Goal: Task Accomplishment & Management: Complete application form

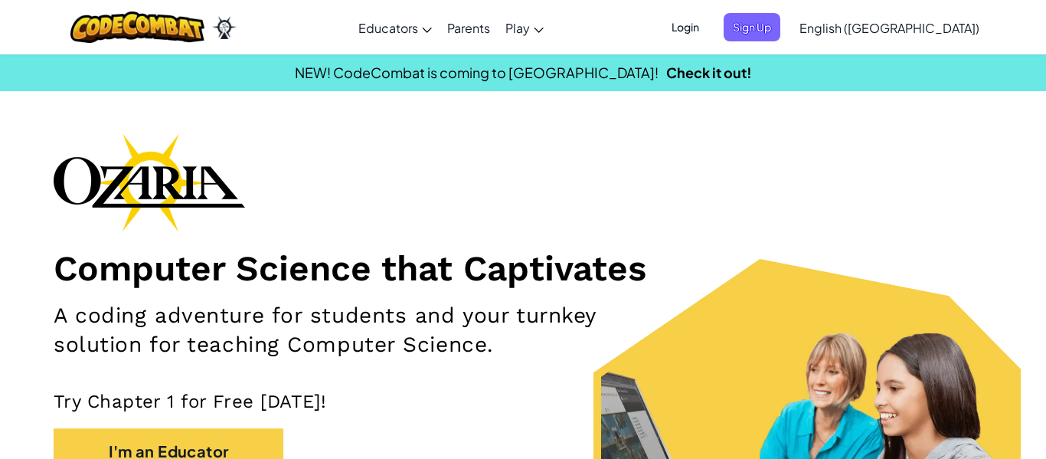
click at [708, 36] on span "Login" at bounding box center [685, 27] width 46 height 28
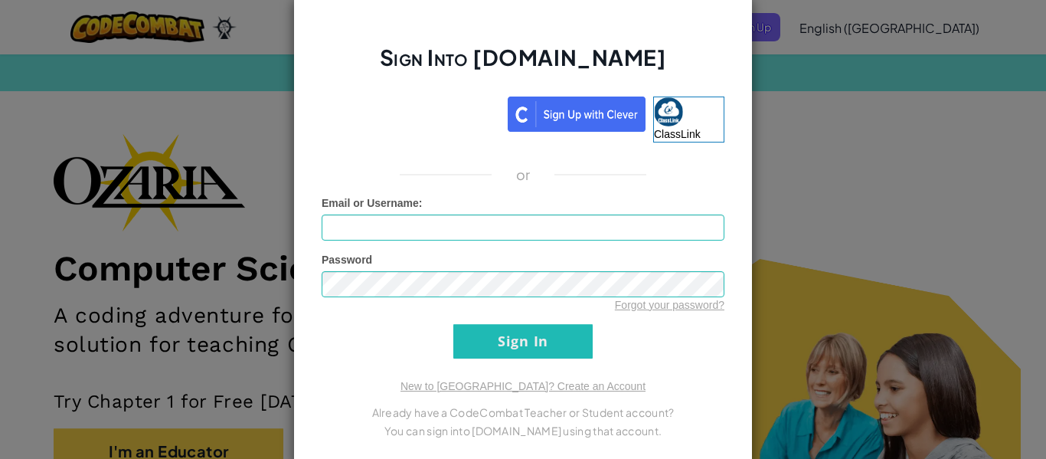
click at [774, 147] on div "Sign Into Ozaria.com ClassLink or Unknown Error Email or Username : Password Fo…" at bounding box center [523, 229] width 1046 height 459
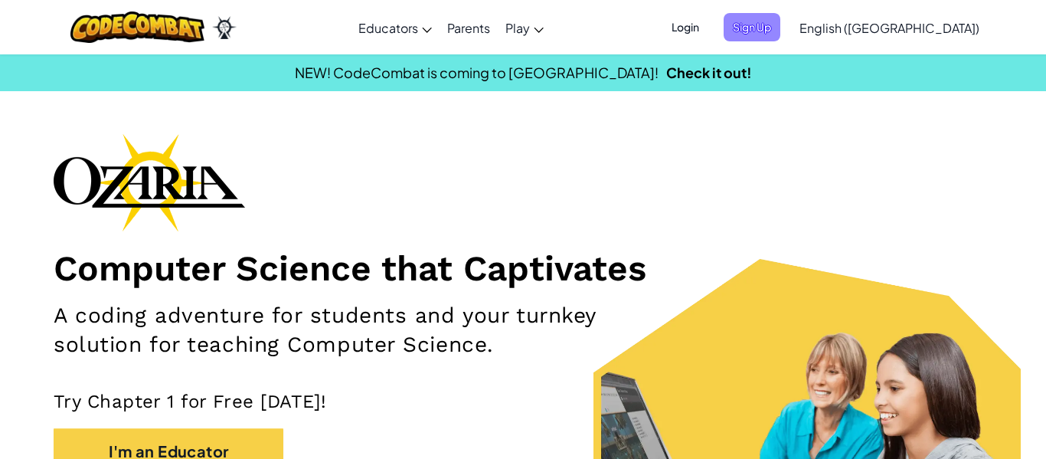
click at [780, 23] on span "Sign Up" at bounding box center [751, 27] width 57 height 28
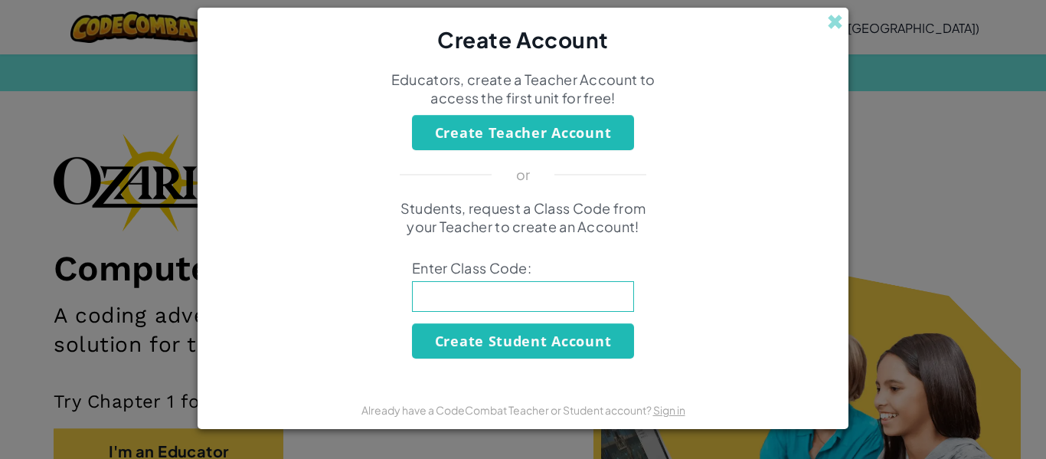
click at [508, 282] on input at bounding box center [523, 296] width 222 height 31
click at [613, 283] on input at bounding box center [523, 296] width 222 height 31
click at [607, 286] on input at bounding box center [523, 296] width 222 height 31
type input "boathandbook"
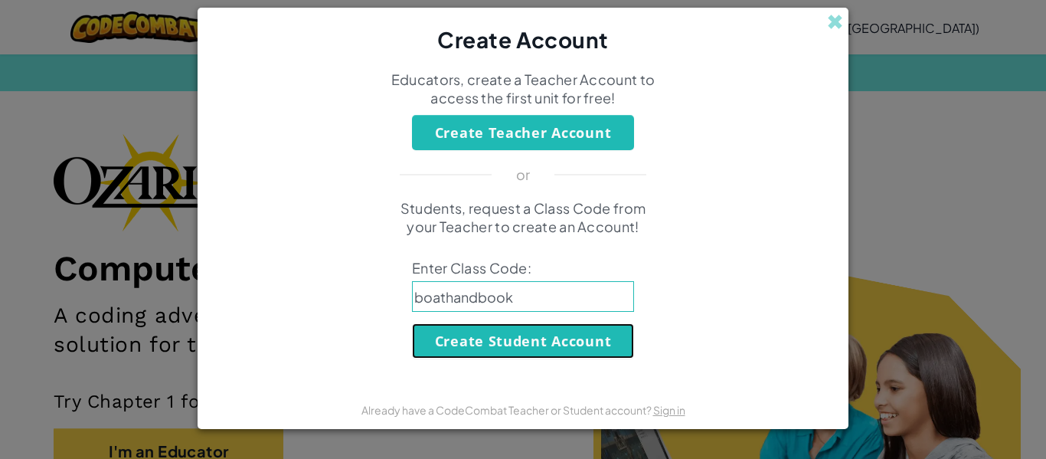
click at [596, 337] on button "Create Student Account" at bounding box center [523, 340] width 222 height 35
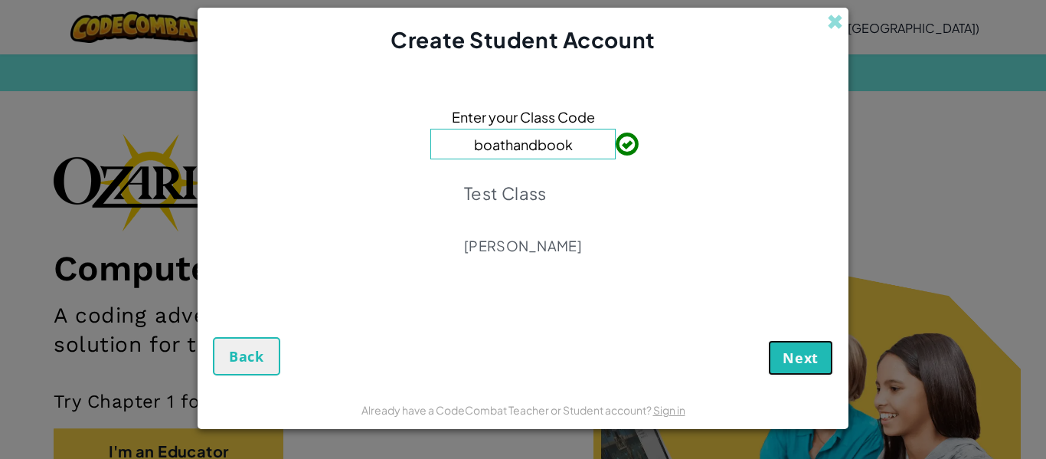
click at [805, 359] on span "Next" at bounding box center [800, 357] width 36 height 18
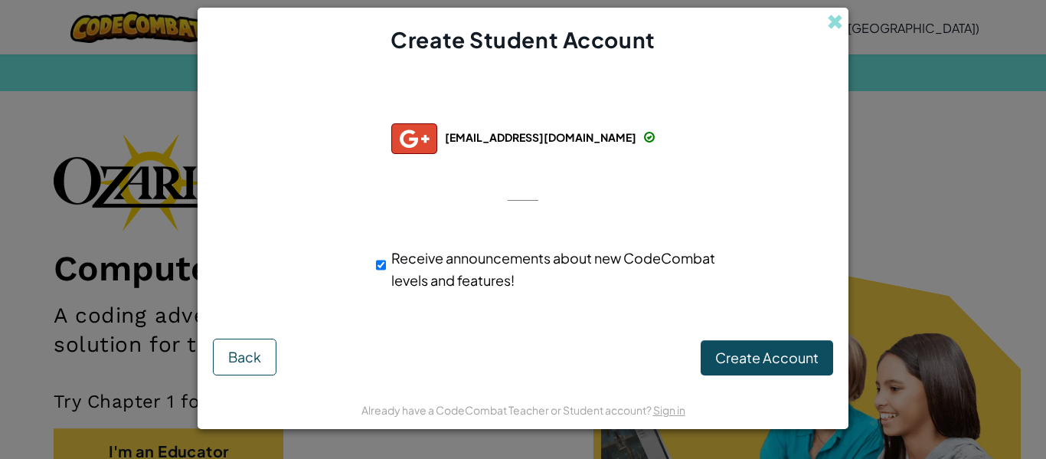
click at [387, 263] on div "Receive announcements about new CodeCombat levels and features!" at bounding box center [550, 269] width 348 height 44
click at [384, 264] on div "Receive announcements about new CodeCombat levels and features!" at bounding box center [550, 269] width 348 height 44
click at [382, 267] on input "Receive announcements about new CodeCombat levels and features!" at bounding box center [381, 265] width 10 height 31
checkbox input "false"
click at [787, 352] on span "Create Account" at bounding box center [766, 357] width 103 height 18
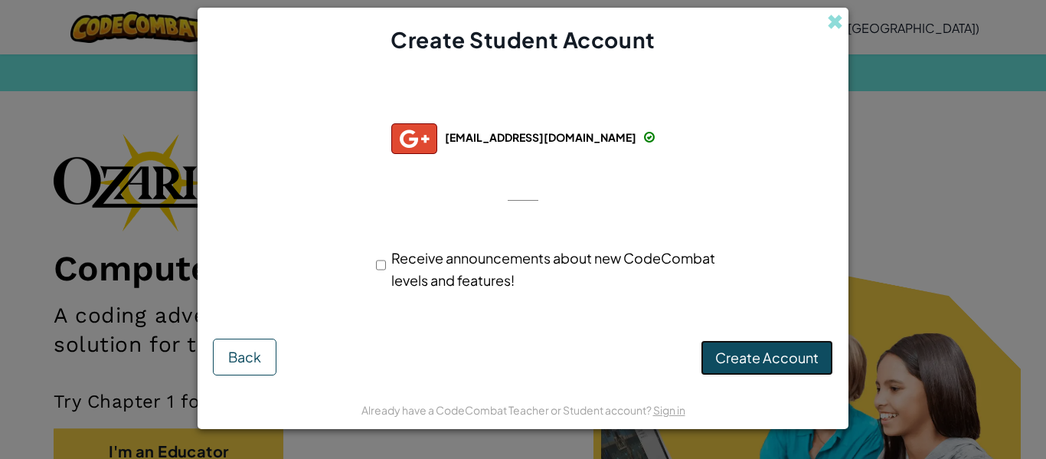
click at [768, 354] on button "Create Account" at bounding box center [767, 357] width 132 height 35
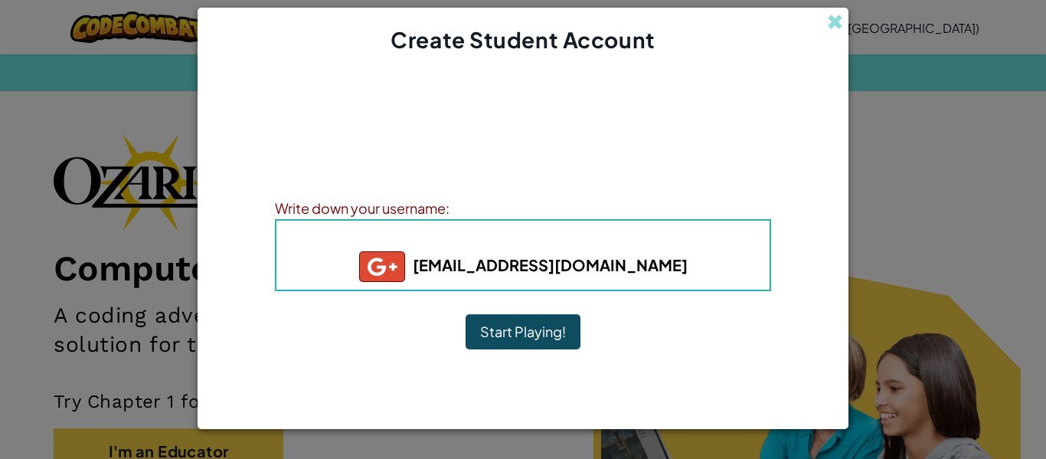
click at [540, 324] on button "Start Playing!" at bounding box center [522, 331] width 115 height 35
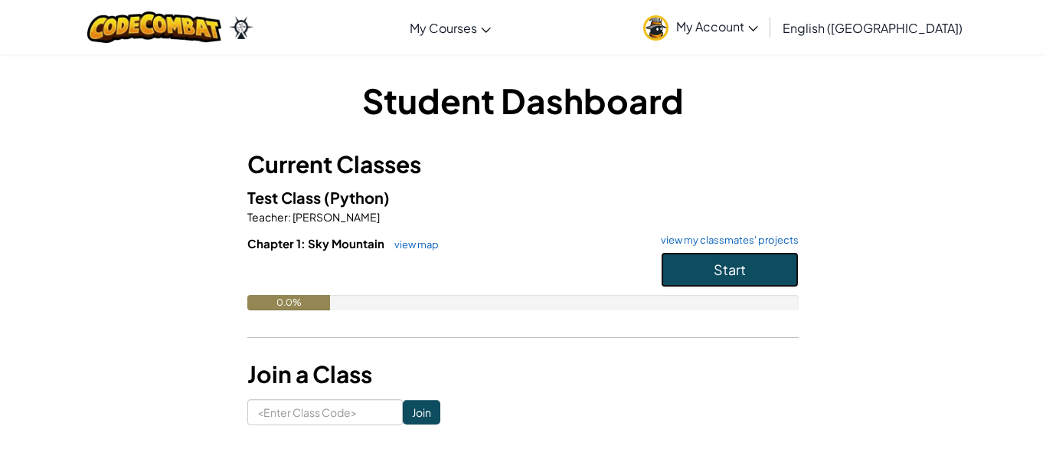
click at [692, 274] on button "Start" at bounding box center [730, 269] width 138 height 35
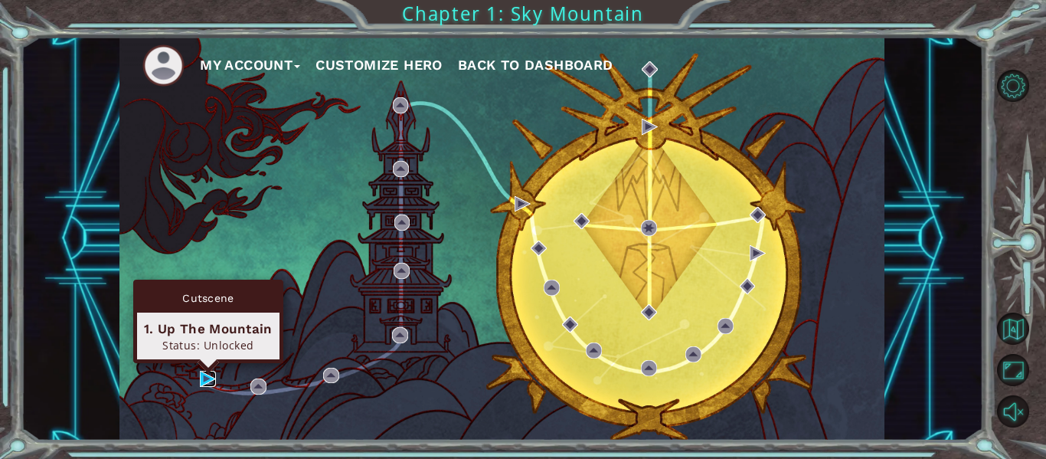
click at [201, 377] on img at bounding box center [208, 379] width 16 height 16
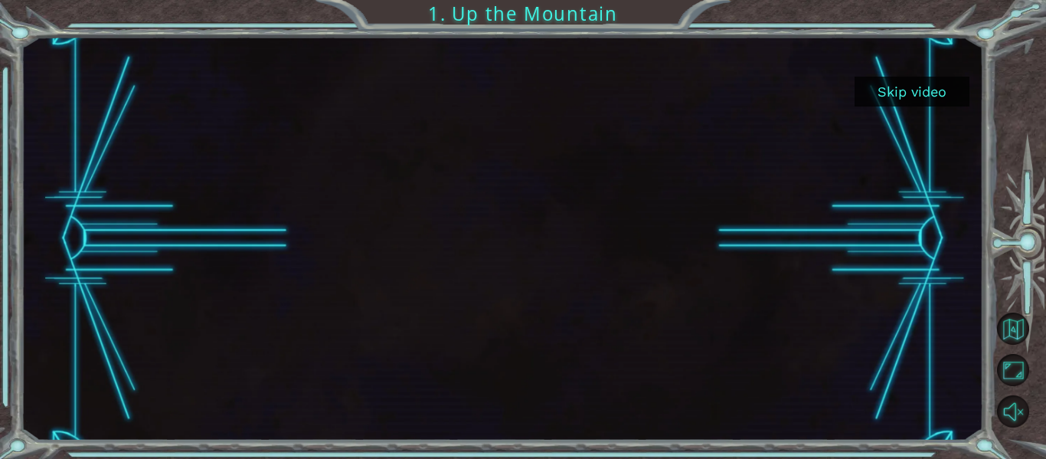
click at [919, 44] on div at bounding box center [502, 238] width 962 height 403
click at [911, 97] on button "Skip video" at bounding box center [911, 92] width 115 height 30
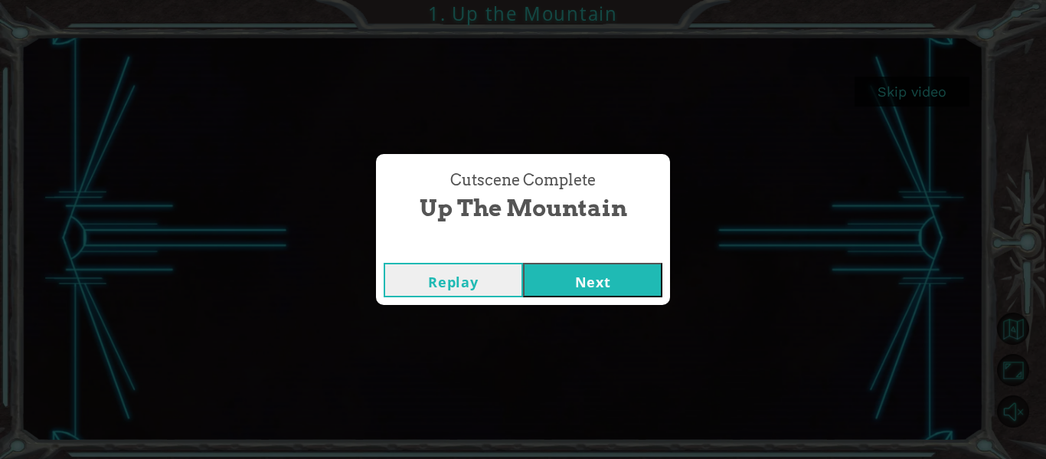
click at [584, 277] on button "Next" at bounding box center [592, 280] width 139 height 34
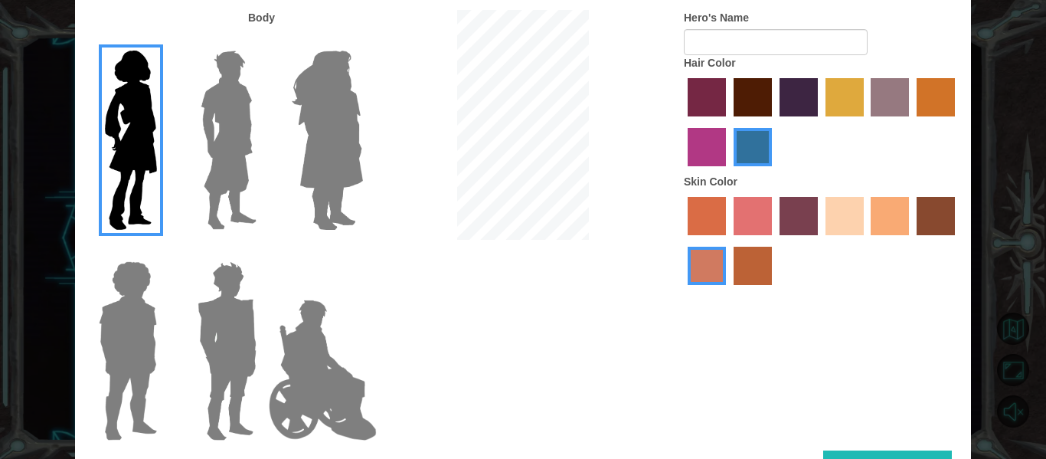
click at [704, 155] on label "medium red violet hair color" at bounding box center [707, 147] width 38 height 38
click at [957, 122] on input "medium red violet hair color" at bounding box center [957, 122] width 0 height 0
click at [706, 112] on label "paprika hair color" at bounding box center [707, 97] width 38 height 38
click at [682, 122] on input "paprika hair color" at bounding box center [682, 122] width 0 height 0
click at [748, 151] on label "lachmara hair color" at bounding box center [752, 147] width 38 height 38
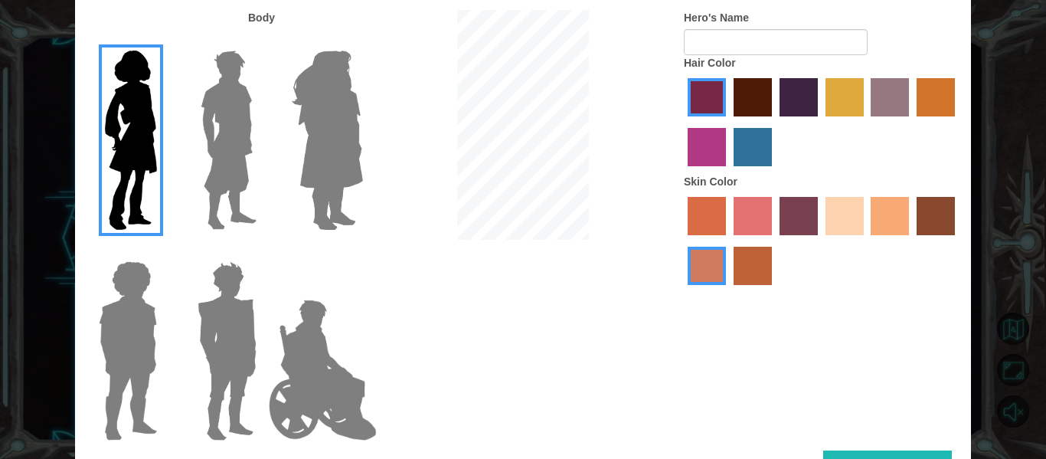
click at [728, 171] on input "lachmara hair color" at bounding box center [728, 171] width 0 height 0
click at [755, 96] on label "maroon hair color" at bounding box center [752, 97] width 38 height 38
click at [728, 122] on input "maroon hair color" at bounding box center [728, 122] width 0 height 0
click at [697, 152] on label "medium red violet hair color" at bounding box center [707, 147] width 38 height 38
click at [957, 122] on input "medium red violet hair color" at bounding box center [957, 122] width 0 height 0
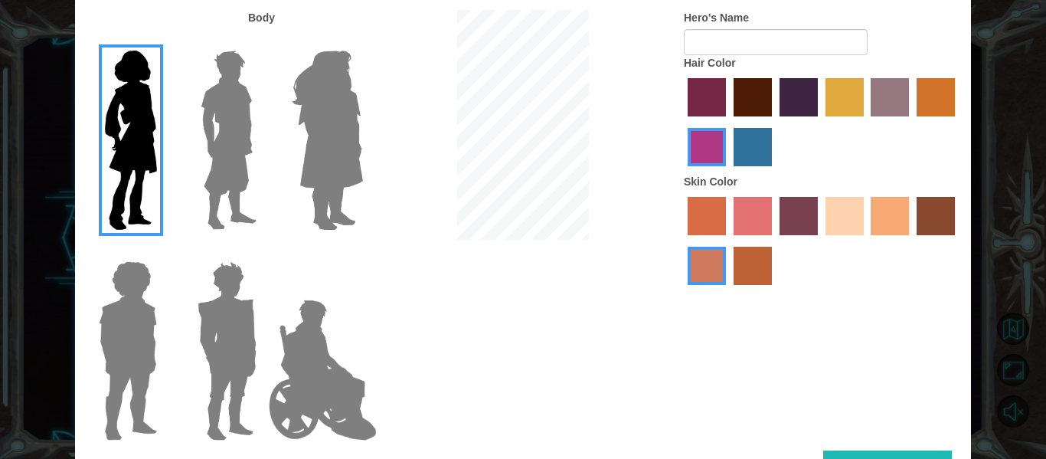
click at [745, 266] on label "smoke tree skin color" at bounding box center [752, 266] width 38 height 38
click at [728, 290] on input "smoke tree skin color" at bounding box center [728, 290] width 0 height 0
click at [923, 216] on label "karma skin color" at bounding box center [935, 216] width 38 height 38
click at [911, 240] on input "karma skin color" at bounding box center [911, 240] width 0 height 0
click at [907, 218] on label "tacao skin color" at bounding box center [889, 216] width 38 height 38
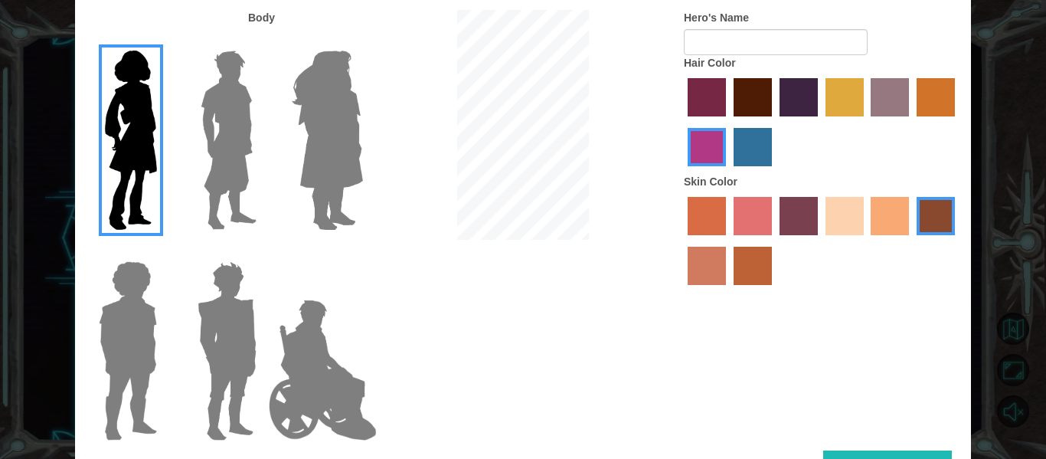
click at [866, 240] on input "tacao skin color" at bounding box center [866, 240] width 0 height 0
click at [718, 272] on label "burning sand skin color" at bounding box center [707, 266] width 38 height 38
click at [957, 240] on input "burning sand skin color" at bounding box center [957, 240] width 0 height 0
click at [744, 273] on label "smoke tree skin color" at bounding box center [752, 266] width 38 height 38
click at [728, 290] on input "smoke tree skin color" at bounding box center [728, 290] width 0 height 0
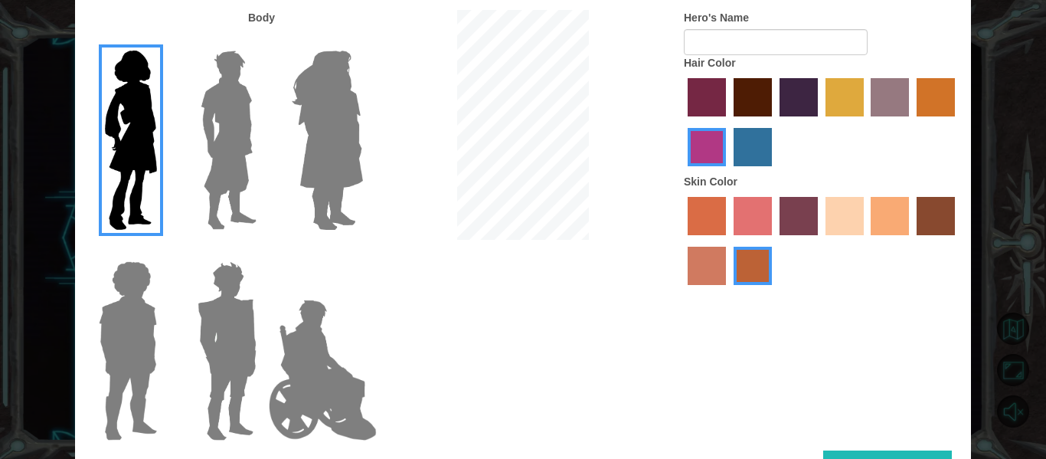
click at [698, 279] on label "burning sand skin color" at bounding box center [707, 266] width 38 height 38
click at [957, 240] on input "burning sand skin color" at bounding box center [957, 240] width 0 height 0
click at [328, 171] on img at bounding box center [327, 139] width 83 height 191
click at [362, 41] on input "Hero Amethyst" at bounding box center [362, 41] width 0 height 0
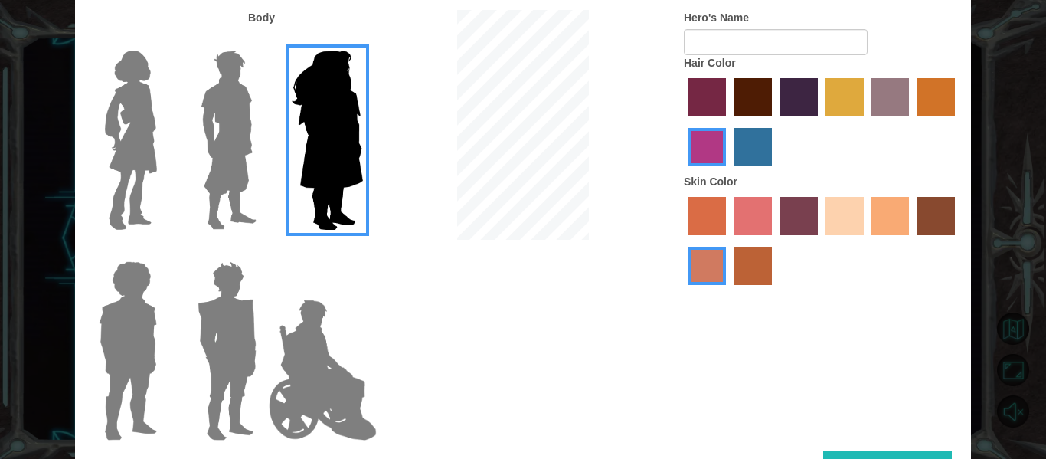
click at [210, 134] on img at bounding box center [228, 139] width 68 height 191
click at [263, 41] on input "Hero Lars" at bounding box center [263, 41] width 0 height 0
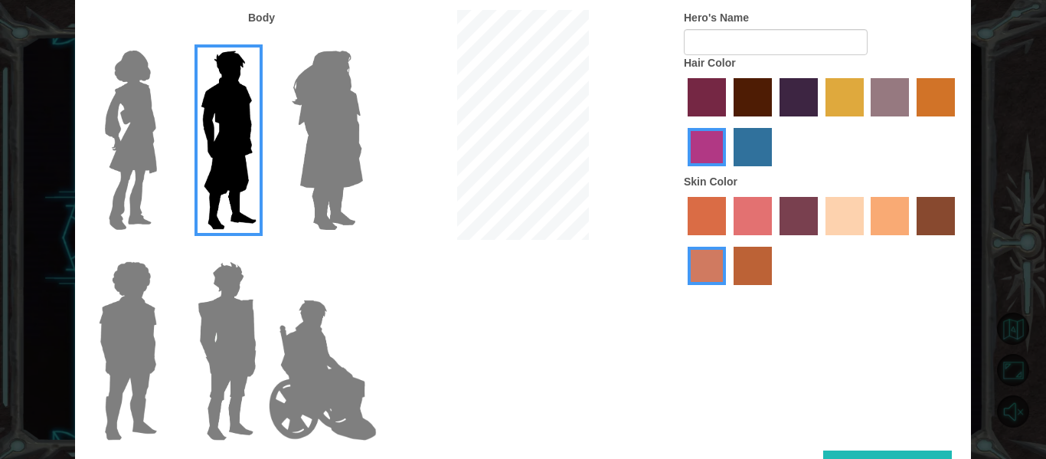
click at [146, 149] on img at bounding box center [131, 139] width 64 height 191
click at [163, 41] on input "Hero Connie" at bounding box center [163, 41] width 0 height 0
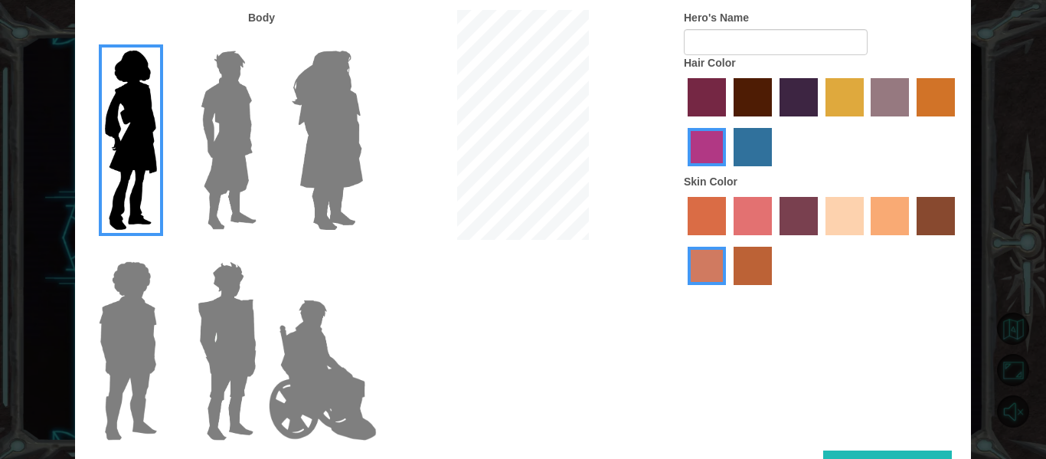
click at [320, 160] on img at bounding box center [327, 139] width 83 height 191
click at [362, 41] on input "Hero Amethyst" at bounding box center [362, 41] width 0 height 0
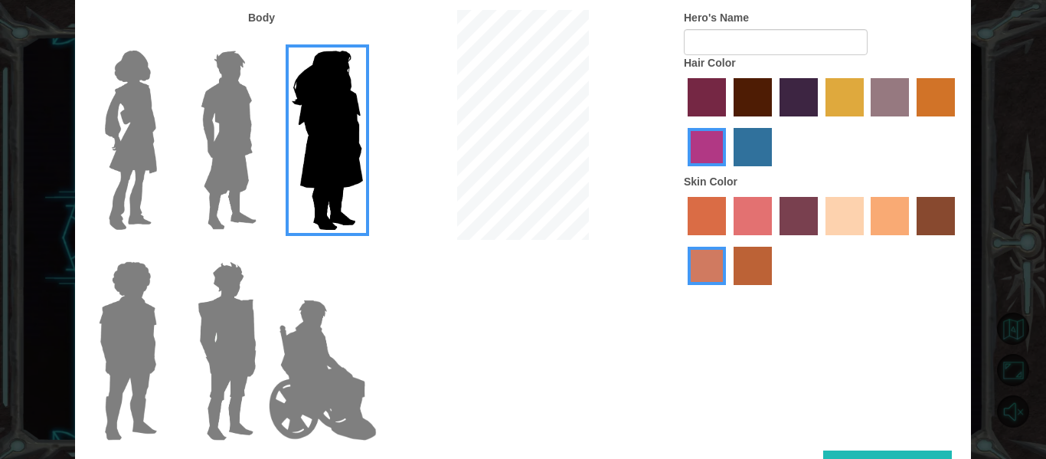
click at [123, 120] on img at bounding box center [131, 139] width 64 height 191
click at [163, 41] on input "Hero Connie" at bounding box center [163, 41] width 0 height 0
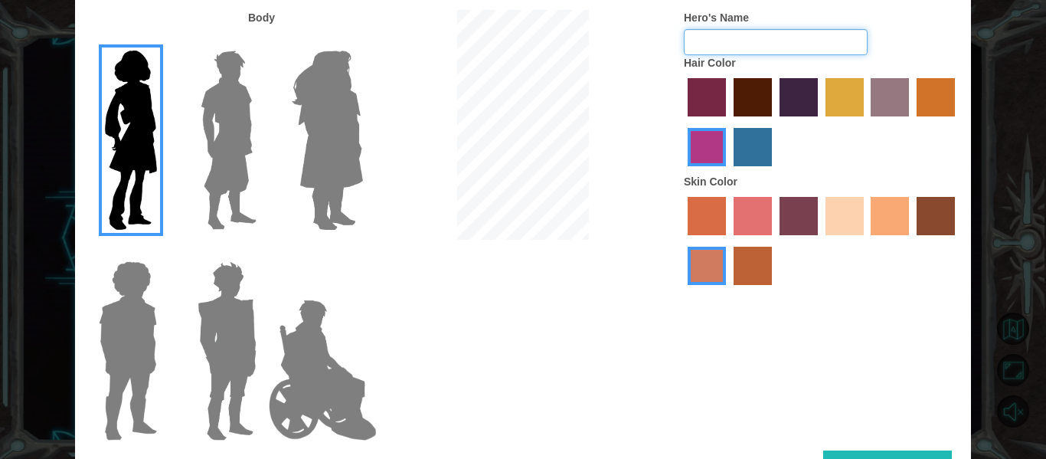
click at [753, 41] on input "Hero's Name" at bounding box center [776, 42] width 184 height 26
type input "Laydeeh"
click at [878, 453] on button "Done" at bounding box center [887, 467] width 129 height 34
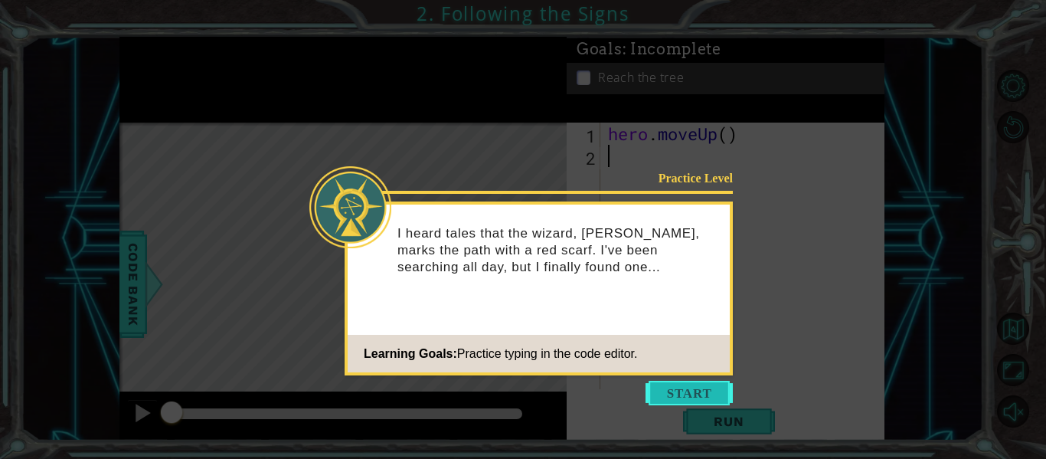
click at [708, 384] on button "Start" at bounding box center [688, 392] width 87 height 24
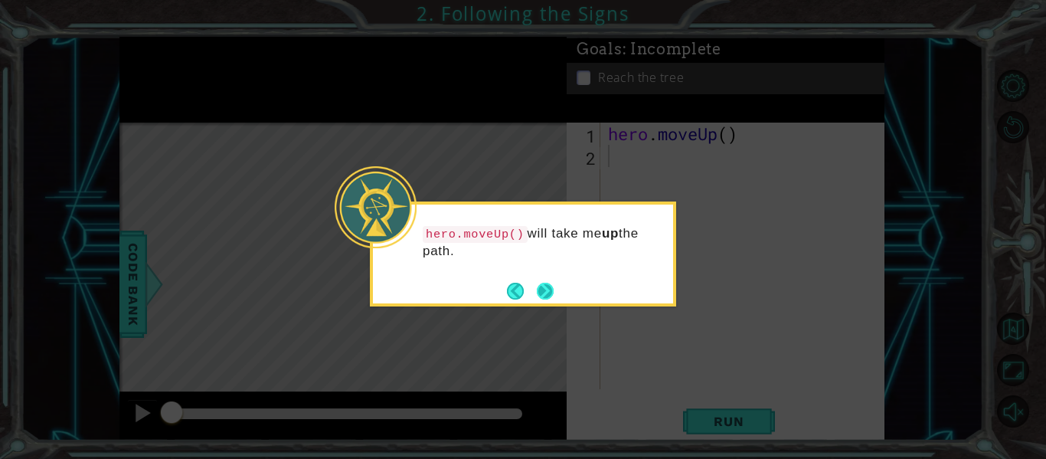
click at [542, 290] on button "Next" at bounding box center [545, 290] width 23 height 23
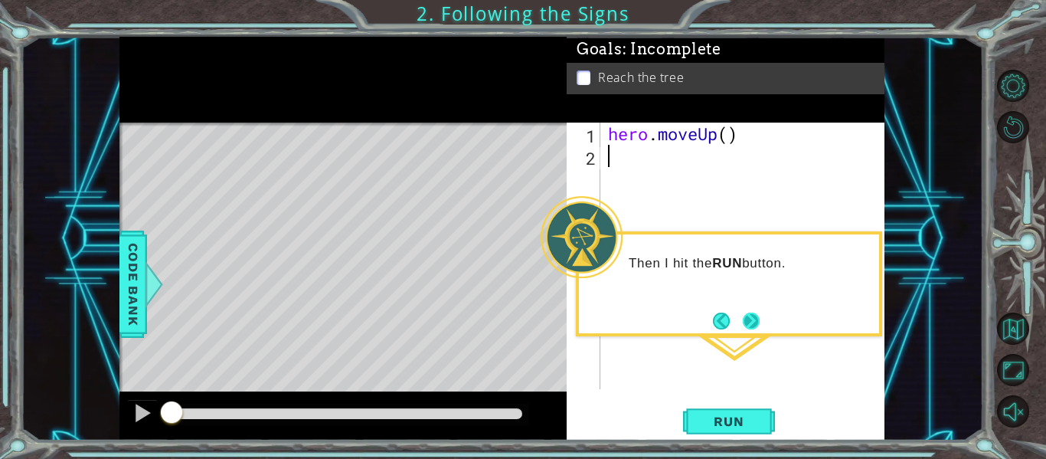
click at [747, 324] on button "Next" at bounding box center [751, 320] width 22 height 22
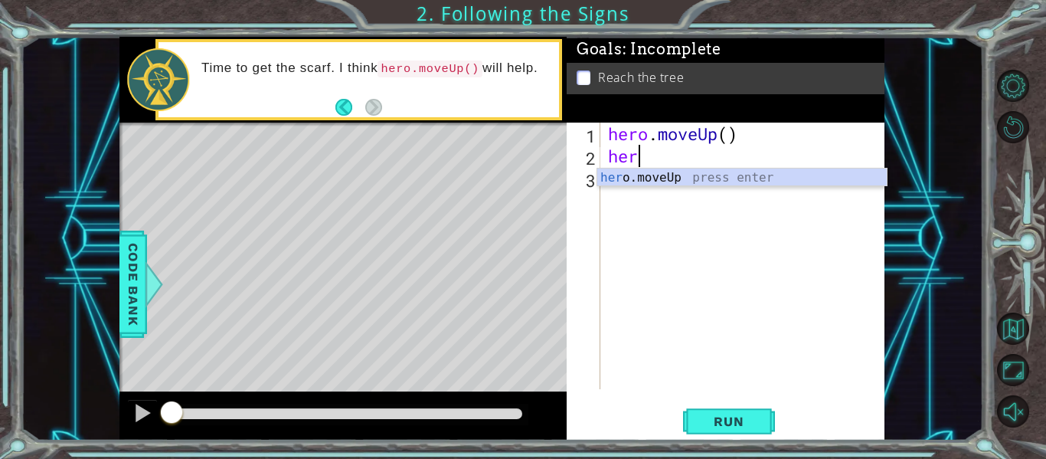
scroll to position [0, 1]
type textarea "hero"
click at [645, 180] on div "hero .moveUp press enter" at bounding box center [741, 195] width 289 height 55
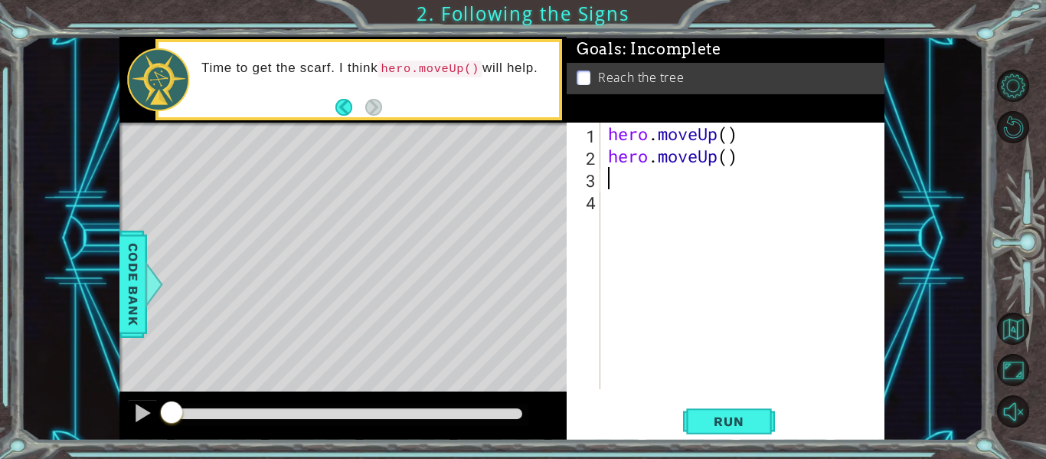
scroll to position [0, 0]
click at [342, 105] on button "Back" at bounding box center [350, 107] width 30 height 17
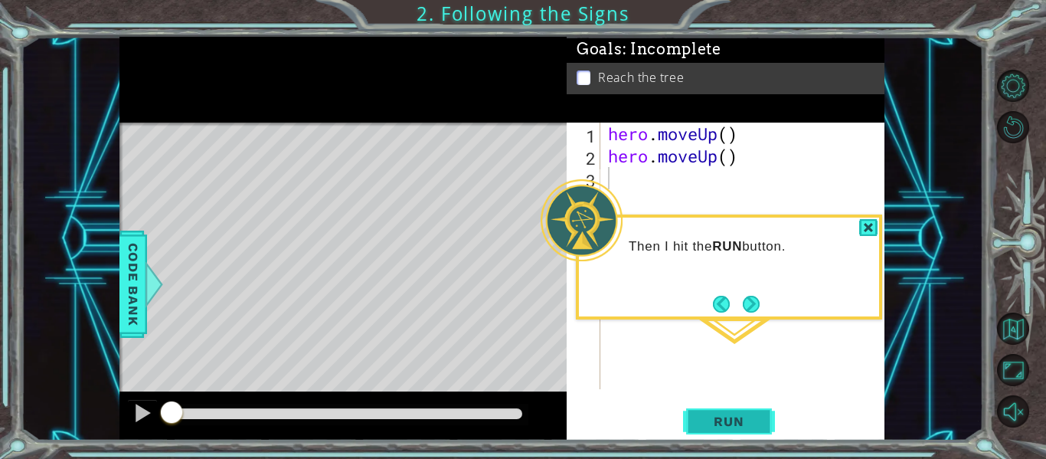
click at [742, 413] on span "Run" at bounding box center [728, 420] width 60 height 15
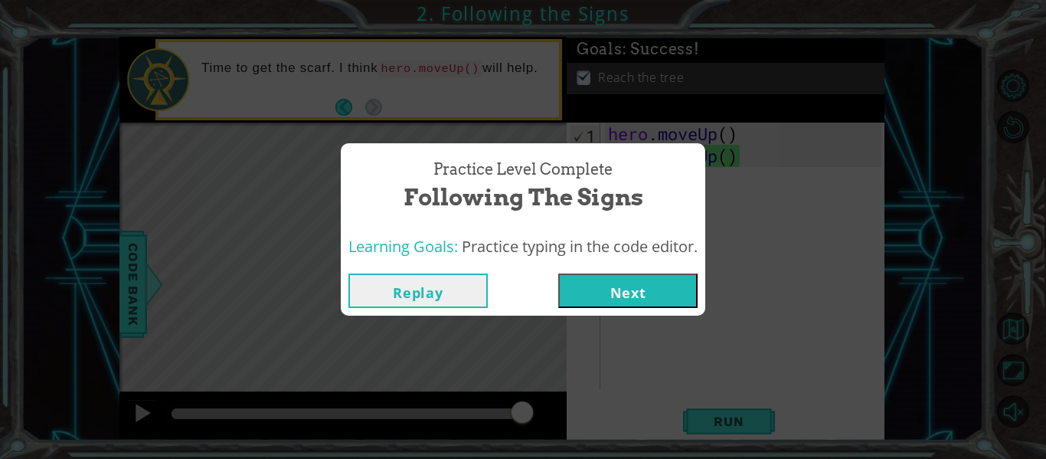
click at [629, 292] on button "Next" at bounding box center [627, 290] width 139 height 34
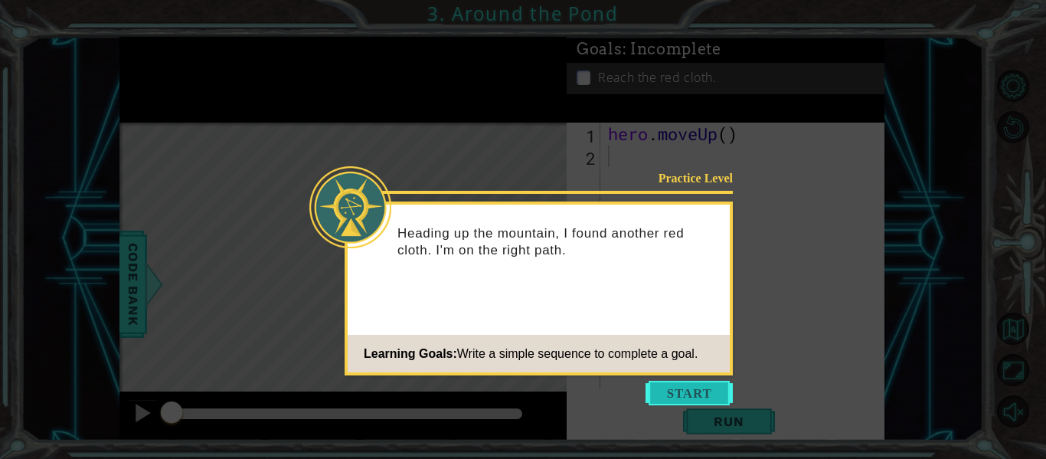
click at [678, 394] on button "Start" at bounding box center [688, 392] width 87 height 24
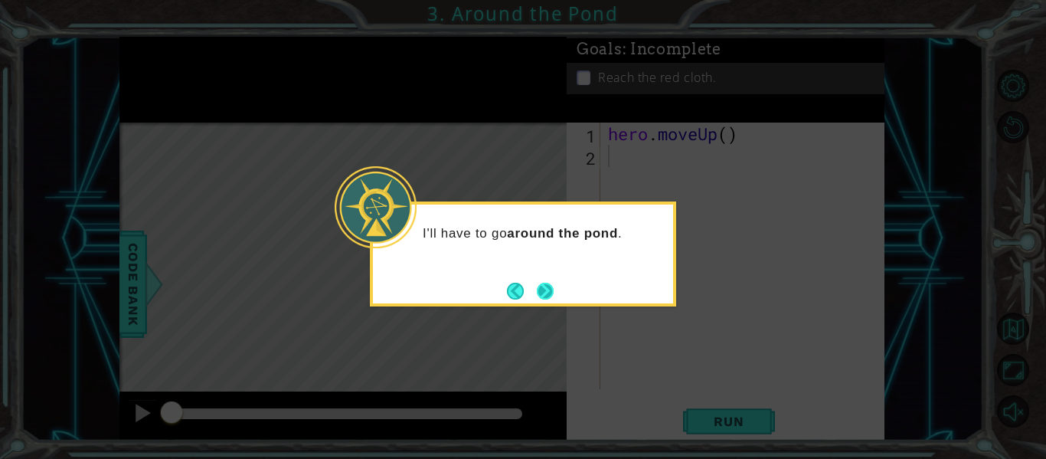
click at [550, 293] on button "Next" at bounding box center [545, 291] width 28 height 28
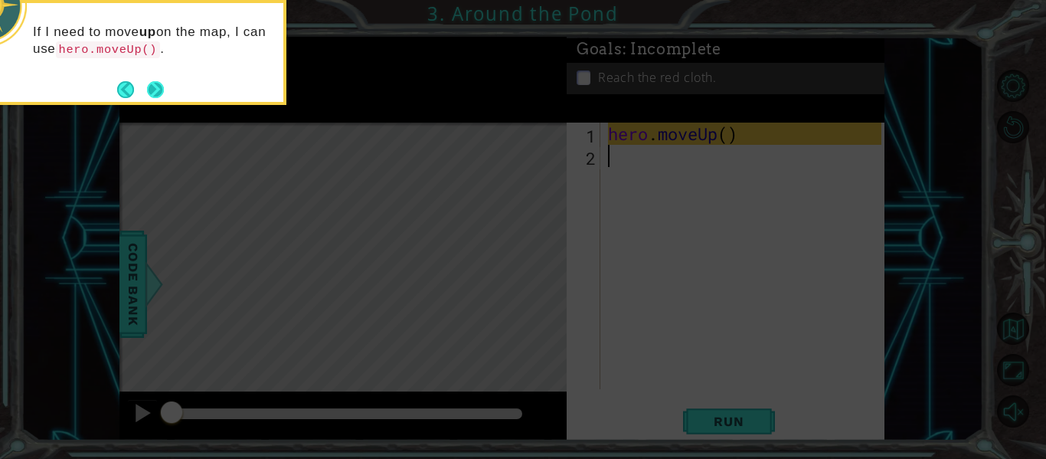
click at [153, 86] on button "Next" at bounding box center [155, 89] width 21 height 21
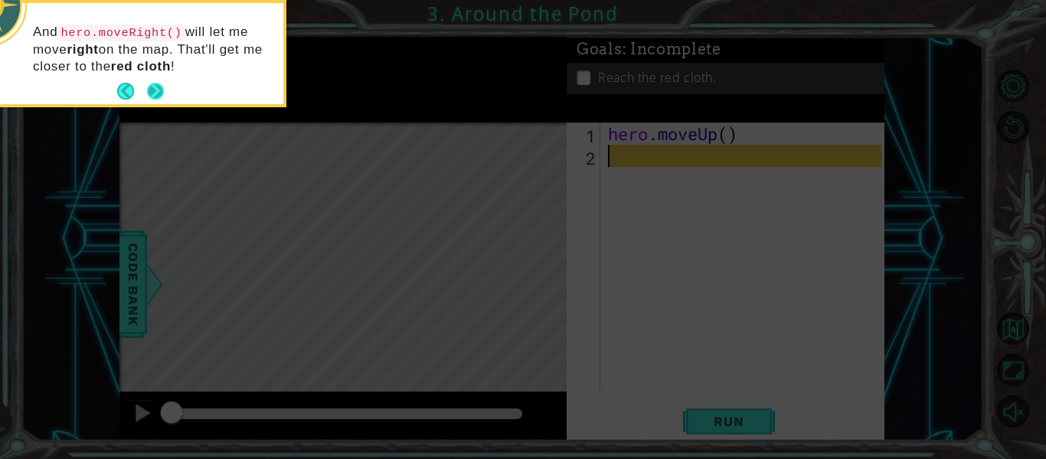
click at [161, 85] on button "Next" at bounding box center [155, 91] width 28 height 28
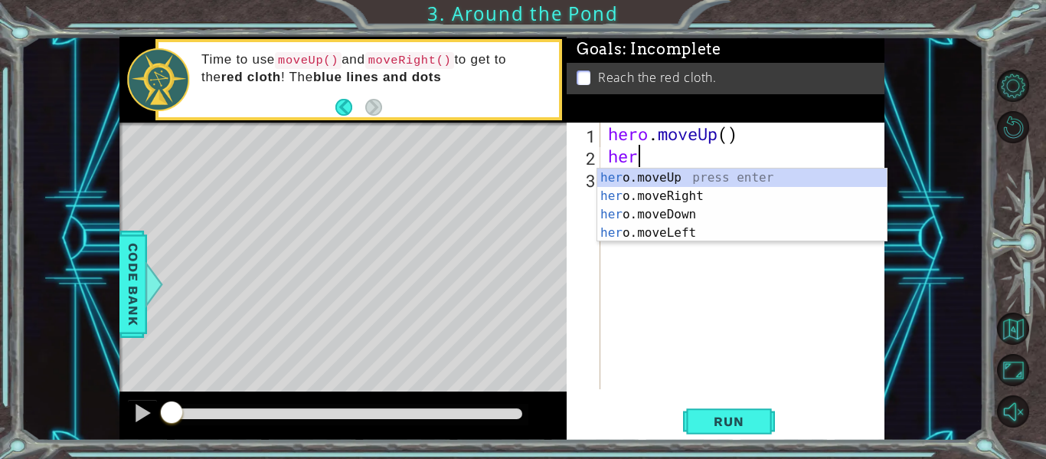
scroll to position [0, 1]
type textarea "hero"
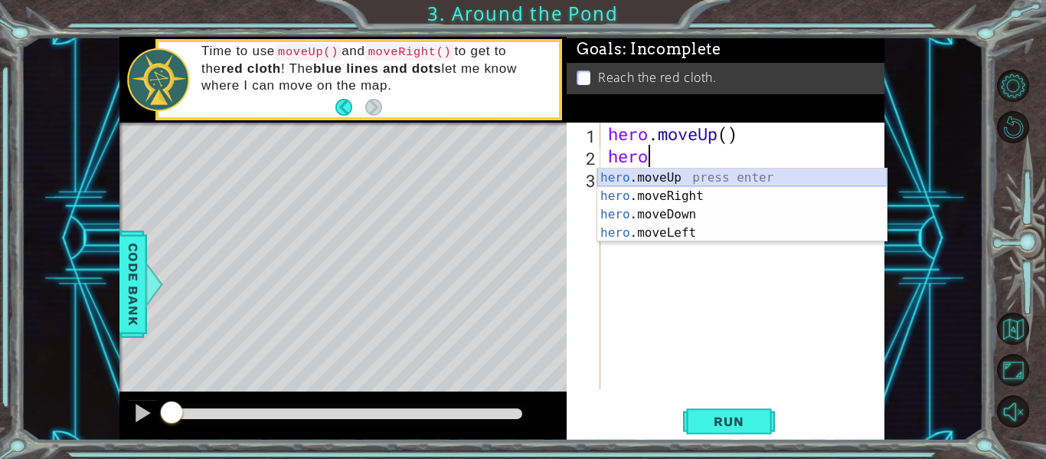
click at [639, 178] on div "hero .moveUp press enter hero .moveRight press enter hero .moveDown press enter…" at bounding box center [741, 223] width 289 height 110
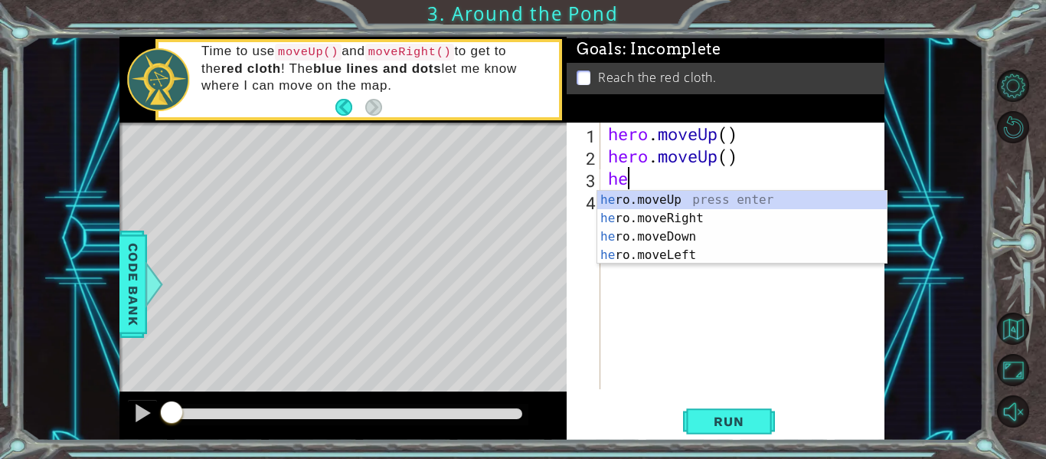
type textarea "hero"
click at [649, 216] on div "hero .moveUp press enter hero .moveRight press enter hero .moveDown press enter…" at bounding box center [741, 246] width 289 height 110
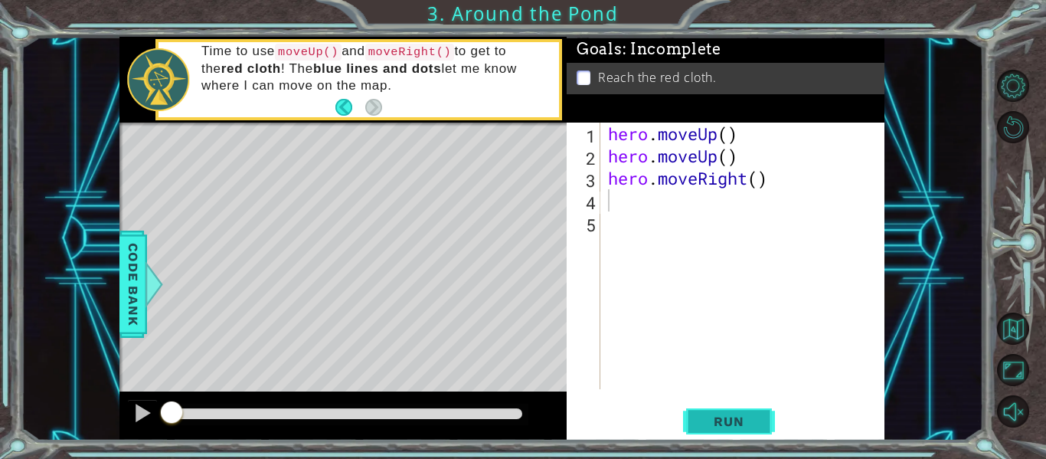
click at [727, 421] on span "Run" at bounding box center [728, 420] width 60 height 15
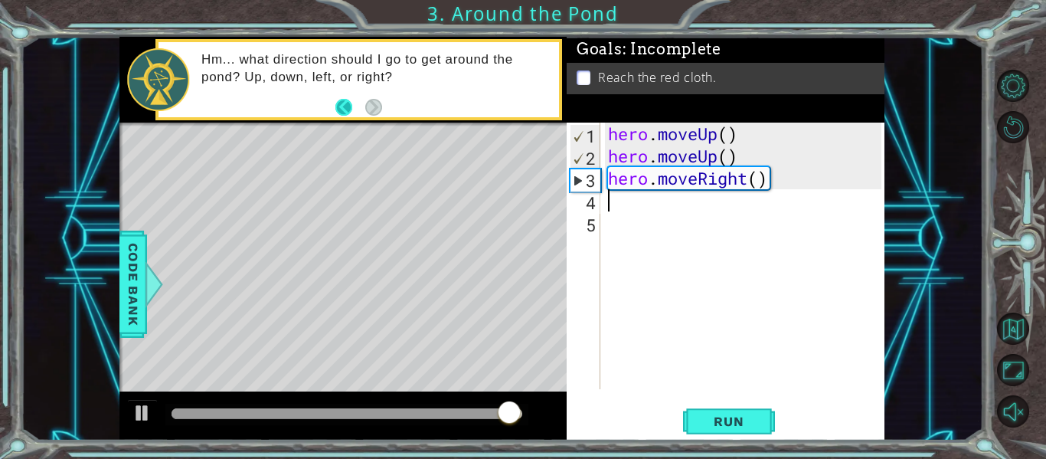
click at [351, 110] on button "Back" at bounding box center [350, 107] width 30 height 17
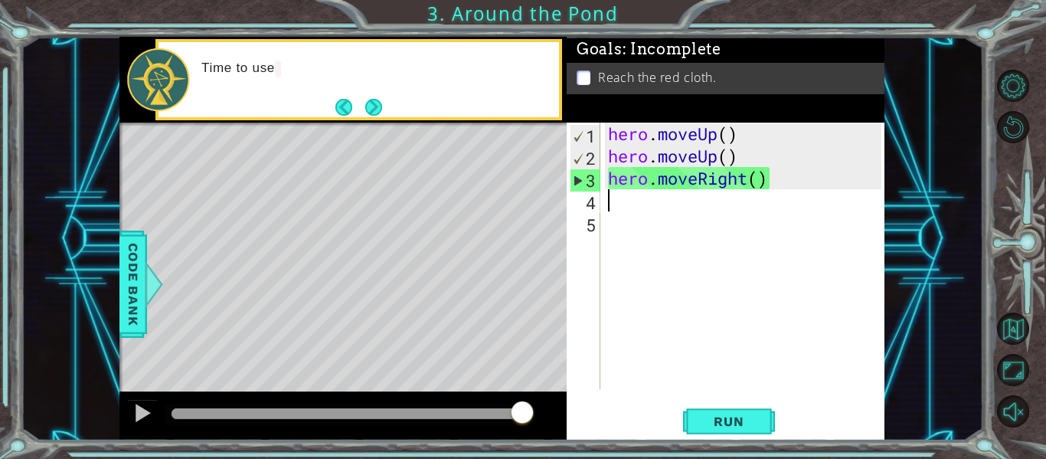
click at [351, 110] on button "Back" at bounding box center [350, 107] width 30 height 17
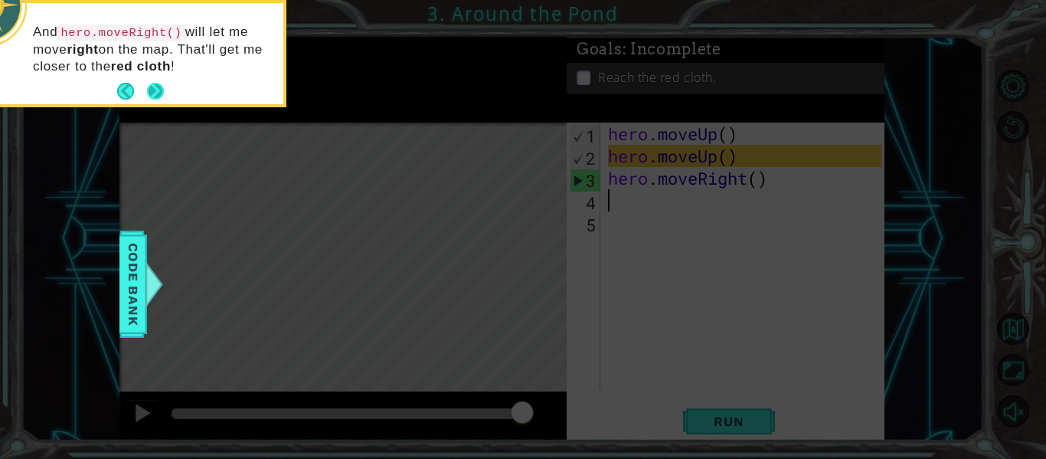
click at [154, 89] on button "Next" at bounding box center [155, 92] width 18 height 18
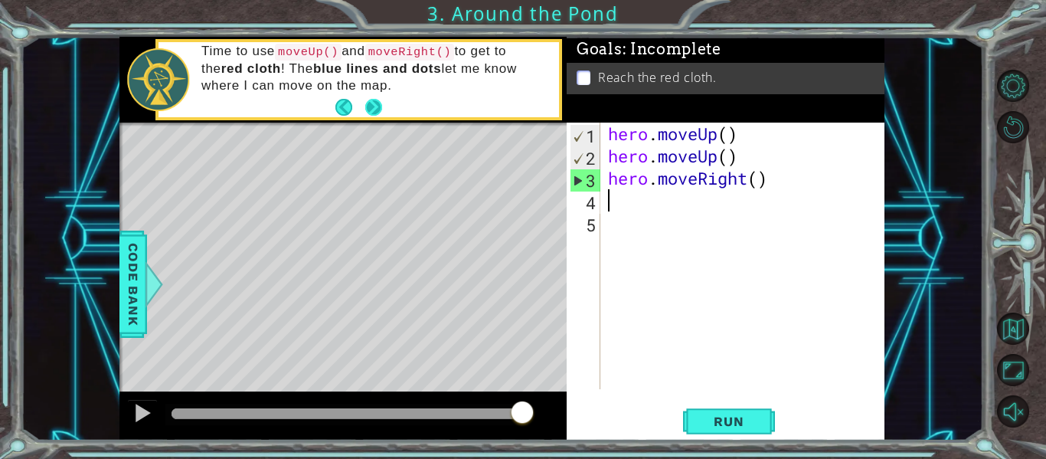
click at [372, 112] on button "Next" at bounding box center [373, 106] width 19 height 19
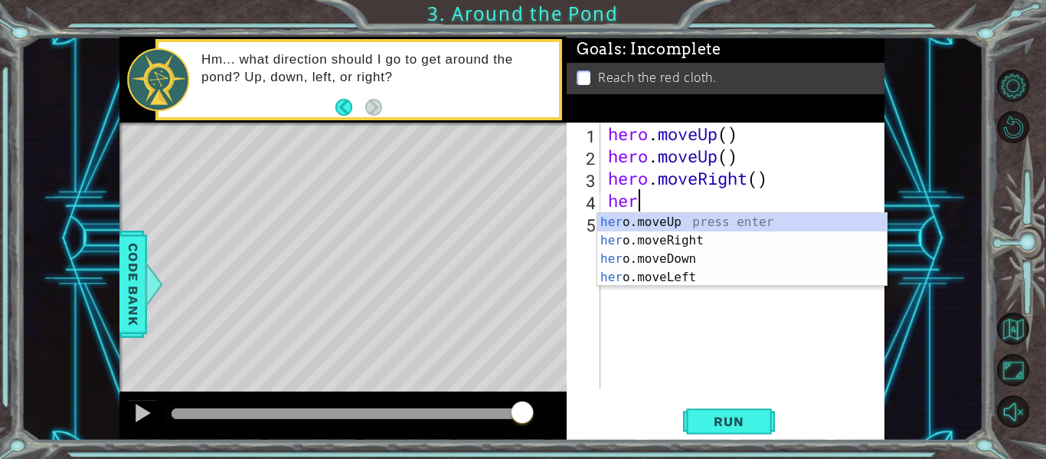
scroll to position [0, 1]
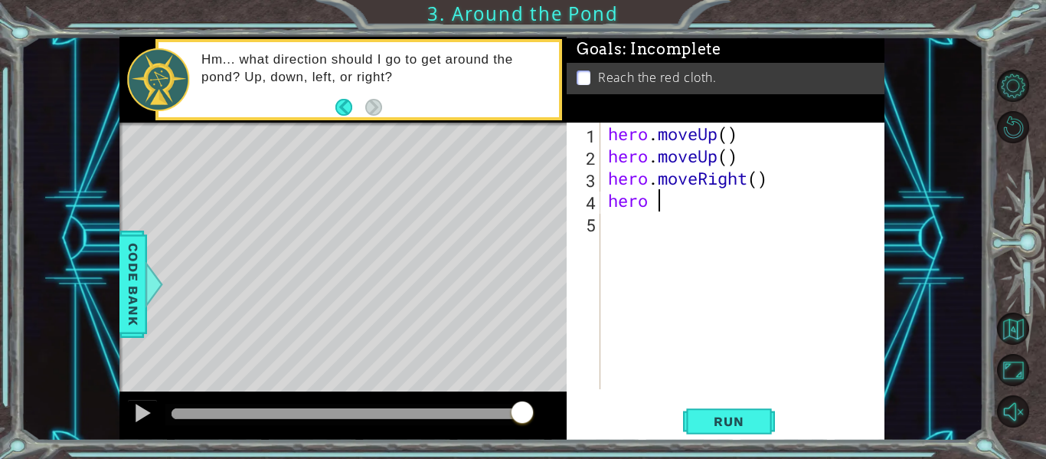
type textarea "hero"
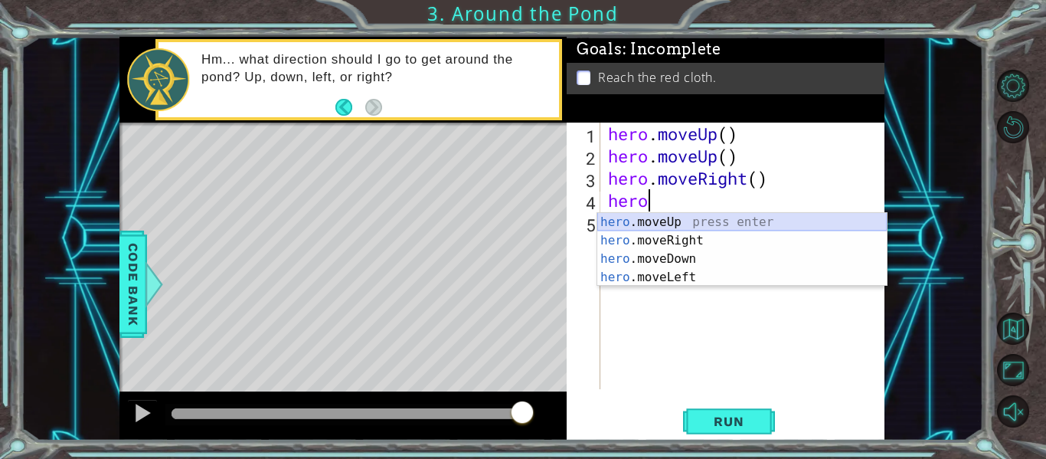
click at [663, 221] on div "hero .moveUp press enter hero .moveRight press enter hero .moveDown press enter…" at bounding box center [741, 268] width 289 height 110
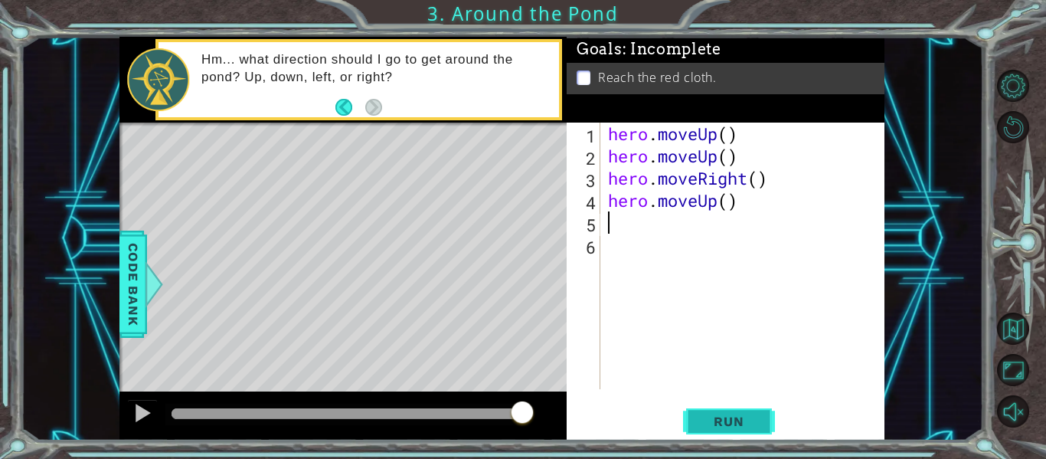
click at [732, 421] on span "Run" at bounding box center [728, 420] width 60 height 15
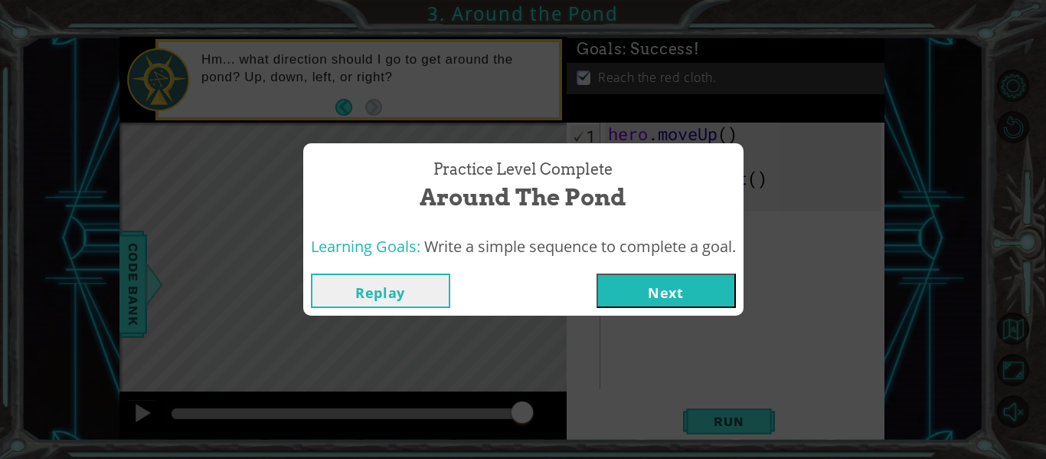
click at [693, 292] on button "Next" at bounding box center [665, 290] width 139 height 34
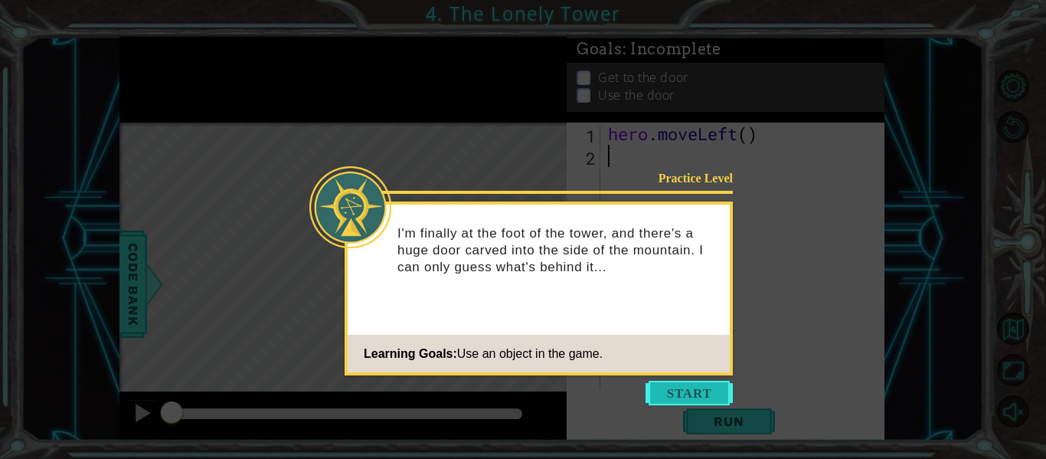
click at [667, 394] on button "Start" at bounding box center [688, 392] width 87 height 24
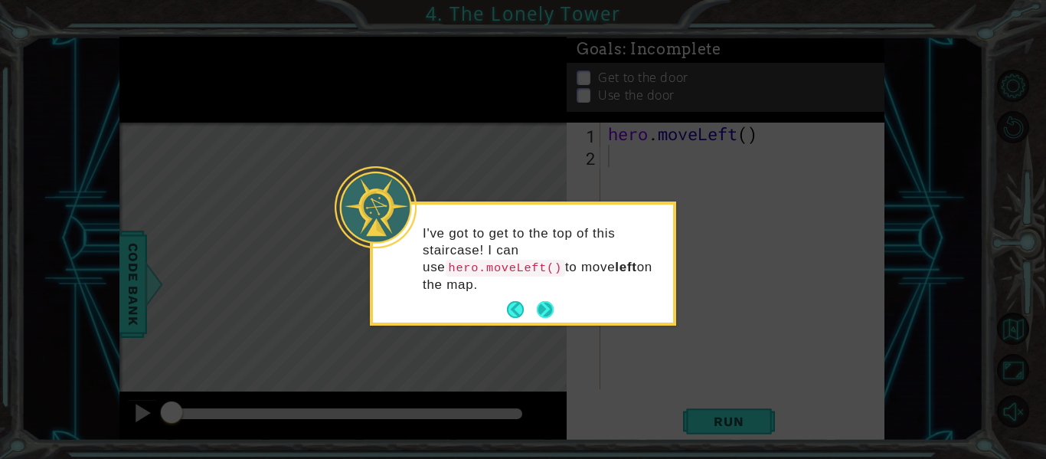
click at [542, 309] on button "Next" at bounding box center [545, 310] width 26 height 26
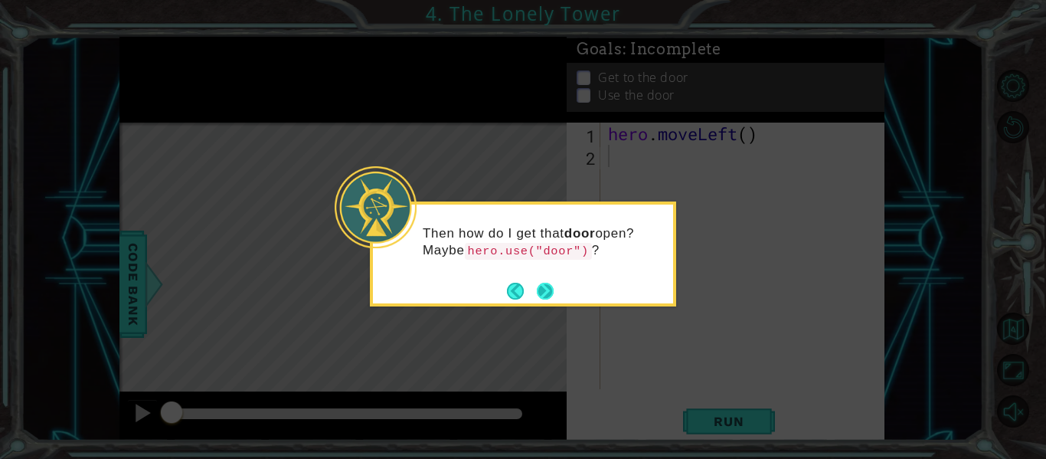
click at [544, 295] on button "Next" at bounding box center [545, 291] width 26 height 26
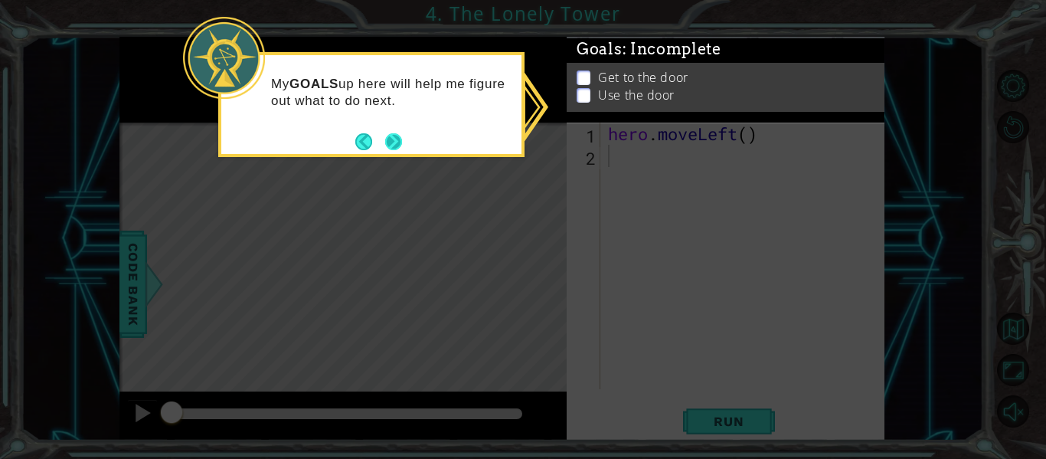
click at [390, 146] on button "Next" at bounding box center [393, 141] width 17 height 17
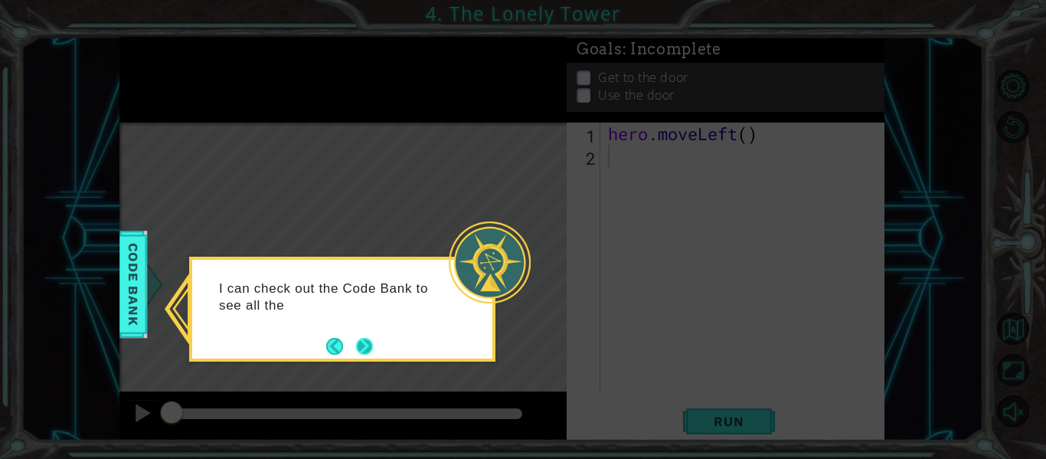
click at [370, 346] on button "Next" at bounding box center [365, 346] width 18 height 18
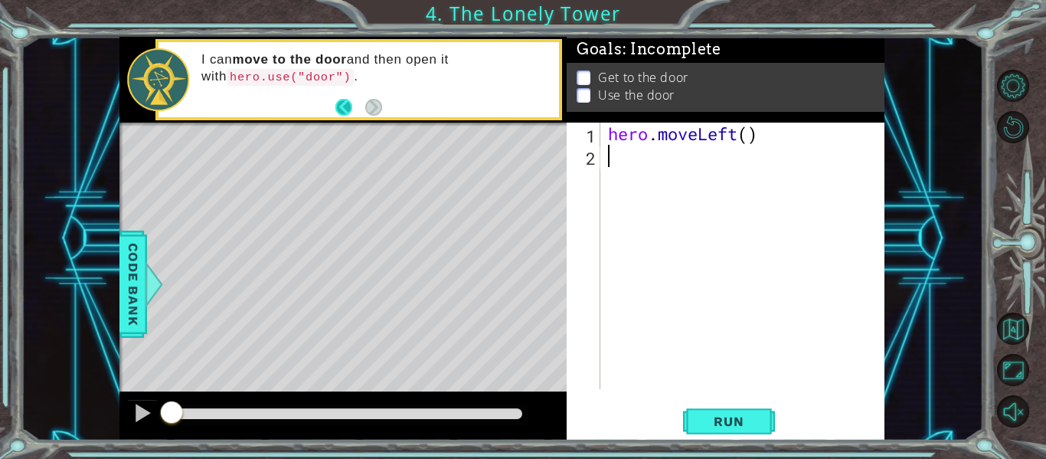
click at [349, 99] on button "Back" at bounding box center [350, 107] width 30 height 17
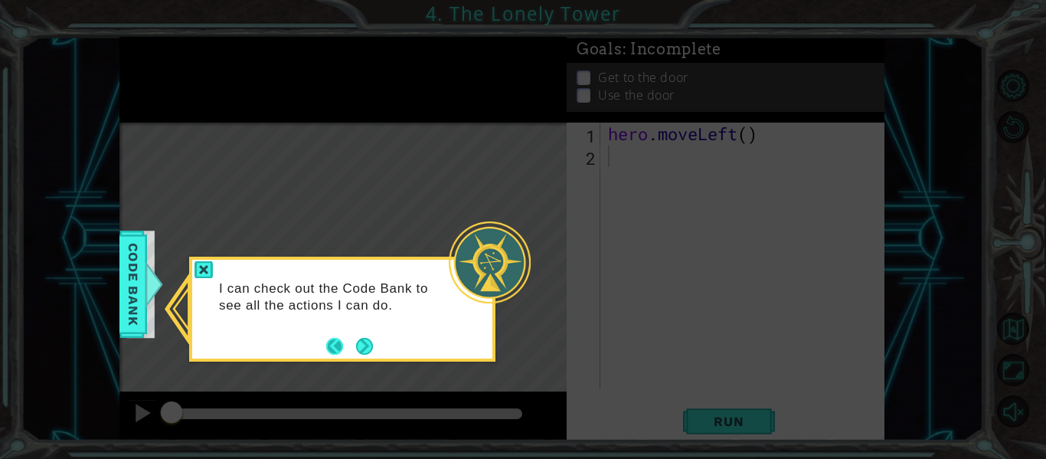
click at [330, 346] on button "Back" at bounding box center [341, 346] width 30 height 17
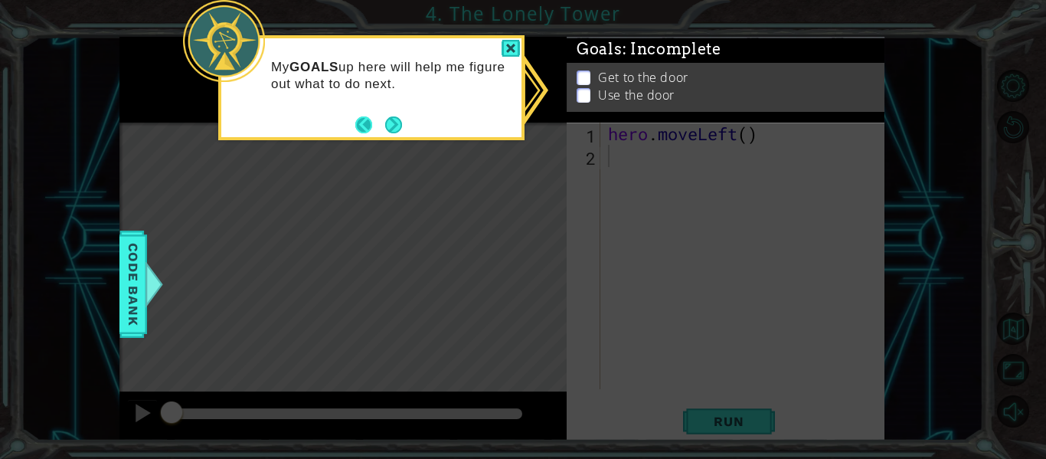
click at [368, 118] on button "Back" at bounding box center [370, 124] width 30 height 17
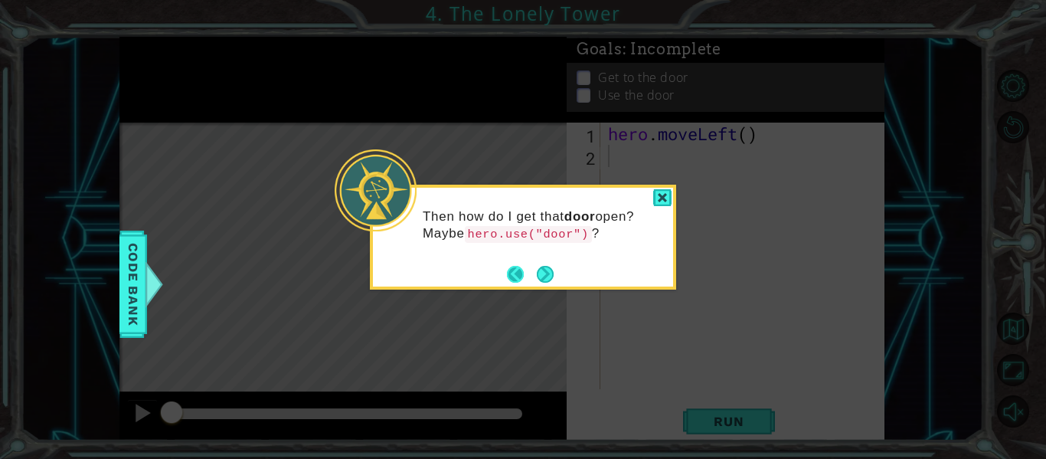
click at [514, 272] on button "Back" at bounding box center [522, 274] width 30 height 17
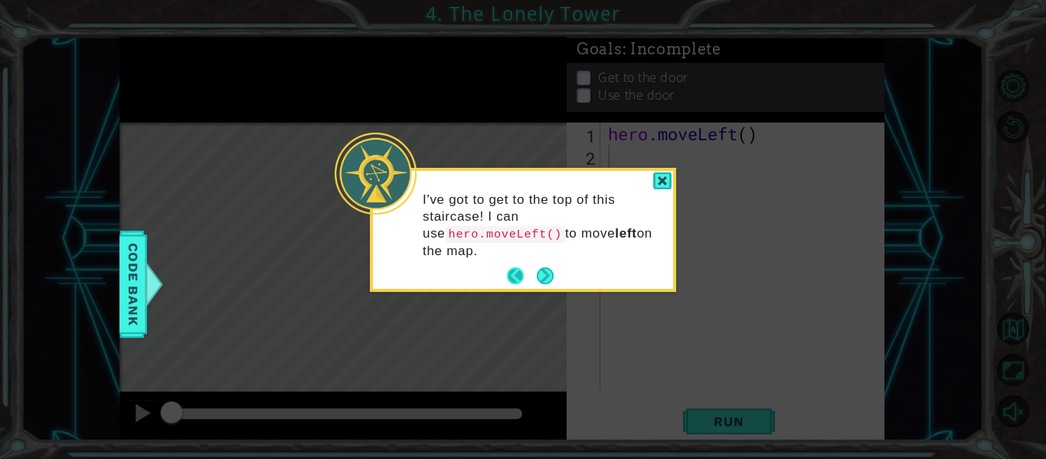
click at [514, 273] on button "Back" at bounding box center [522, 275] width 30 height 17
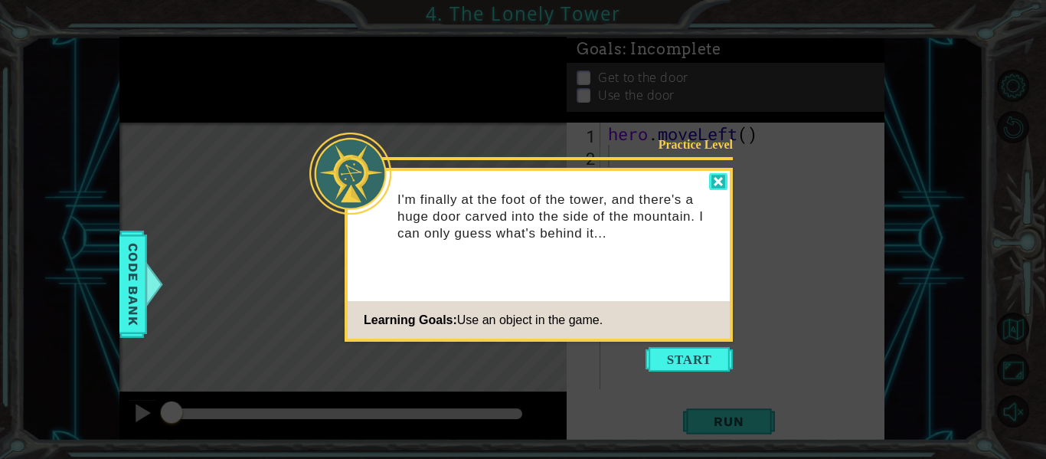
click at [716, 178] on div at bounding box center [718, 182] width 18 height 18
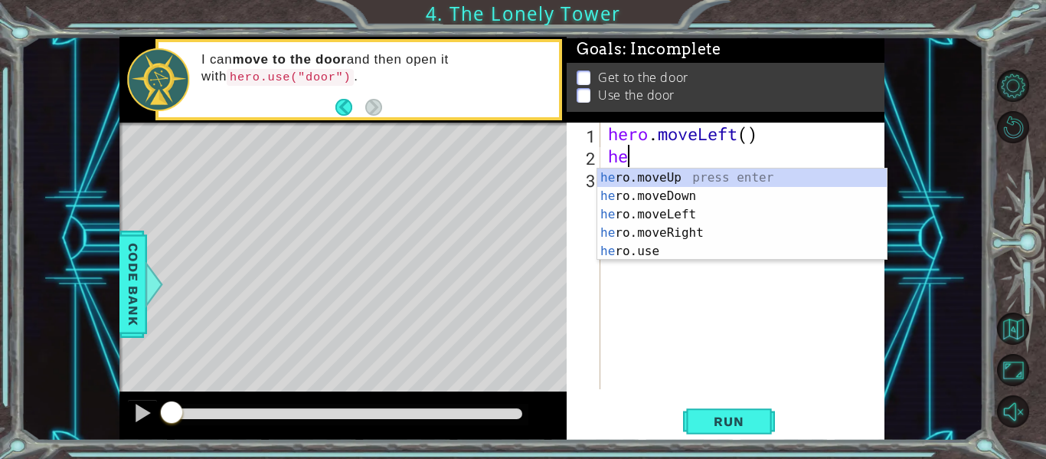
type textarea "her"
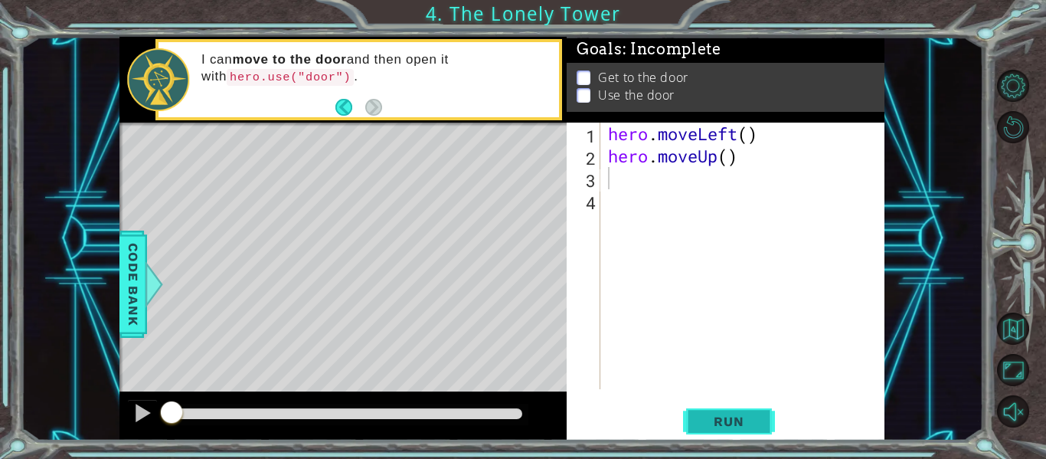
click at [727, 417] on span "Run" at bounding box center [728, 420] width 60 height 15
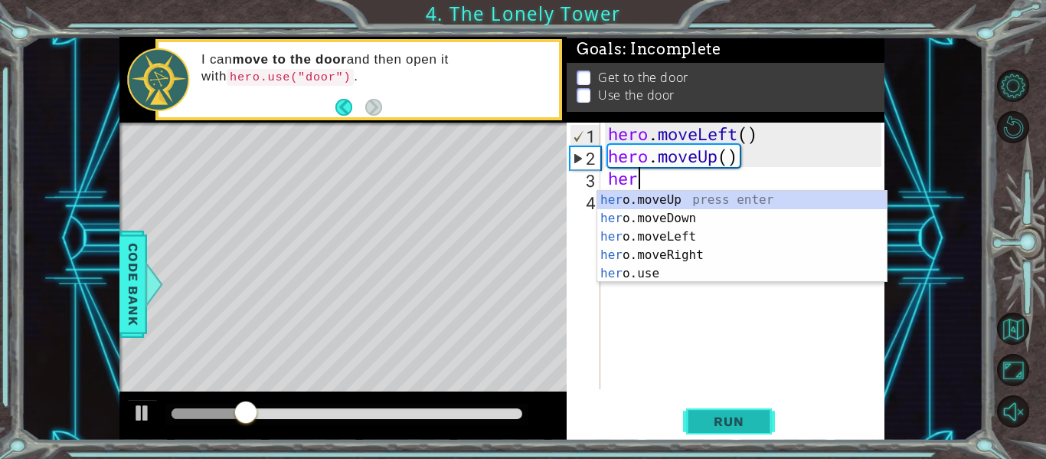
scroll to position [0, 1]
type textarea "hero"
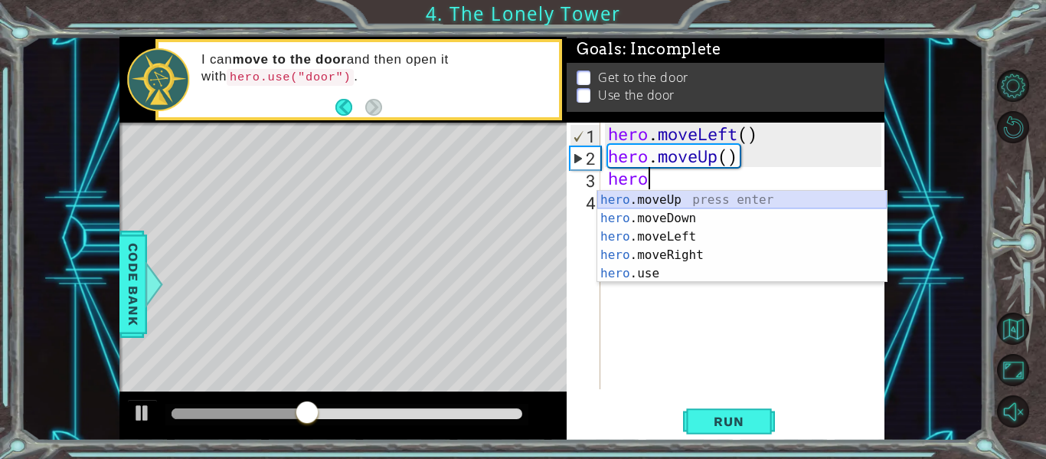
click at [674, 200] on div "hero .moveUp press enter hero .moveDown press enter hero .moveLeft press enter …" at bounding box center [741, 255] width 289 height 129
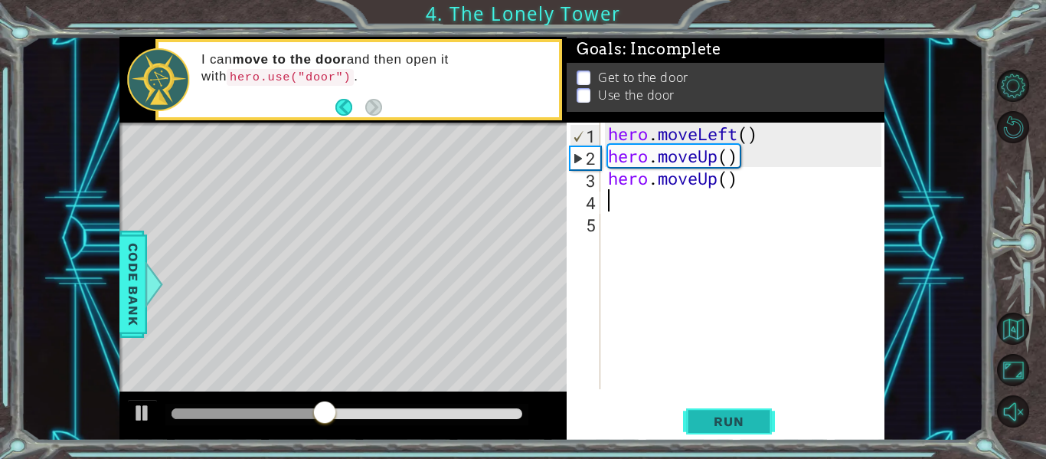
click at [750, 420] on span "Run" at bounding box center [728, 420] width 60 height 15
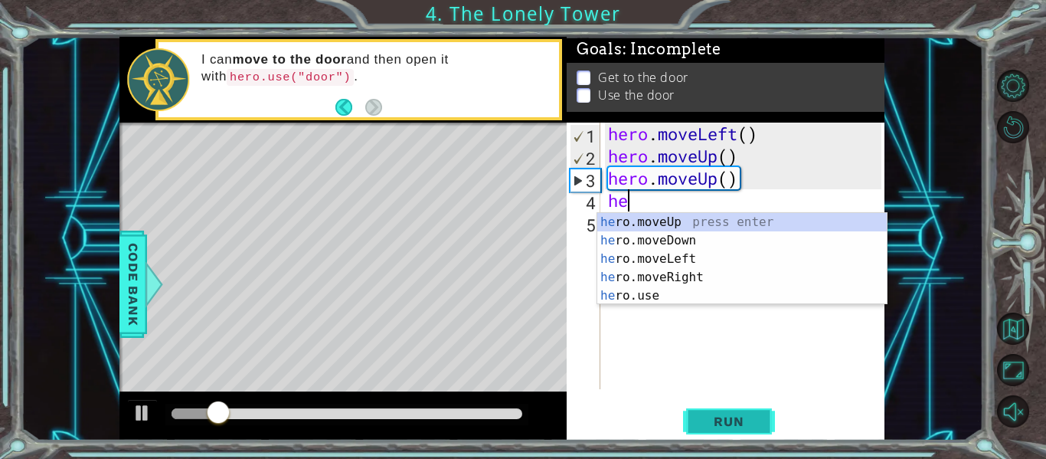
scroll to position [0, 1]
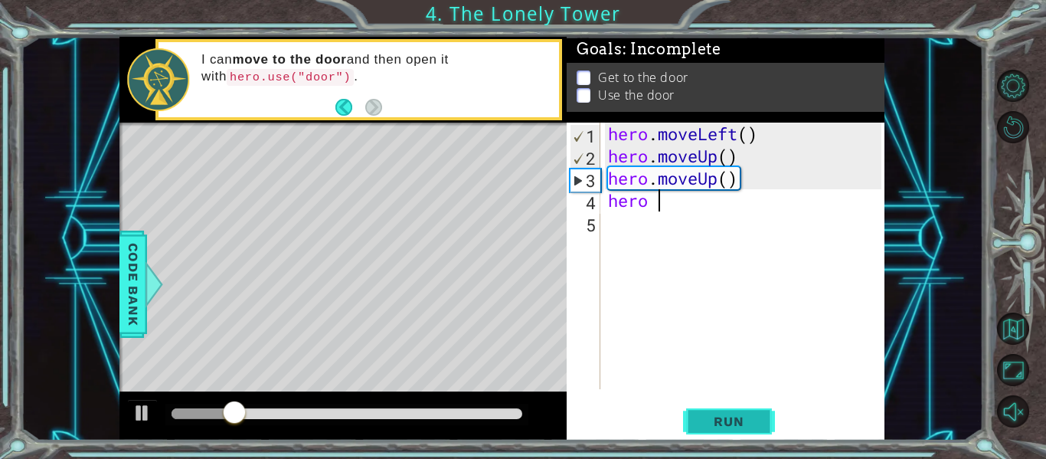
type textarea "hero"
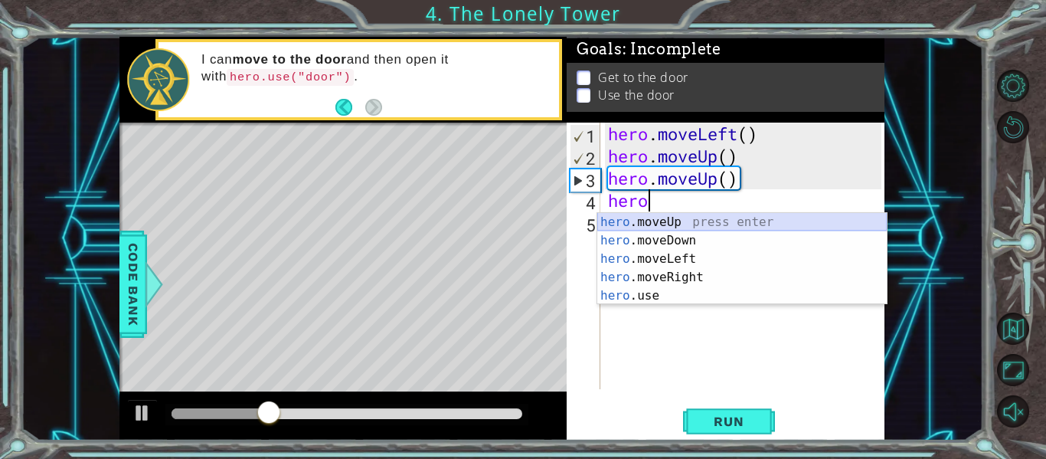
click at [667, 219] on div "hero .moveUp press enter hero .moveDown press enter hero .moveLeft press enter …" at bounding box center [741, 277] width 289 height 129
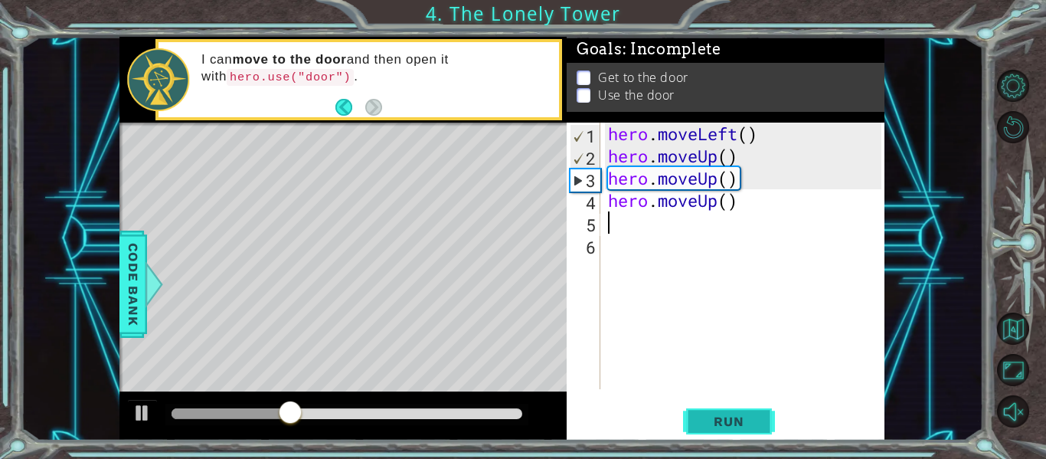
click at [740, 426] on span "Run" at bounding box center [728, 420] width 60 height 15
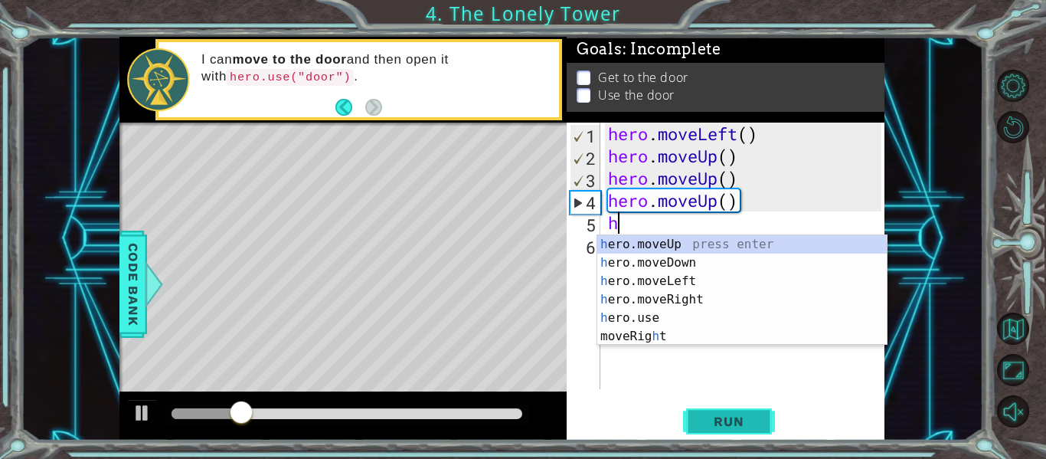
type textarea "her"
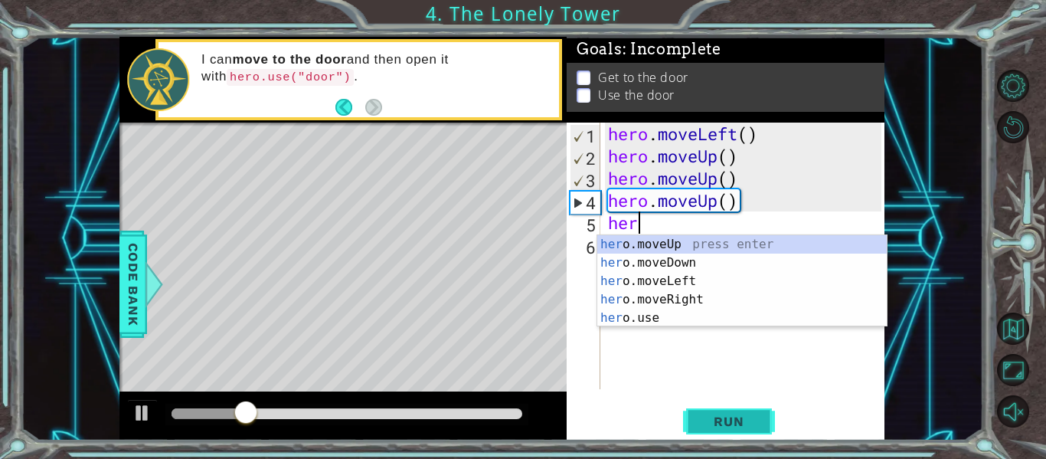
scroll to position [0, 1]
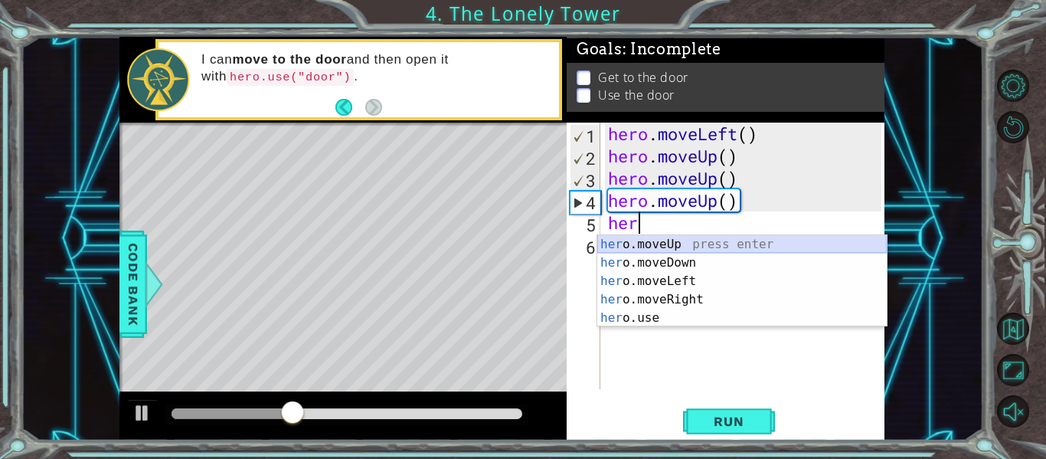
click at [683, 247] on div "her o.moveUp press enter her o.moveDown press enter her o.moveLeft press enter …" at bounding box center [741, 299] width 289 height 129
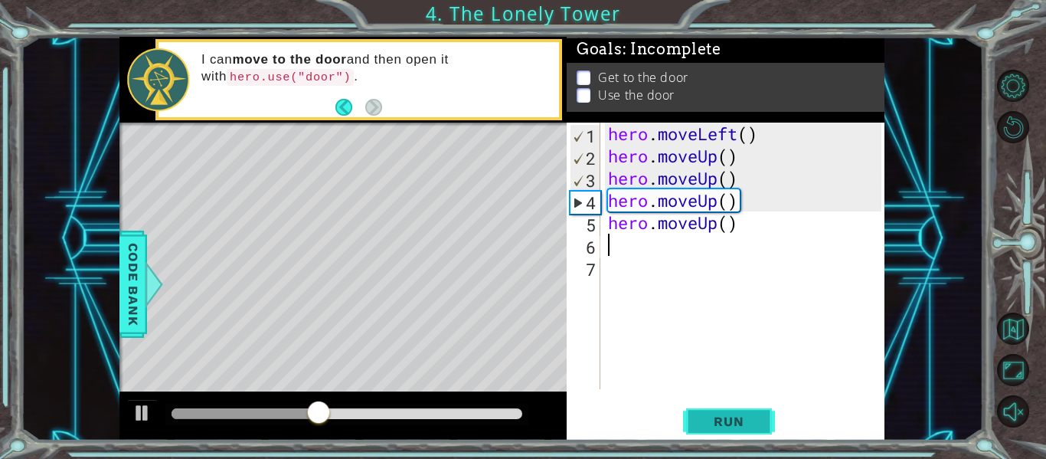
click at [714, 421] on span "Run" at bounding box center [728, 420] width 60 height 15
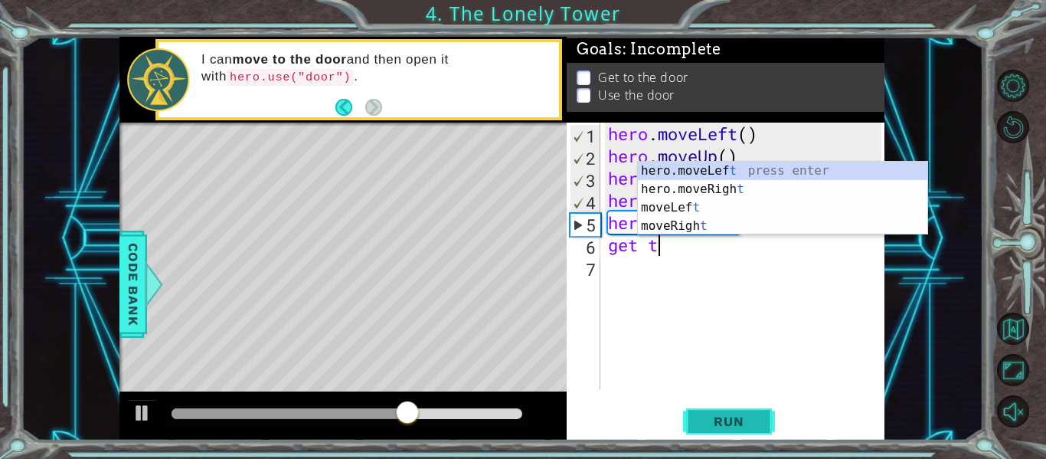
scroll to position [0, 1]
type textarea "g"
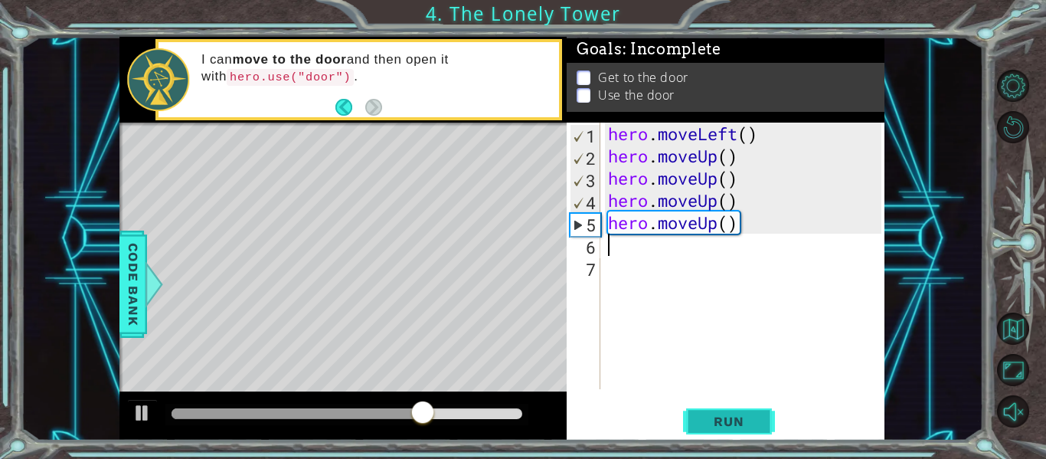
type textarea "hero.moveUp()"
click at [594, 239] on div "6" at bounding box center [585, 247] width 31 height 22
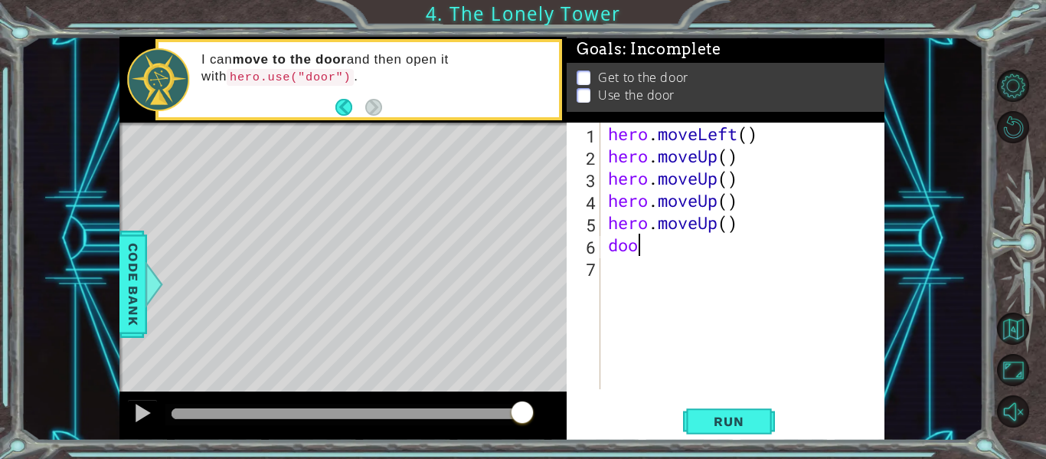
type textarea "d"
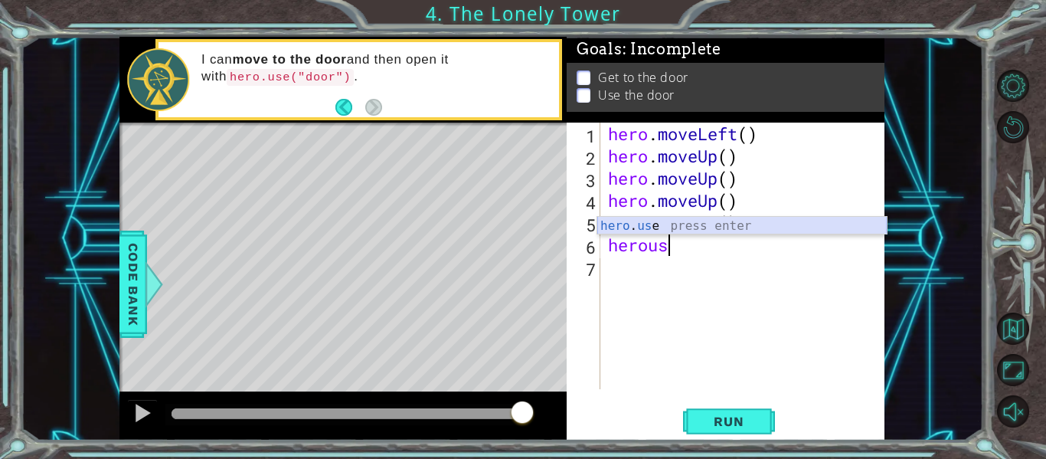
click at [648, 225] on div "hero . us e press enter" at bounding box center [741, 244] width 289 height 55
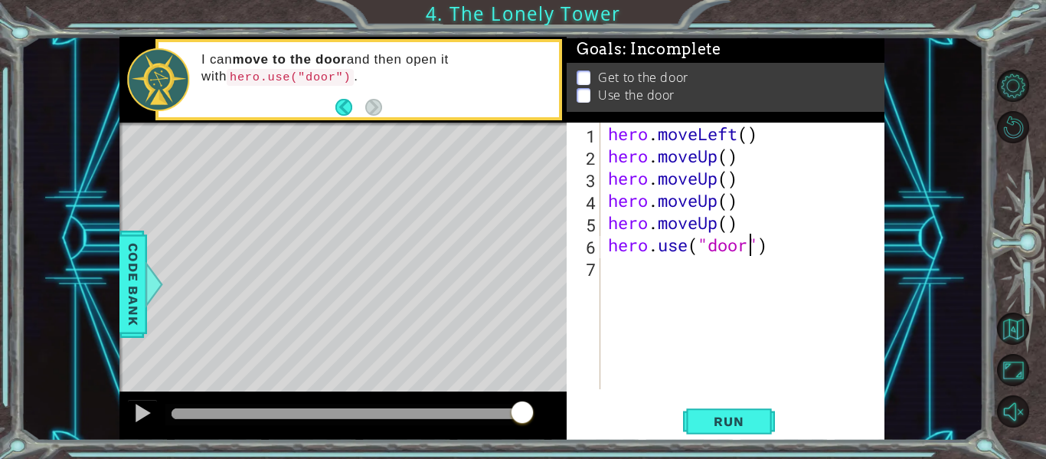
scroll to position [0, 7]
type textarea "hero.use("door")"
click at [758, 423] on span "Run" at bounding box center [728, 420] width 60 height 15
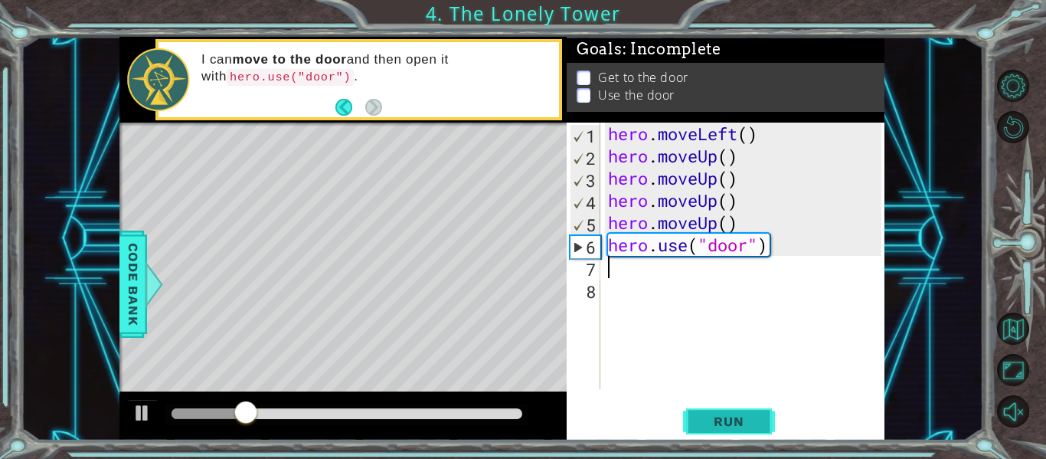
scroll to position [0, 0]
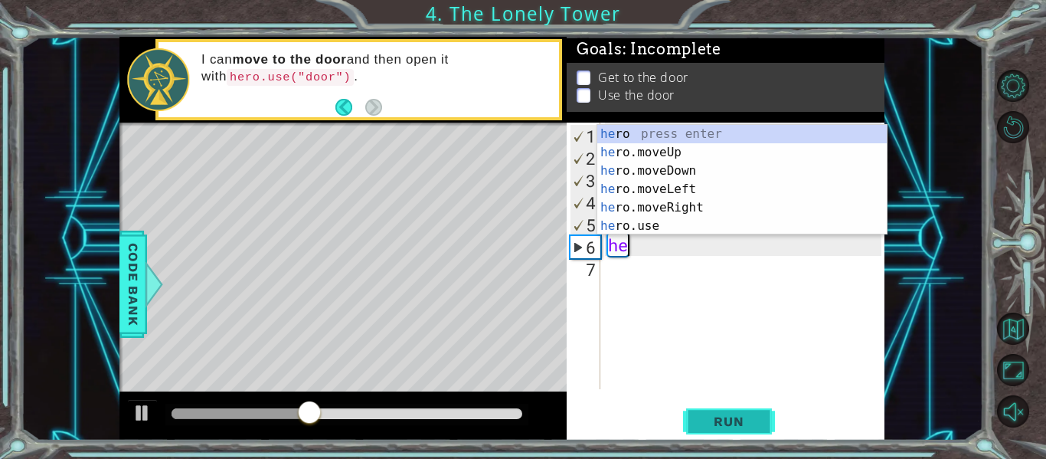
type textarea "h"
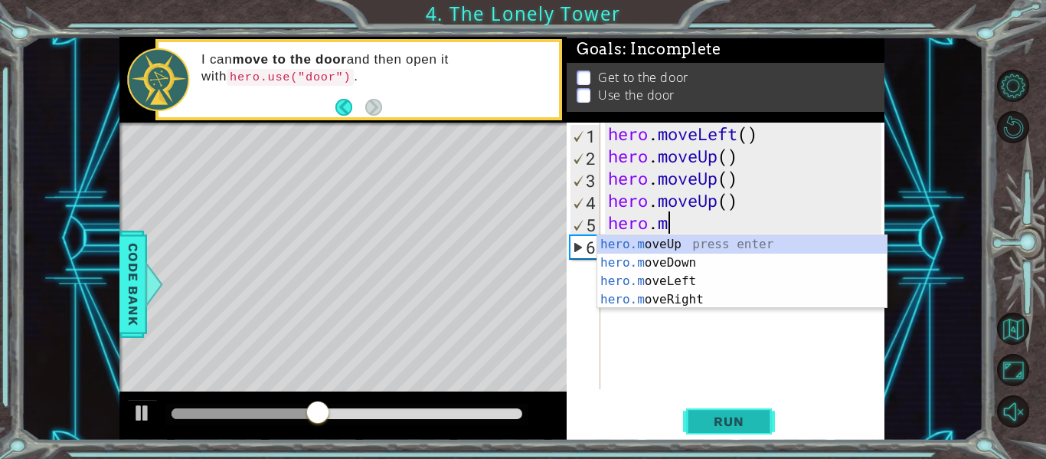
type textarea "h"
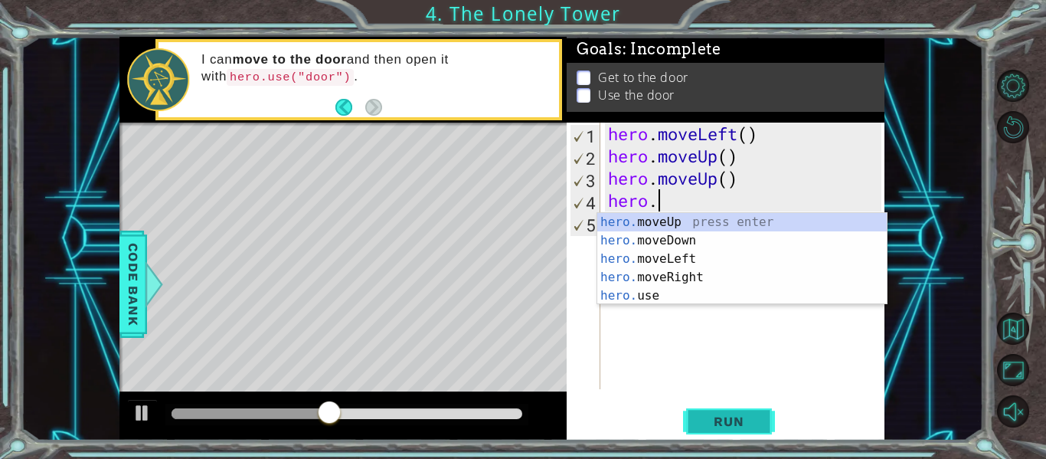
type textarea "h"
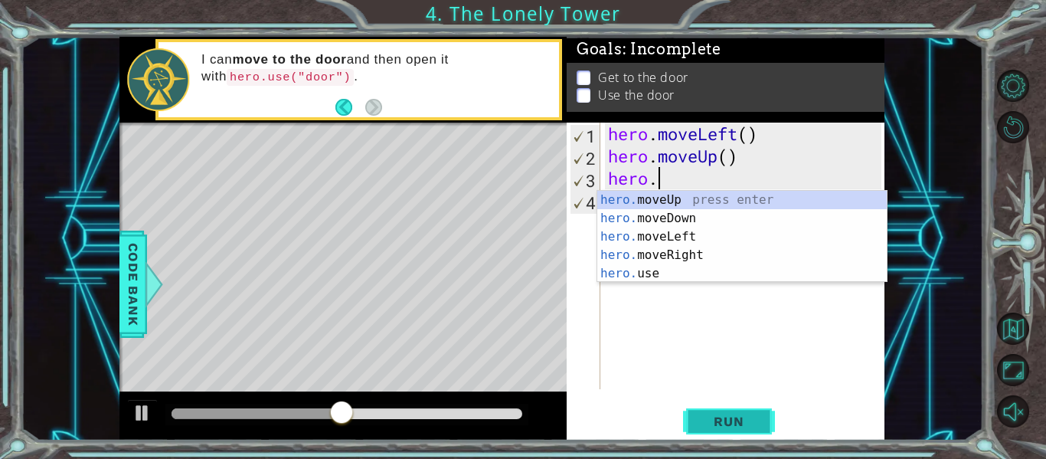
type textarea "h"
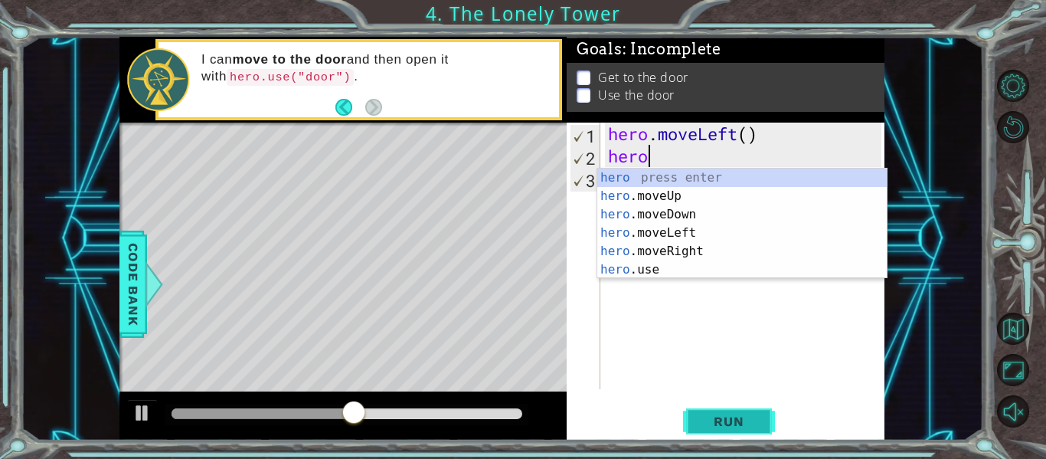
type textarea "h"
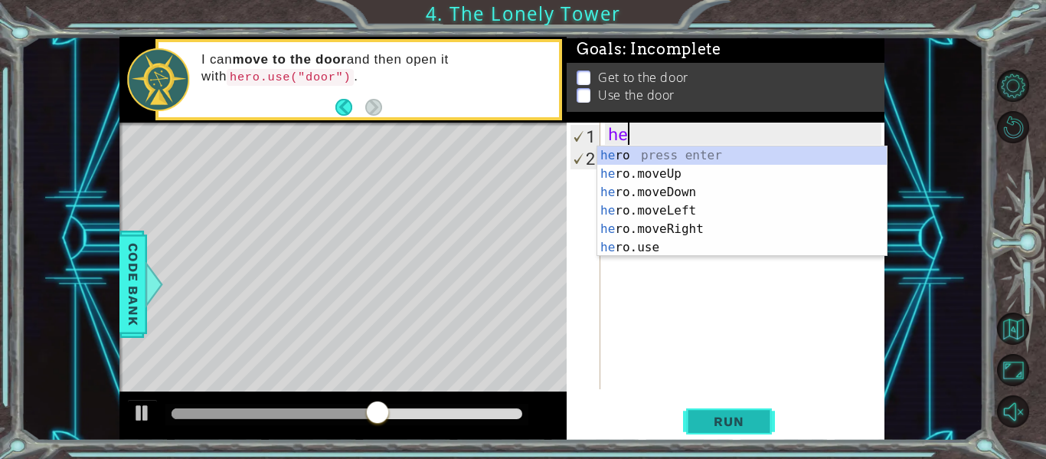
type textarea "h"
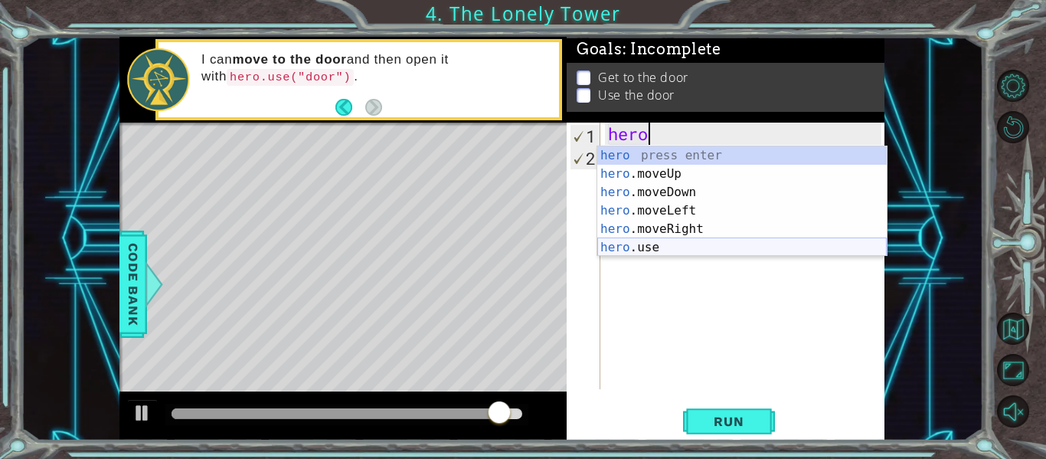
click at [645, 243] on div "hero press enter hero .moveUp press enter hero .moveDown press enter hero .move…" at bounding box center [741, 219] width 289 height 147
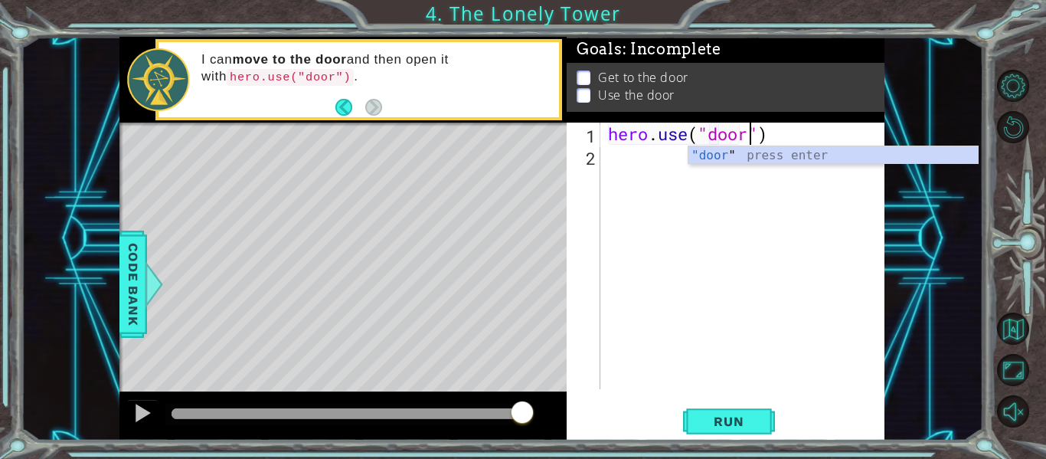
scroll to position [0, 7]
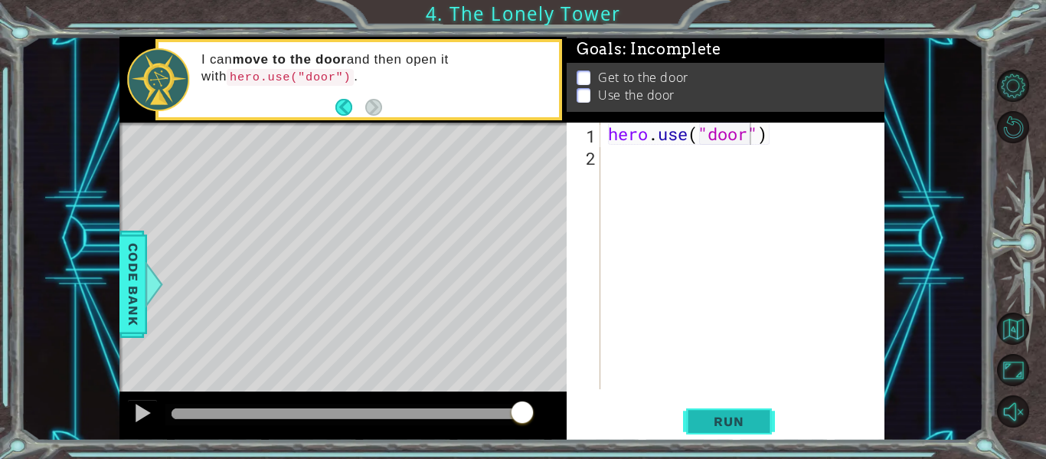
click at [731, 417] on span "Run" at bounding box center [728, 420] width 60 height 15
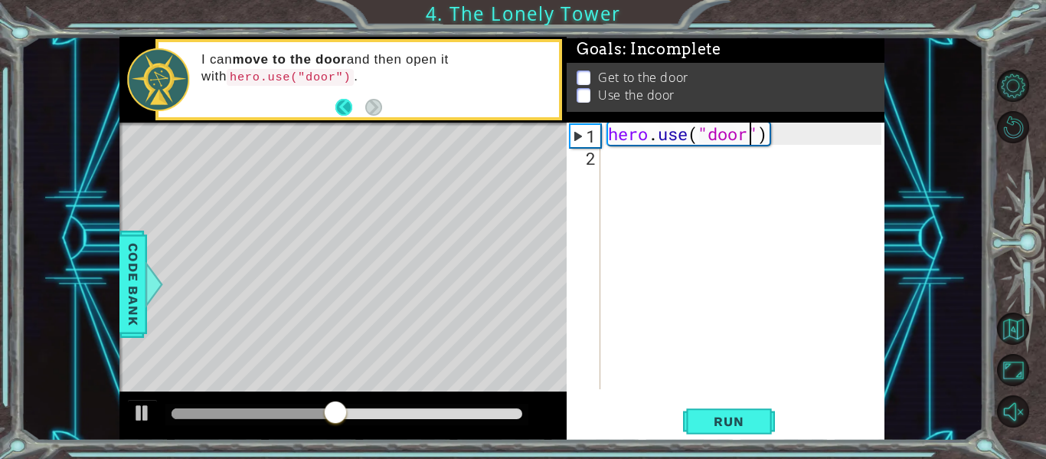
click at [341, 106] on button "Back" at bounding box center [350, 107] width 30 height 17
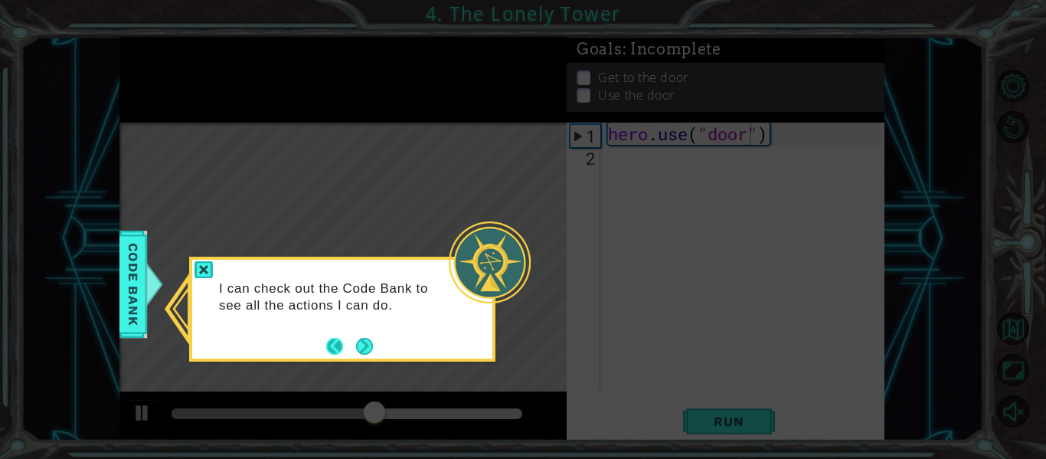
click at [335, 341] on button "Back" at bounding box center [341, 346] width 30 height 17
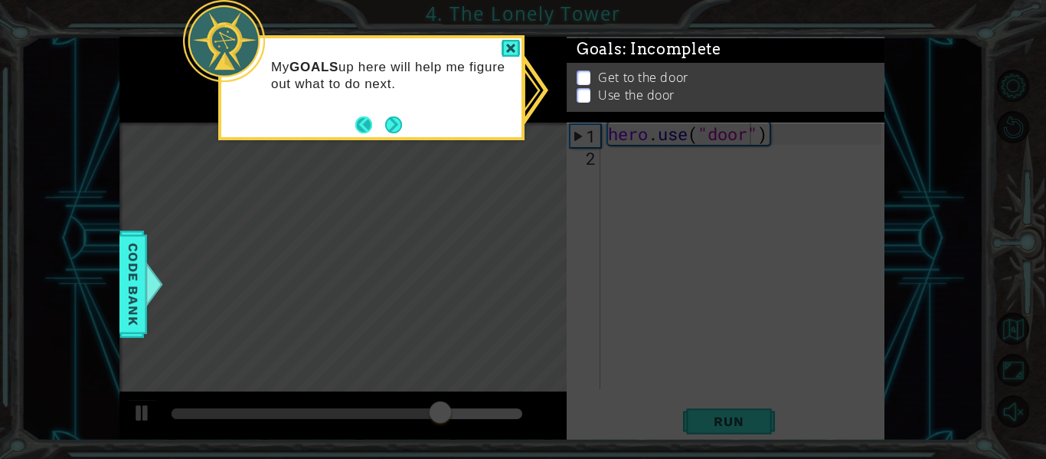
click at [368, 122] on button "Back" at bounding box center [370, 124] width 30 height 17
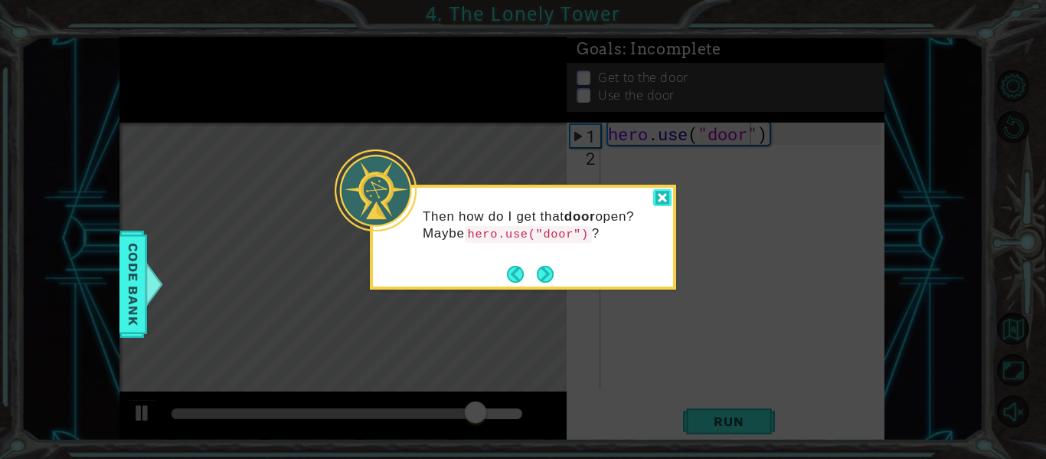
click at [661, 200] on div at bounding box center [662, 198] width 18 height 18
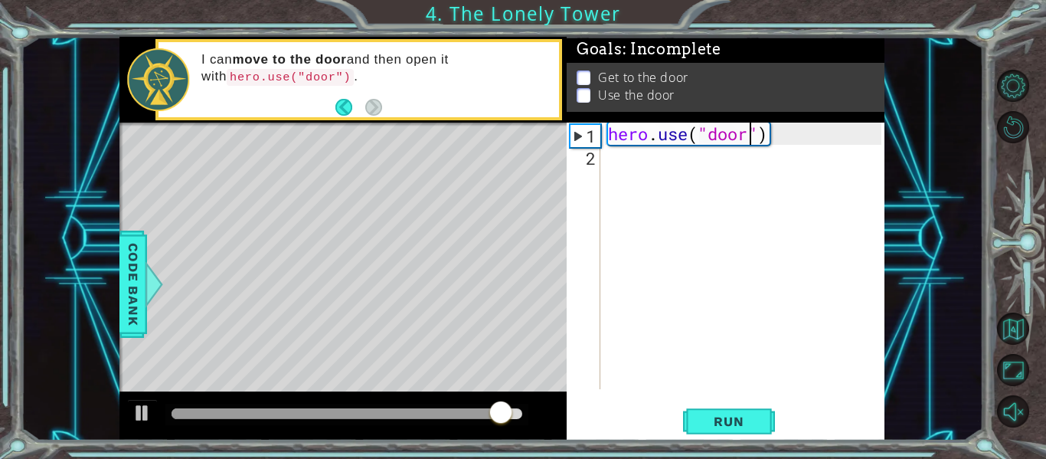
click at [681, 144] on div "hero . use ( "door" )" at bounding box center [747, 277] width 284 height 311
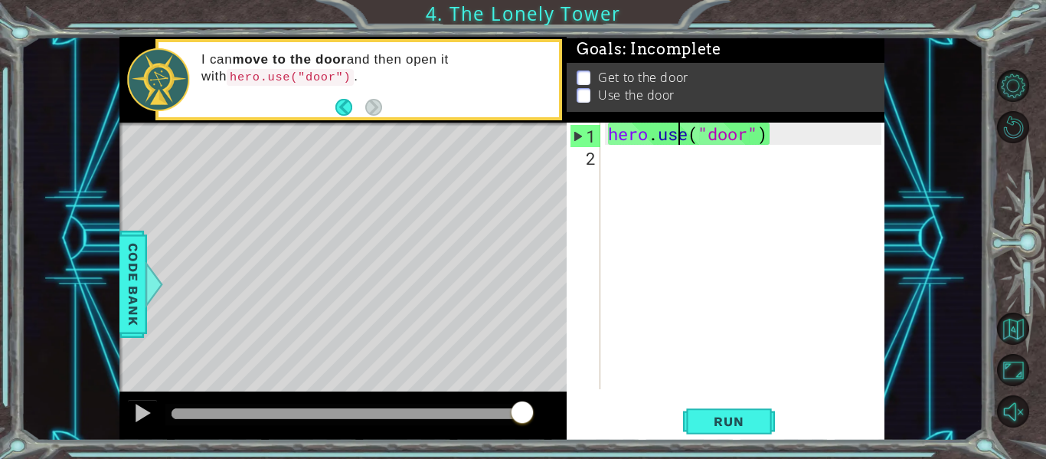
click at [752, 138] on div "hero . use ( "door" )" at bounding box center [747, 277] width 284 height 311
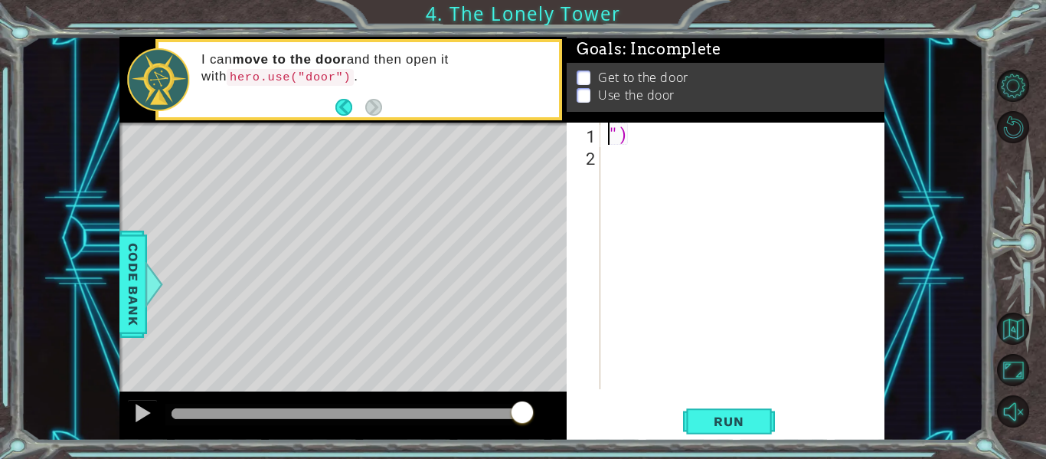
scroll to position [0, 0]
type textarea """
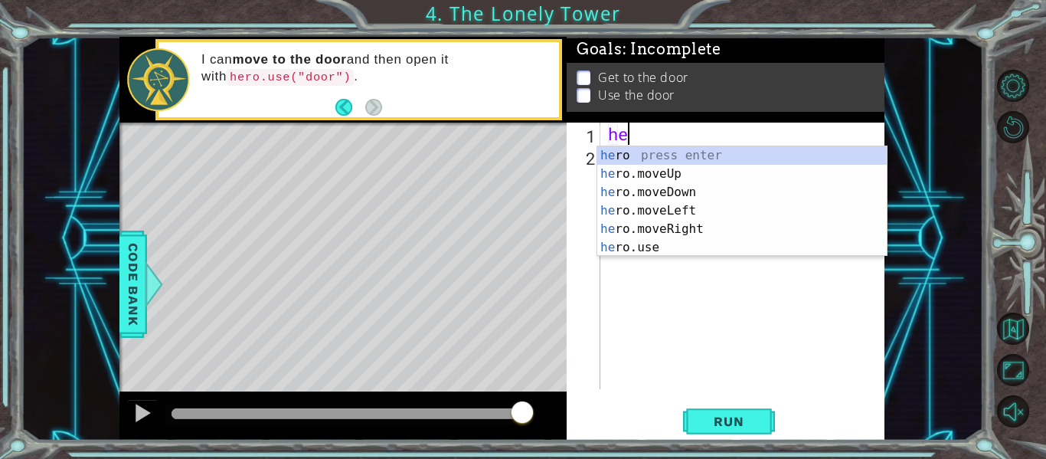
scroll to position [0, 1]
type textarea "hero"
click at [742, 171] on div "hero press enter hero .moveUp press enter hero .moveDown press enter hero .move…" at bounding box center [741, 219] width 289 height 147
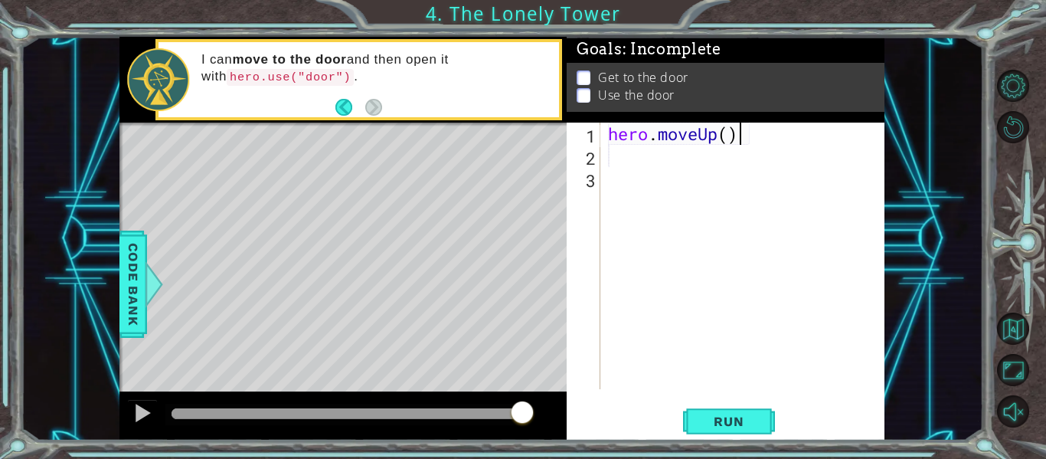
click at [740, 145] on div "hero . moveUp ( )" at bounding box center [747, 277] width 284 height 311
type textarea "hero.moveUp"
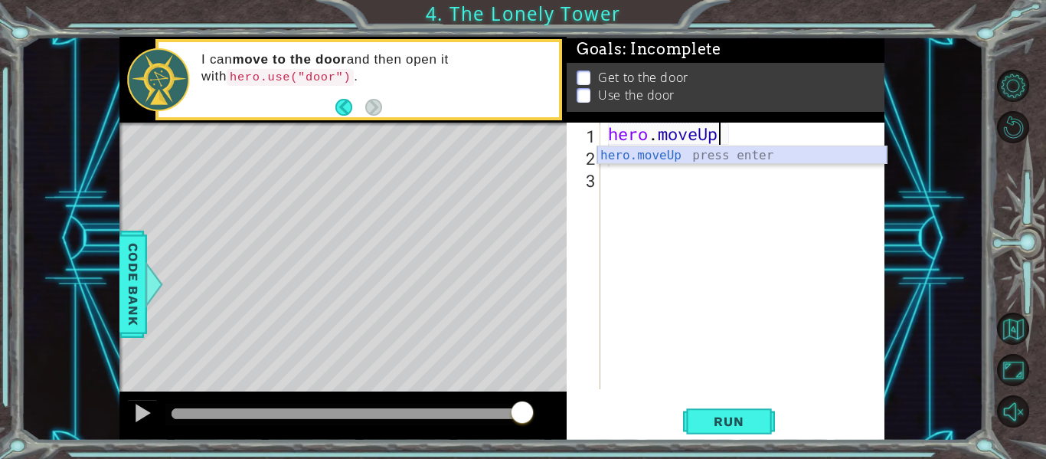
click at [673, 158] on div "hero.moveUp press enter" at bounding box center [741, 173] width 289 height 55
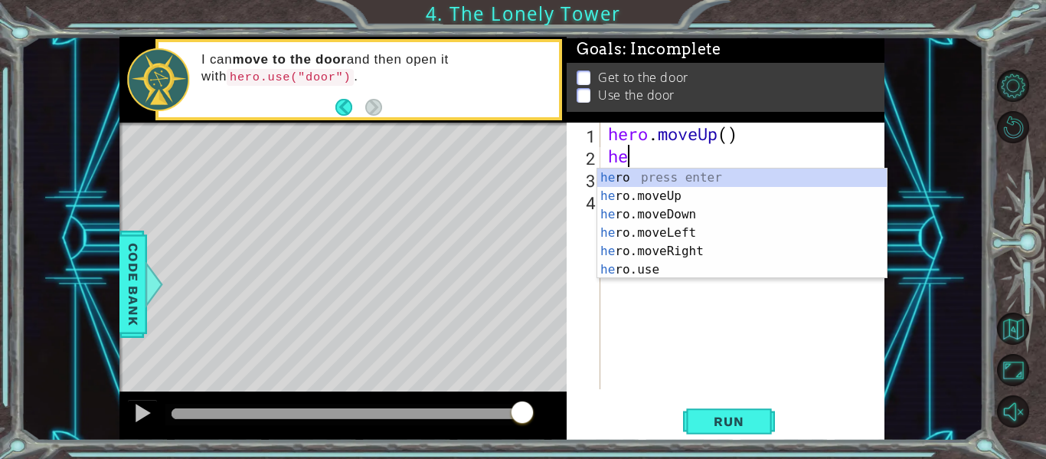
scroll to position [0, 1]
click at [656, 270] on div "hero press enter hero .moveUp press enter hero .moveDown press enter hero .move…" at bounding box center [741, 241] width 289 height 147
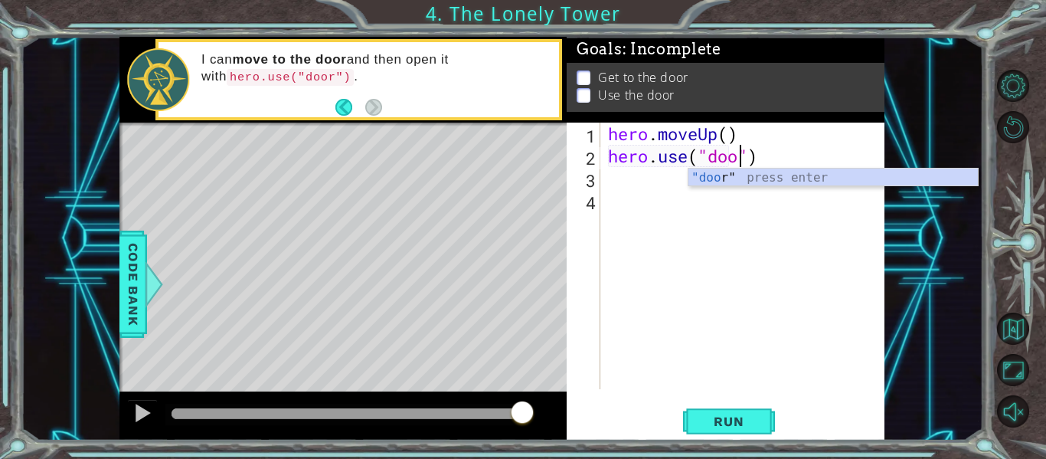
scroll to position [0, 7]
click at [701, 423] on span "Run" at bounding box center [728, 420] width 60 height 15
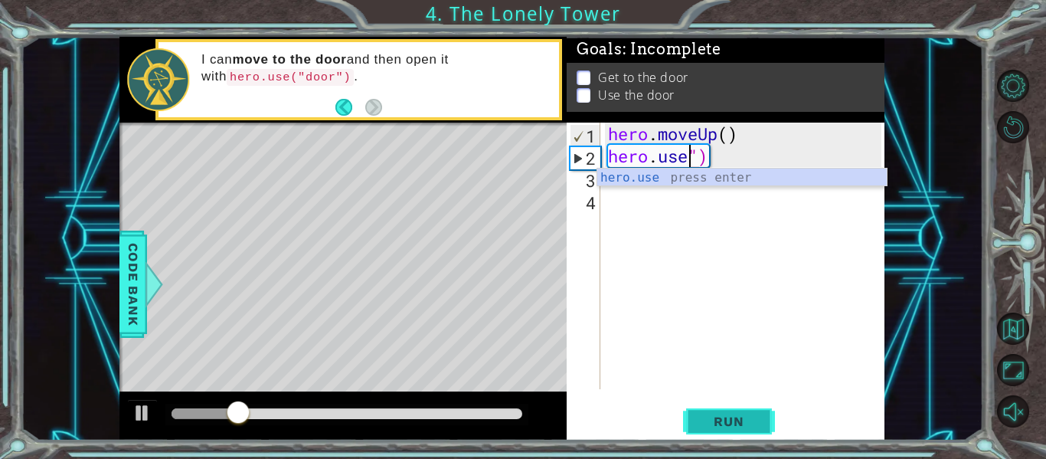
scroll to position [0, 4]
click at [714, 159] on div "hero . moveUp ( ) hero . use ")" at bounding box center [747, 277] width 284 height 311
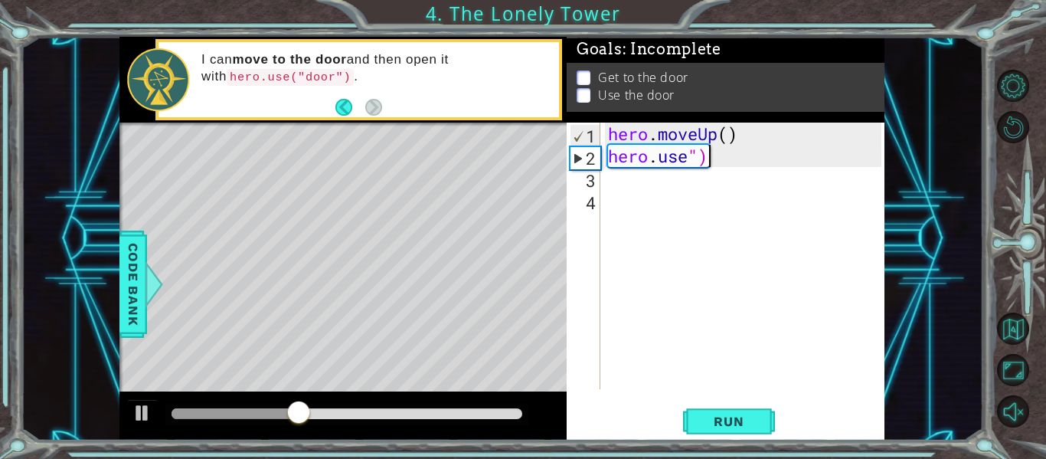
scroll to position [0, 3]
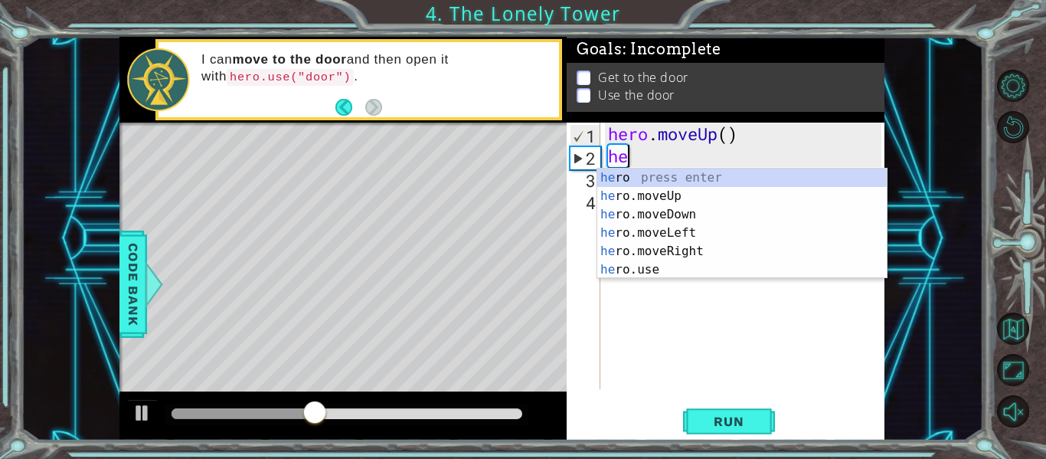
type textarea "h"
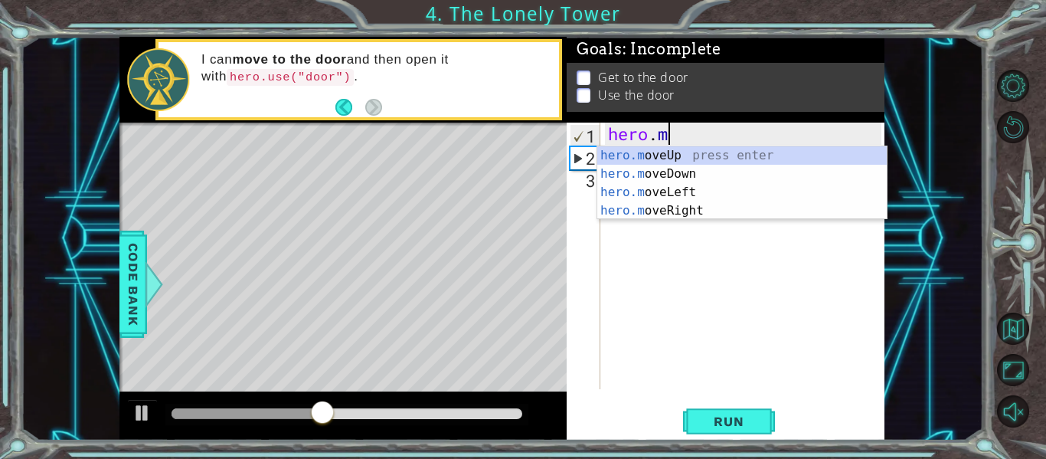
type textarea "h"
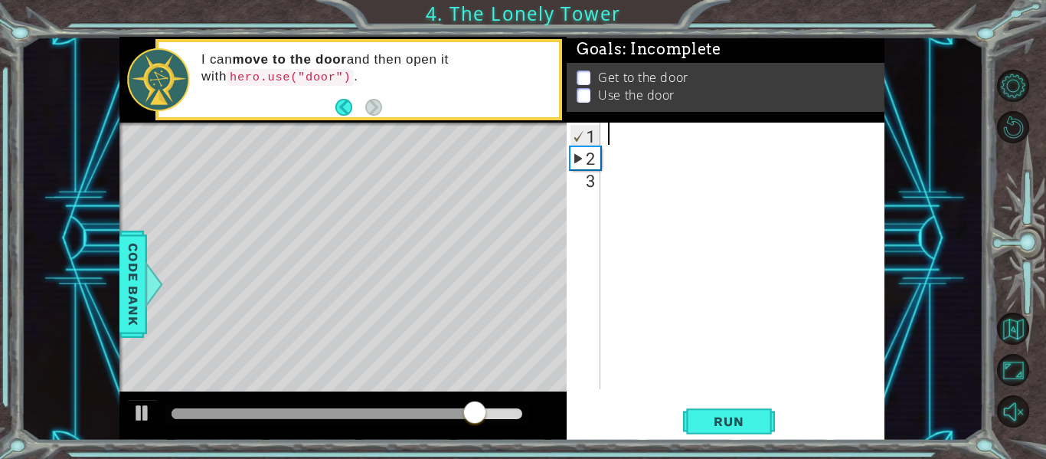
click at [402, 180] on div "Level Map" at bounding box center [472, 347] width 707 height 451
click at [410, 213] on div "Level Map" at bounding box center [472, 347] width 707 height 451
click at [344, 112] on button "Back" at bounding box center [350, 107] width 30 height 17
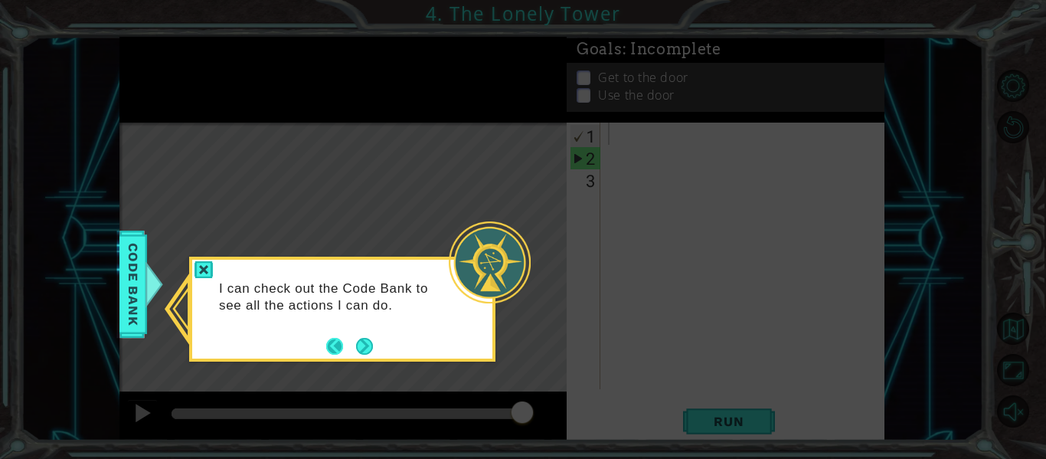
click at [326, 345] on button "Back" at bounding box center [341, 346] width 30 height 17
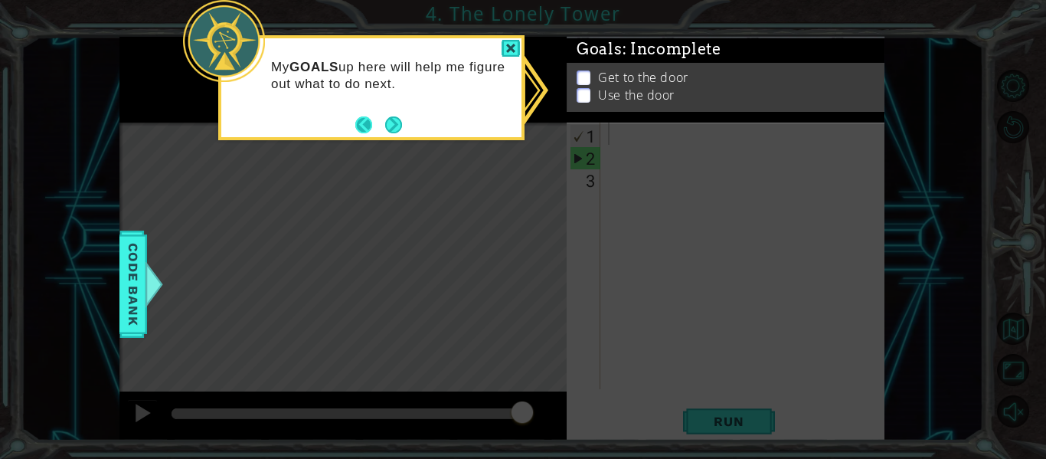
click at [361, 125] on button "Back" at bounding box center [370, 124] width 30 height 17
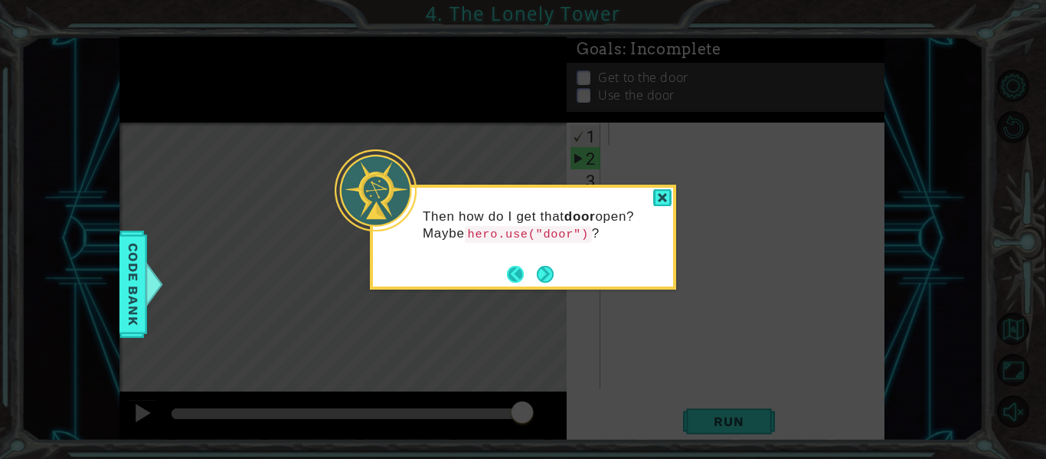
click at [512, 277] on button "Back" at bounding box center [522, 274] width 30 height 17
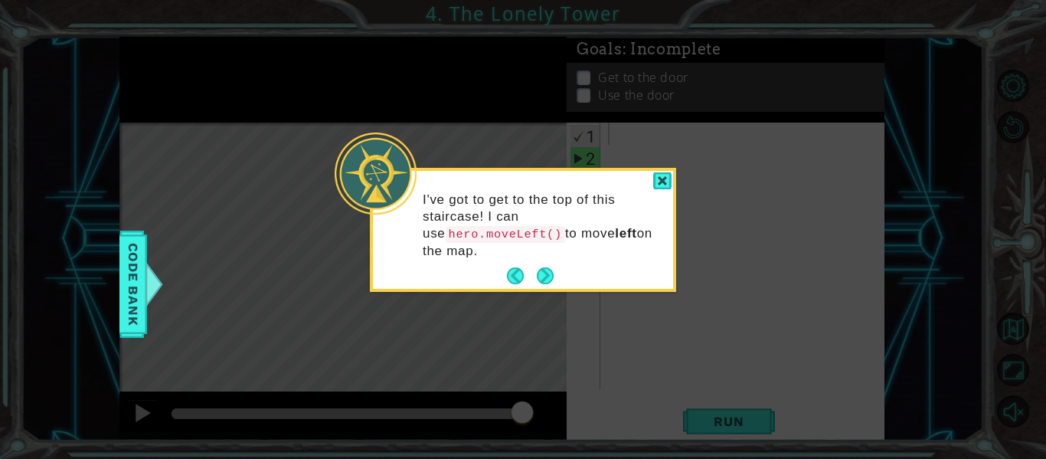
click at [512, 277] on button "Back" at bounding box center [522, 275] width 30 height 17
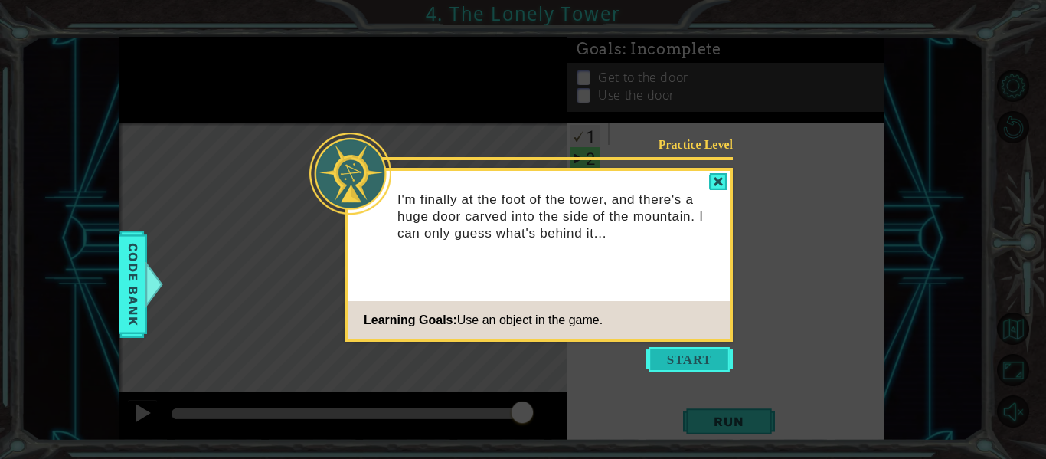
click at [659, 363] on button "Start" at bounding box center [688, 359] width 87 height 24
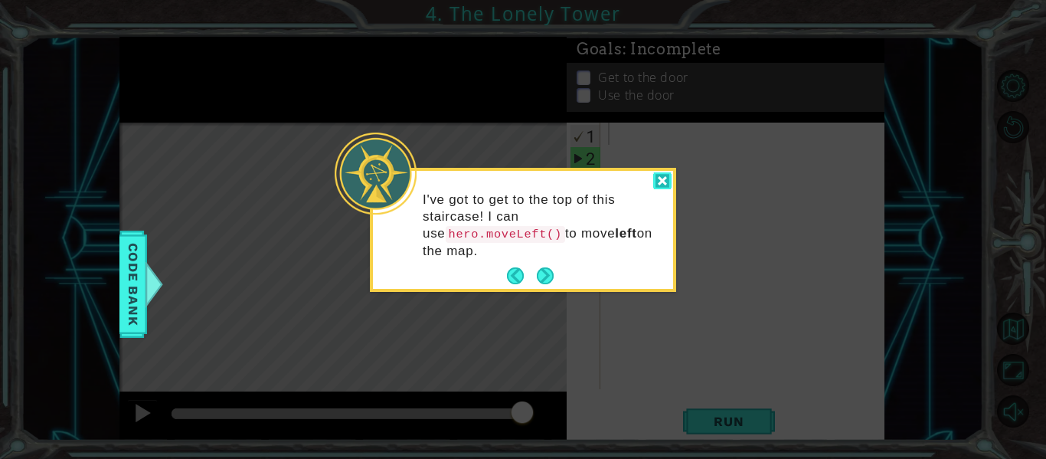
click at [667, 175] on div at bounding box center [662, 181] width 18 height 18
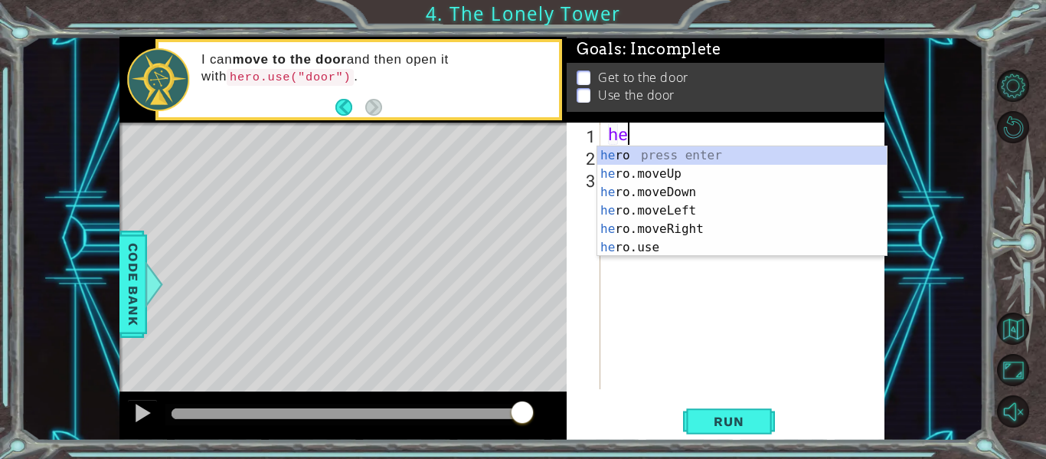
scroll to position [0, 1]
type textarea "hero"
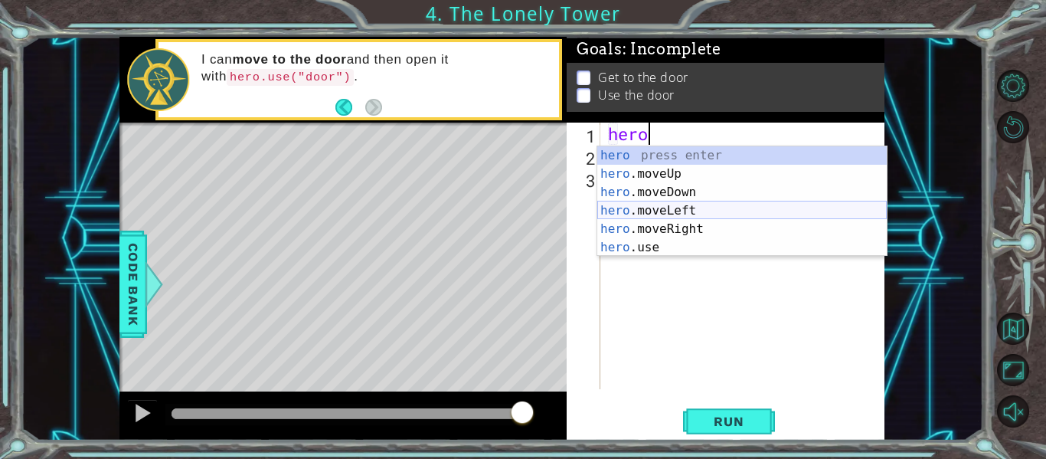
click at [661, 209] on div "hero press enter hero .moveUp press enter hero .moveDown press enter hero .move…" at bounding box center [741, 219] width 289 height 147
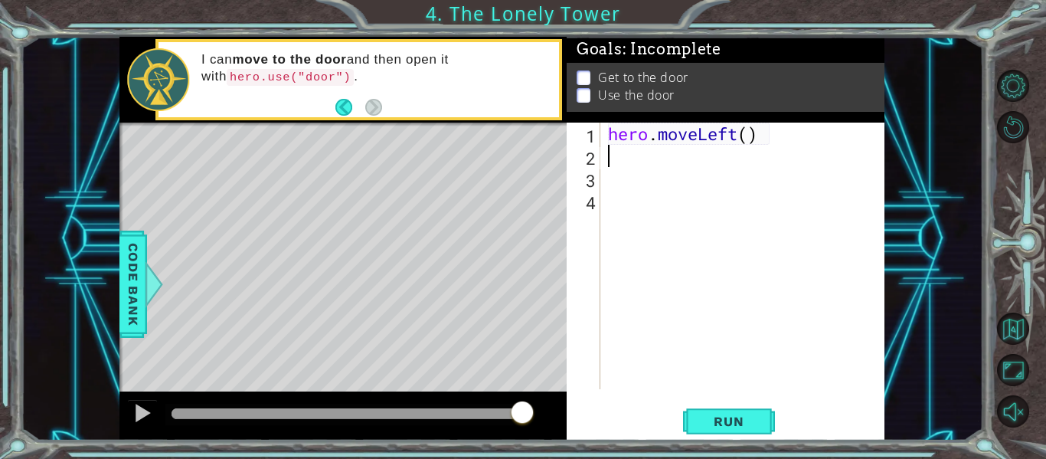
scroll to position [0, 0]
click at [701, 425] on span "Run" at bounding box center [728, 420] width 60 height 15
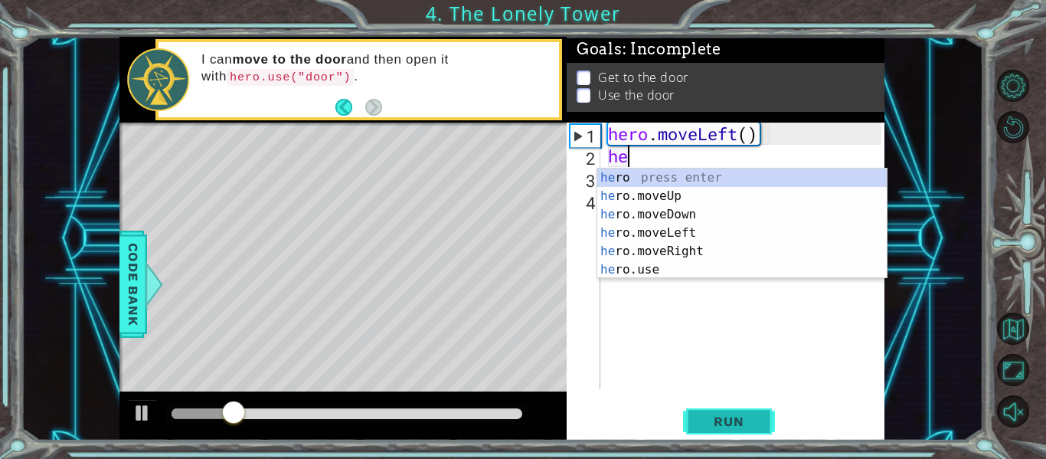
scroll to position [0, 1]
type textarea "hero"
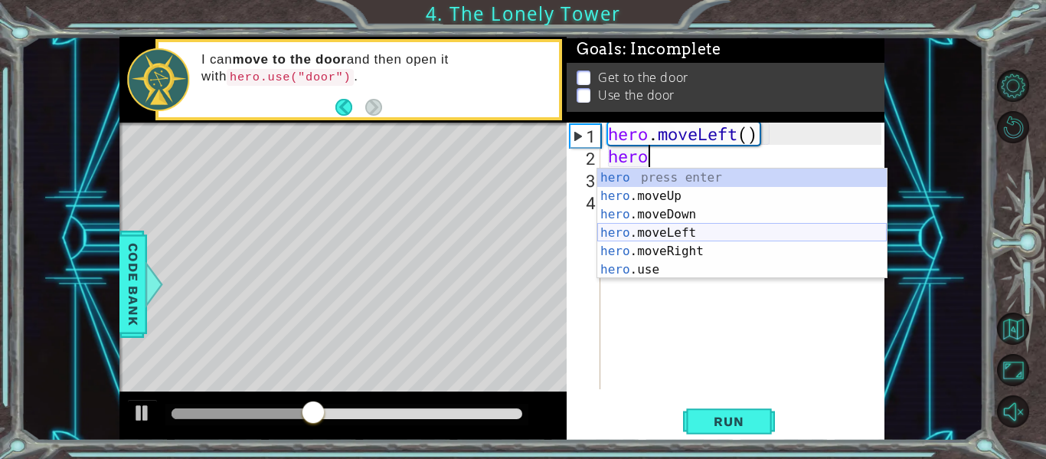
click at [699, 235] on div "hero press enter hero .moveUp press enter hero .moveDown press enter hero .move…" at bounding box center [741, 241] width 289 height 147
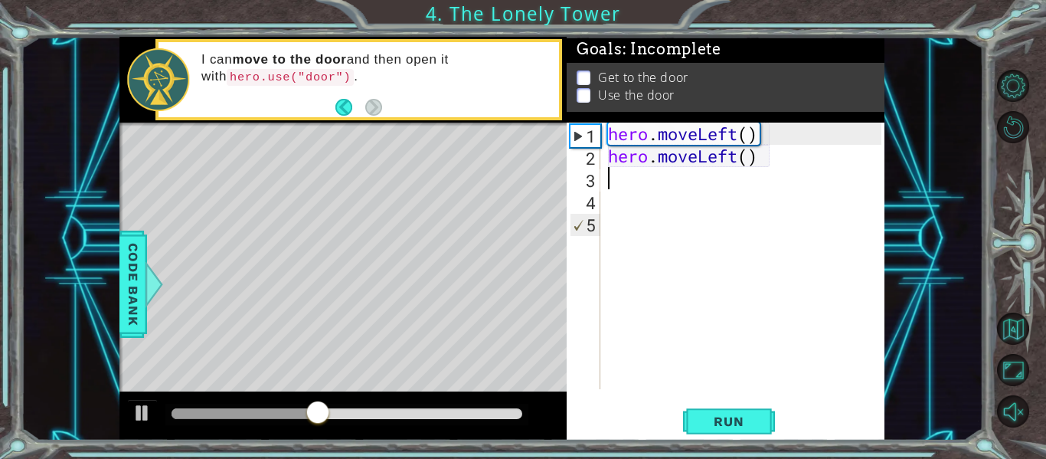
scroll to position [0, 0]
click at [707, 429] on button "Run" at bounding box center [729, 421] width 92 height 31
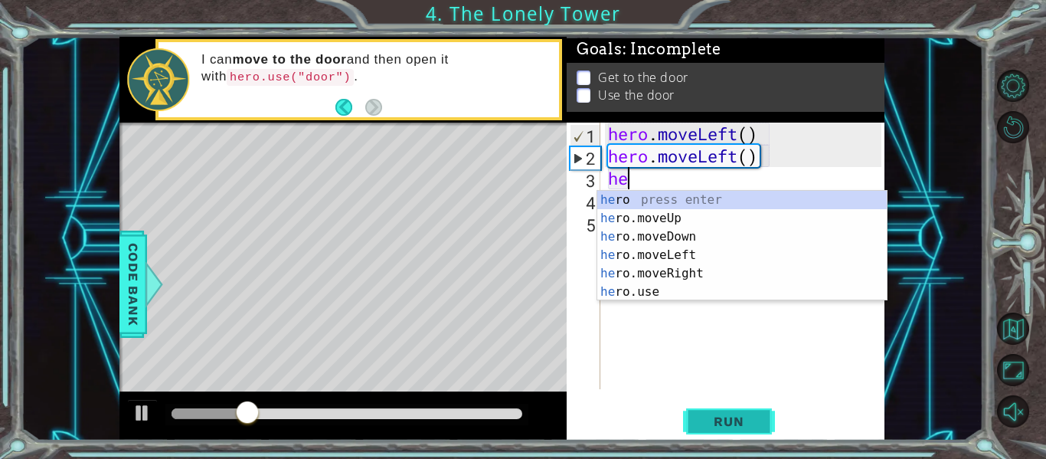
scroll to position [0, 1]
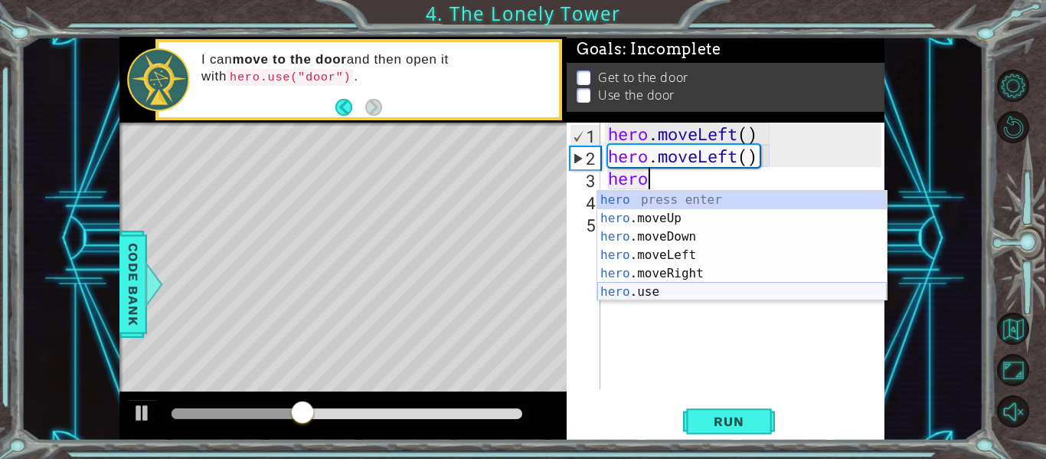
click at [667, 292] on div "hero press enter hero .moveUp press enter hero .moveDown press enter hero .move…" at bounding box center [741, 264] width 289 height 147
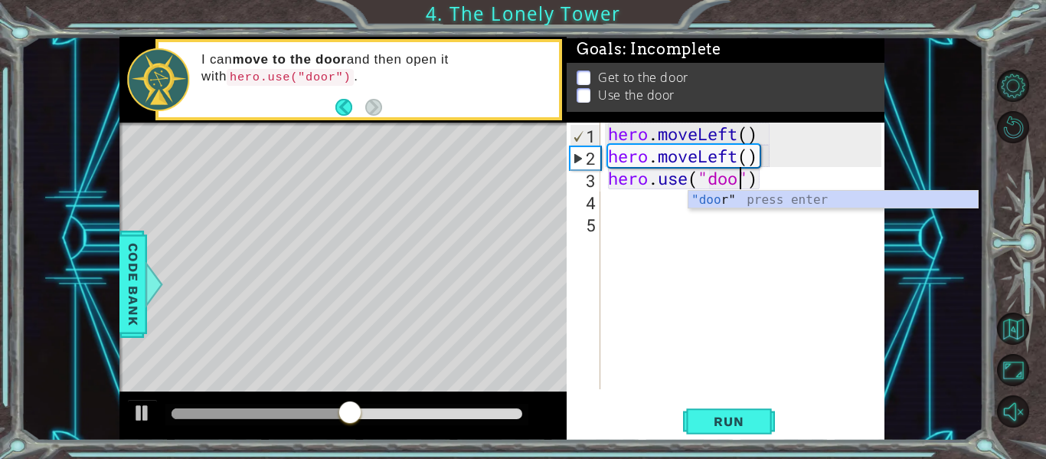
scroll to position [0, 7]
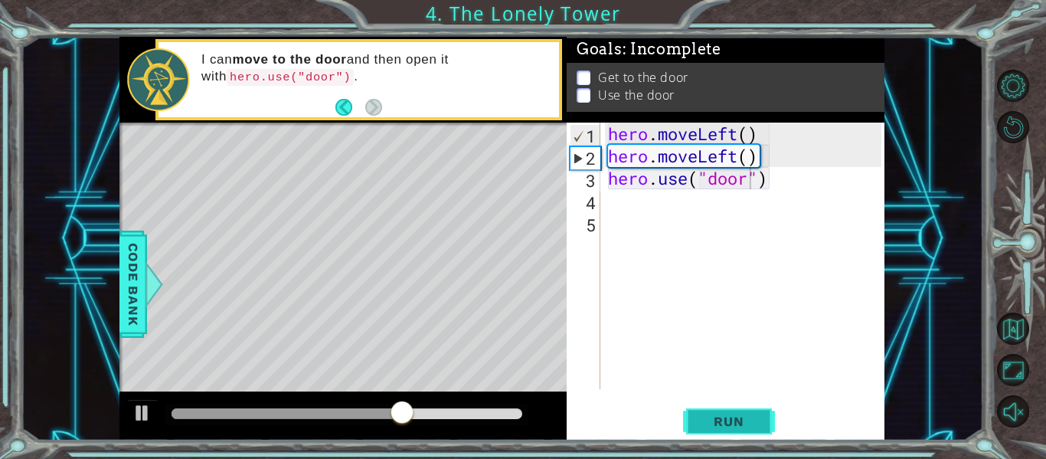
click at [737, 418] on span "Run" at bounding box center [728, 420] width 60 height 15
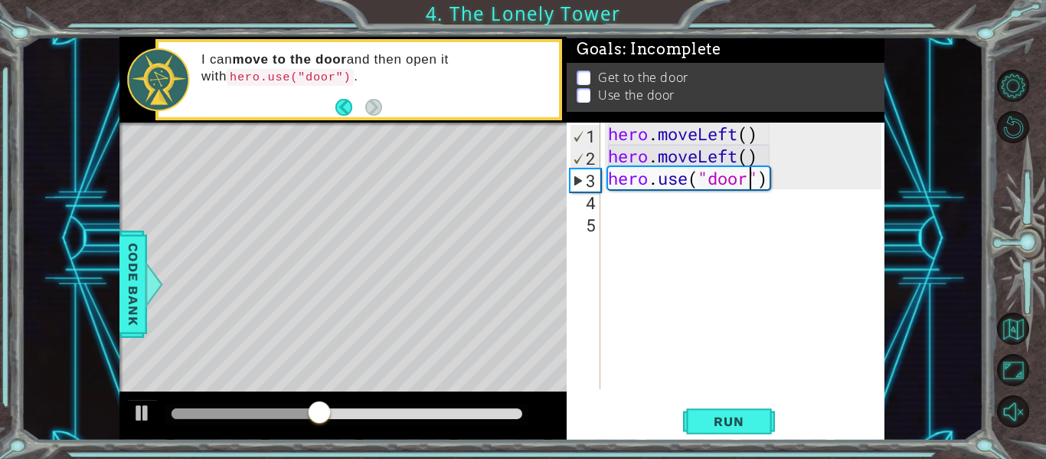
click at [784, 181] on div "hero . moveLeft ( ) hero . moveLeft ( ) hero . use ( "door" )" at bounding box center [747, 277] width 284 height 311
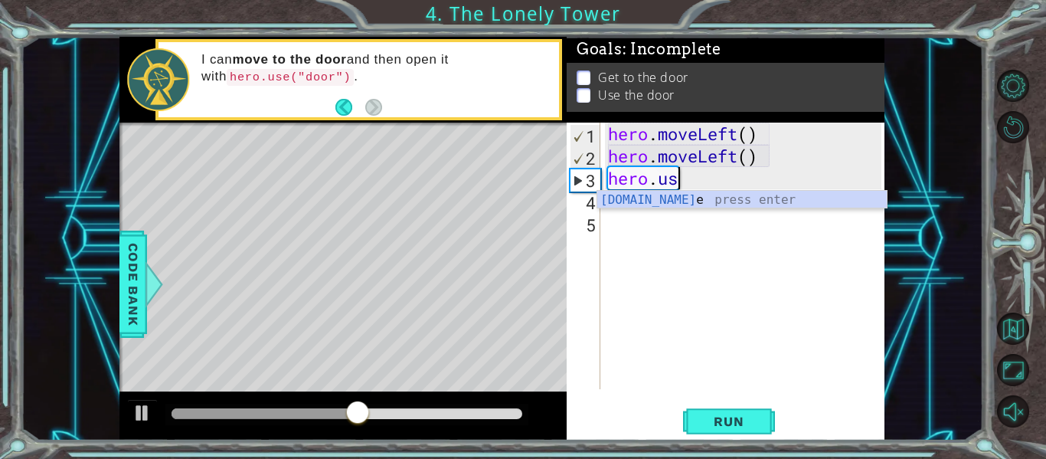
scroll to position [0, 1]
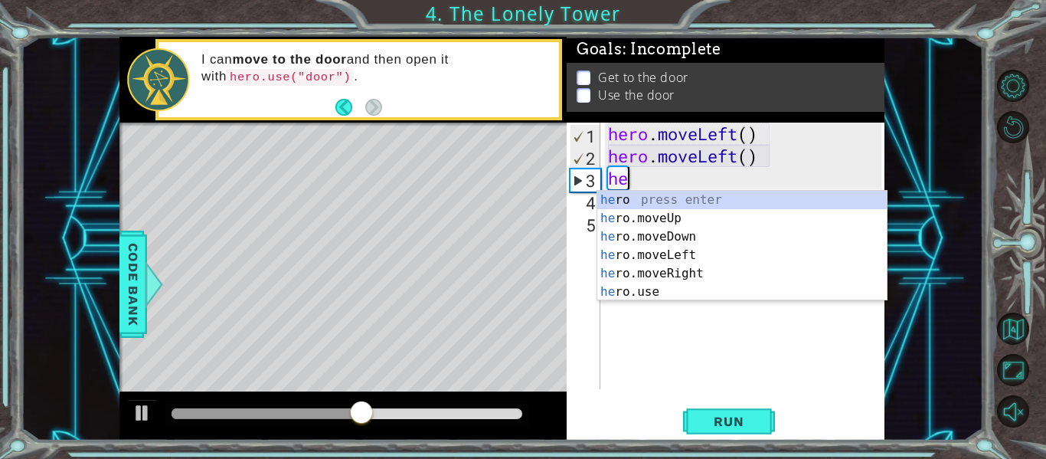
type textarea "h"
type textarea "hero.moveLeft()"
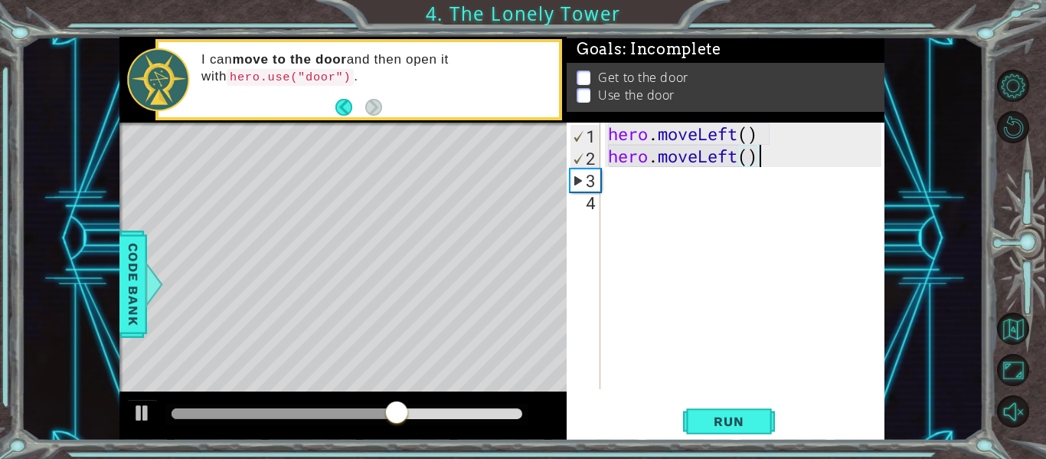
click at [620, 185] on div "hero . moveLeft ( ) hero . moveLeft ( )" at bounding box center [747, 277] width 284 height 311
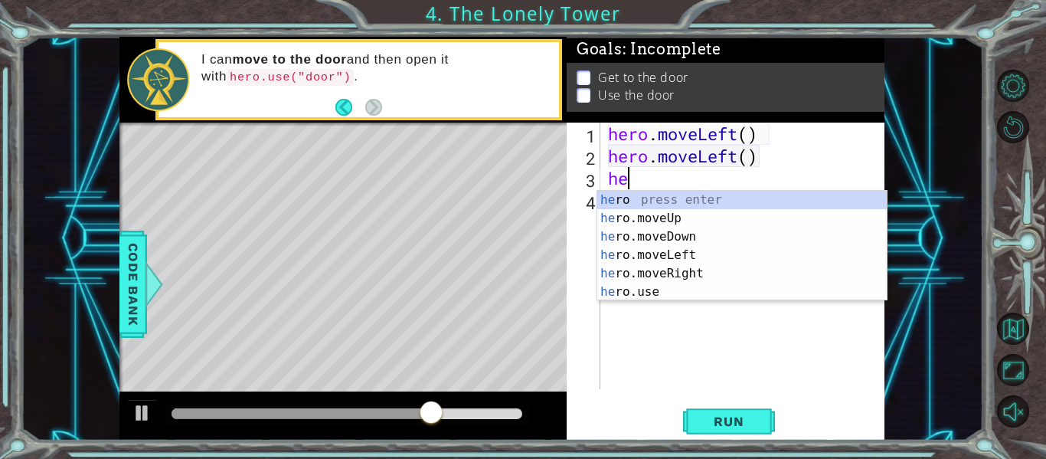
type textarea "her"
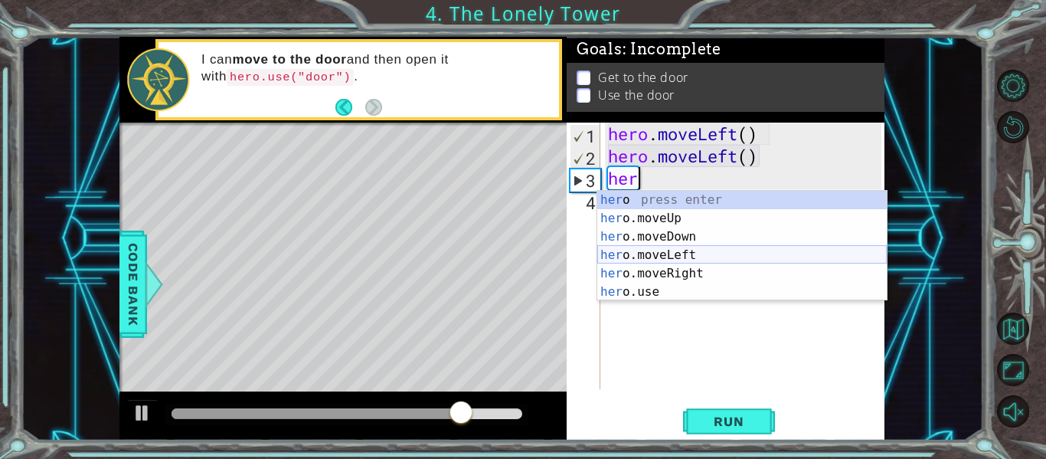
click at [688, 253] on div "her o press enter her o.moveUp press enter her o.moveDown press enter her o.mov…" at bounding box center [741, 264] width 289 height 147
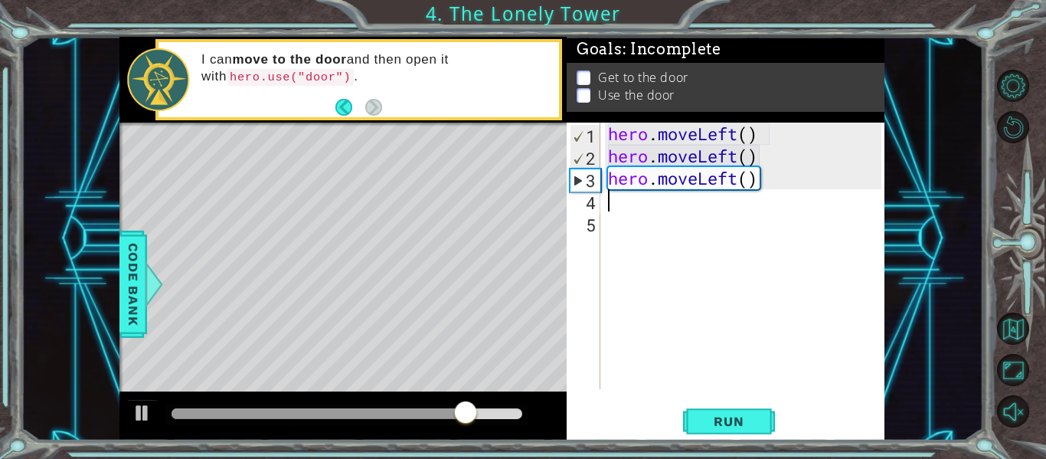
scroll to position [0, 0]
click at [717, 412] on button "Run" at bounding box center [729, 421] width 92 height 31
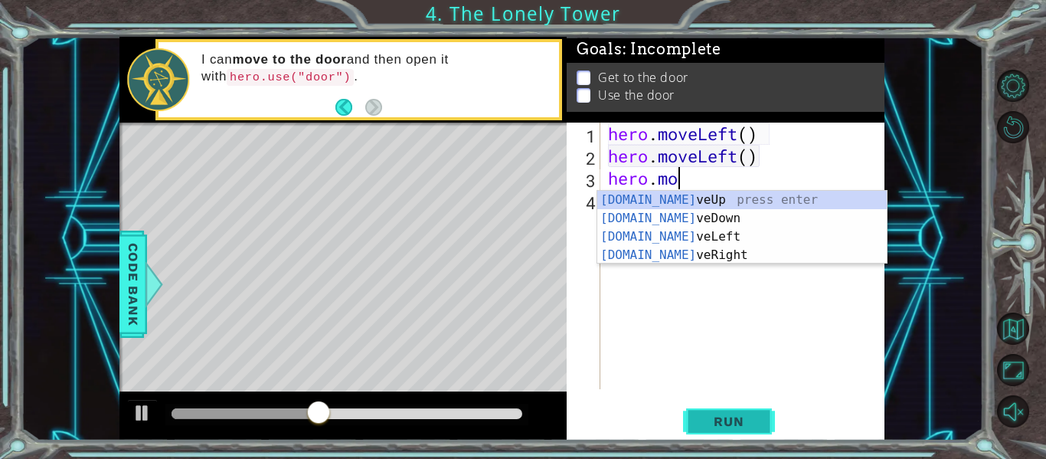
type textarea "hero.m"
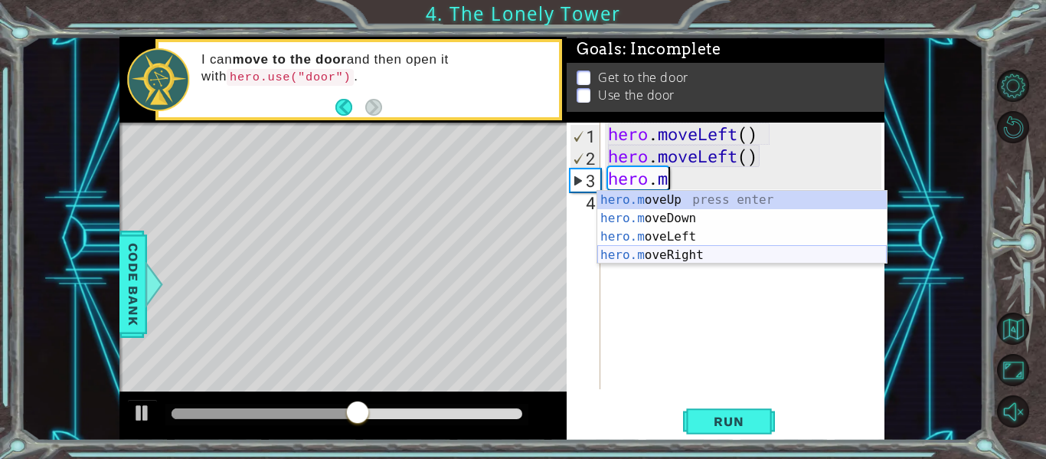
click at [680, 261] on div "hero.m oveUp press enter hero.m oveDown press enter hero.m oveLeft press enter …" at bounding box center [741, 246] width 289 height 110
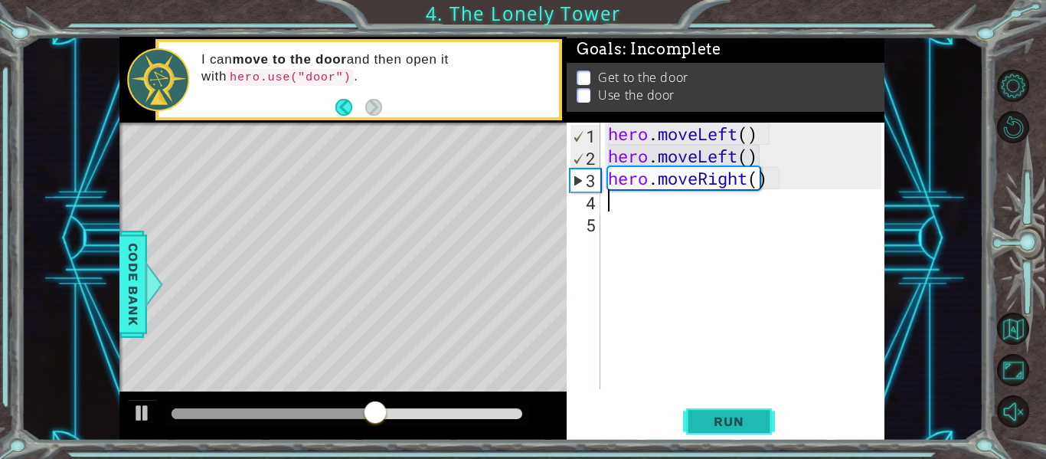
click at [723, 423] on span "Run" at bounding box center [728, 420] width 60 height 15
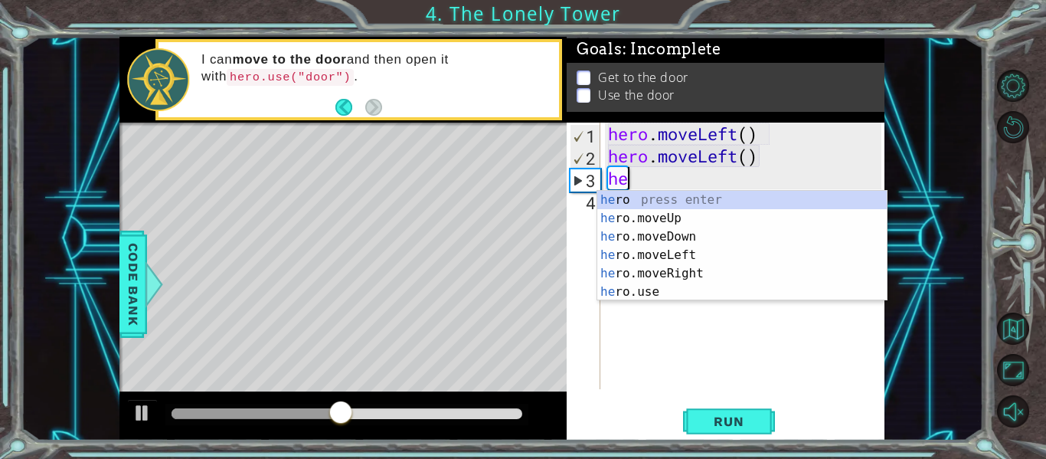
type textarea "h"
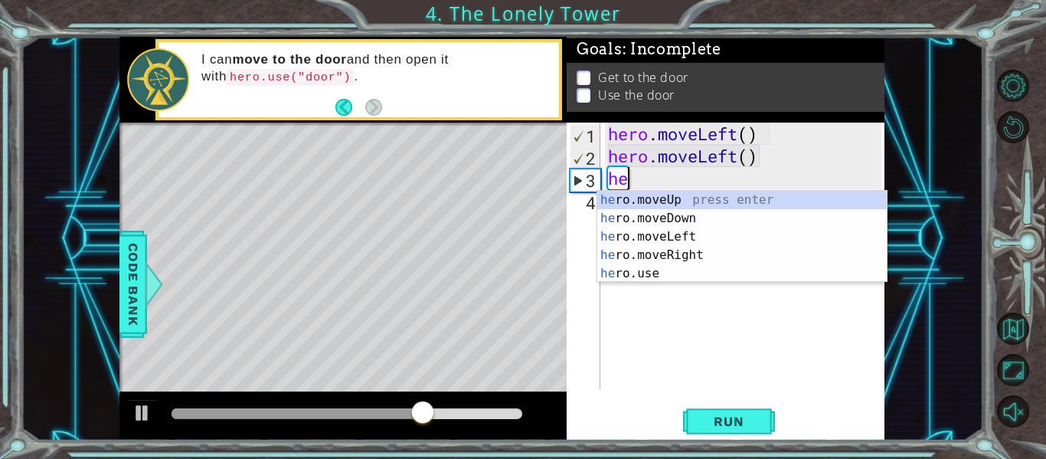
type textarea "her"
click at [742, 204] on div "her o.moveUp press enter her o.moveDown press enter her o.moveLeft press enter …" at bounding box center [741, 255] width 289 height 129
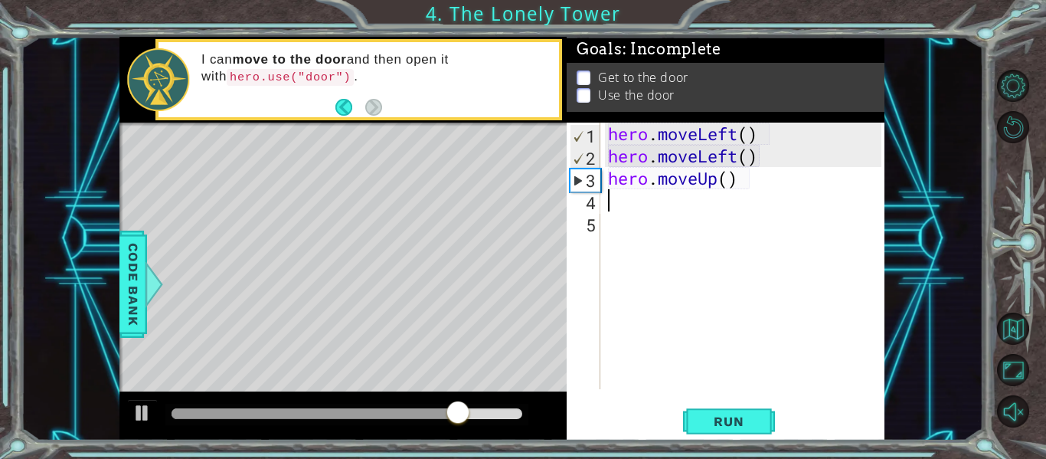
scroll to position [0, 0]
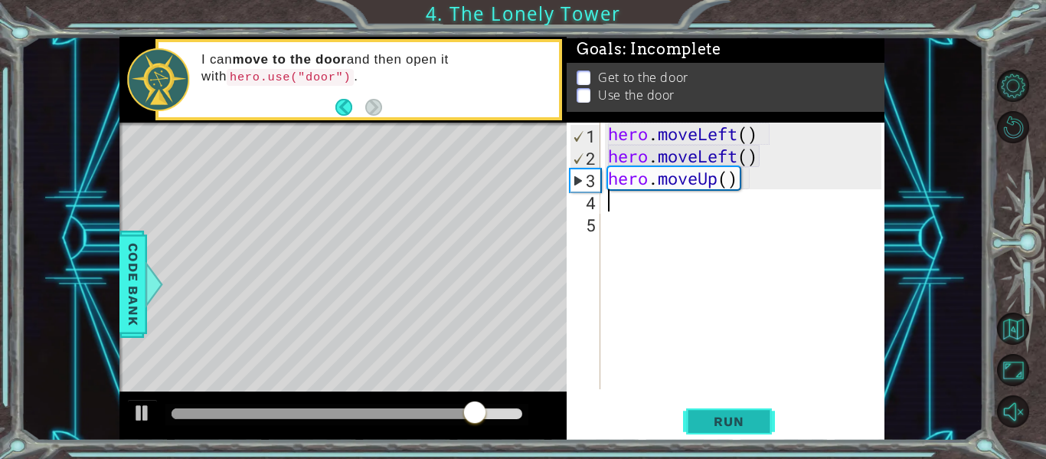
click at [717, 417] on span "Run" at bounding box center [728, 420] width 60 height 15
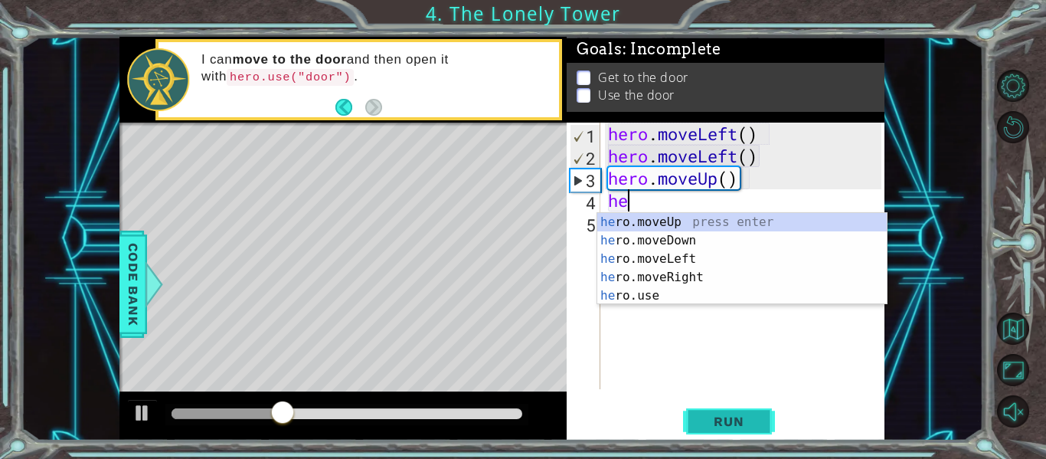
scroll to position [0, 1]
type textarea "hero"
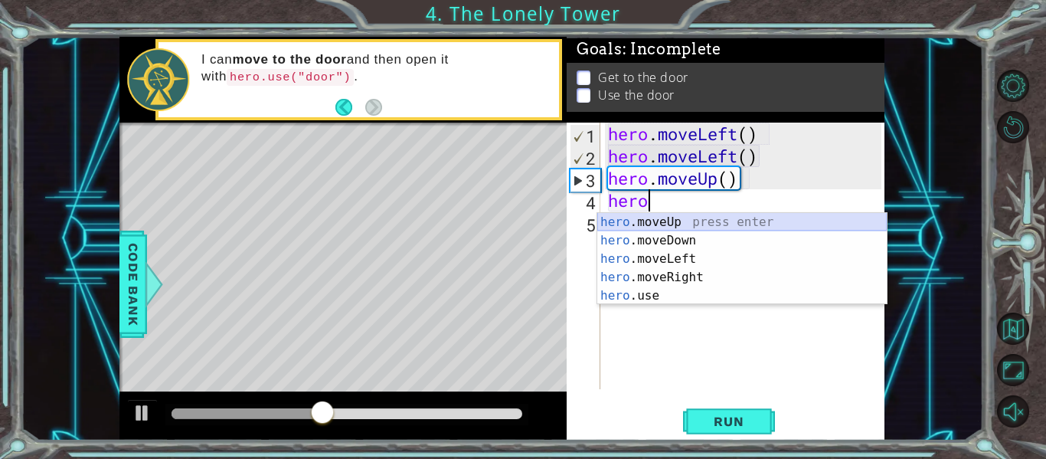
click at [655, 227] on div "hero .moveUp press enter hero .moveDown press enter hero .moveLeft press enter …" at bounding box center [741, 277] width 289 height 129
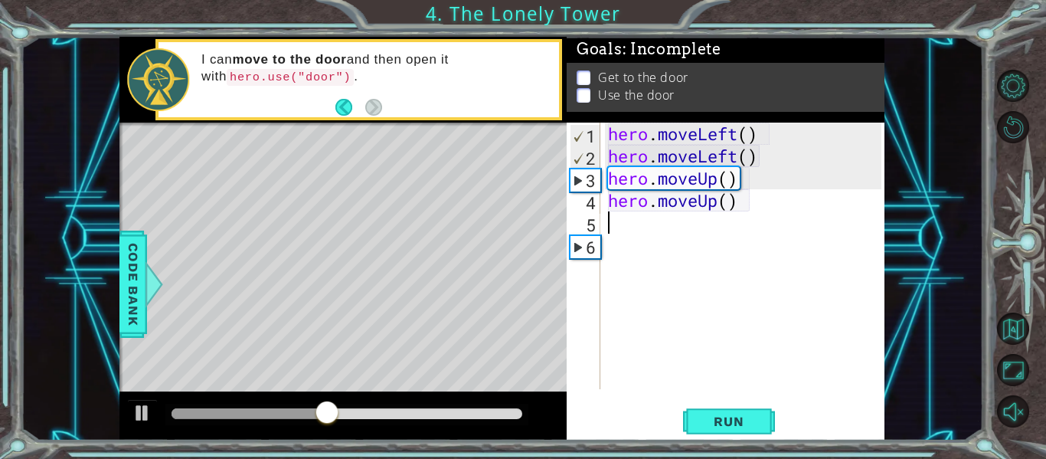
scroll to position [0, 0]
click at [722, 425] on span "Run" at bounding box center [728, 420] width 60 height 15
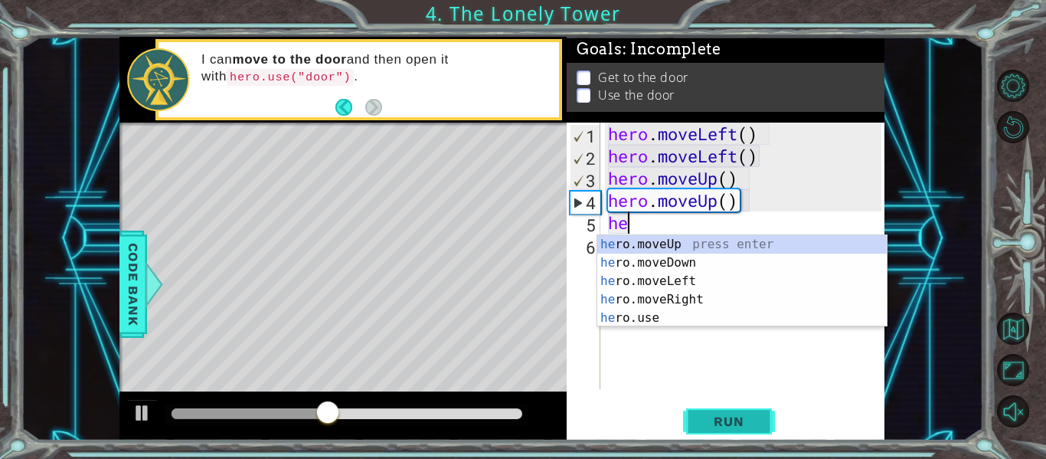
scroll to position [0, 1]
type textarea "hero"
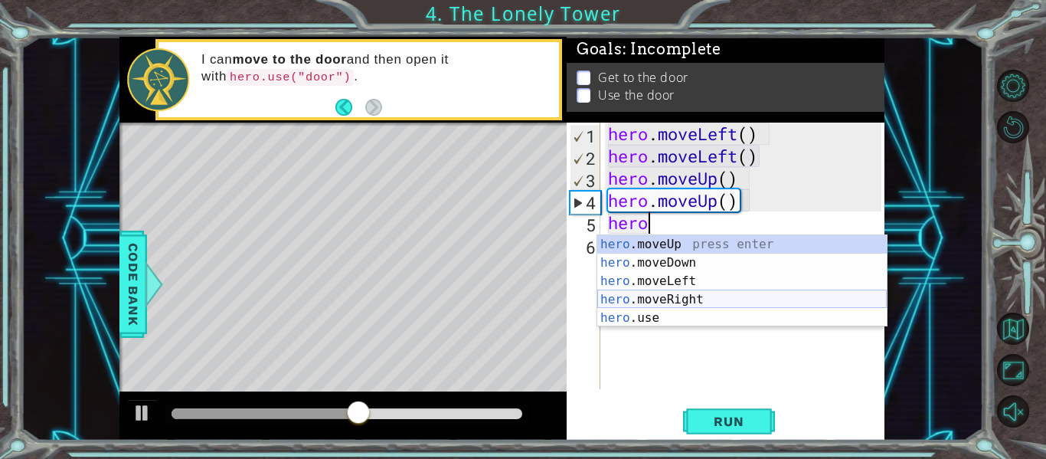
click at [699, 302] on div "hero .moveUp press enter hero .moveDown press enter hero .moveLeft press enter …" at bounding box center [741, 299] width 289 height 129
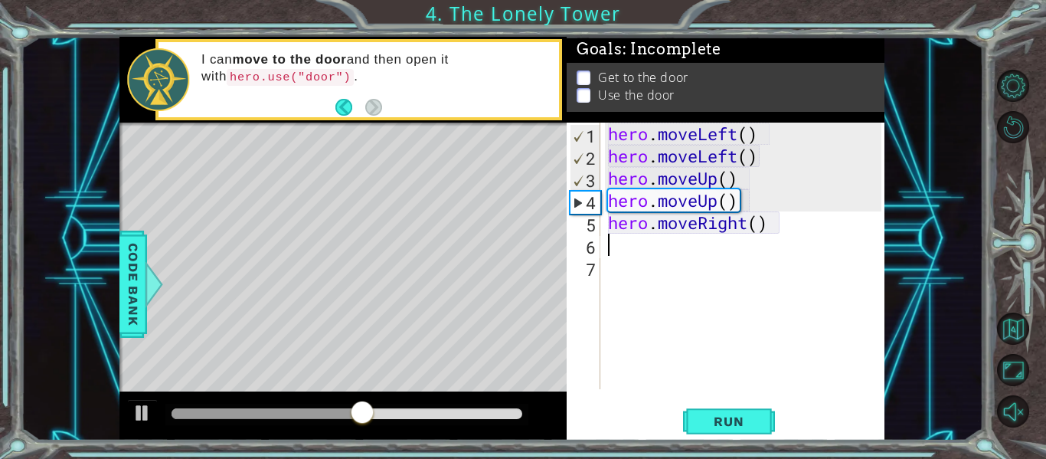
scroll to position [0, 0]
click at [728, 420] on span "Run" at bounding box center [728, 420] width 60 height 15
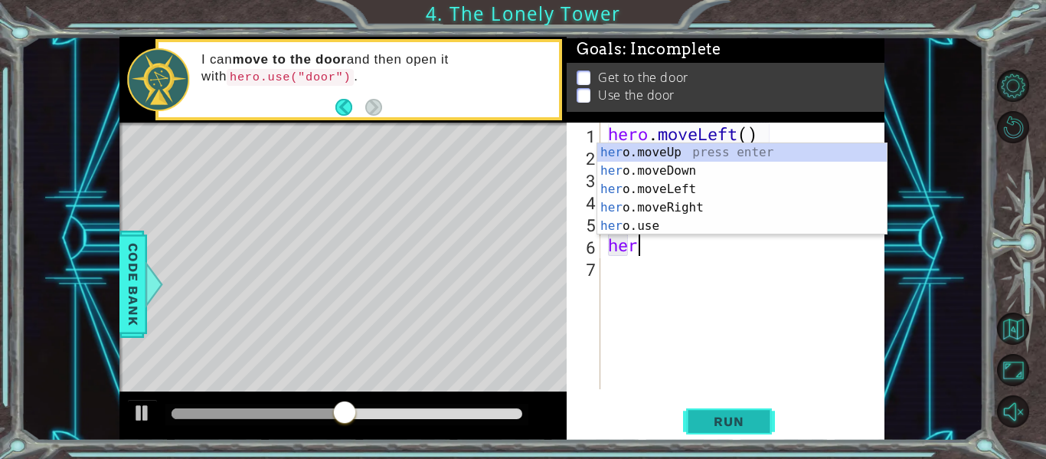
scroll to position [0, 1]
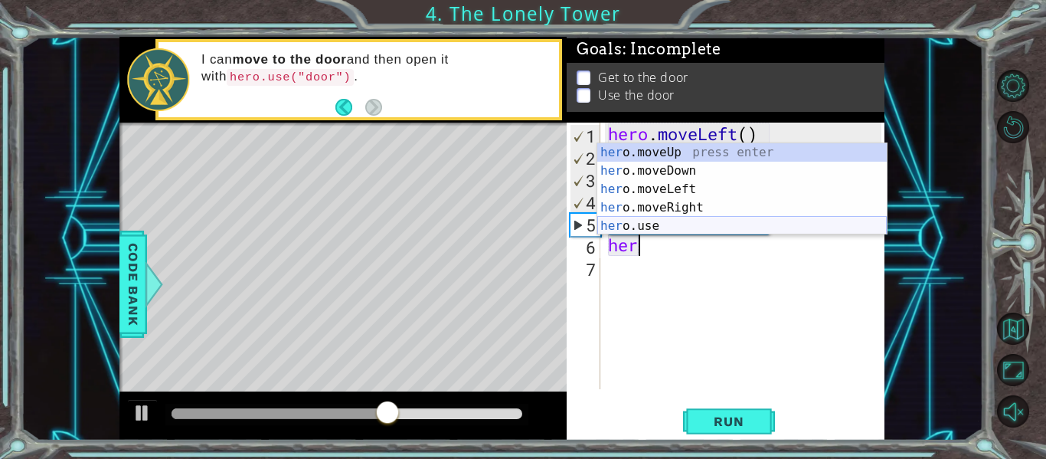
click at [691, 229] on div "her o.moveUp press enter her o.moveDown press enter her o.moveLeft press enter …" at bounding box center [741, 207] width 289 height 129
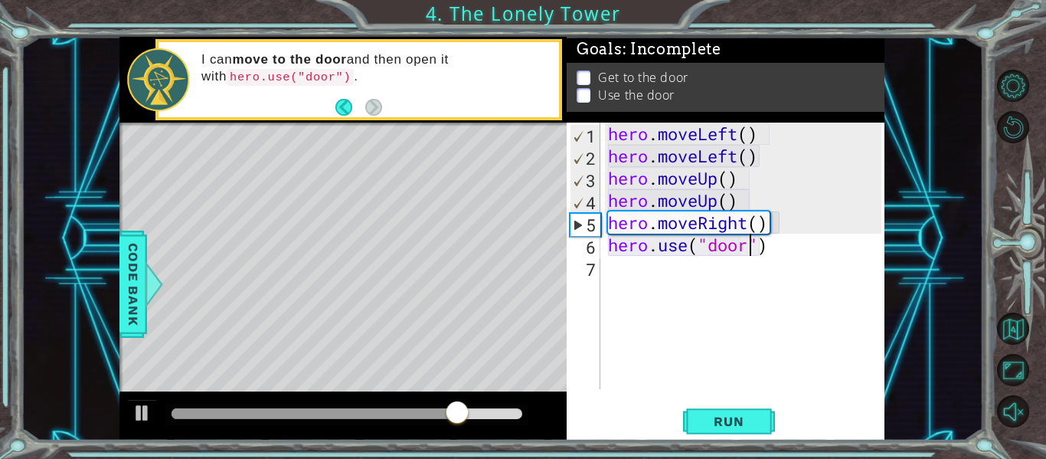
scroll to position [0, 7]
click at [720, 420] on span "Run" at bounding box center [728, 420] width 60 height 15
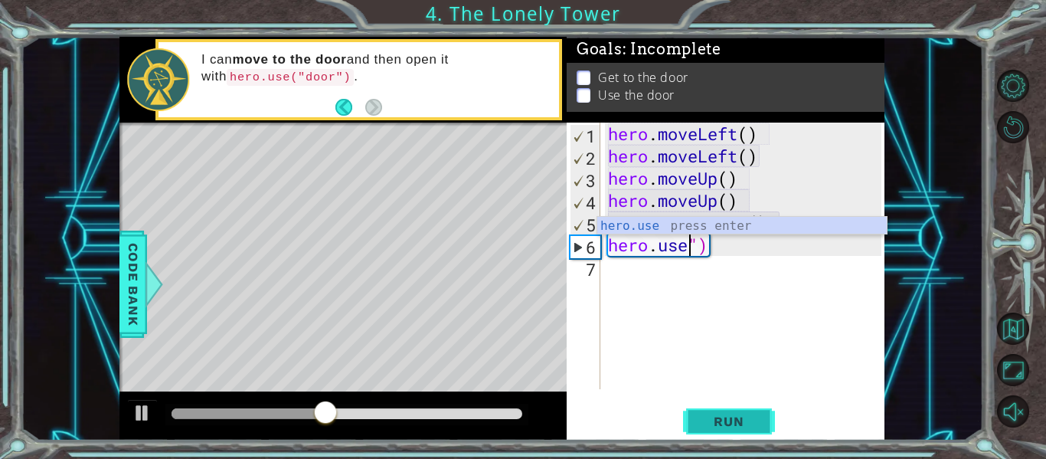
scroll to position [0, 3]
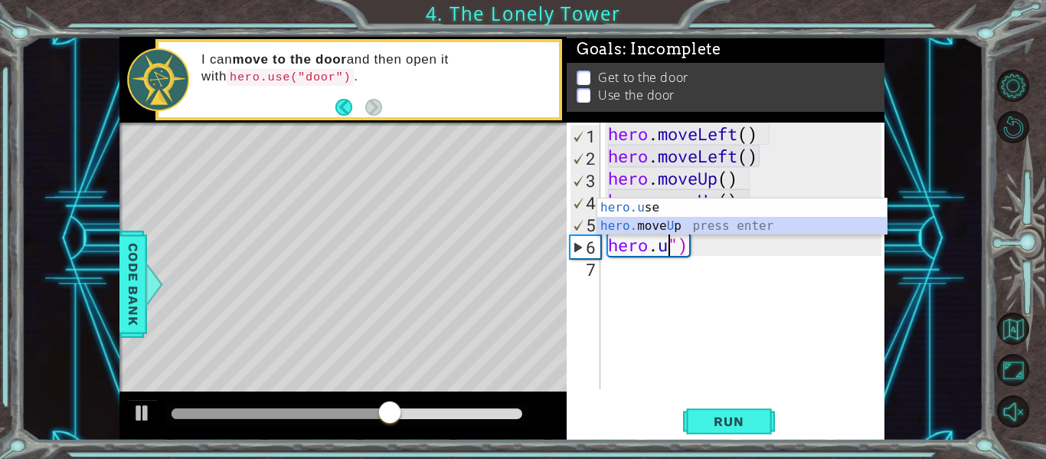
click at [670, 224] on div "hero.u se press enter hero. move U p press enter" at bounding box center [741, 234] width 289 height 73
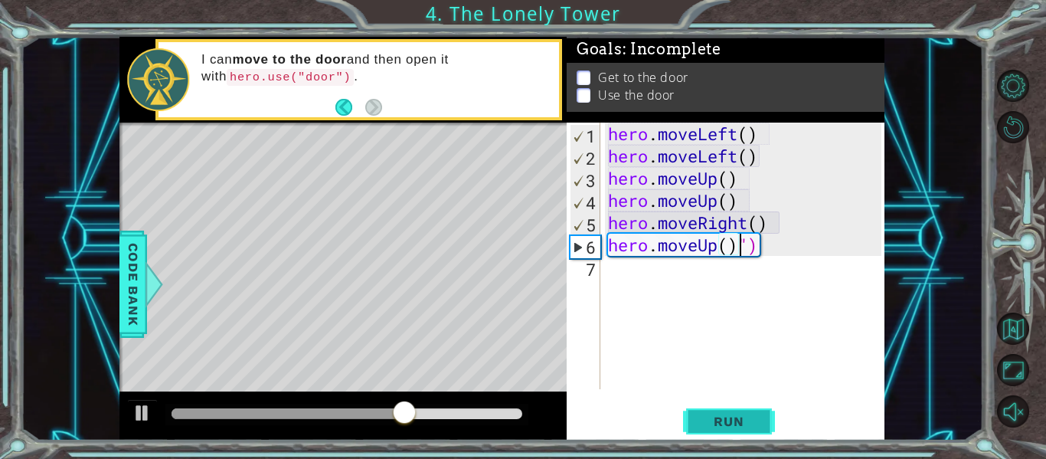
click at [727, 423] on span "Run" at bounding box center [728, 420] width 60 height 15
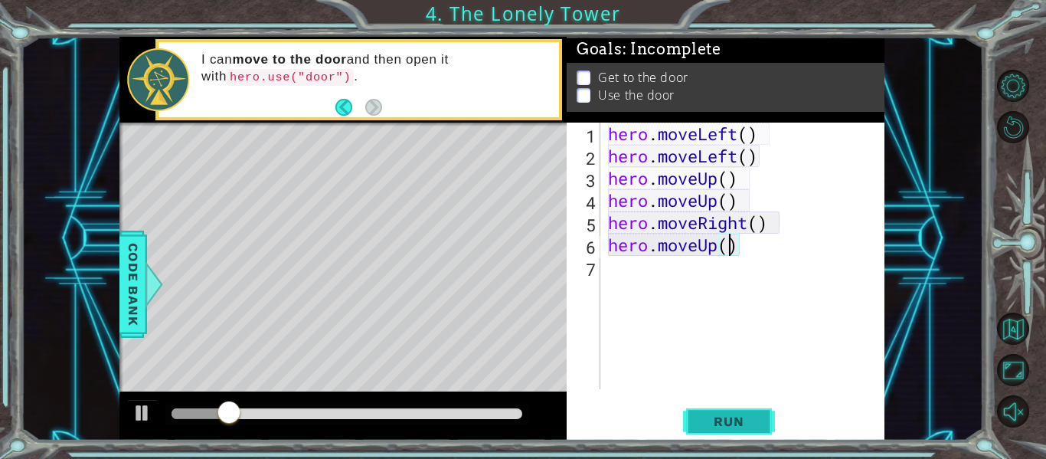
type textarea "hero.moveUp)"
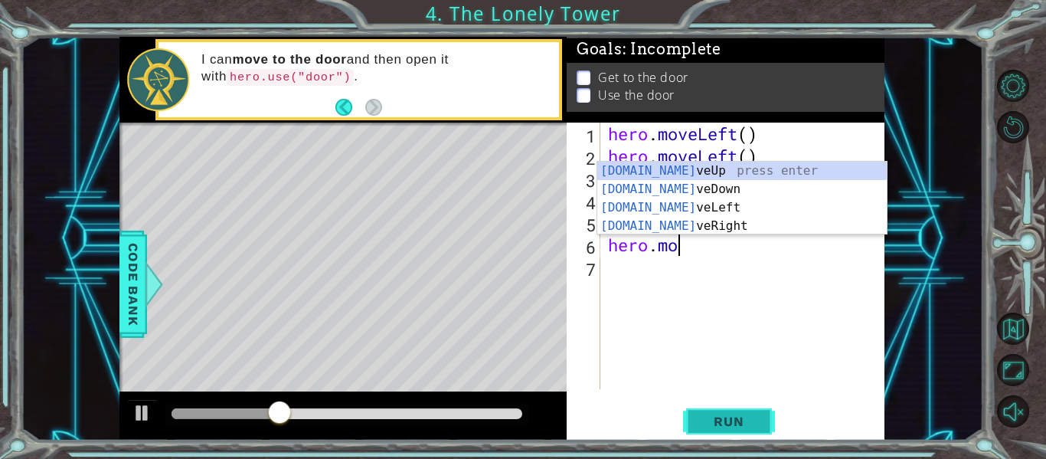
type textarea "he"
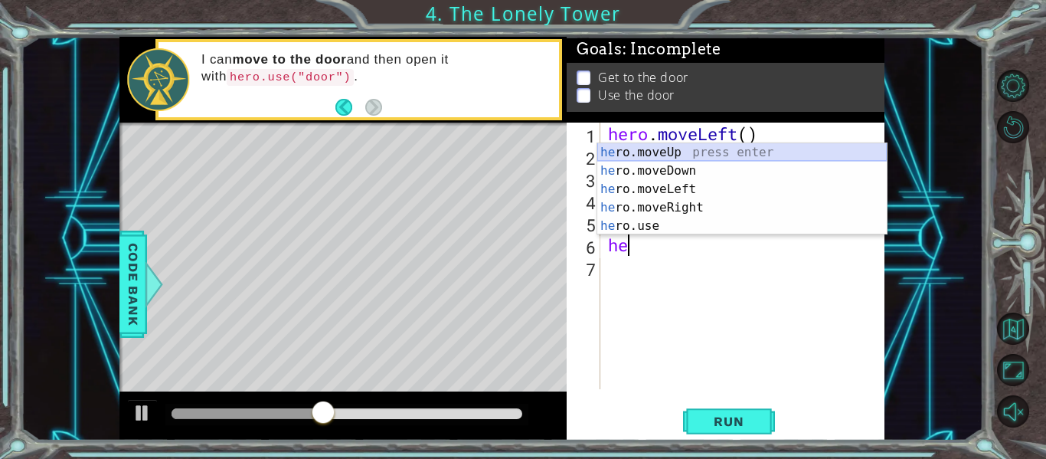
click at [698, 158] on div "he ro.moveUp press enter he ro.moveDown press enter he ro.moveLeft press enter …" at bounding box center [741, 207] width 289 height 129
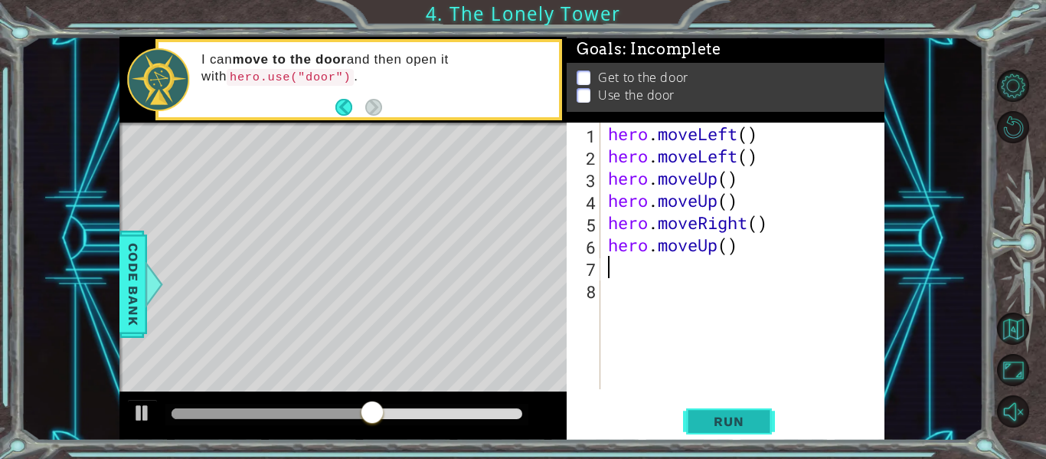
click at [740, 410] on button "Run" at bounding box center [729, 421] width 92 height 31
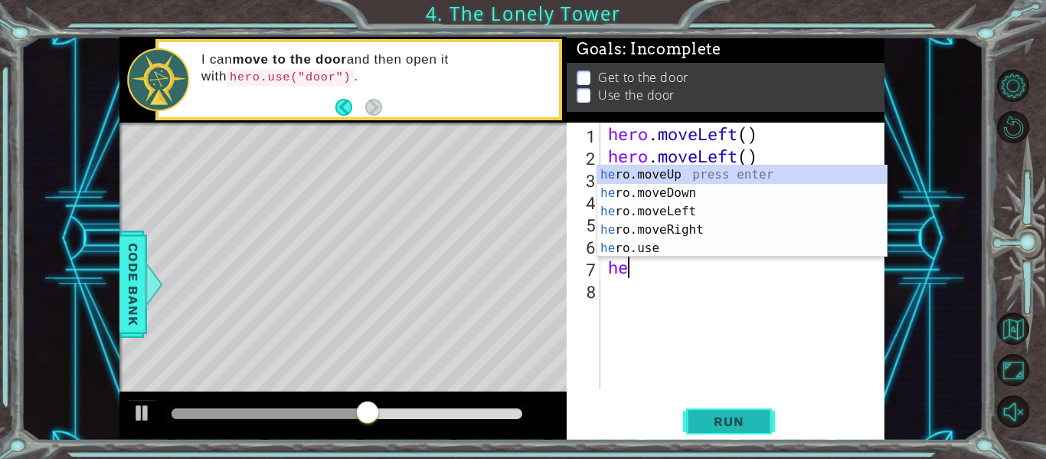
scroll to position [0, 1]
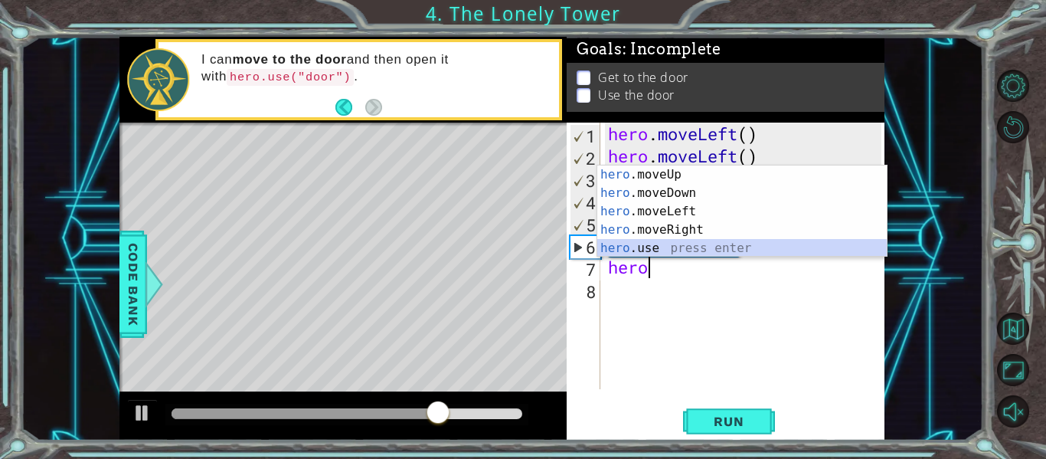
click at [701, 241] on div "hero .moveUp press enter hero .moveDown press enter hero .moveLeft press enter …" at bounding box center [741, 229] width 289 height 129
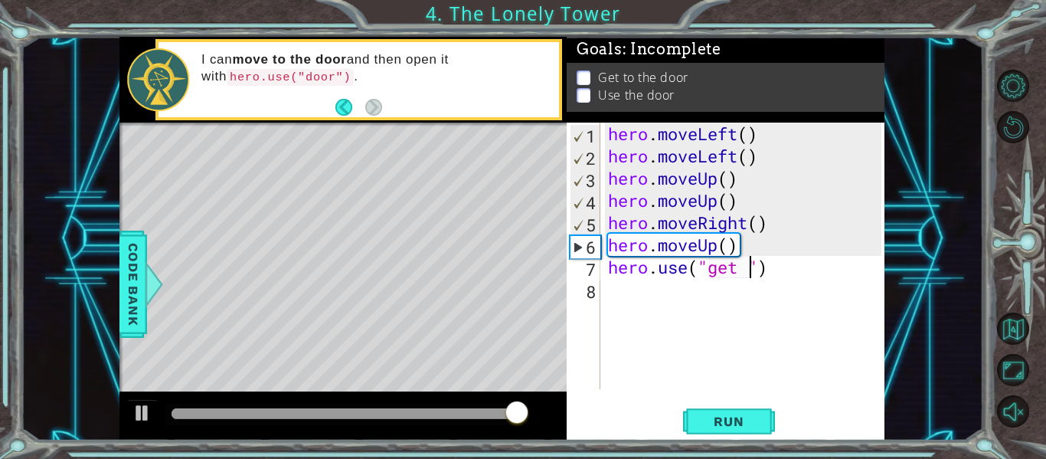
scroll to position [0, 8]
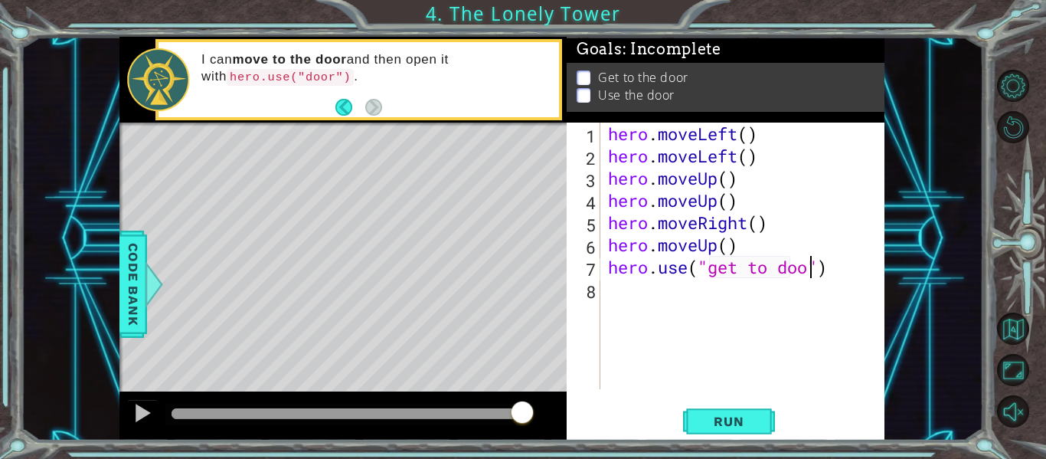
type textarea "hero.use("get to door")"
click at [745, 416] on span "Run" at bounding box center [728, 420] width 60 height 15
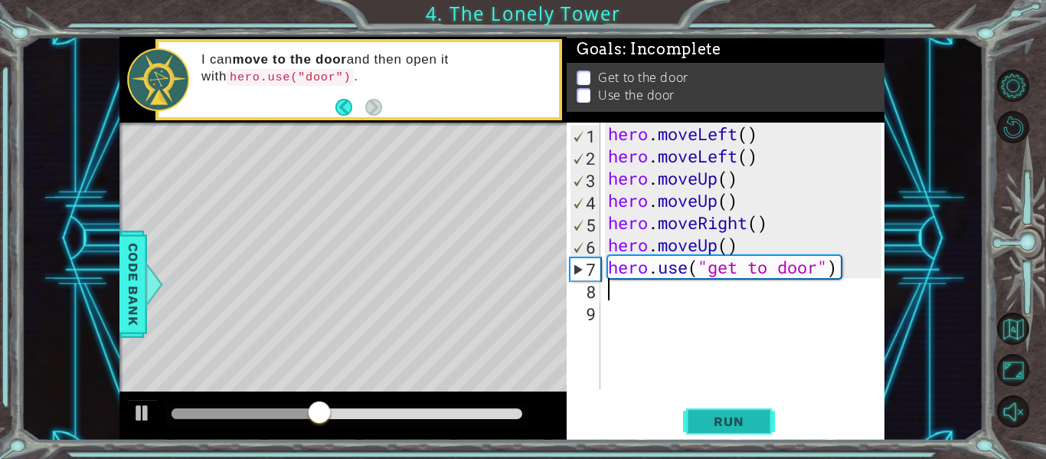
click at [745, 416] on span "Run" at bounding box center [728, 420] width 60 height 15
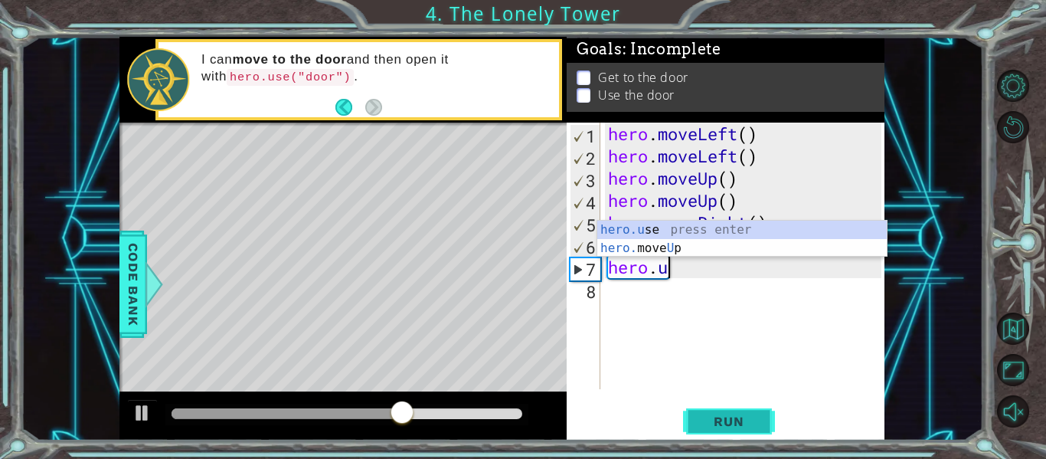
type textarea "hero."
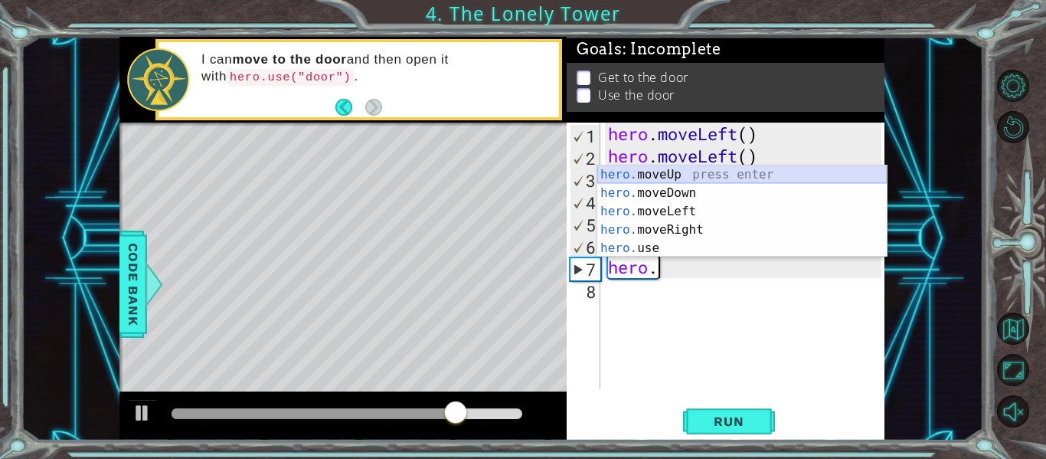
click at [692, 171] on div "hero. moveUp press enter hero. moveDown press enter hero. moveLeft press enter …" at bounding box center [741, 229] width 289 height 129
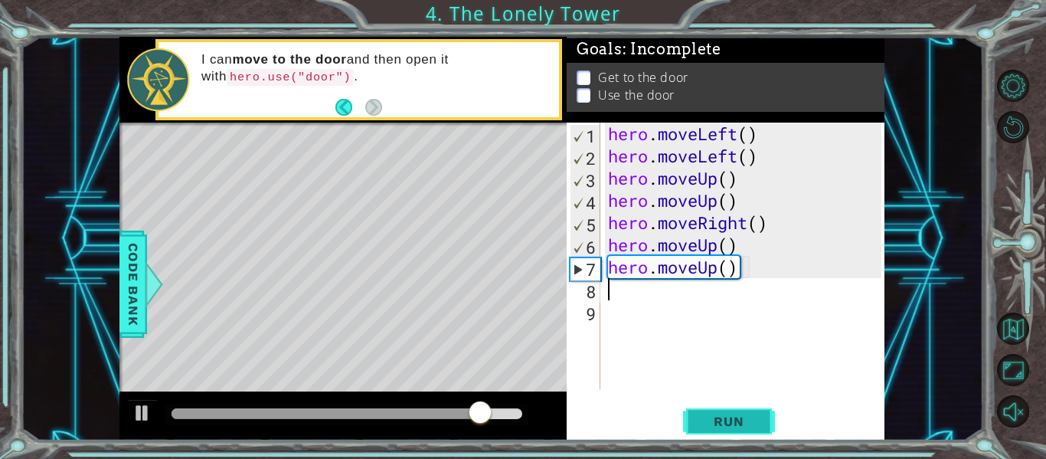
click at [720, 420] on span "Run" at bounding box center [728, 420] width 60 height 15
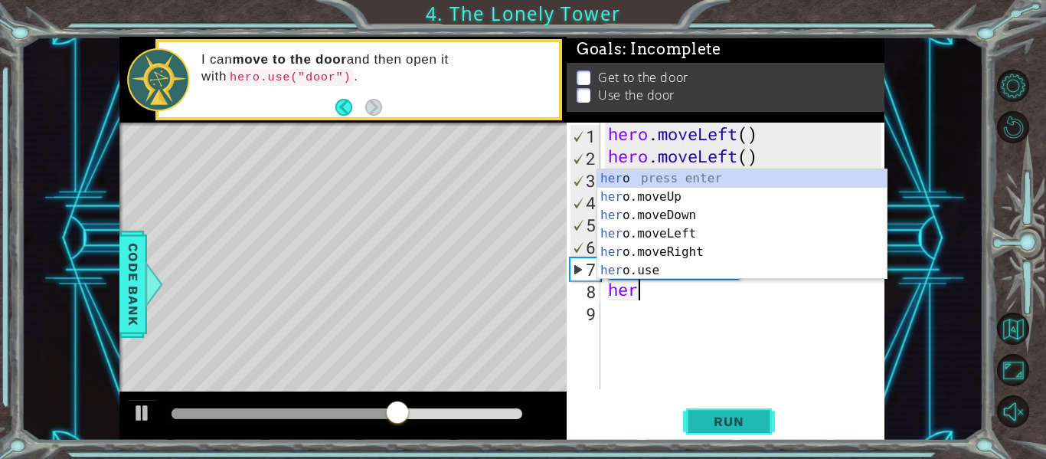
scroll to position [0, 1]
type textarea "hero"
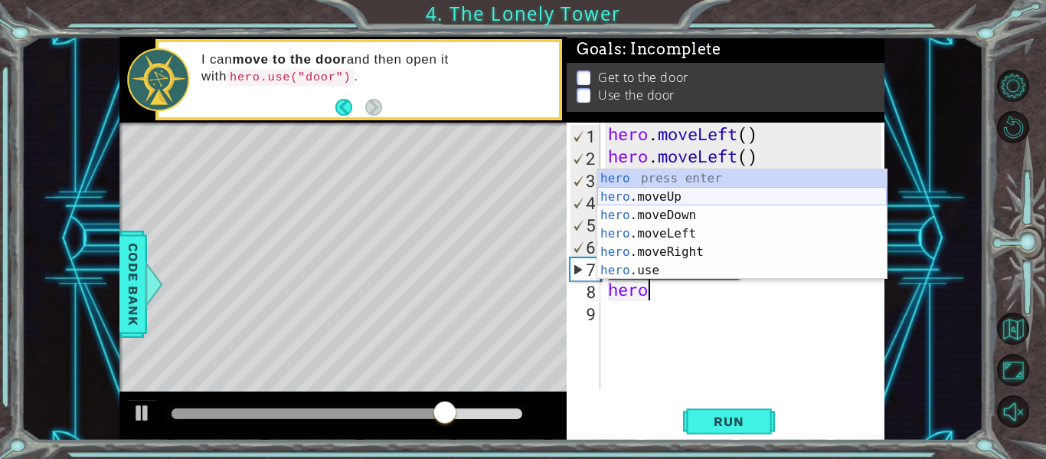
click at [702, 192] on div "hero press enter hero .moveUp press enter hero .moveDown press enter hero .move…" at bounding box center [741, 242] width 289 height 147
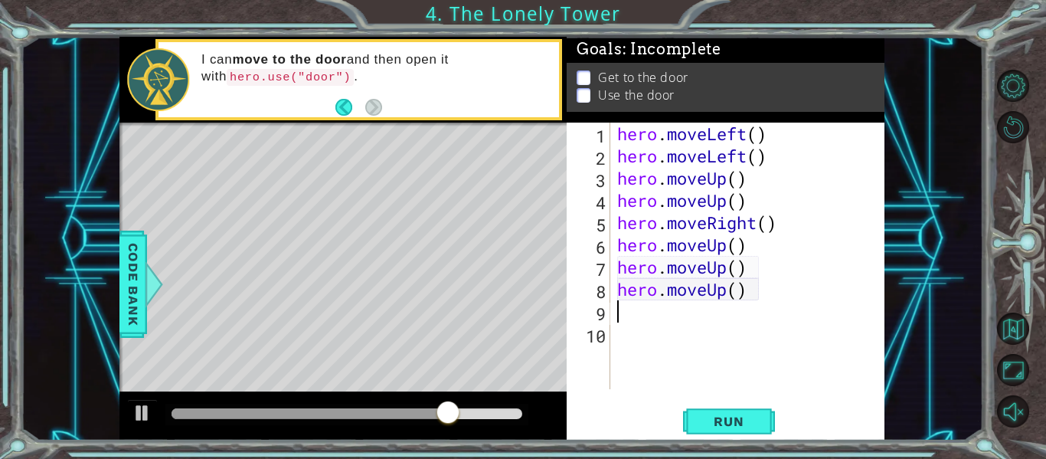
scroll to position [0, 0]
click at [731, 418] on span "Run" at bounding box center [728, 420] width 60 height 15
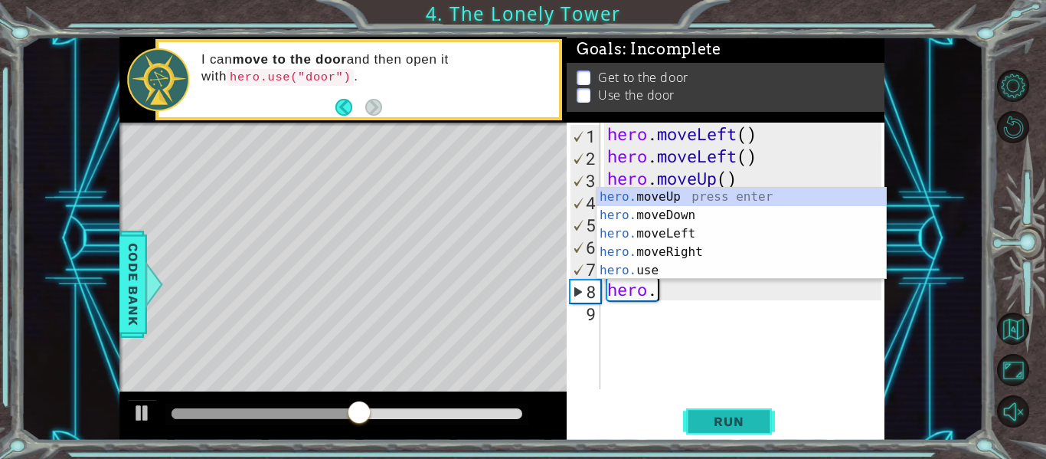
type textarea "h"
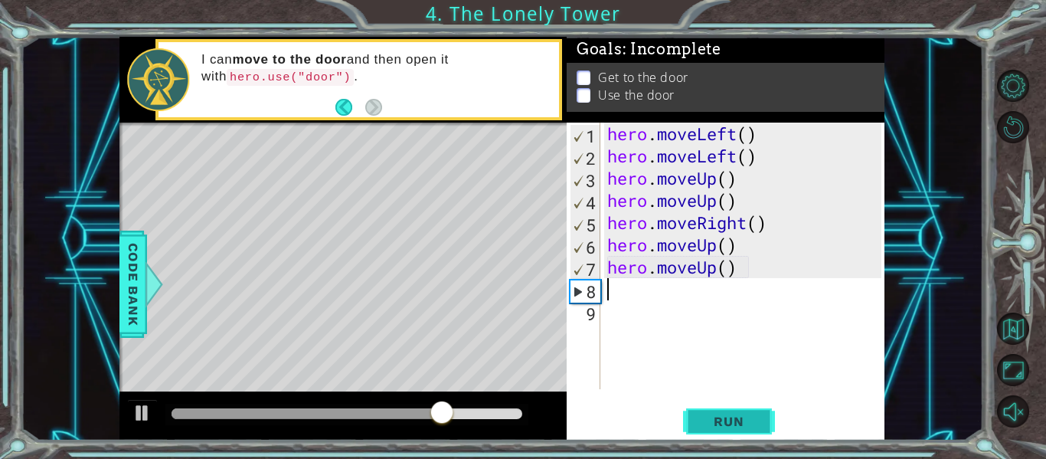
click at [746, 417] on span "Run" at bounding box center [728, 420] width 60 height 15
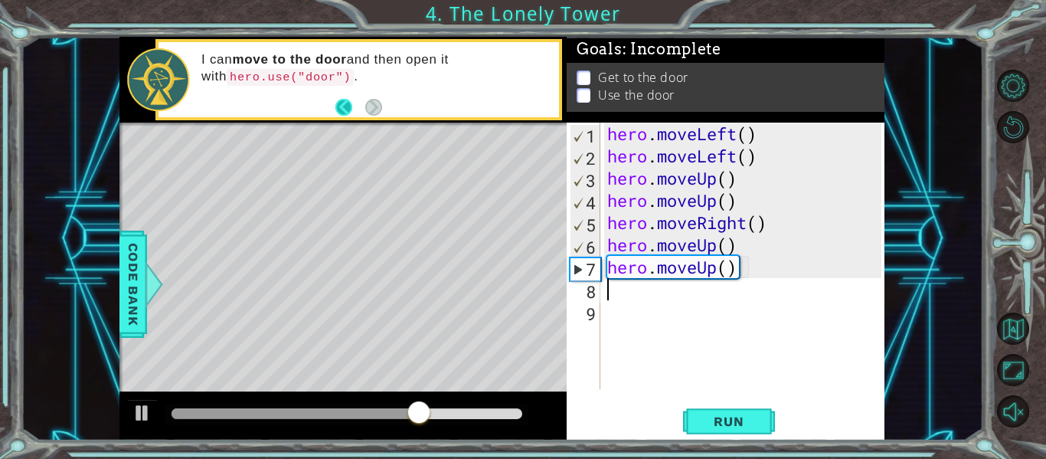
click at [348, 107] on button "Back" at bounding box center [350, 107] width 30 height 17
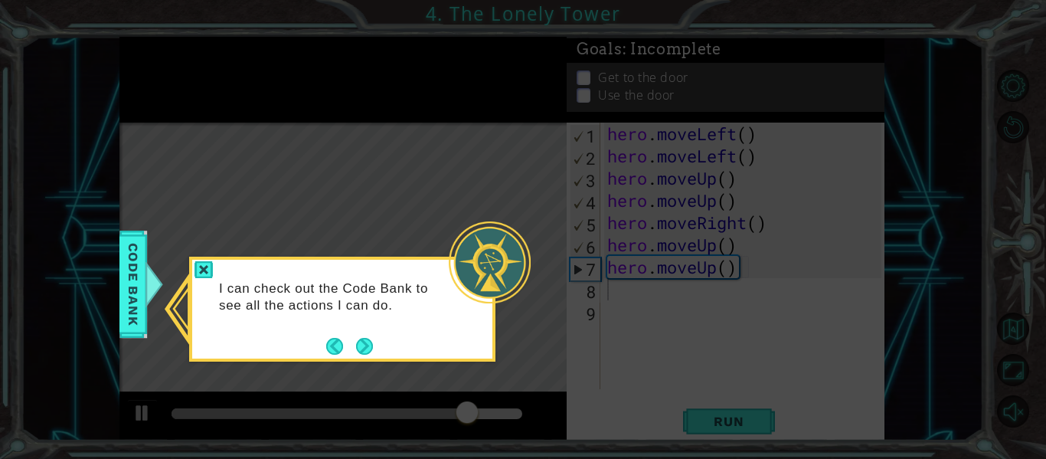
click at [364, 335] on footer at bounding box center [349, 346] width 47 height 23
click at [367, 342] on button "Next" at bounding box center [365, 346] width 18 height 18
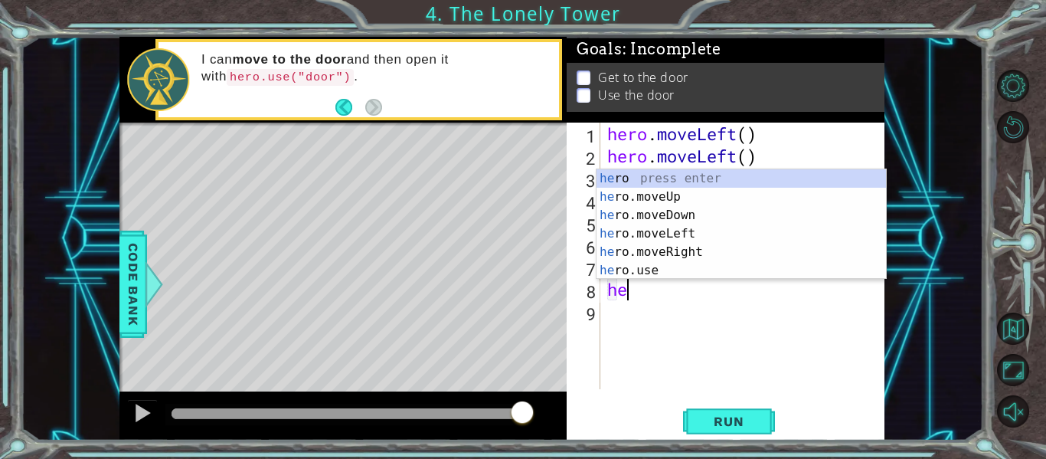
scroll to position [0, 1]
click at [634, 266] on div "her o press enter her o.moveUp press enter her o.moveDown press enter her o.mov…" at bounding box center [740, 242] width 289 height 147
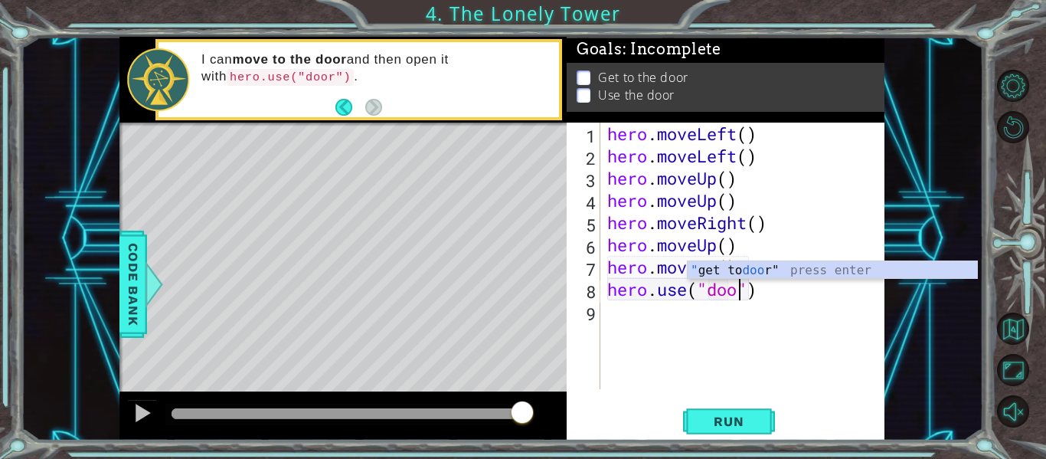
scroll to position [0, 7]
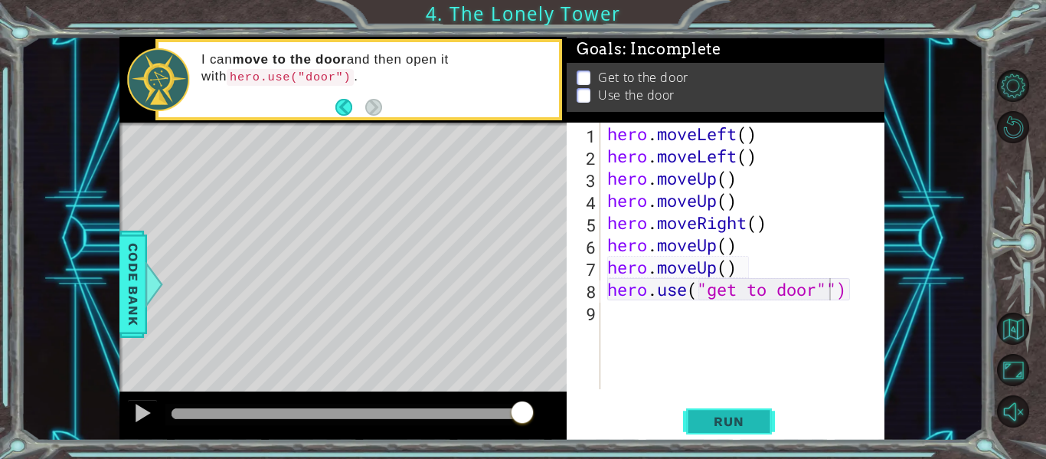
click at [716, 424] on span "Run" at bounding box center [728, 420] width 60 height 15
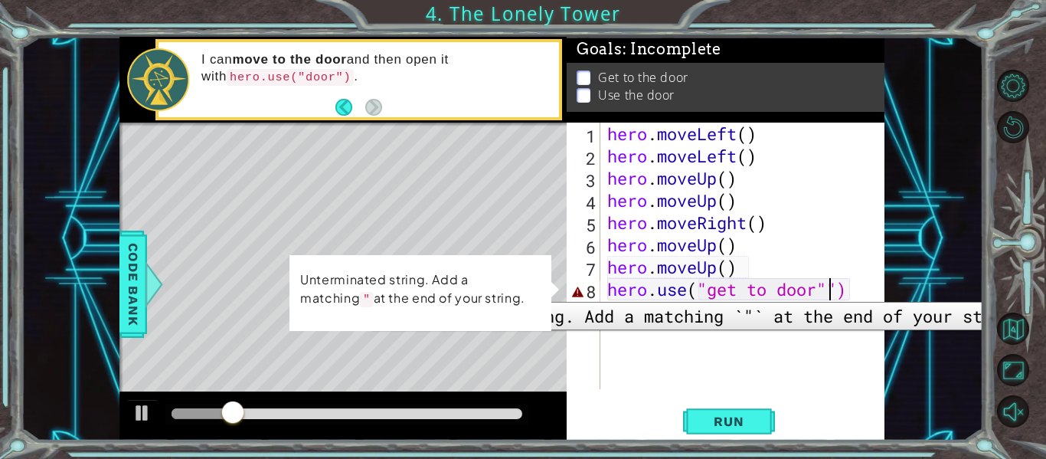
click at [578, 290] on div "8" at bounding box center [585, 291] width 31 height 22
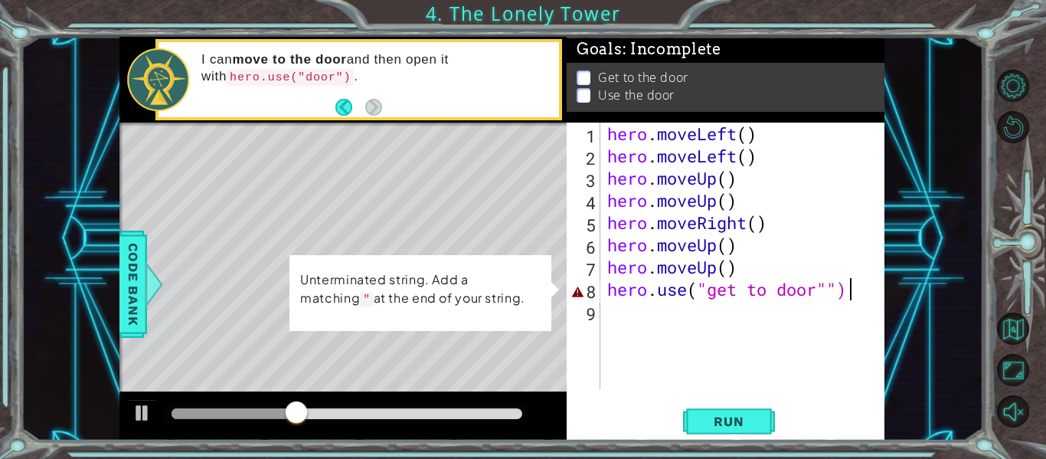
click at [849, 289] on div "hero . moveLeft ( ) hero . moveLeft ( ) hero . moveUp ( ) hero . moveUp ( ) her…" at bounding box center [746, 277] width 285 height 311
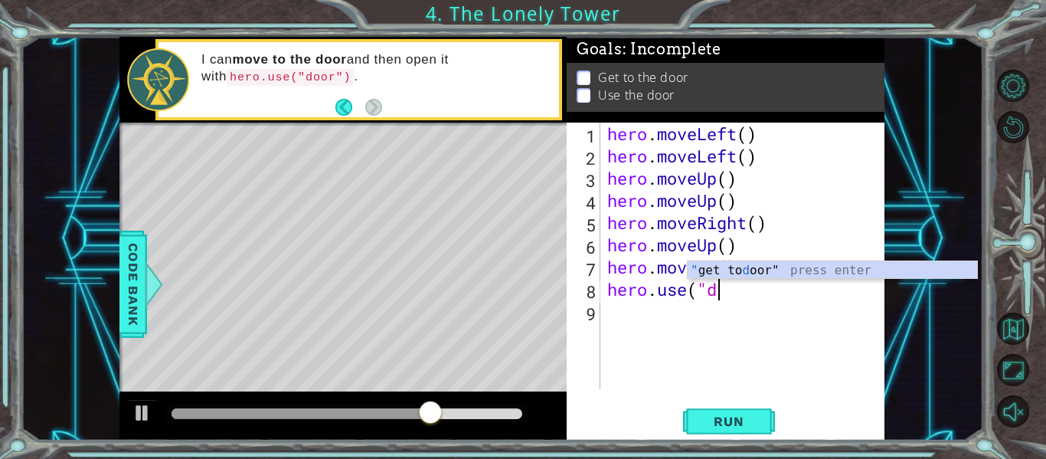
scroll to position [0, 3]
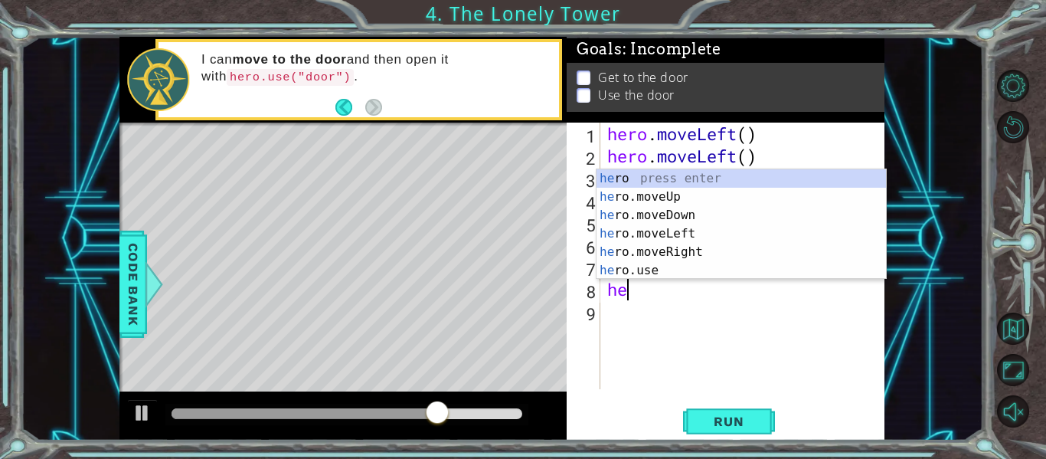
type textarea "h"
type textarea "hero.moveUp"
click at [795, 265] on div "hero press enter hero .moveUp press enter hero .moveDown press enter hero .move…" at bounding box center [740, 242] width 289 height 147
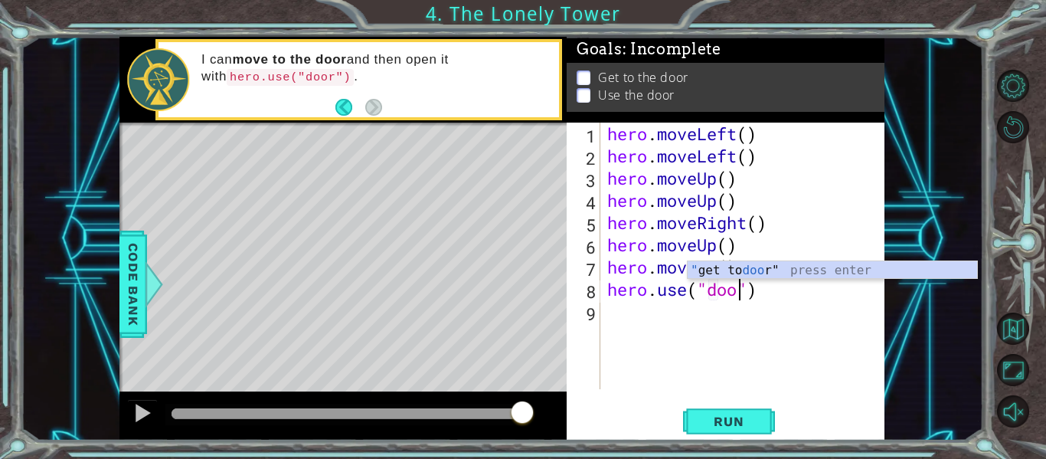
scroll to position [0, 7]
type textarea "hero.use("door")"
click at [746, 413] on span "Run" at bounding box center [728, 420] width 60 height 15
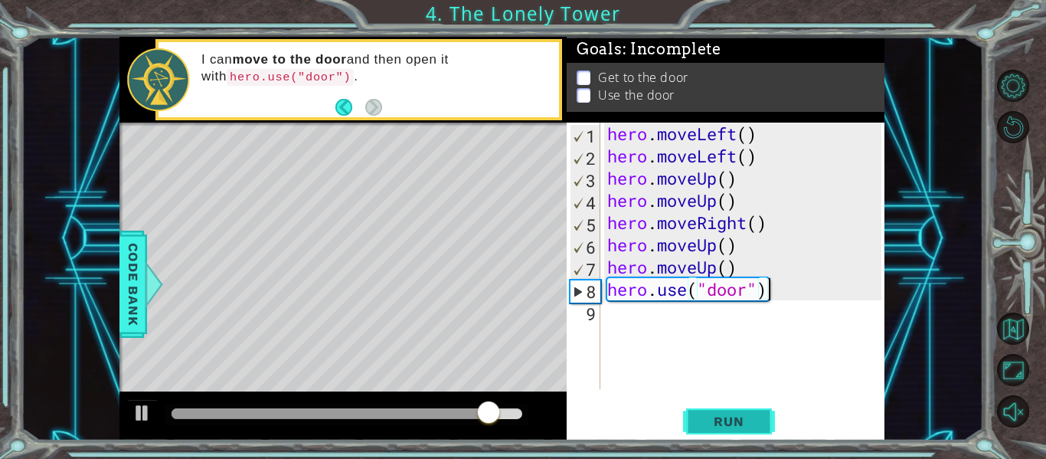
scroll to position [0, 0]
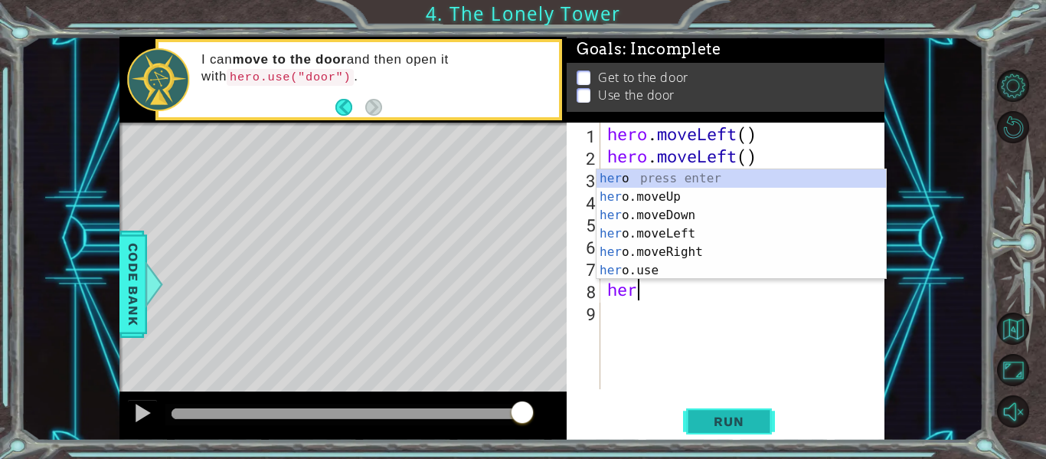
type textarea "h"
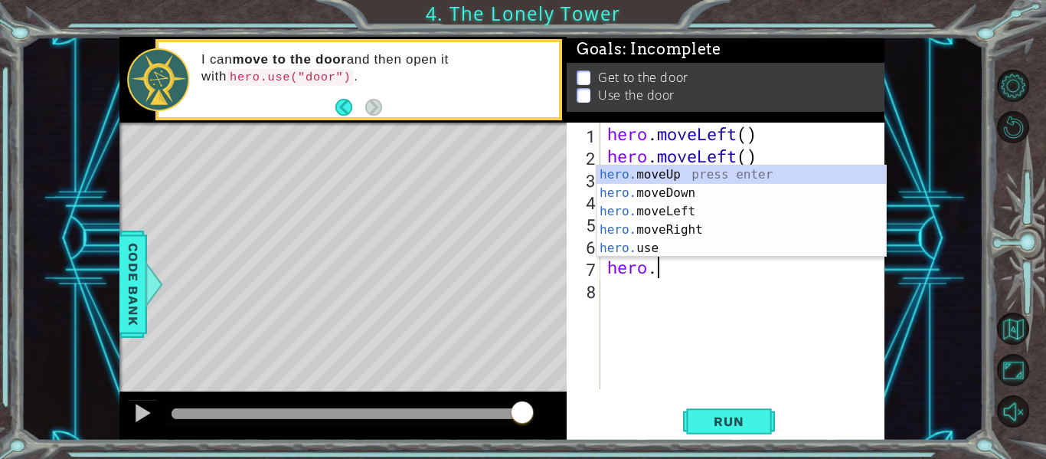
type textarea "h"
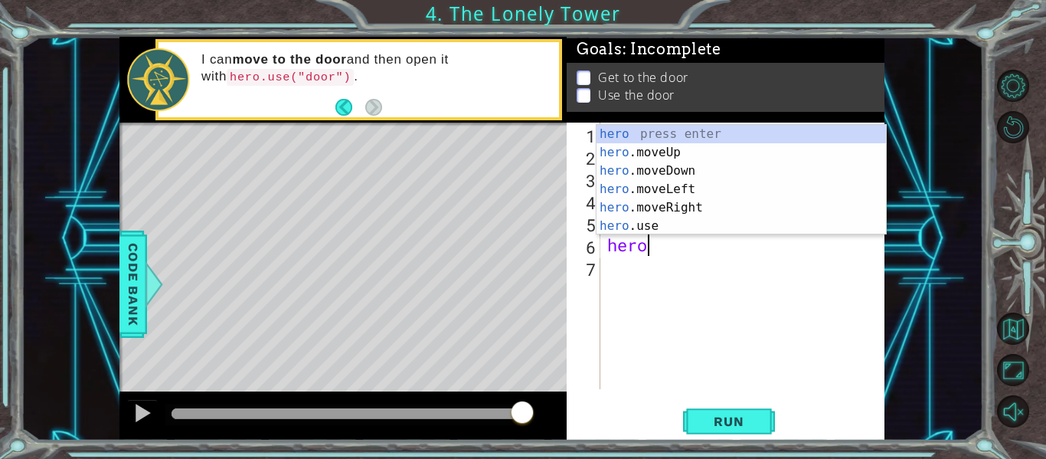
type textarea "h"
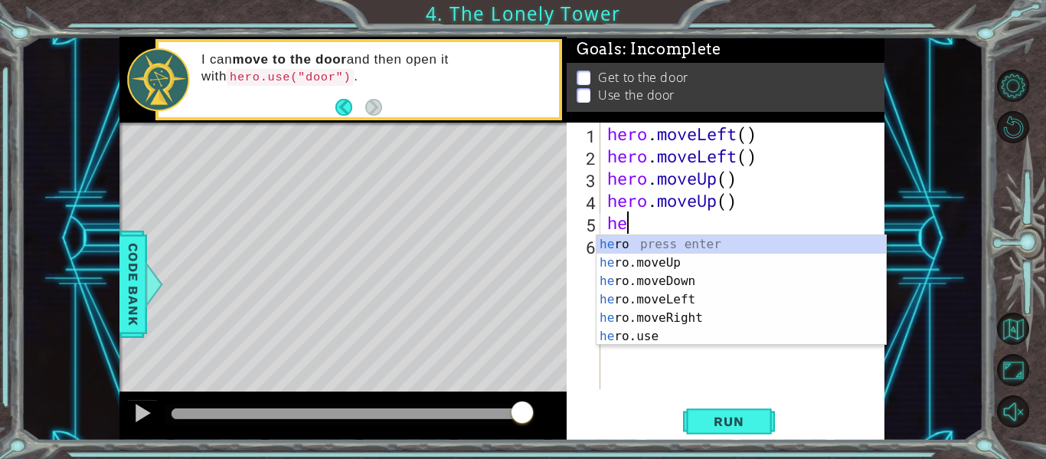
type textarea "h"
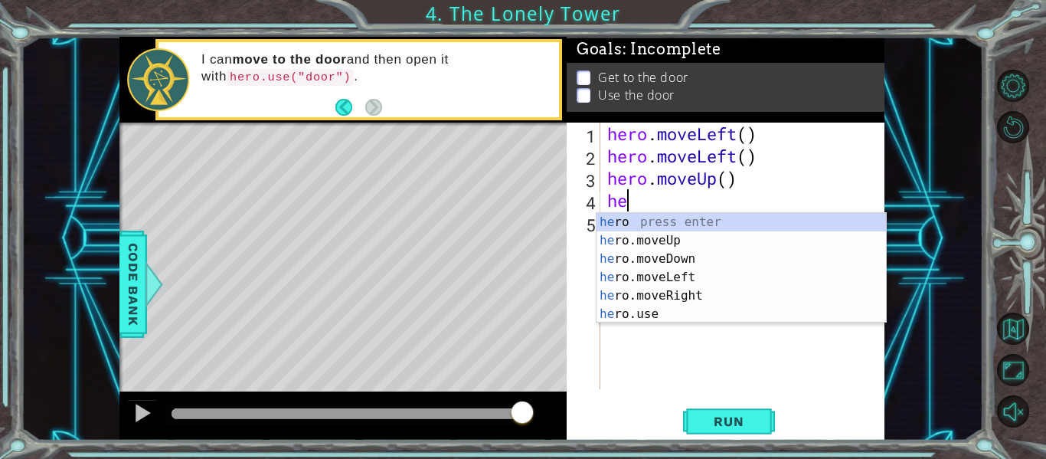
type textarea "h"
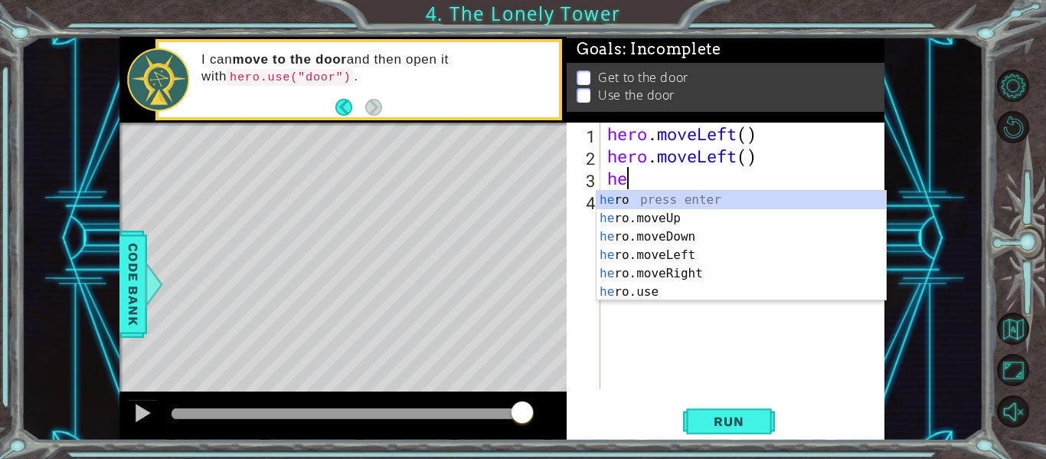
type textarea "h"
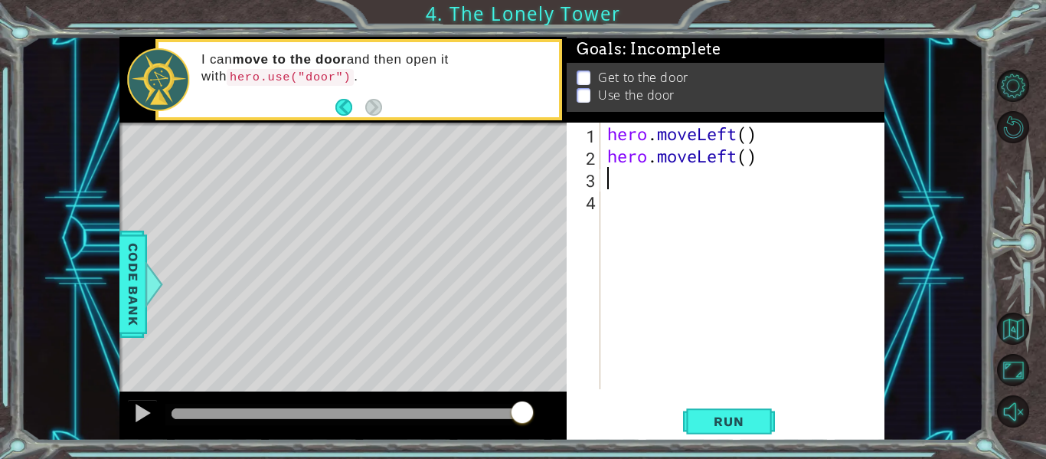
click at [752, 152] on div "hero . moveLeft ( ) hero . moveLeft ( )" at bounding box center [746, 277] width 285 height 311
type textarea "hero.moveLeft(2)"
click at [727, 417] on span "Run" at bounding box center [728, 420] width 60 height 15
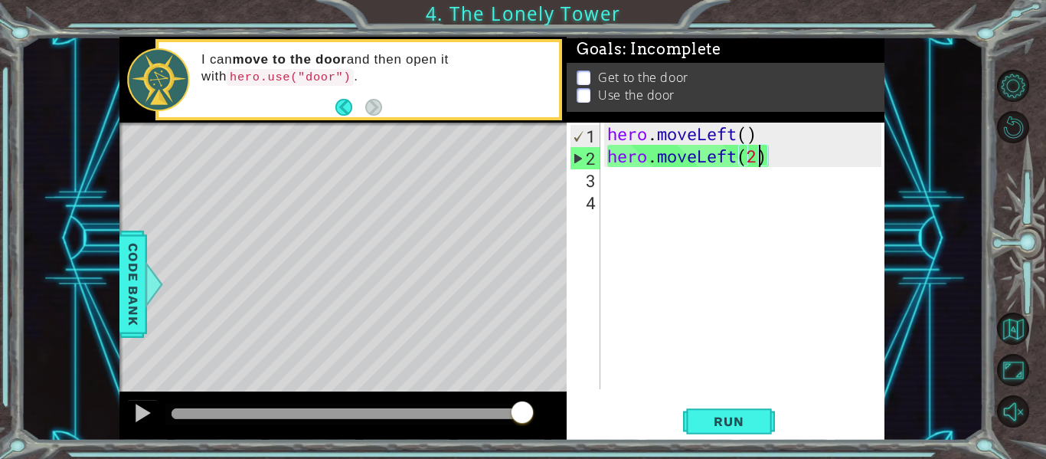
click at [612, 204] on div "hero . moveLeft ( ) hero . moveLeft ( 2 )" at bounding box center [746, 277] width 285 height 311
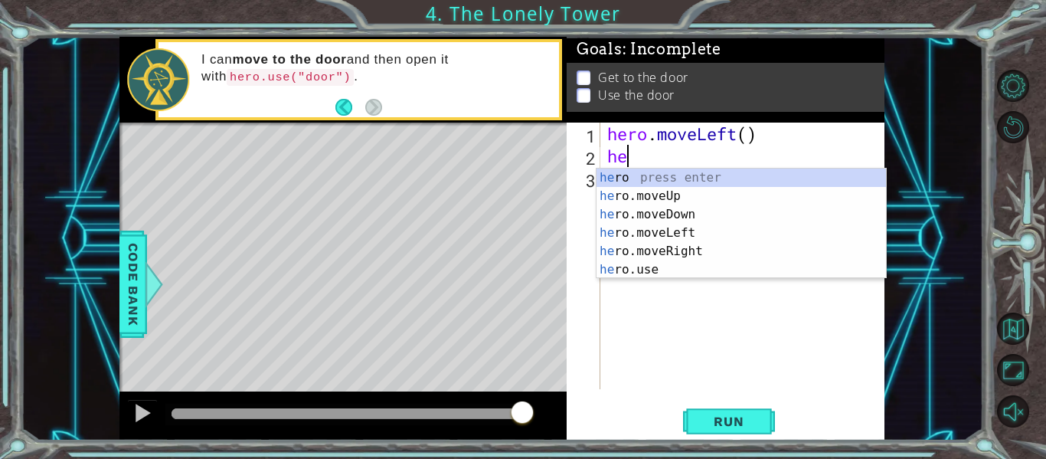
type textarea "h"
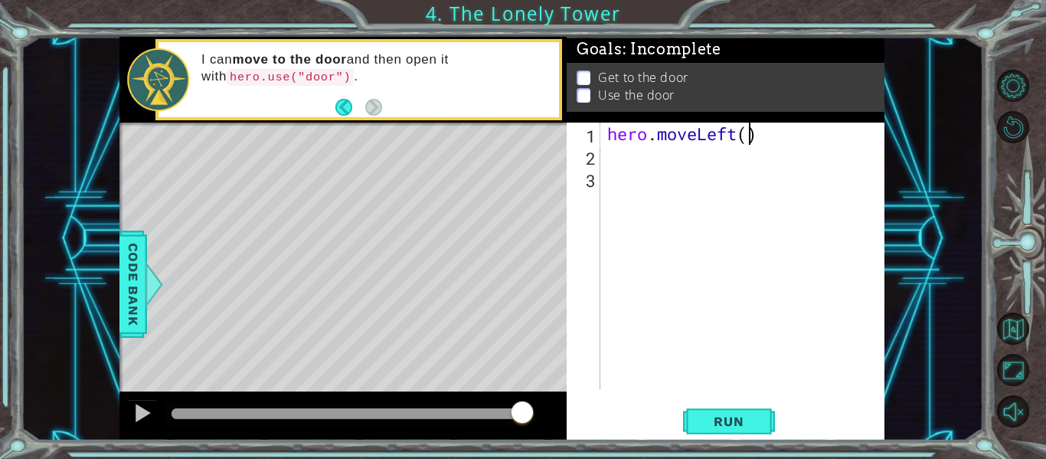
click at [750, 136] on div "hero . moveLeft ( )" at bounding box center [746, 277] width 285 height 311
type textarea "hero.moveLeft(2)"
click at [773, 135] on div "hero . moveLeft ( 2 )" at bounding box center [746, 277] width 285 height 311
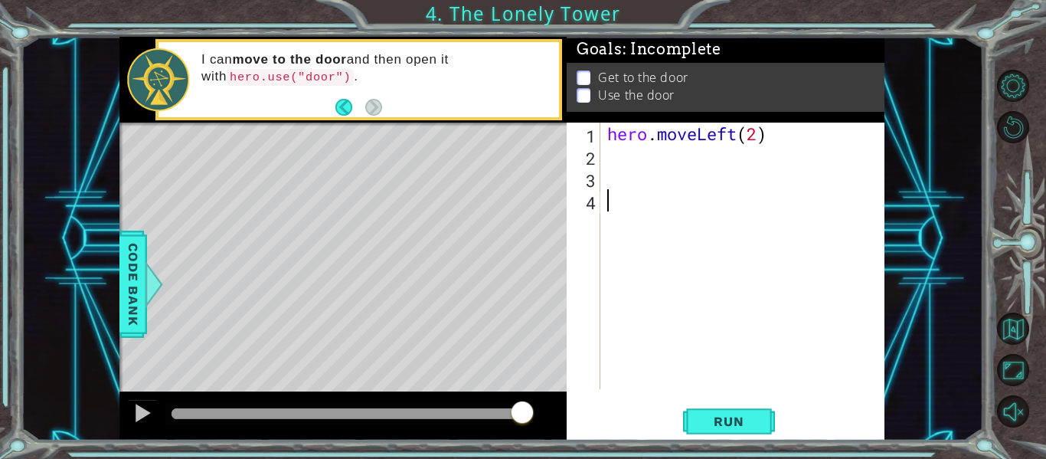
click at [632, 207] on div "hero . moveLeft ( 2 )" at bounding box center [746, 277] width 285 height 311
type textarea "h"
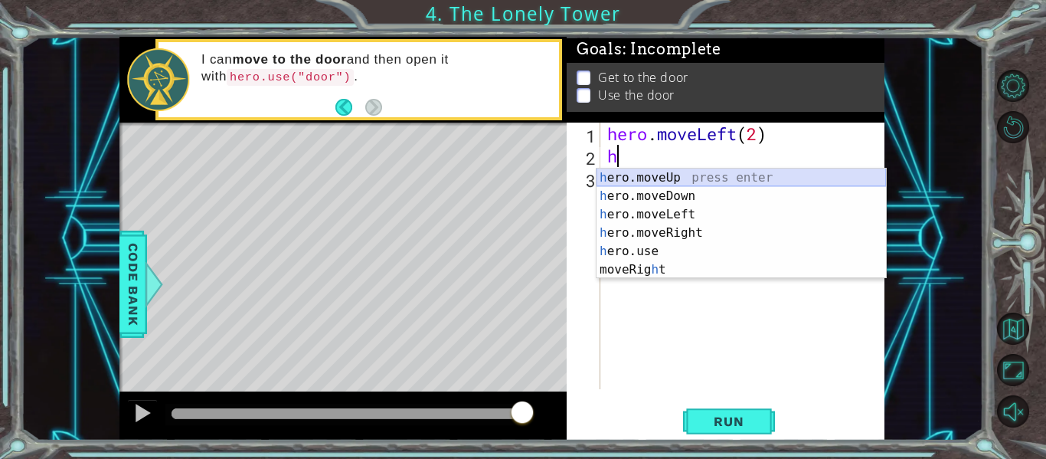
click at [706, 181] on div "h ero.moveUp press enter h ero.moveDown press enter h ero.moveLeft press enter …" at bounding box center [740, 241] width 289 height 147
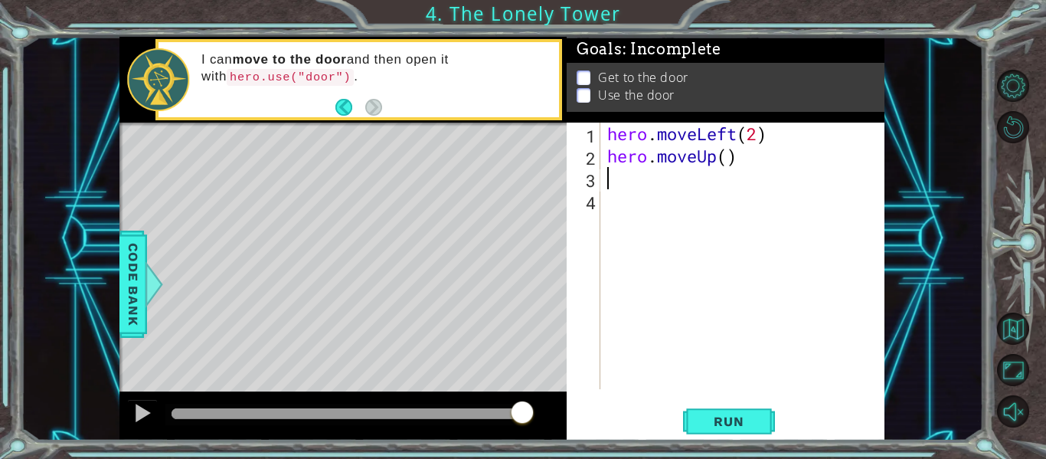
click at [730, 162] on div "hero . moveLeft ( 2 ) hero . moveUp ( )" at bounding box center [746, 277] width 285 height 311
type textarea "hero.moveUp(2)"
click at [710, 412] on button "Run" at bounding box center [729, 421] width 92 height 31
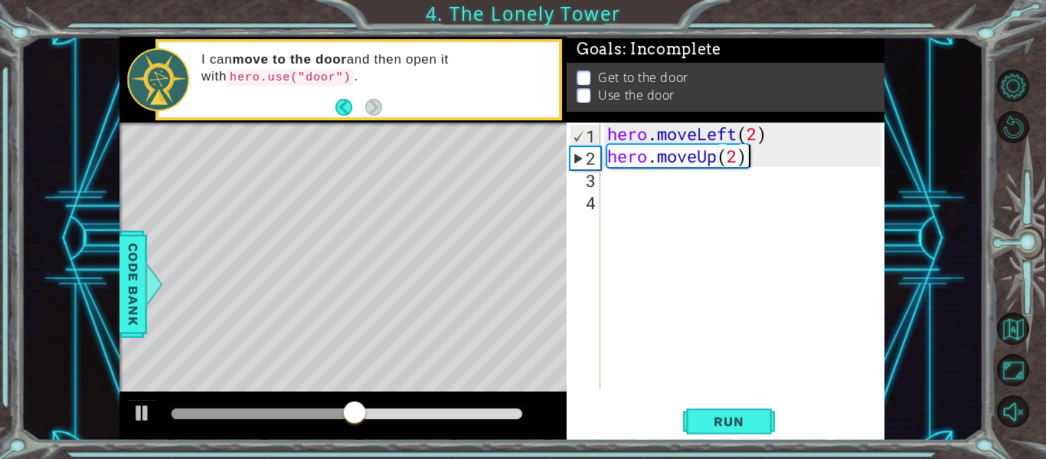
click at [628, 189] on div "hero . moveLeft ( 2 ) hero . moveUp ( 2 )" at bounding box center [746, 277] width 285 height 311
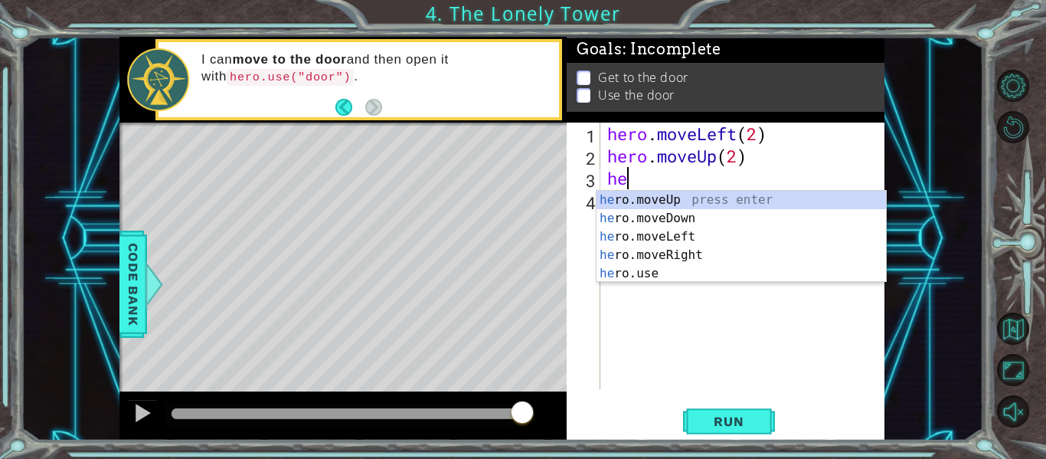
type textarea "her"
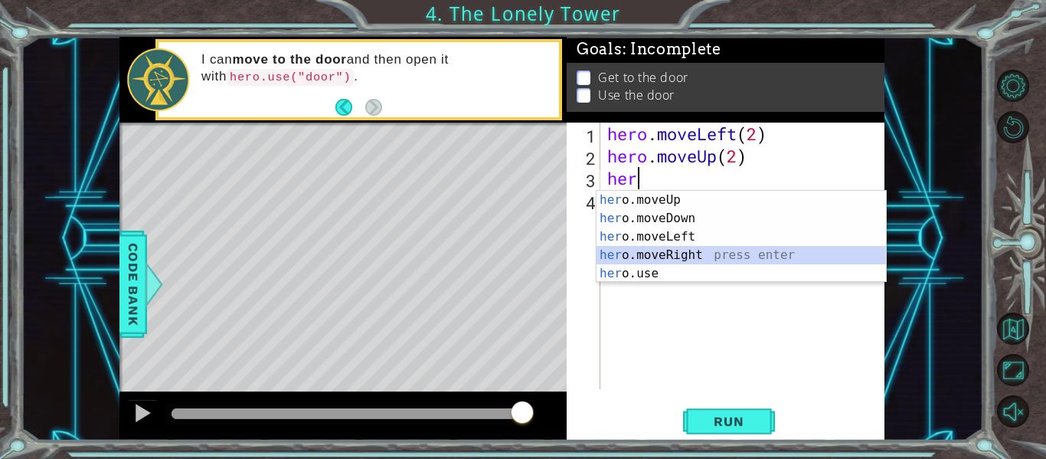
click at [701, 258] on div "her o.moveUp press enter her o.moveDown press enter her o.moveLeft press enter …" at bounding box center [740, 255] width 289 height 129
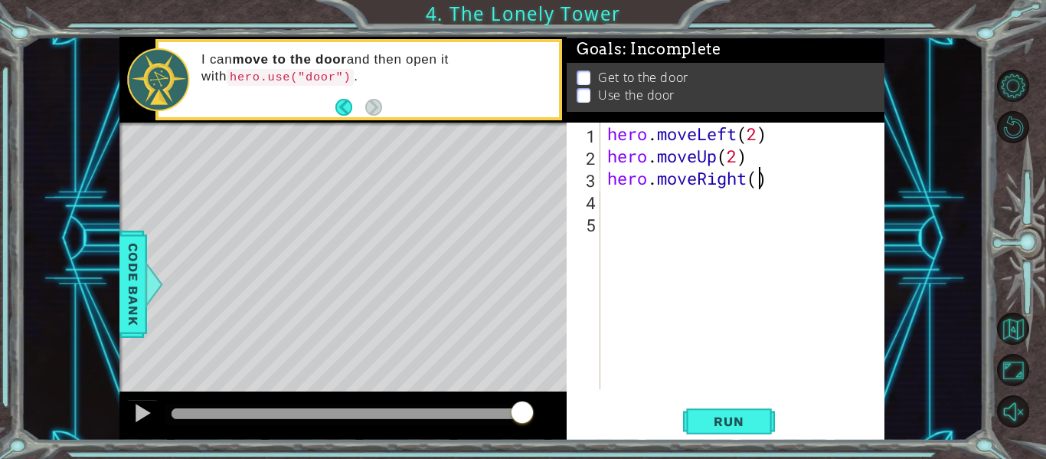
click at [756, 180] on div "hero . moveLeft ( 2 ) hero . moveUp ( 2 ) hero . moveRight ( )" at bounding box center [746, 277] width 285 height 311
type textarea "hero.moveRight(2)"
click at [759, 415] on button "Run" at bounding box center [729, 421] width 92 height 31
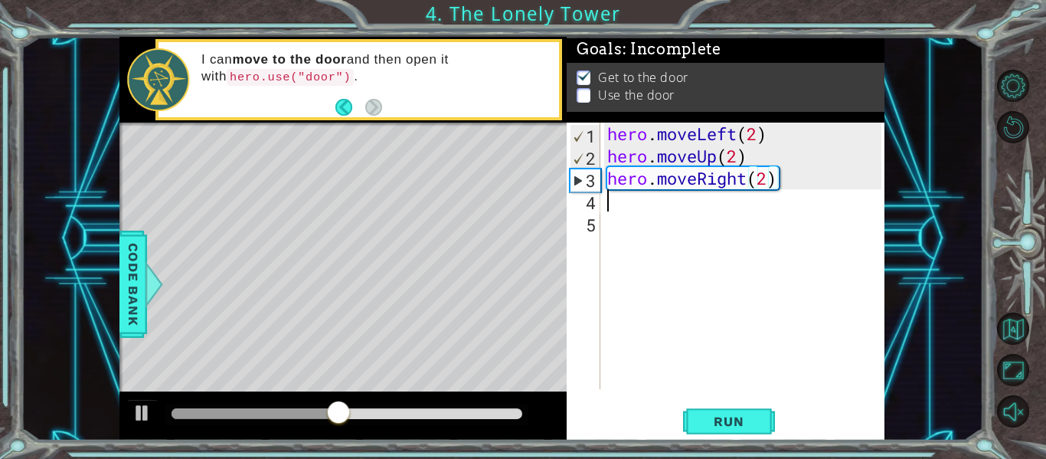
click at [632, 210] on div "hero . moveLeft ( 2 ) hero . moveUp ( 2 ) hero . moveRight ( 2 )" at bounding box center [746, 277] width 285 height 311
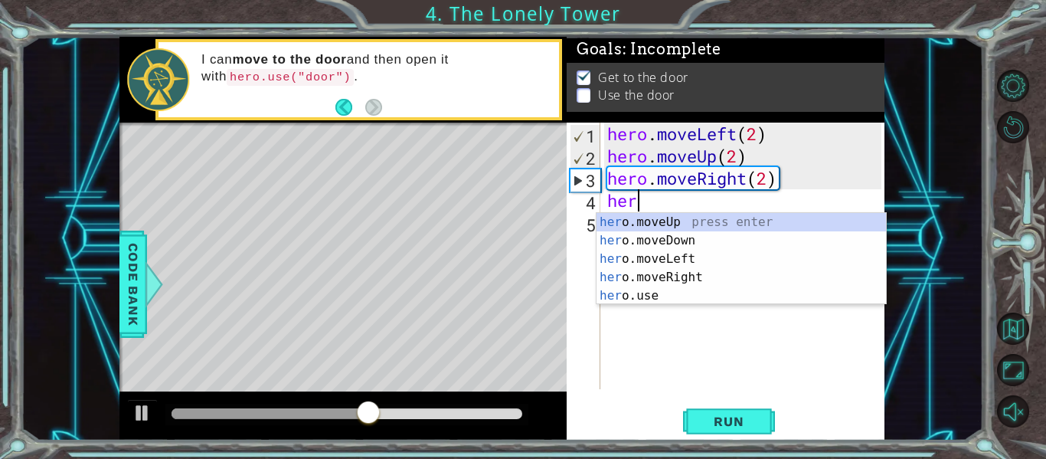
scroll to position [0, 1]
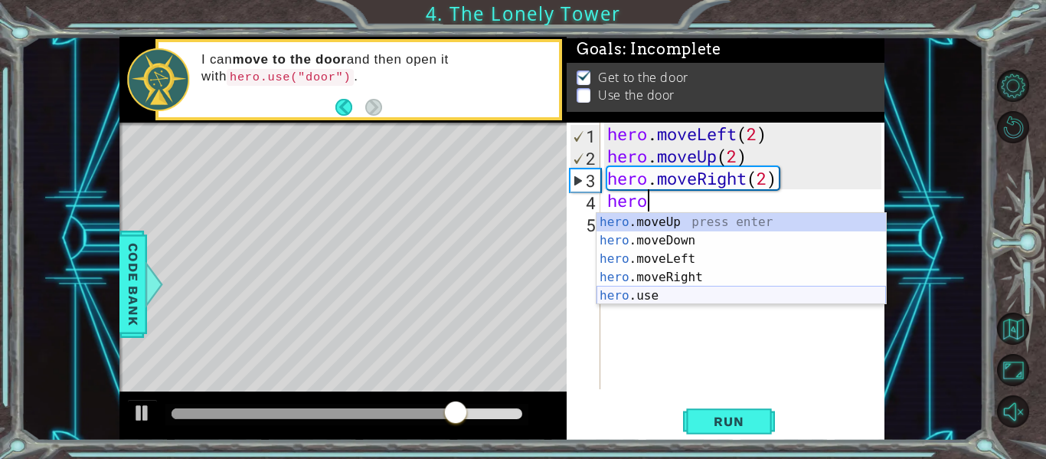
click at [638, 297] on div "hero .moveUp press enter hero .moveDown press enter hero .moveLeft press enter …" at bounding box center [740, 277] width 289 height 129
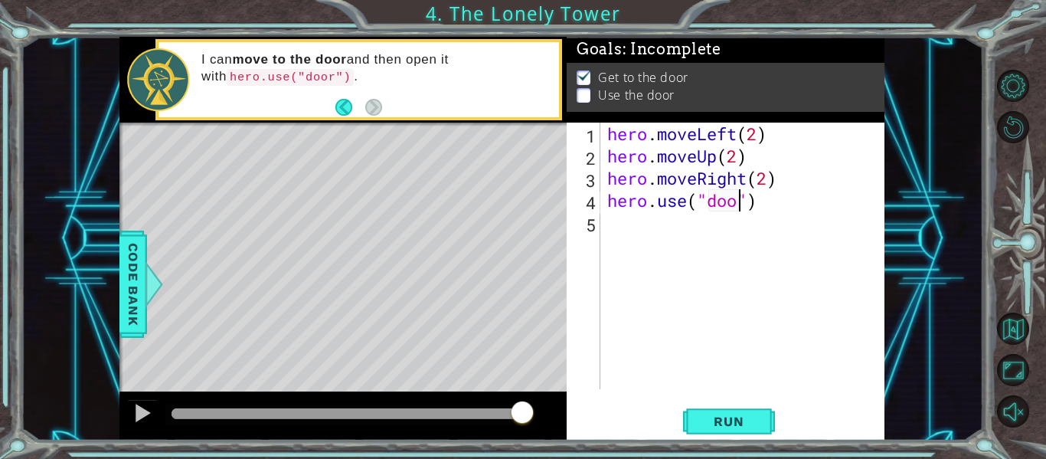
scroll to position [0, 7]
type textarea "hero.use("door")"
click at [740, 413] on span "Run" at bounding box center [728, 420] width 60 height 15
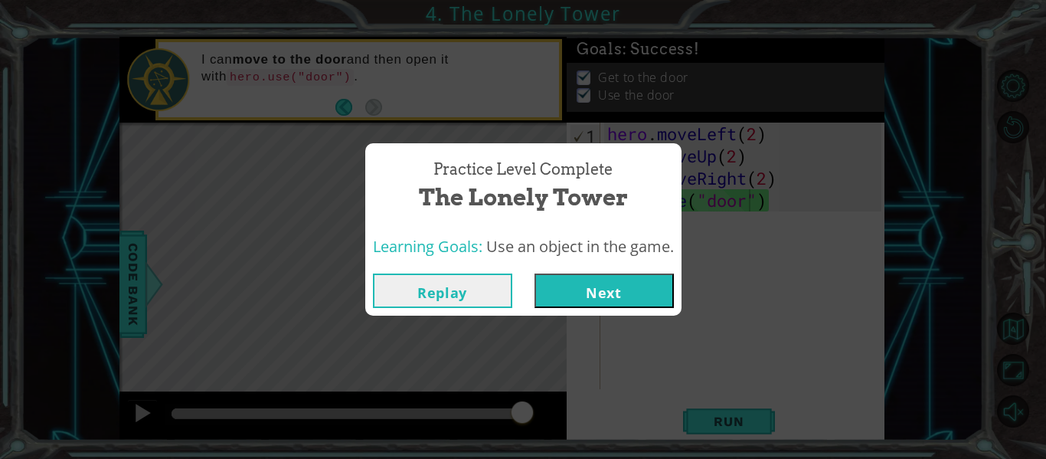
click at [603, 279] on button "Next" at bounding box center [603, 290] width 139 height 34
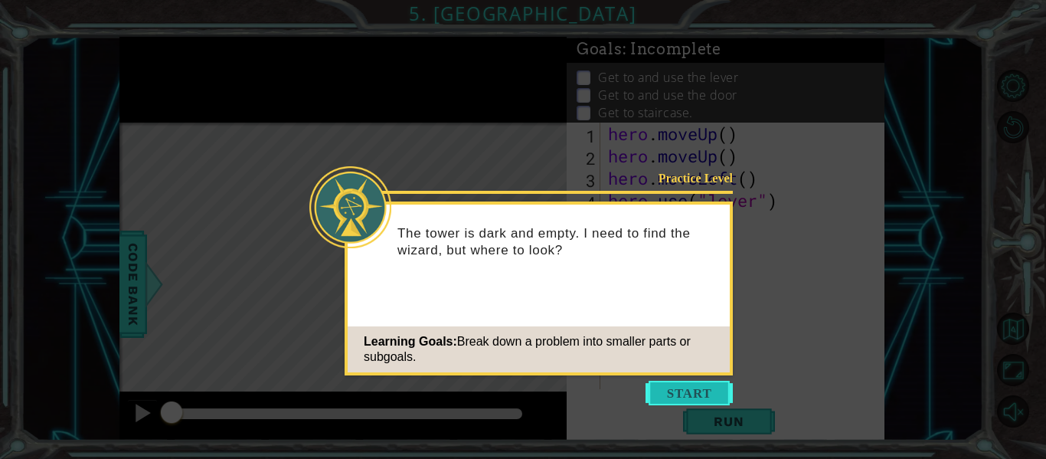
click at [663, 387] on button "Start" at bounding box center [688, 392] width 87 height 24
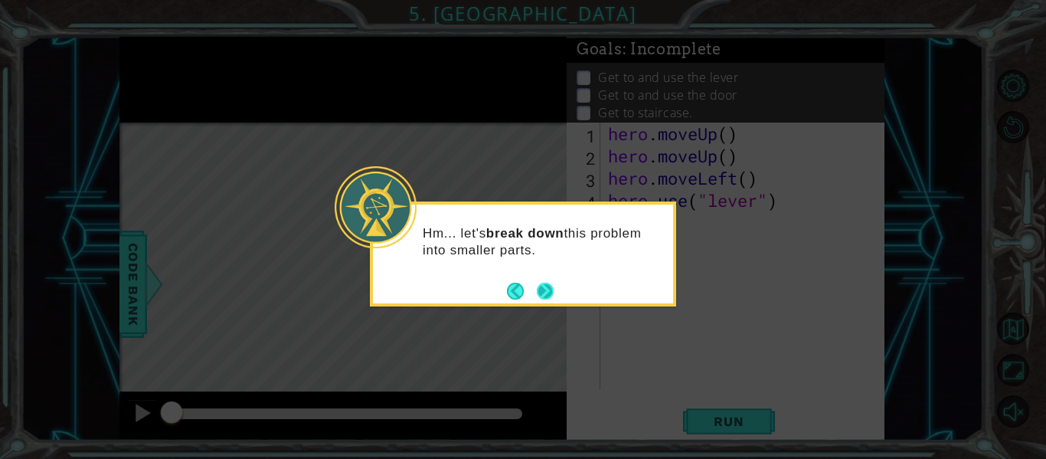
click at [539, 290] on button "Next" at bounding box center [545, 290] width 28 height 28
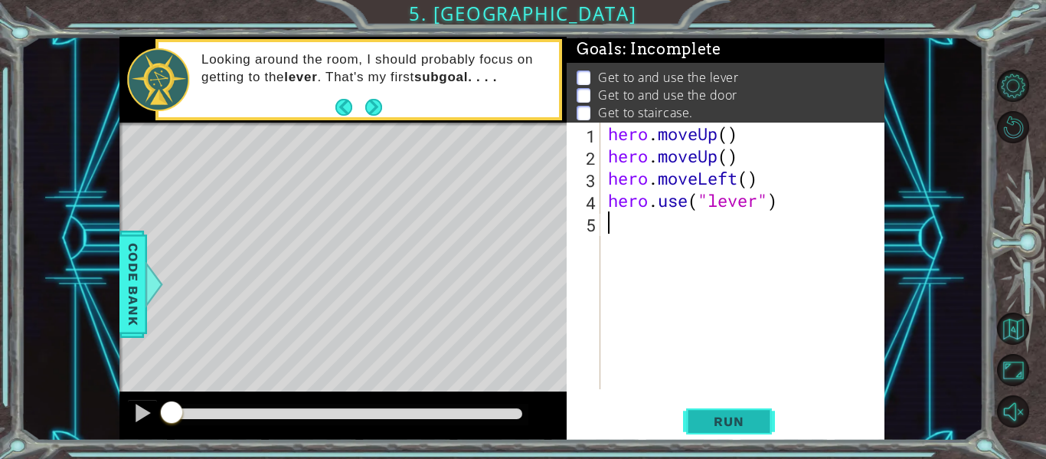
click at [708, 418] on span "Run" at bounding box center [728, 420] width 60 height 15
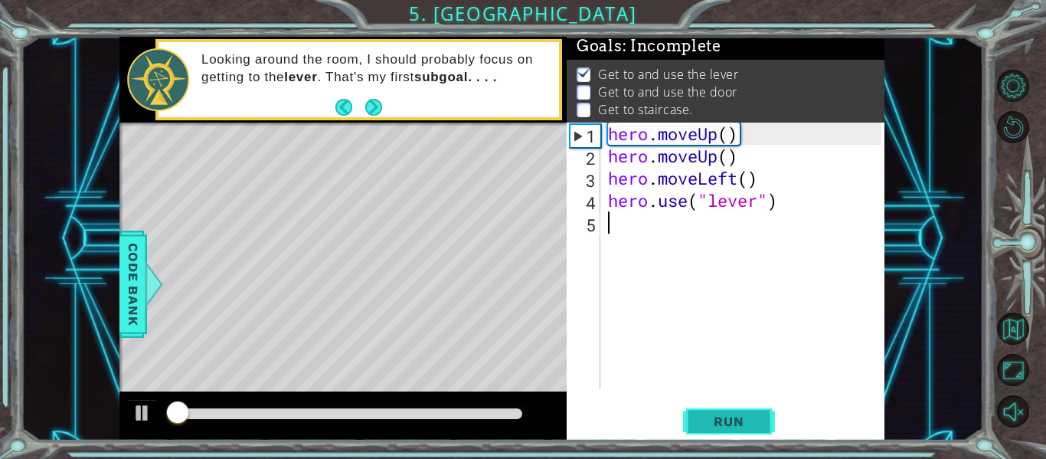
scroll to position [4, 0]
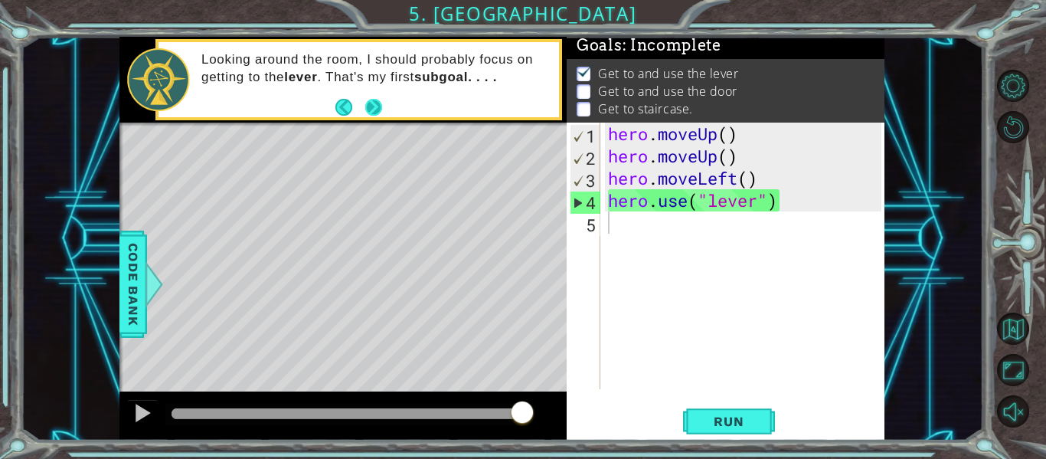
click at [374, 107] on button "Next" at bounding box center [374, 107] width 18 height 18
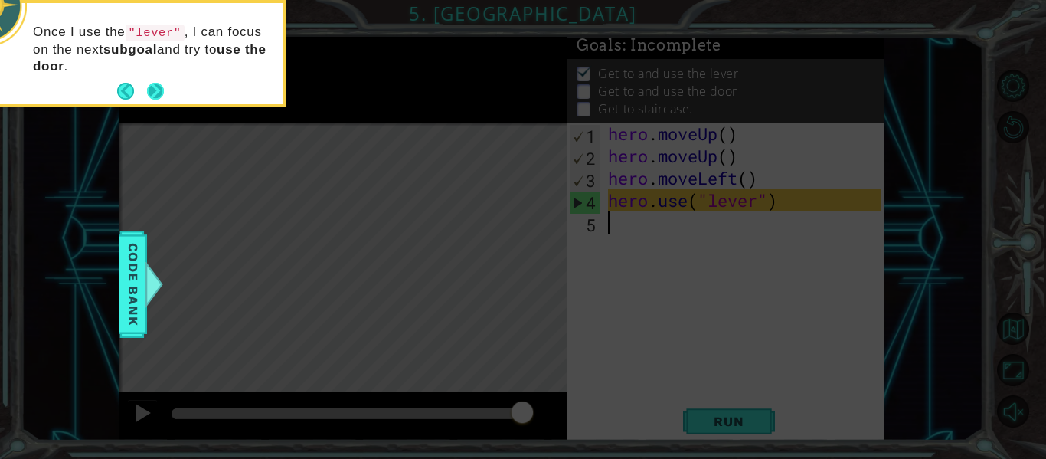
click at [161, 92] on button "Next" at bounding box center [156, 91] width 28 height 28
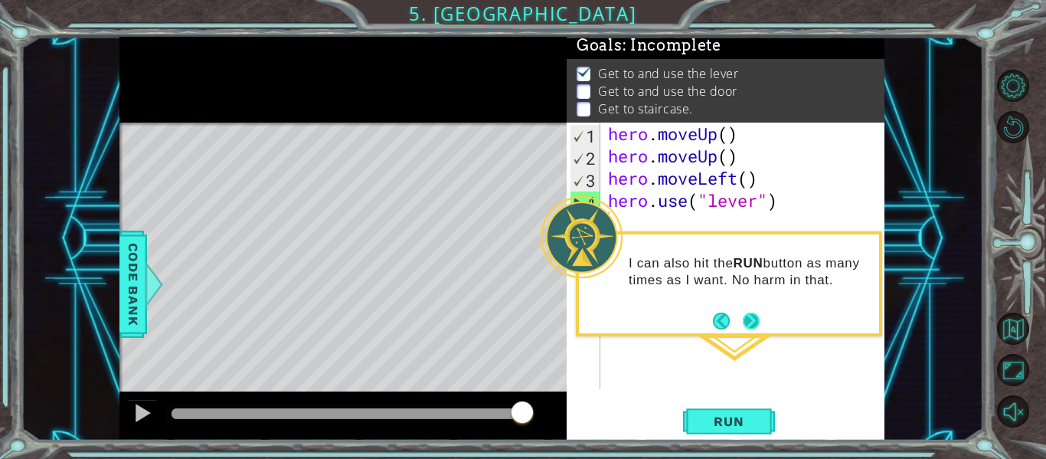
click at [754, 314] on button "Next" at bounding box center [751, 320] width 27 height 27
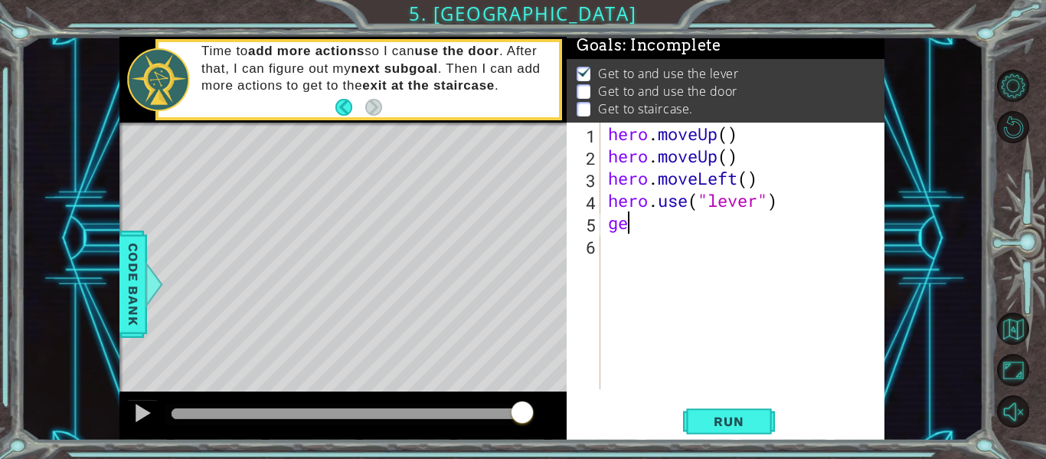
scroll to position [0, 0]
type textarea "g"
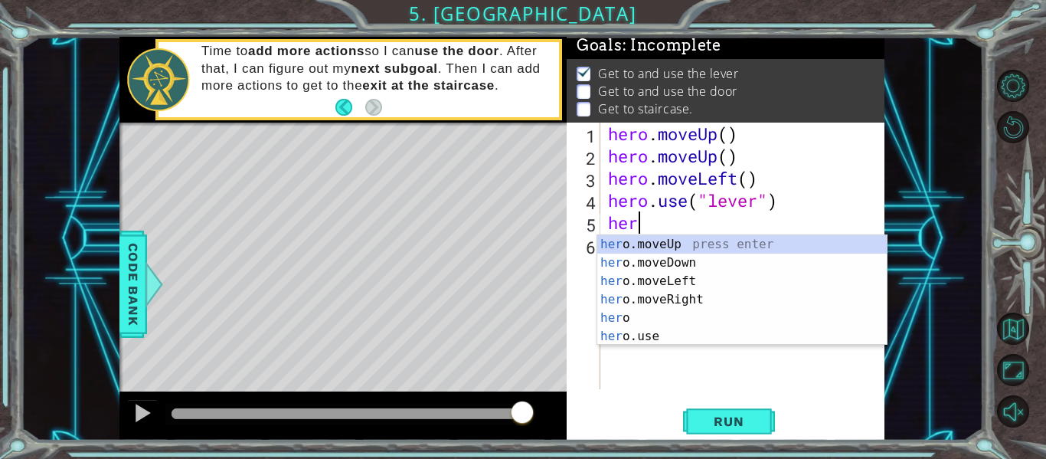
scroll to position [0, 1]
type textarea "hero"
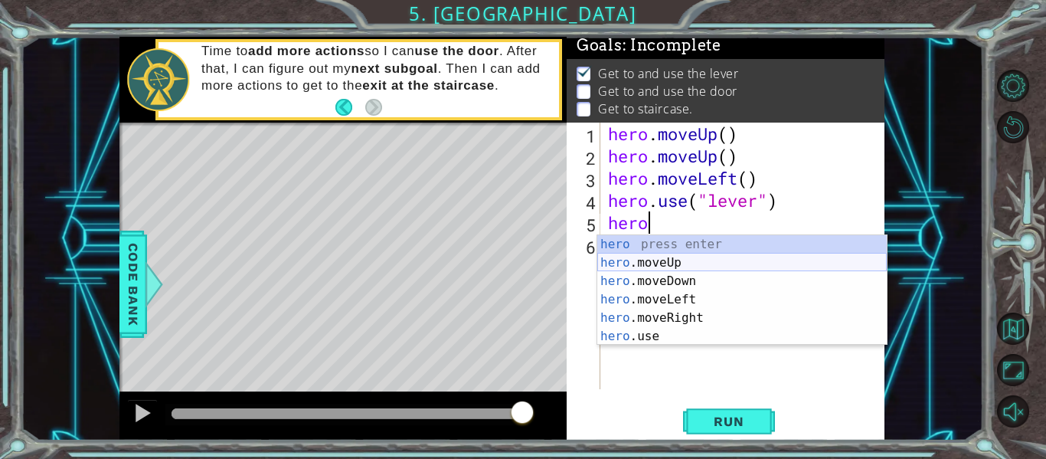
click at [634, 263] on div "hero press enter hero .moveUp press enter hero .moveDown press enter hero .move…" at bounding box center [741, 308] width 289 height 147
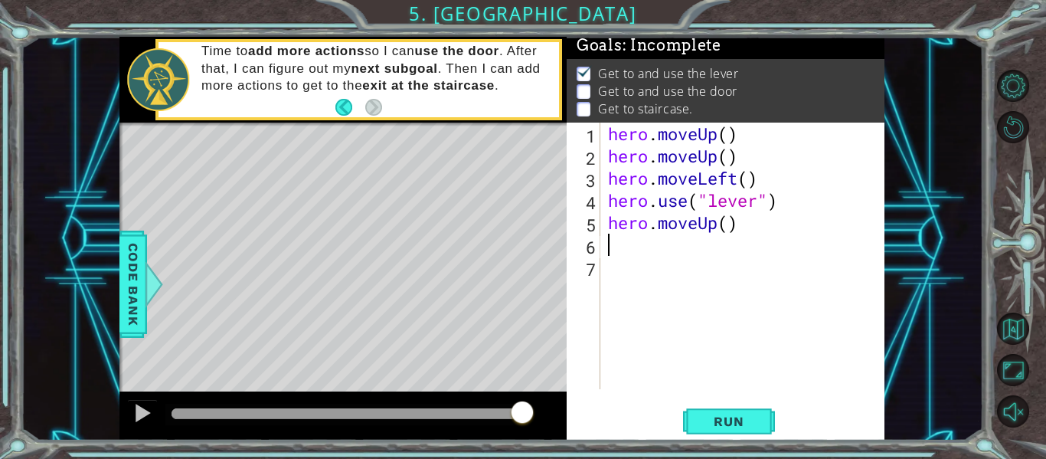
scroll to position [0, 0]
click at [731, 227] on div "hero . moveUp ( ) hero . moveUp ( ) hero . moveLeft ( ) hero . use ( "lever" ) …" at bounding box center [747, 277] width 284 height 311
click at [730, 429] on button "Run" at bounding box center [729, 421] width 92 height 31
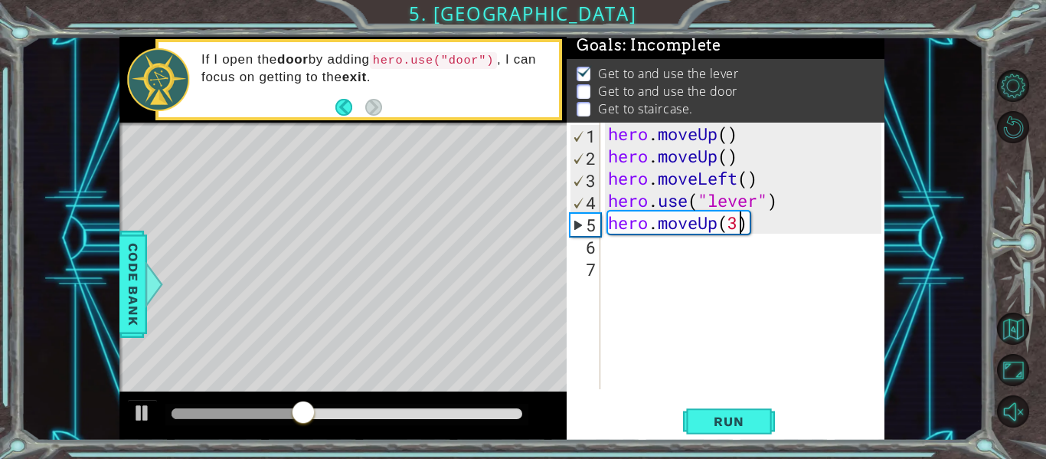
click at [747, 223] on div "hero . moveUp ( ) hero . moveUp ( ) hero . moveLeft ( ) hero . use ( "lever" ) …" at bounding box center [747, 277] width 284 height 311
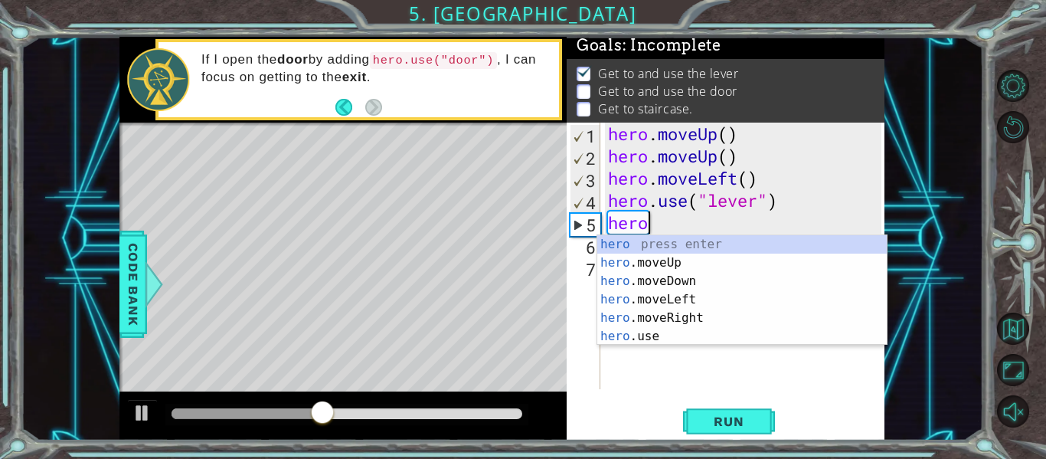
scroll to position [0, 0]
type textarea "h"
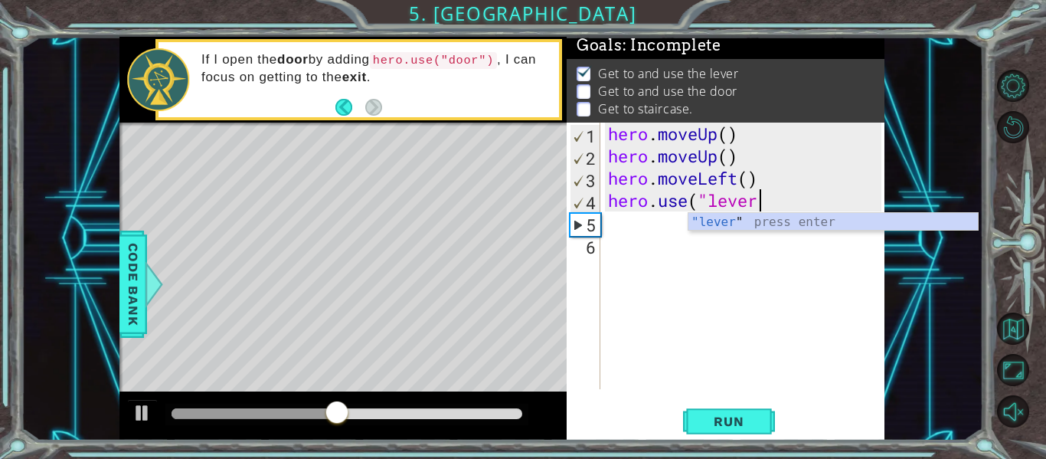
type textarea "hero.use("lever""
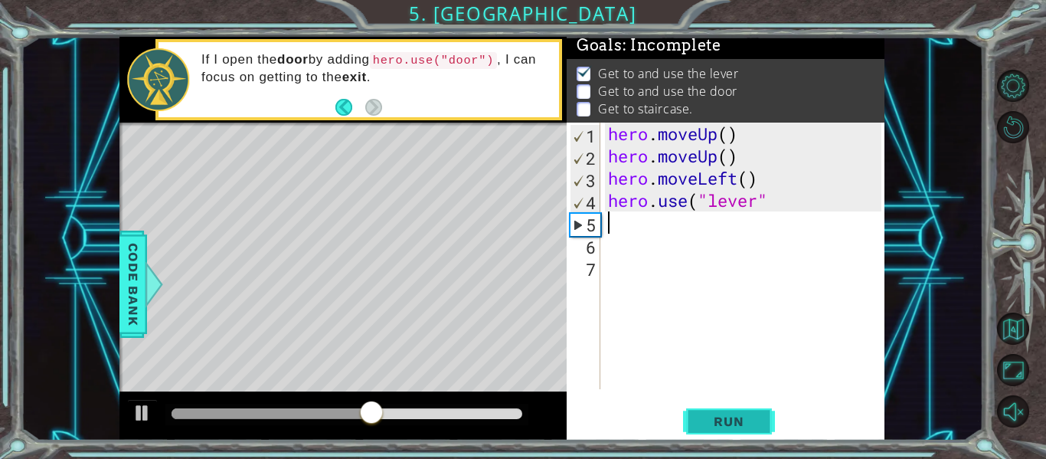
click at [745, 408] on button "Run" at bounding box center [729, 421] width 92 height 31
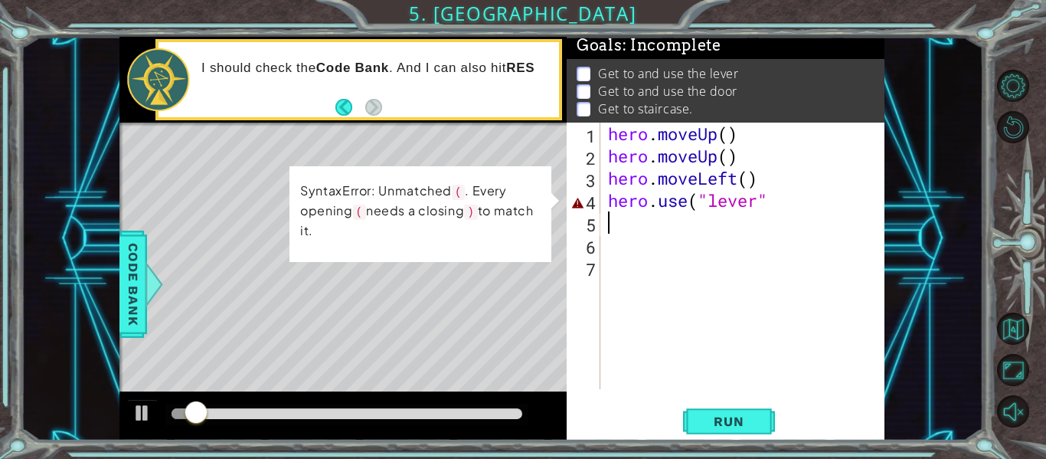
click at [760, 186] on div "hero . moveUp ( ) hero . moveUp ( ) hero . moveLeft ( ) hero . use ( "lever"" at bounding box center [747, 277] width 284 height 311
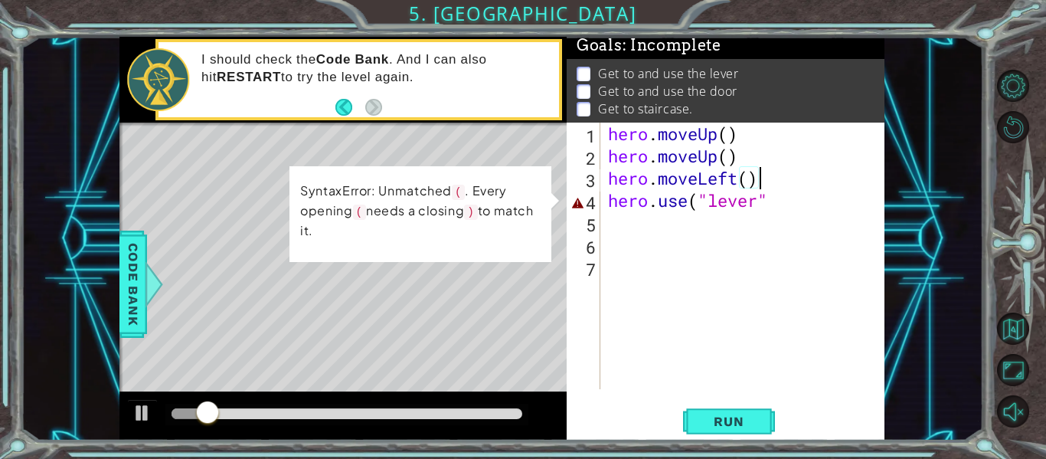
click at [766, 203] on div "hero . moveUp ( ) hero . moveUp ( ) hero . moveLeft ( ) hero . use ( "lever"" at bounding box center [747, 277] width 284 height 311
type textarea "hero.use("lever")"
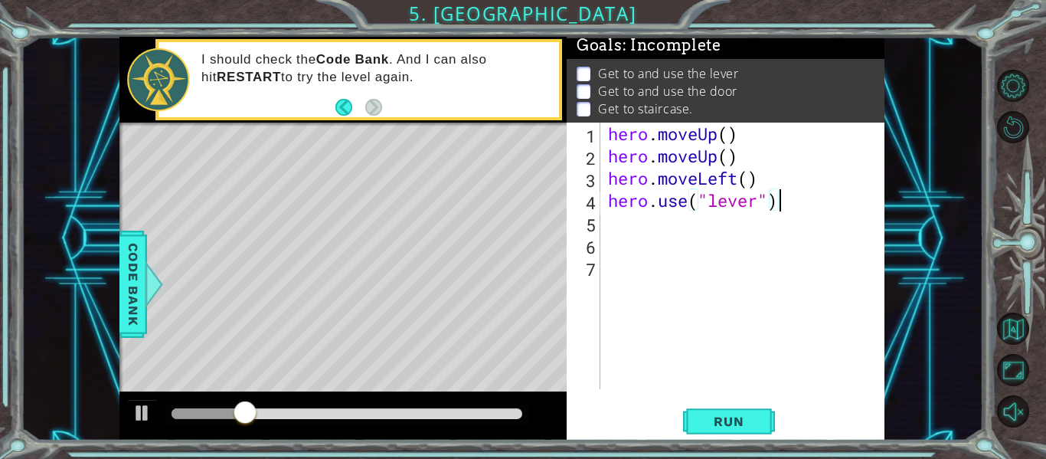
click at [639, 238] on div "hero . moveUp ( ) hero . moveUp ( ) hero . moveLeft ( ) hero . use ( "lever" )" at bounding box center [747, 277] width 284 height 311
click at [631, 233] on div "hero . moveUp ( ) hero . moveUp ( ) hero . moveLeft ( ) hero . use ( "lever" )" at bounding box center [747, 277] width 284 height 311
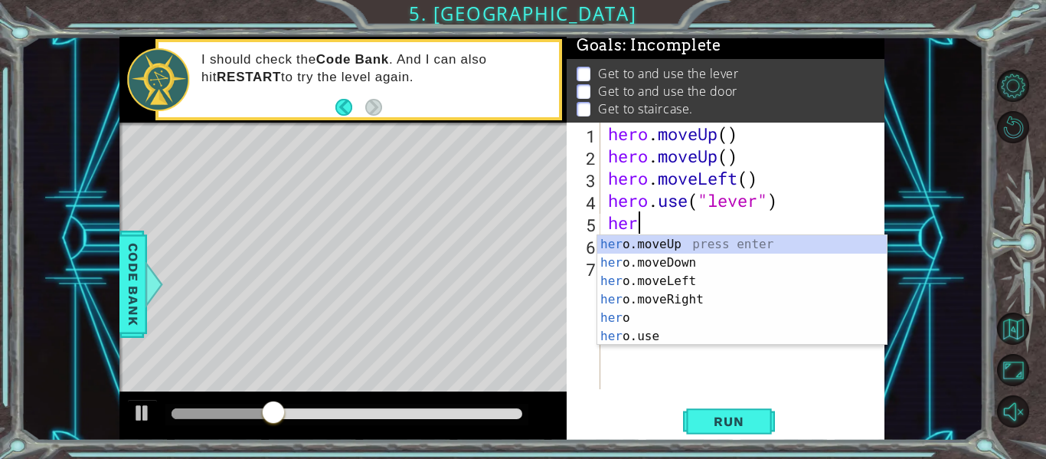
scroll to position [0, 1]
click at [638, 337] on div "her o.moveUp press enter her o.moveDown press enter her o.moveLeft press enter …" at bounding box center [741, 308] width 289 height 147
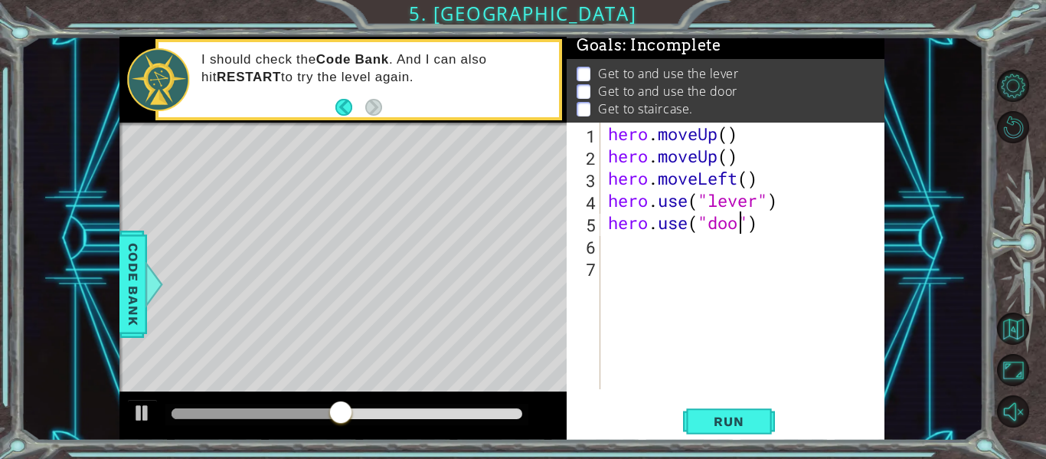
scroll to position [0, 7]
click at [736, 418] on span "Run" at bounding box center [728, 420] width 60 height 15
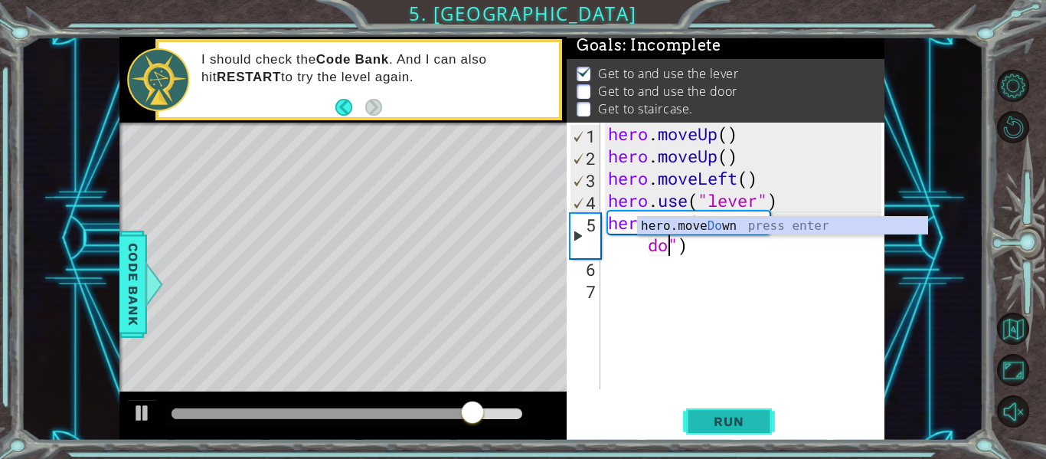
scroll to position [0, 15]
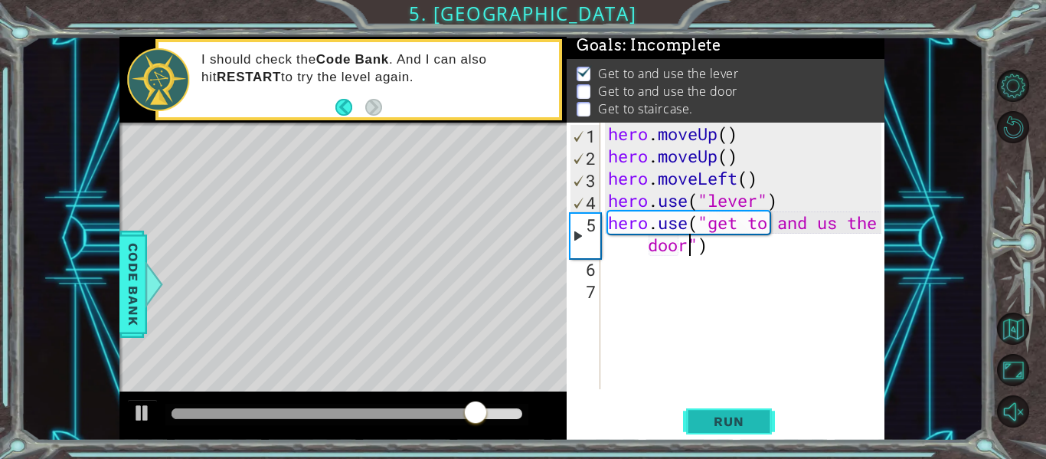
type textarea "hero.use("get to and us the door")"
click at [738, 418] on span "Run" at bounding box center [728, 420] width 60 height 15
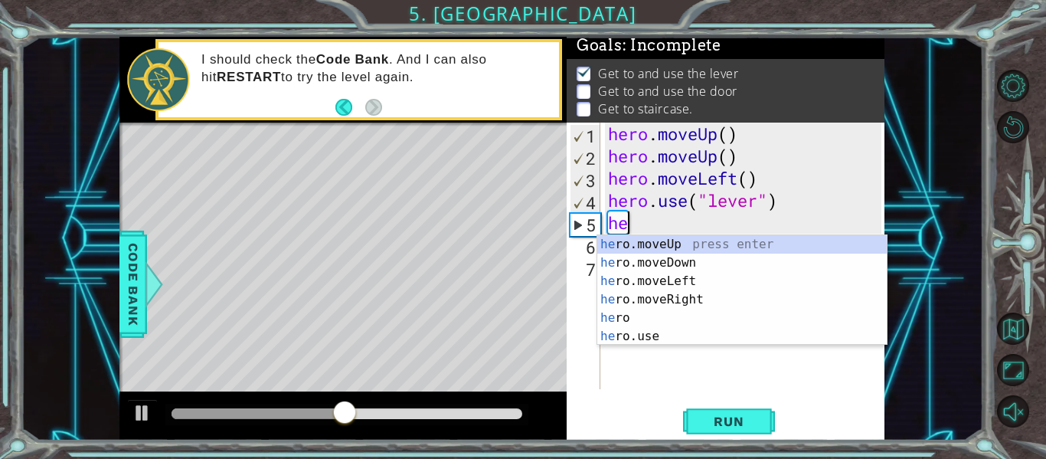
type textarea "h"
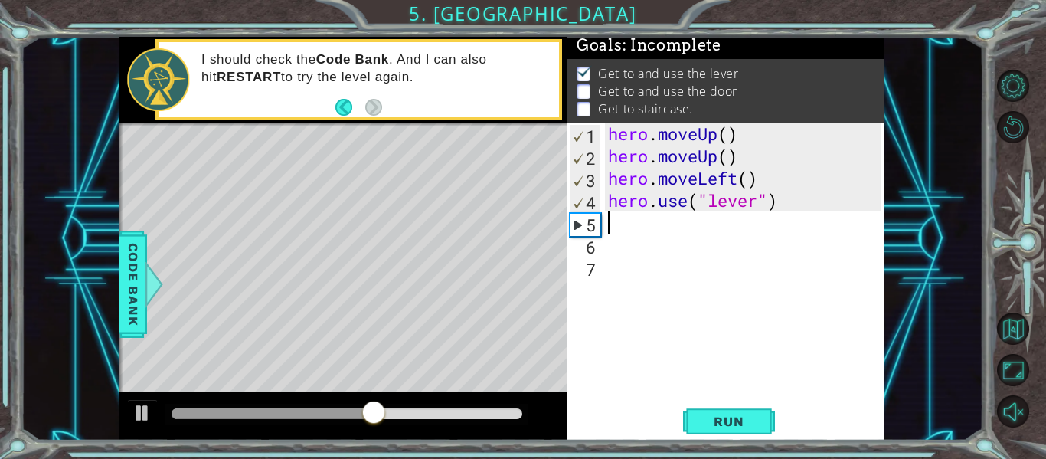
click at [619, 226] on div "hero . moveUp ( ) hero . moveUp ( ) hero . moveLeft ( ) hero . use ( "lever" )" at bounding box center [747, 277] width 284 height 311
click at [618, 286] on div "hero . moveUp ( ) hero . moveUp ( ) hero . moveLeft ( ) hero . use ( "lever" )" at bounding box center [747, 277] width 284 height 311
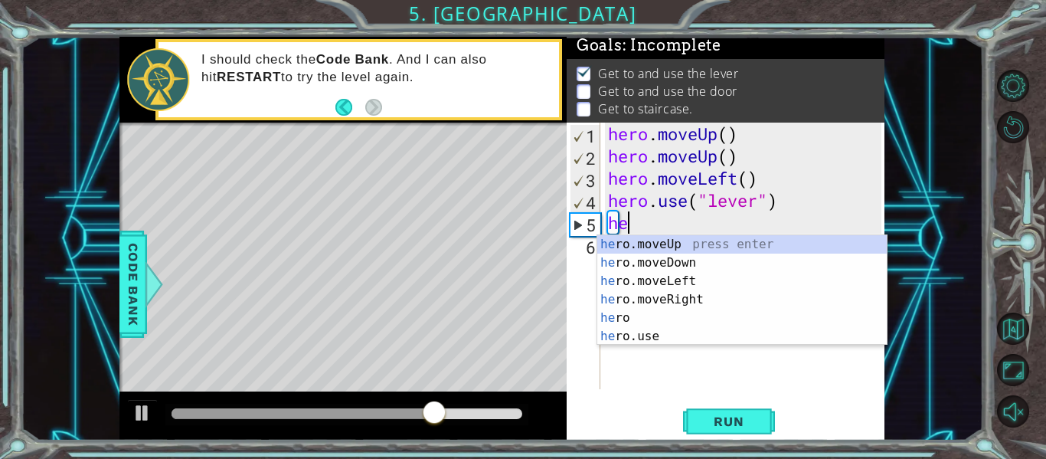
type textarea "her"
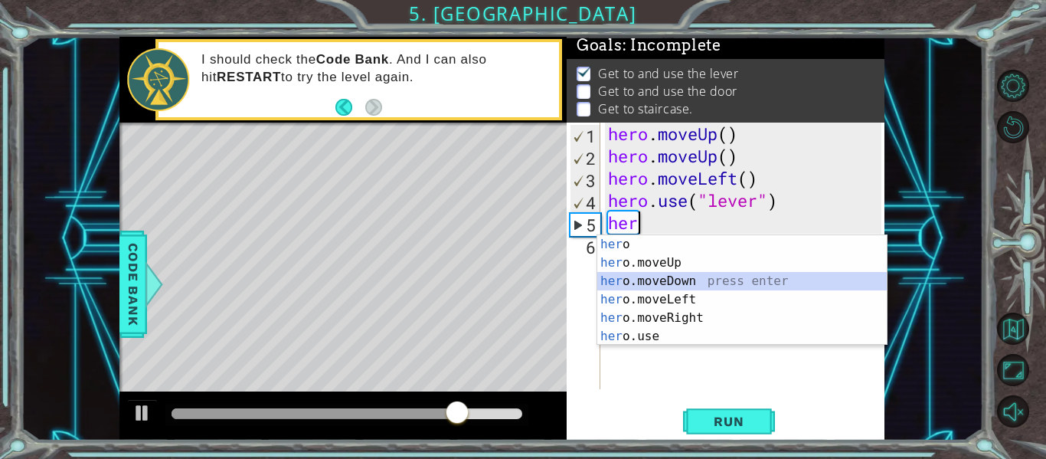
click at [699, 280] on div "her o press enter her o.moveUp press enter her o.moveDown press enter her o.mov…" at bounding box center [741, 308] width 289 height 147
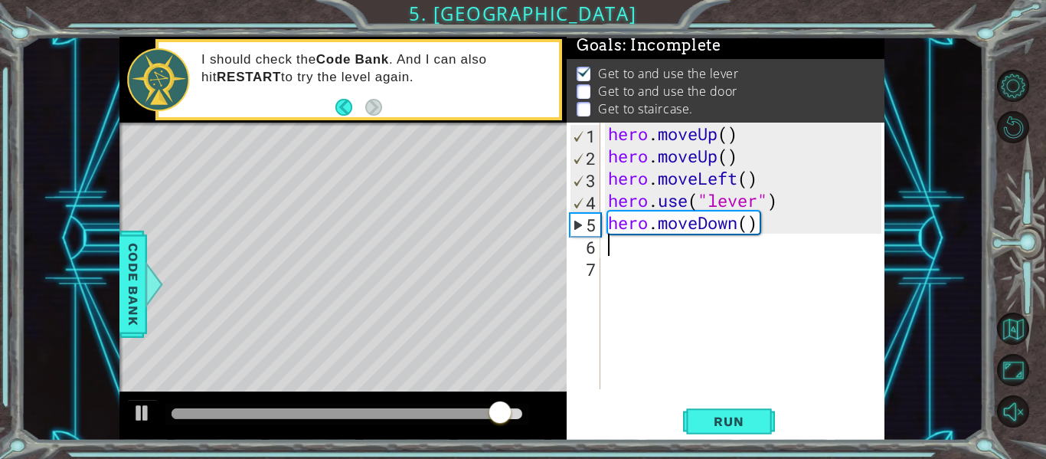
click at [750, 229] on div "hero . moveUp ( ) hero . moveUp ( ) hero . moveLeft ( ) hero . use ( "lever" ) …" at bounding box center [747, 277] width 284 height 311
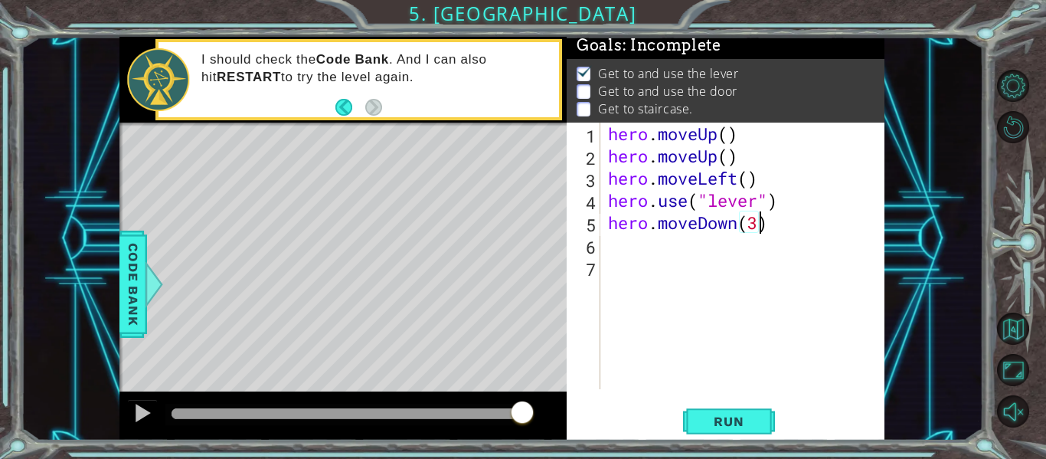
scroll to position [0, 7]
click at [733, 420] on span "Run" at bounding box center [728, 420] width 60 height 15
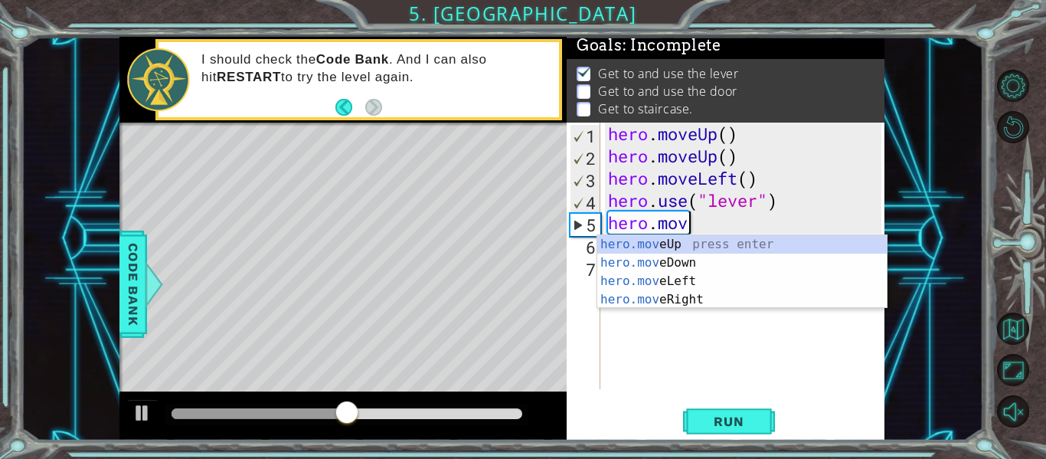
scroll to position [0, 2]
type textarea "hero."
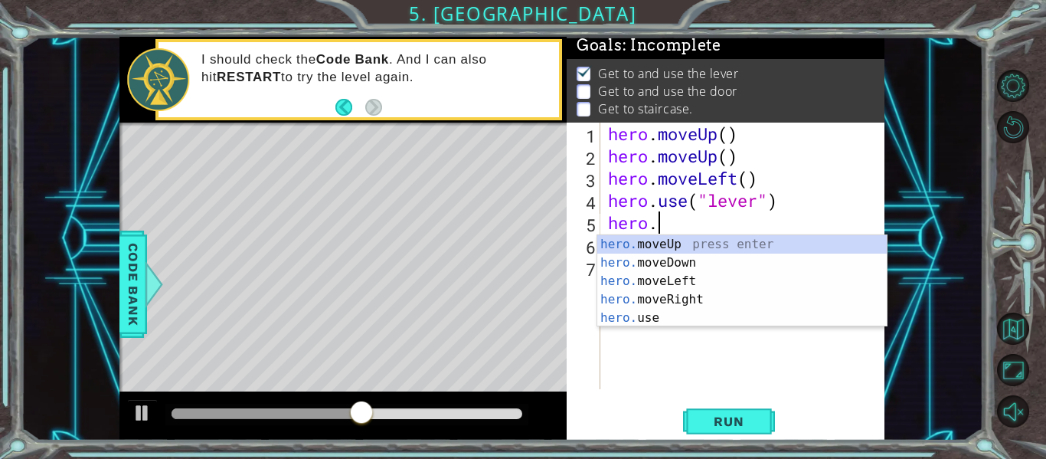
scroll to position [0, 2]
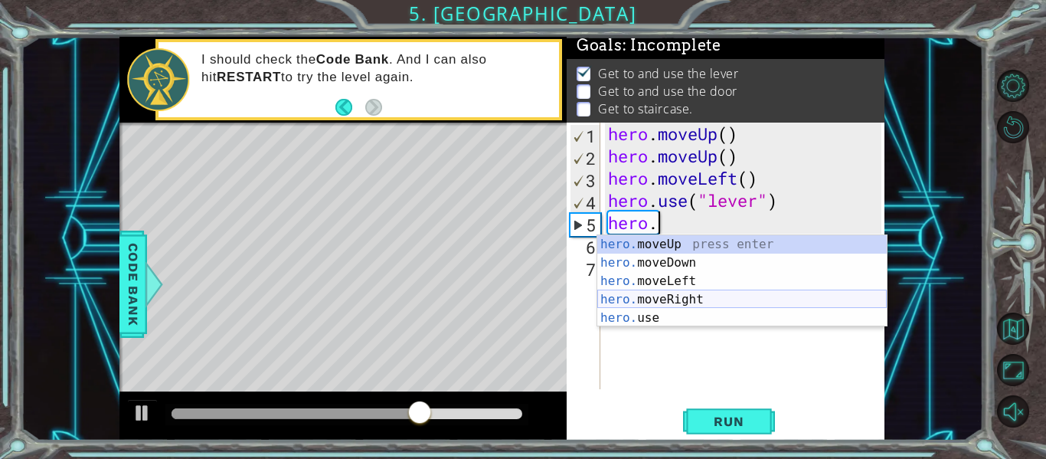
click at [720, 293] on div "hero. moveUp press enter hero. moveDown press enter hero. moveLeft press enter …" at bounding box center [741, 299] width 289 height 129
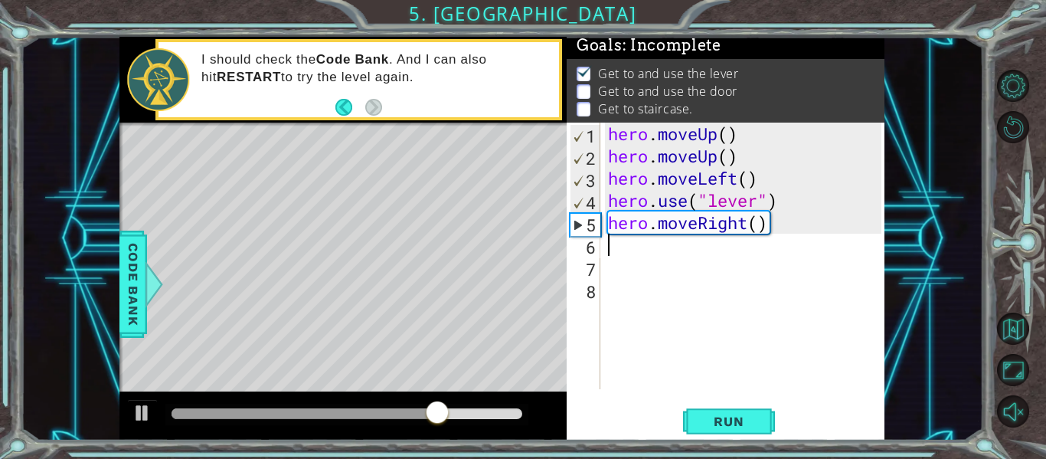
click at [757, 224] on div "hero . moveUp ( ) hero . moveUp ( ) hero . moveLeft ( ) hero . use ( "lever" ) …" at bounding box center [747, 277] width 284 height 311
type textarea "hero.moveRight(2)"
click at [732, 417] on span "Run" at bounding box center [728, 420] width 60 height 15
click at [721, 250] on div "hero . moveUp ( ) hero . moveUp ( ) hero . moveLeft ( ) hero . use ( "lever" ) …" at bounding box center [747, 277] width 284 height 311
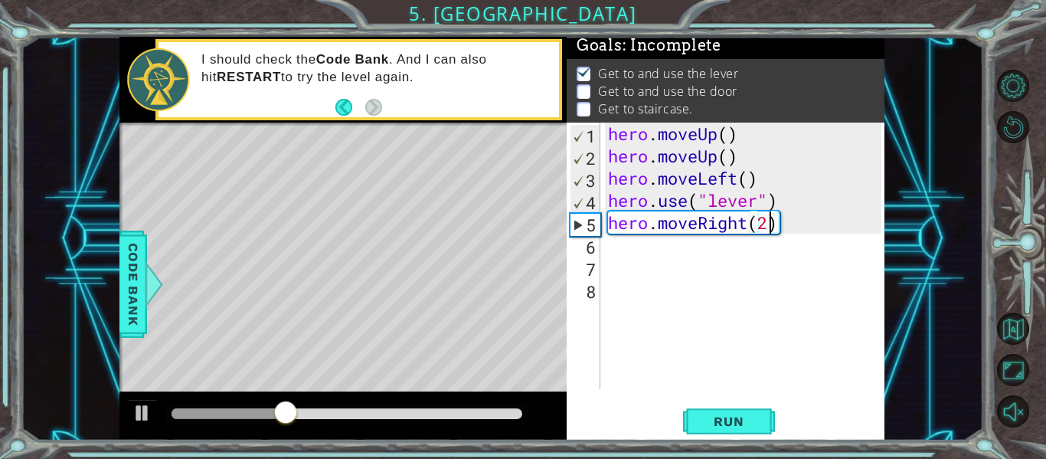
scroll to position [0, 0]
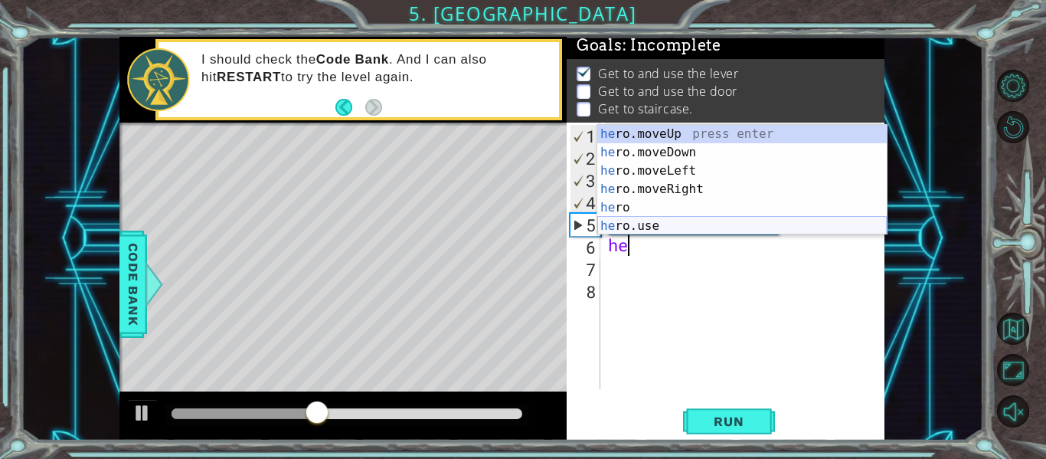
click at [701, 219] on div "he ro.moveUp press enter he ro.moveDown press enter he ro.moveLeft press enter …" at bounding box center [741, 198] width 289 height 147
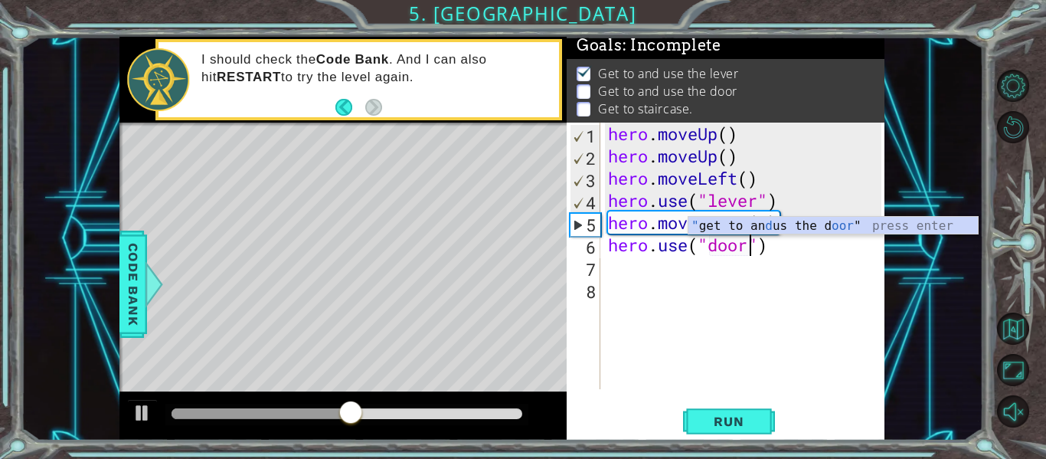
scroll to position [0, 7]
click at [720, 424] on span "Run" at bounding box center [728, 420] width 60 height 15
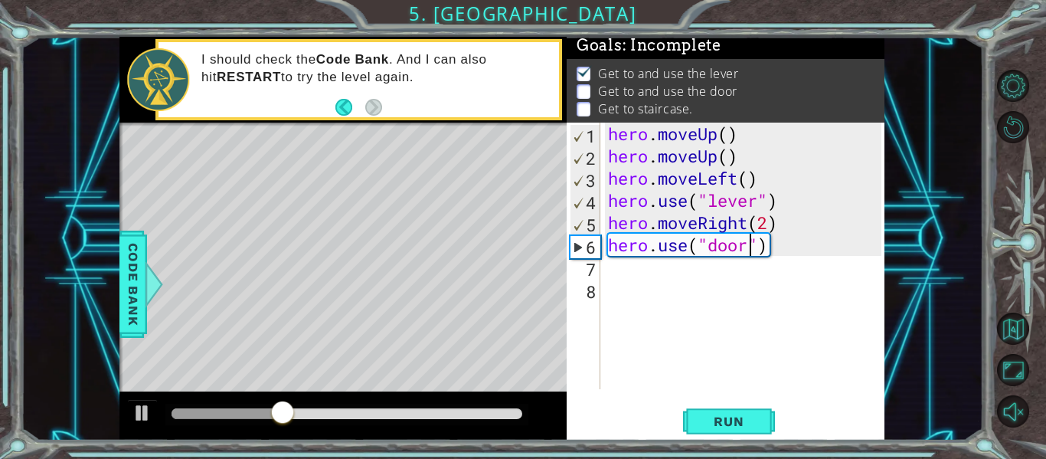
click at [767, 224] on div "hero . moveUp ( ) hero . moveUp ( ) hero . moveLeft ( ) hero . use ( "lever" ) …" at bounding box center [747, 277] width 284 height 311
type textarea "hero.moveRight(3)"
click at [743, 413] on span "Run" at bounding box center [728, 420] width 60 height 15
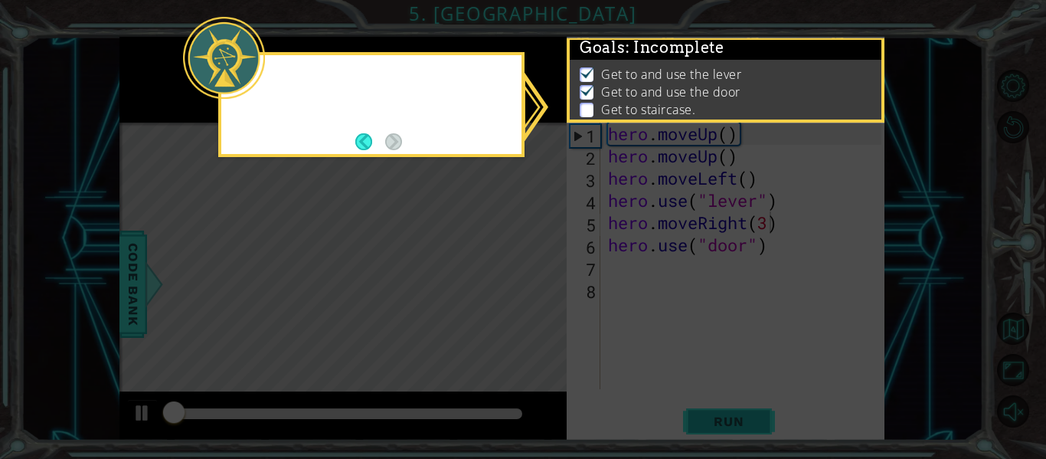
scroll to position [4, 0]
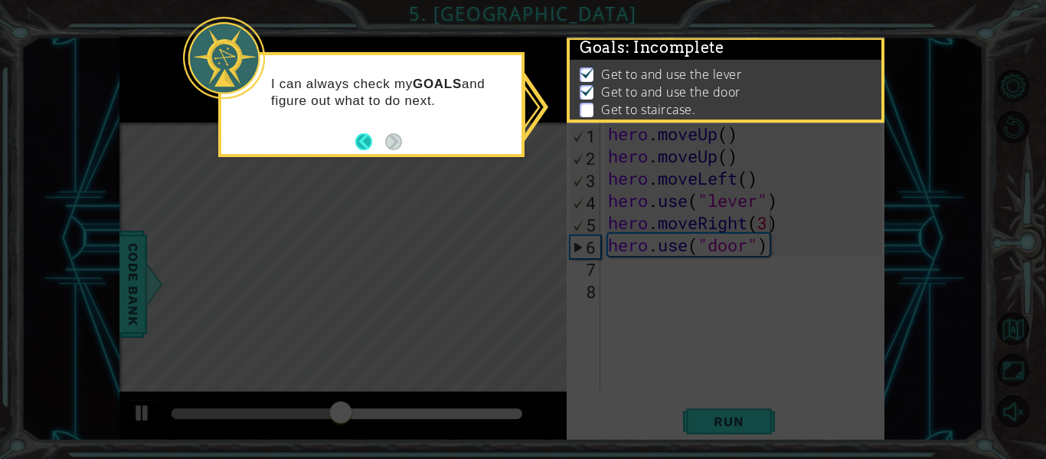
click at [366, 142] on button "Back" at bounding box center [370, 141] width 30 height 17
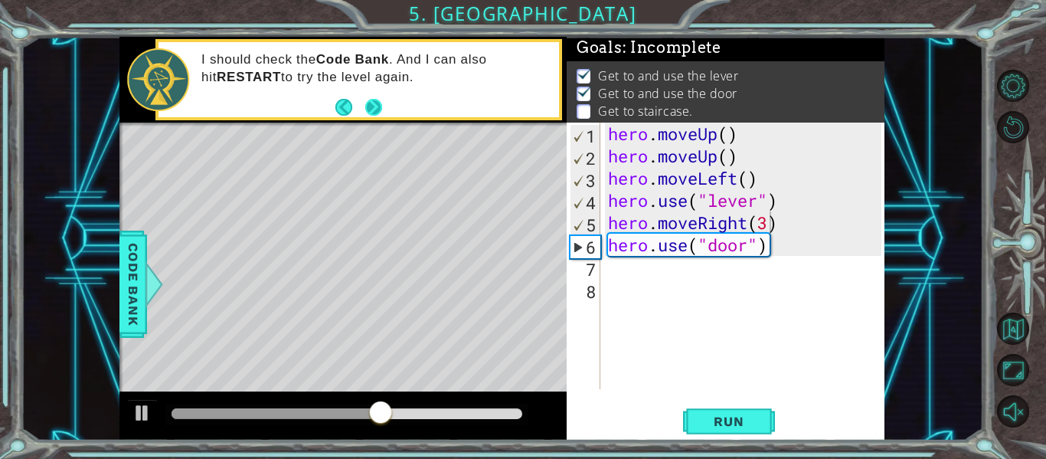
click at [377, 106] on button "Next" at bounding box center [374, 106] width 26 height 26
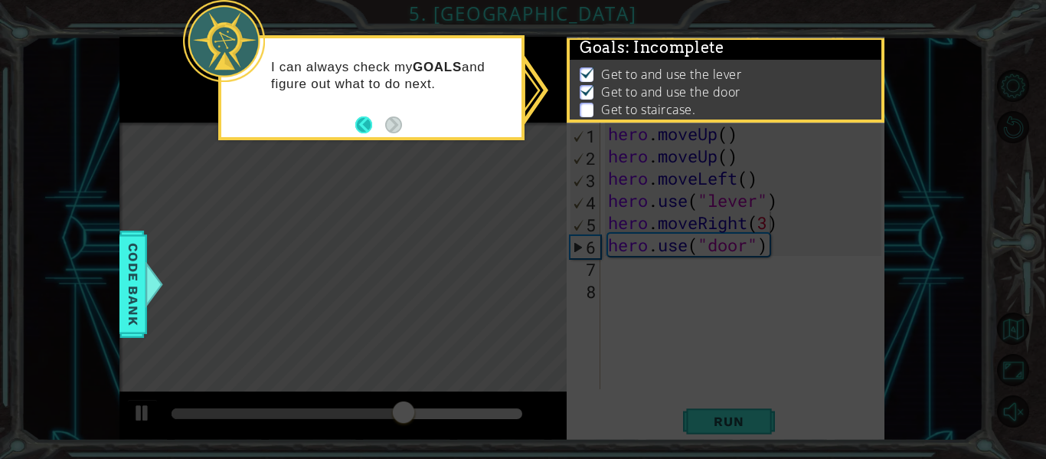
click at [367, 124] on button "Back" at bounding box center [370, 124] width 30 height 17
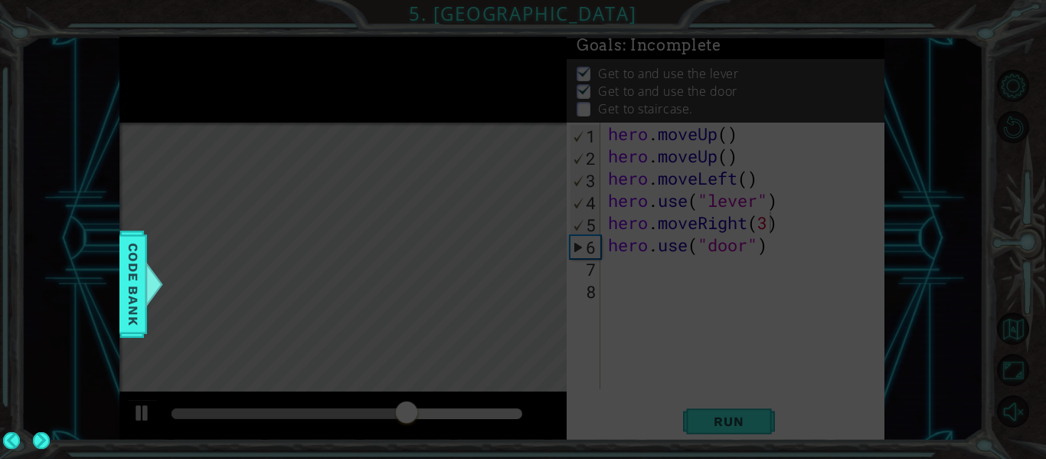
scroll to position [2, 0]
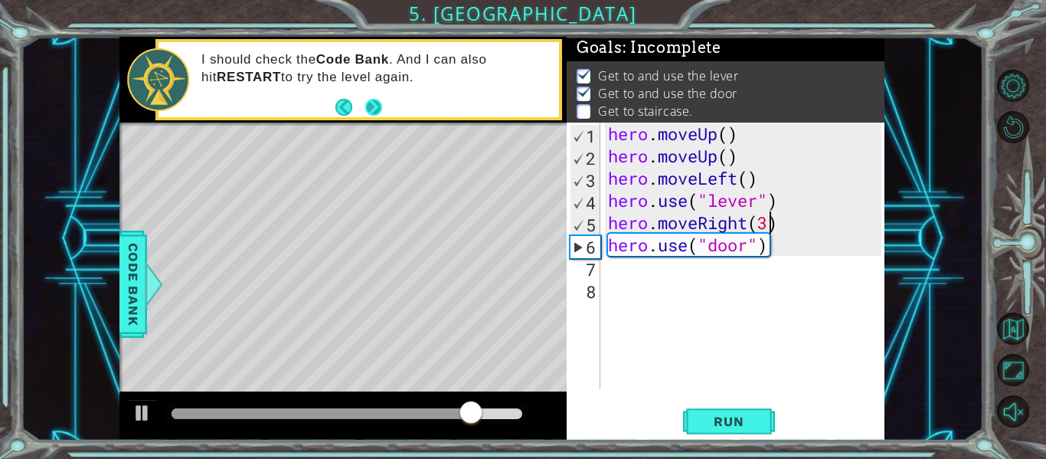
click at [369, 116] on button "Next" at bounding box center [374, 107] width 24 height 24
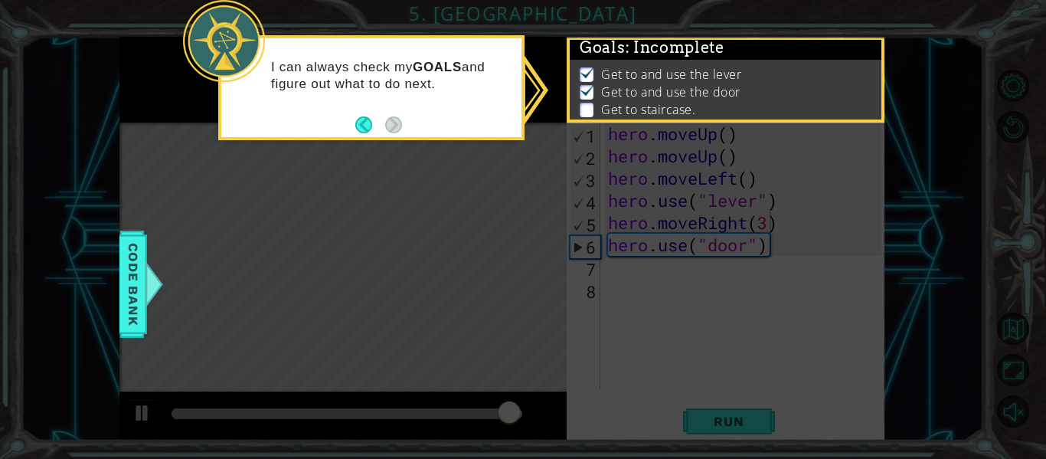
click at [461, 136] on div "I can always check my GOALS and figure out what to do next." at bounding box center [371, 87] width 306 height 105
click at [374, 126] on button "Back" at bounding box center [370, 124] width 30 height 17
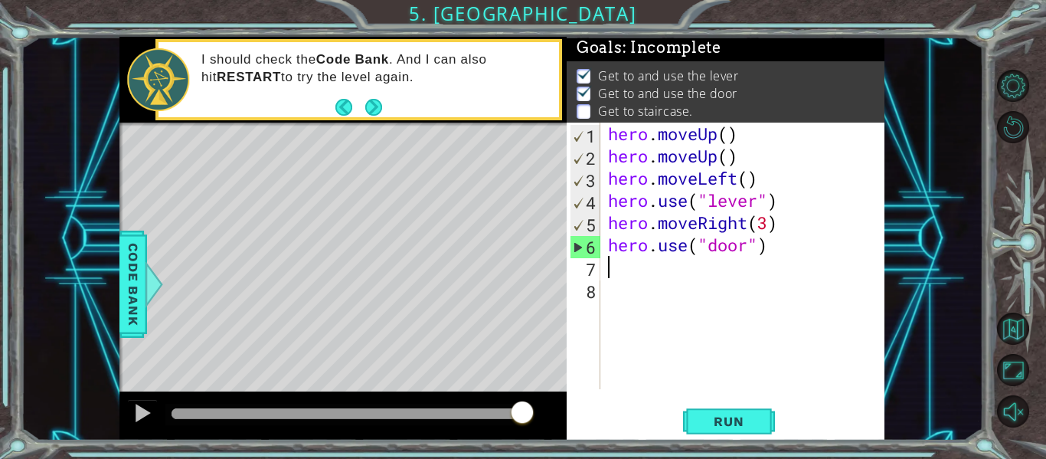
click at [645, 271] on div "hero . moveUp ( ) hero . moveUp ( ) hero . moveLeft ( ) hero . use ( "lever" ) …" at bounding box center [747, 277] width 284 height 311
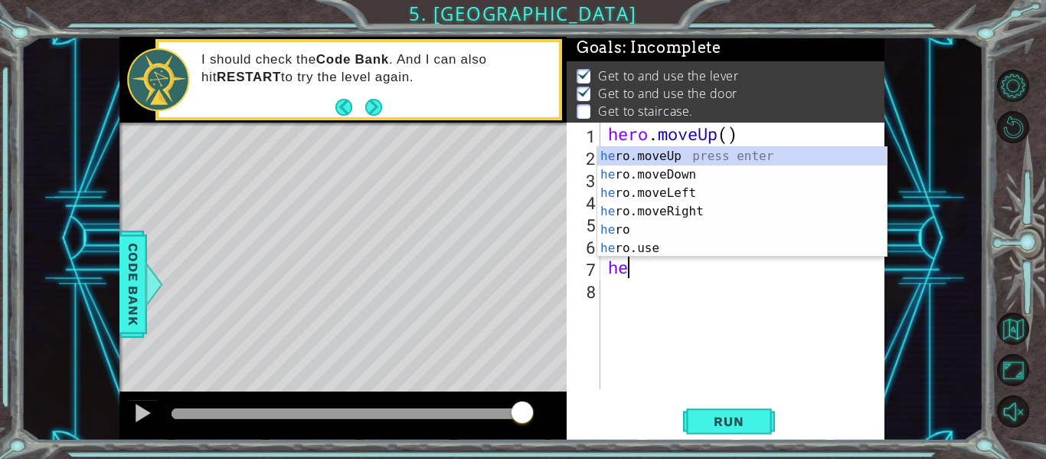
type textarea "hero"
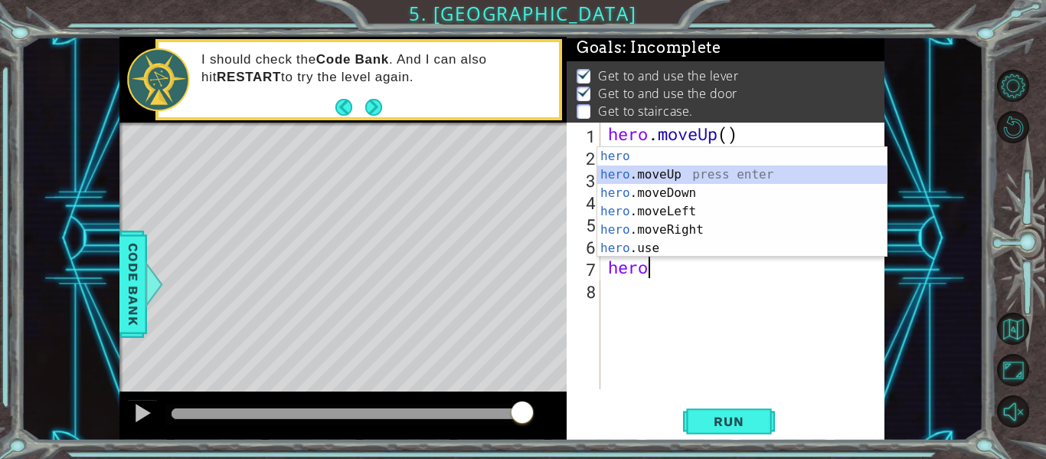
click at [652, 171] on div "hero press enter hero .moveUp press enter hero .moveDown press enter hero .move…" at bounding box center [741, 220] width 289 height 147
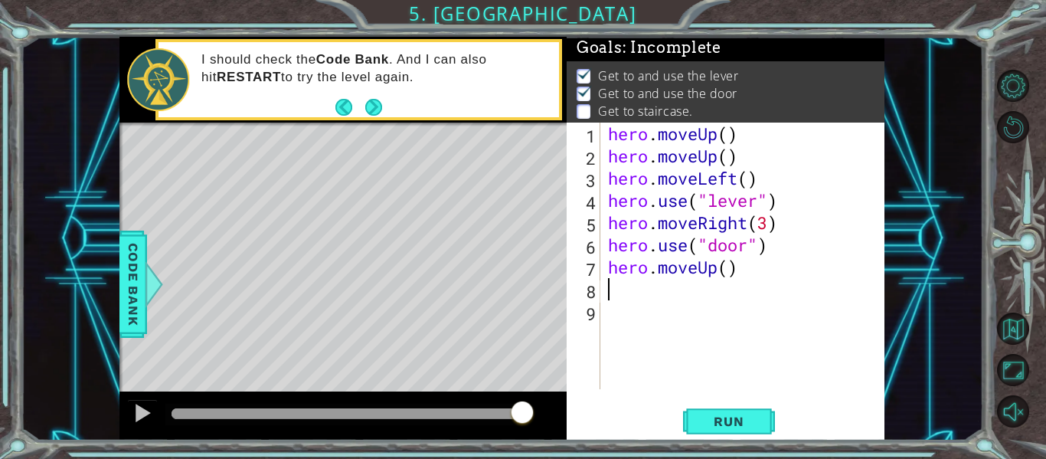
click at [728, 269] on div "hero . moveUp ( ) hero . moveUp ( ) hero . moveLeft ( ) hero . use ( "lever" ) …" at bounding box center [747, 277] width 284 height 311
type textarea "hero.moveUp(2)"
click at [730, 420] on span "Run" at bounding box center [728, 420] width 60 height 15
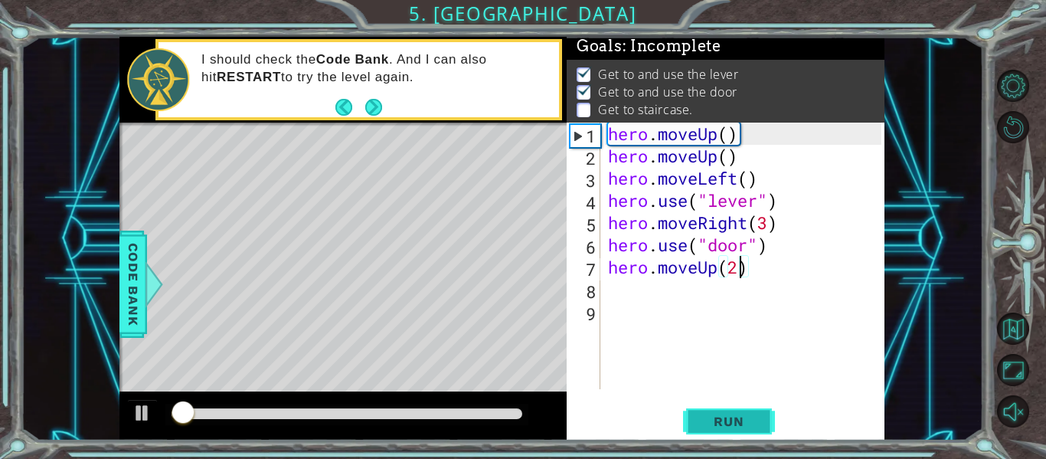
scroll to position [4, 0]
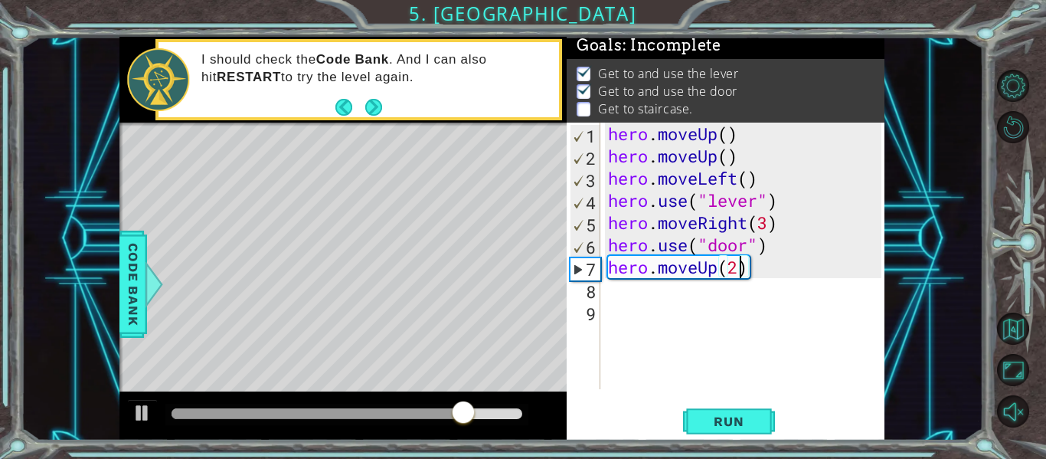
click at [624, 289] on div "hero . moveUp ( ) hero . moveUp ( ) hero . moveLeft ( ) hero . use ( "lever" ) …" at bounding box center [747, 277] width 284 height 311
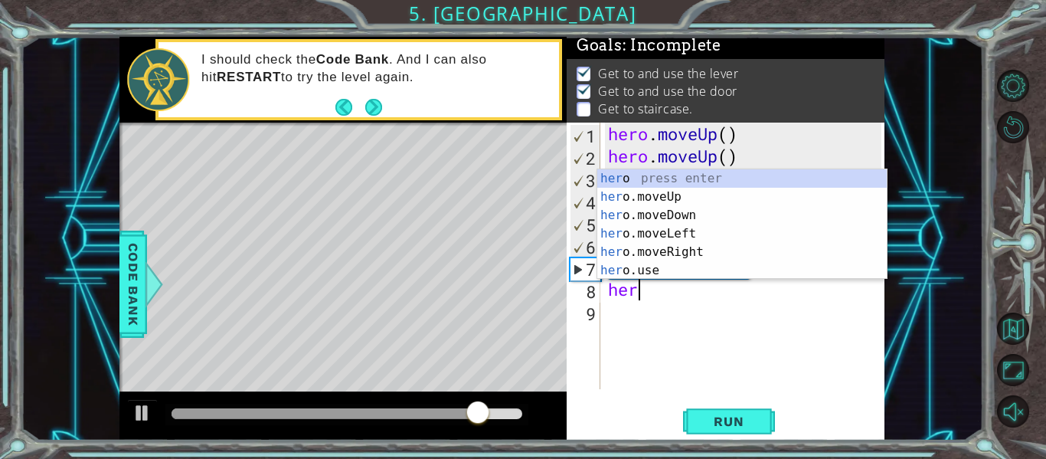
scroll to position [0, 1]
type textarea "hero"
click at [666, 230] on div "hero press enter hero .moveUp press enter hero .moveDown press enter hero .move…" at bounding box center [741, 242] width 289 height 147
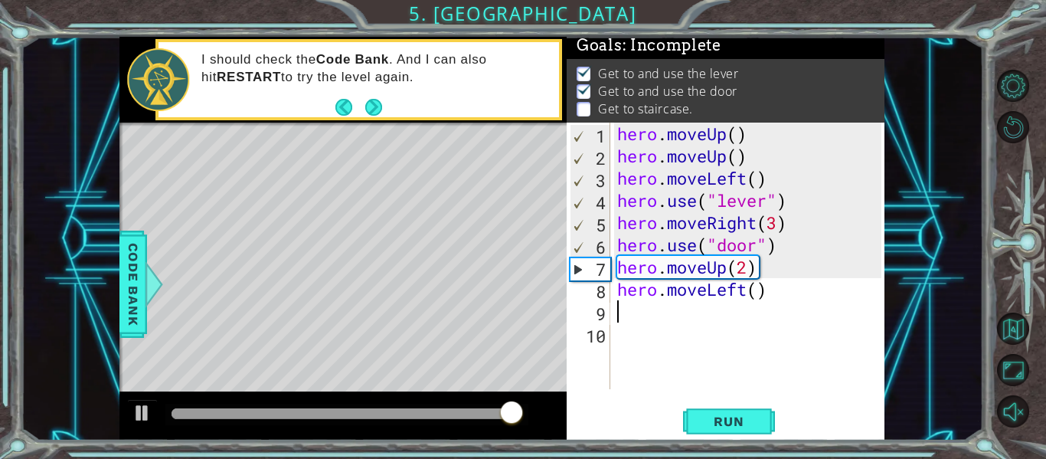
scroll to position [0, 0]
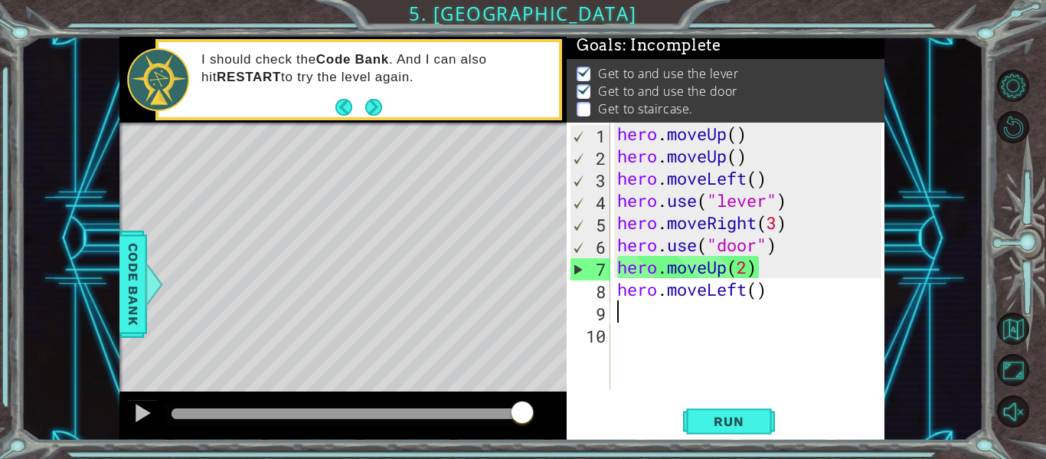
click at [754, 291] on div "hero . moveUp ( ) hero . moveUp ( ) hero . moveLeft ( ) hero . use ( "lever" ) …" at bounding box center [751, 277] width 275 height 311
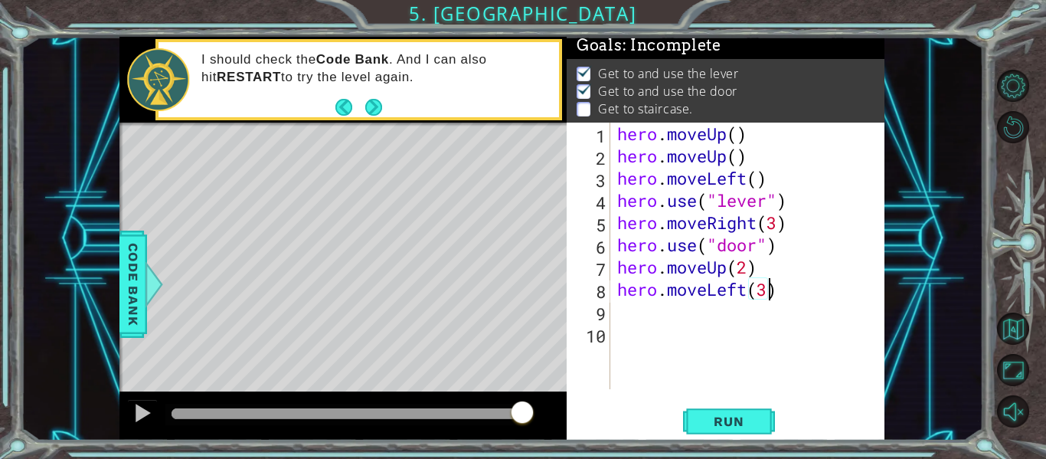
scroll to position [0, 7]
type textarea "hero.moveLeft(3)"
click at [734, 426] on span "Run" at bounding box center [728, 420] width 60 height 15
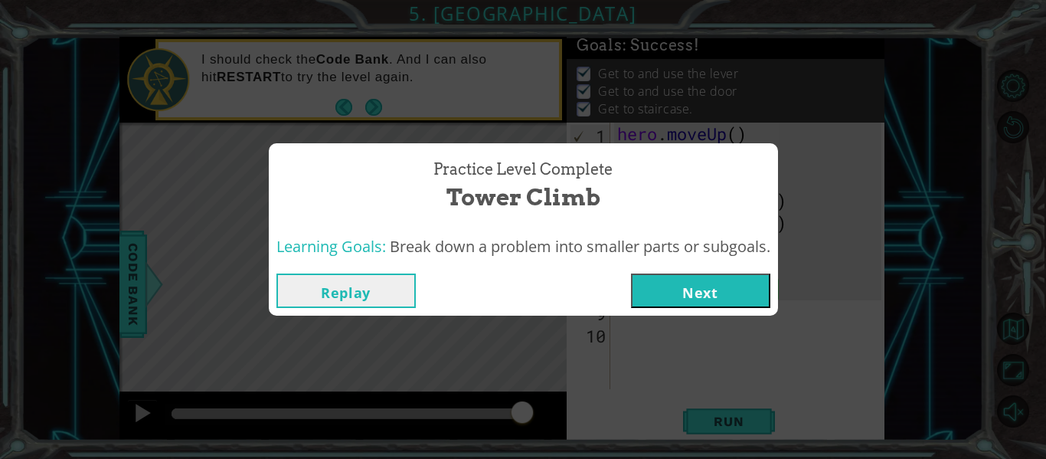
click at [720, 289] on button "Next" at bounding box center [700, 290] width 139 height 34
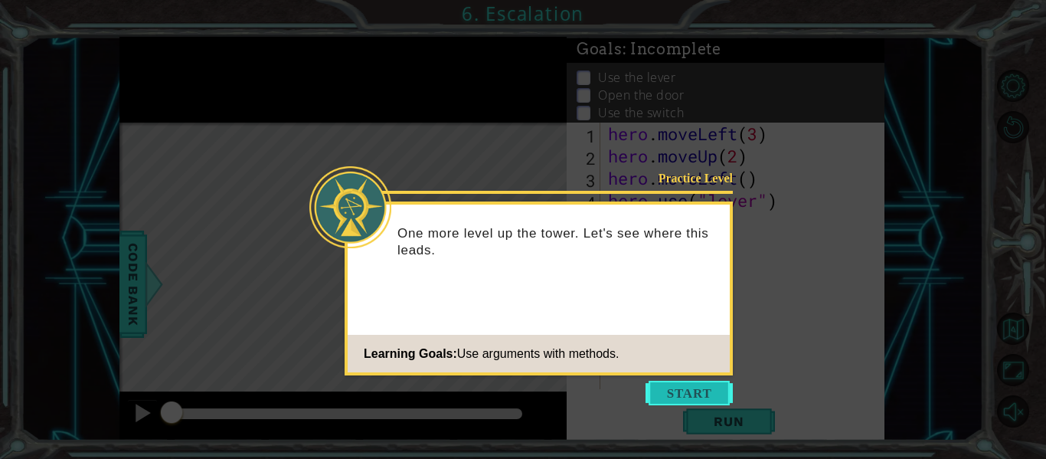
click at [694, 386] on button "Start" at bounding box center [688, 392] width 87 height 24
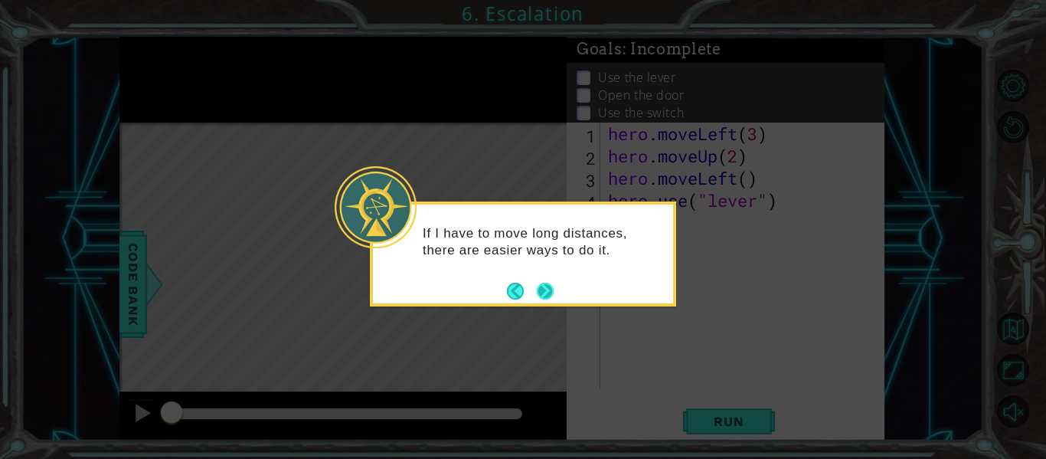
click at [548, 293] on button "Next" at bounding box center [544, 290] width 19 height 19
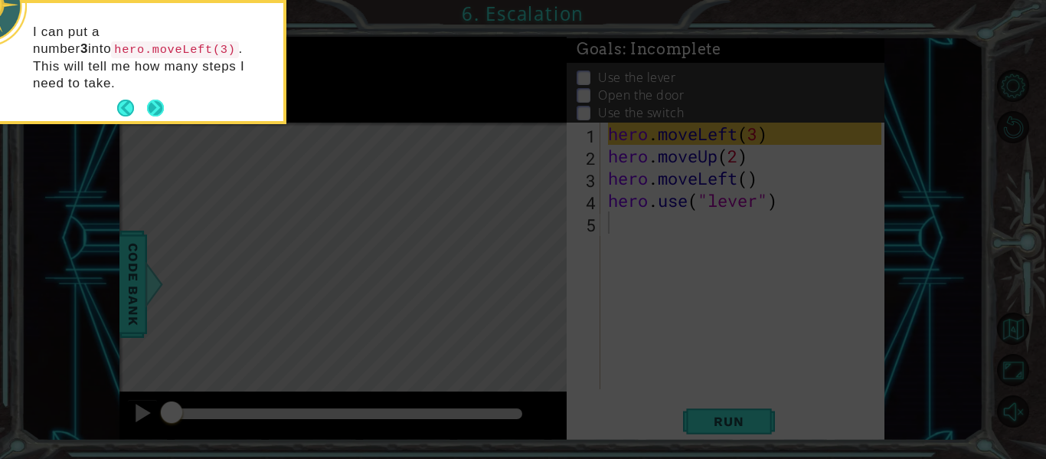
click at [157, 98] on button "Next" at bounding box center [155, 108] width 21 height 21
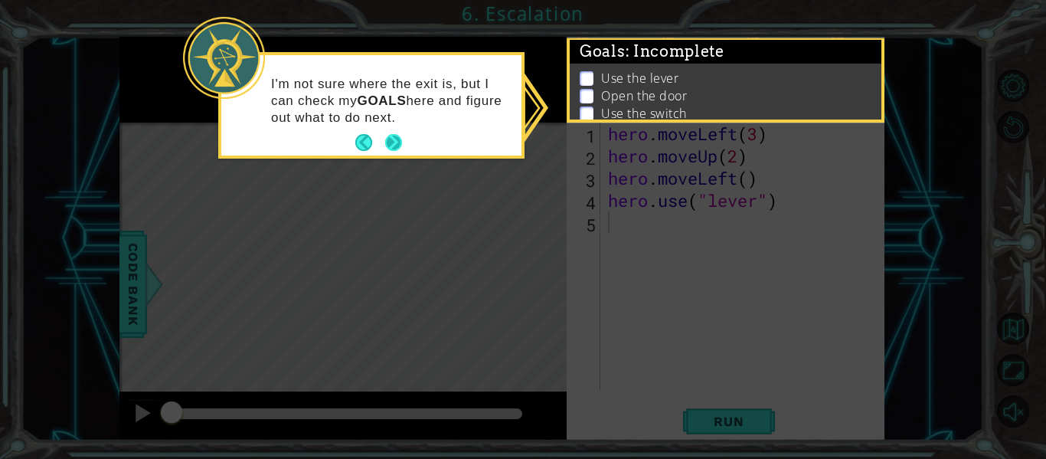
click at [389, 145] on button "Next" at bounding box center [393, 143] width 18 height 18
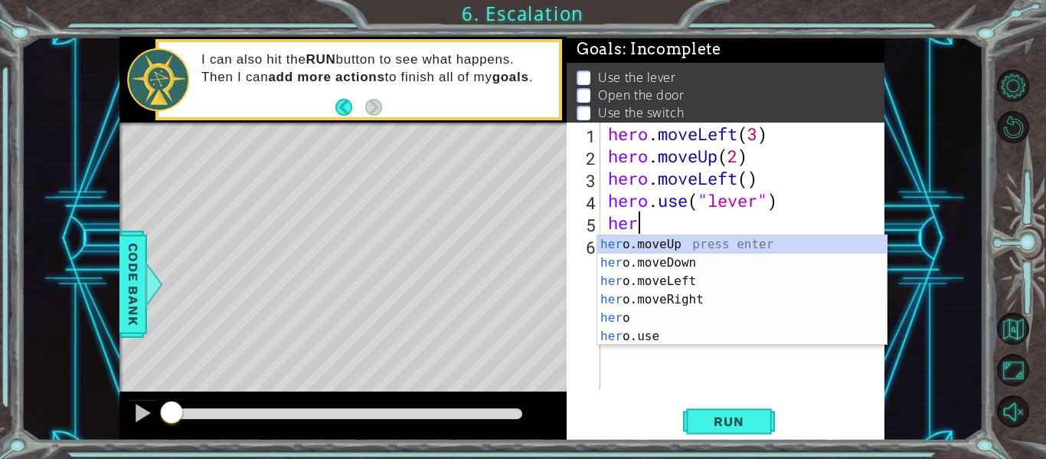
scroll to position [0, 1]
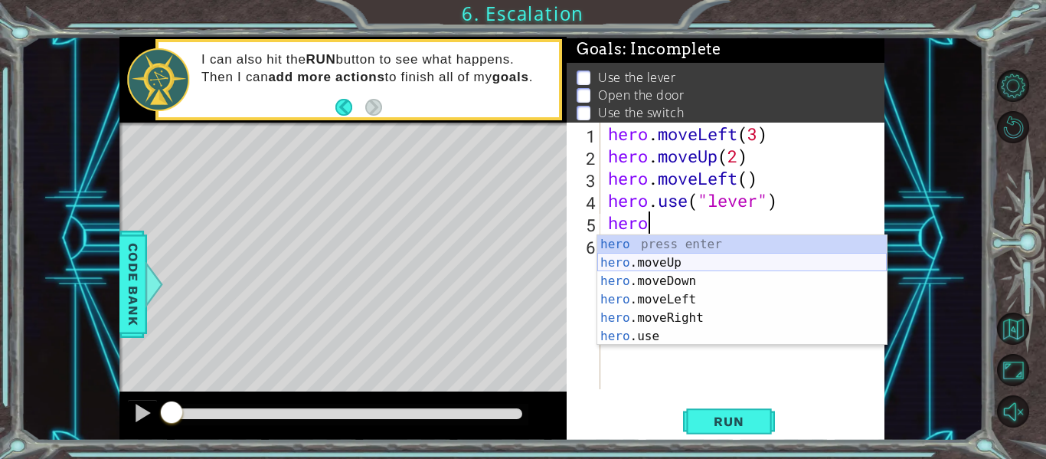
click at [627, 263] on div "hero press enter hero .moveUp press enter hero .moveDown press enter hero .move…" at bounding box center [741, 308] width 289 height 147
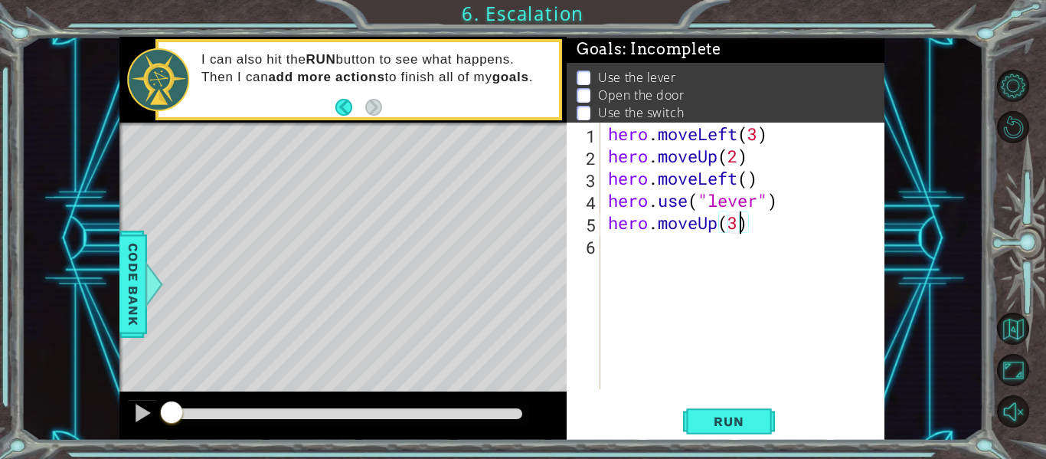
scroll to position [0, 5]
type textarea "hero.moveUp(3)"
click at [733, 426] on span "Run" at bounding box center [728, 420] width 60 height 15
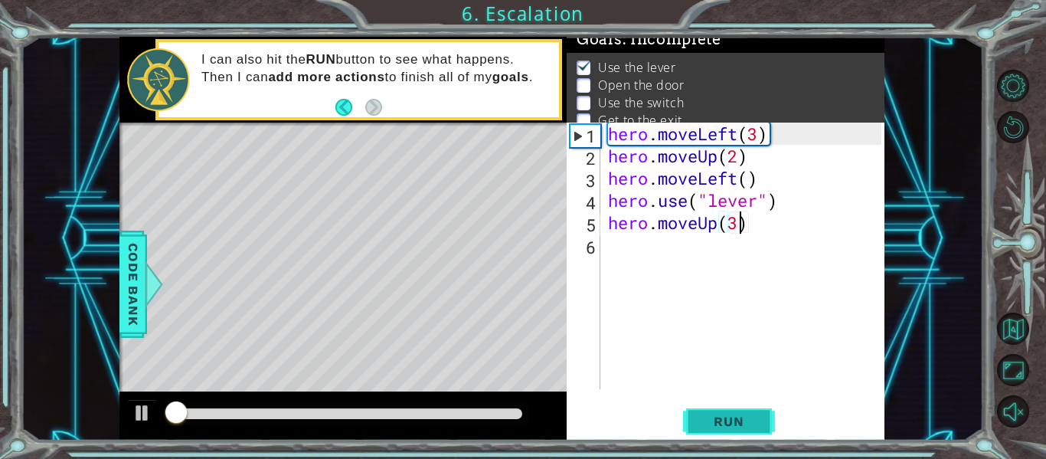
scroll to position [12, 0]
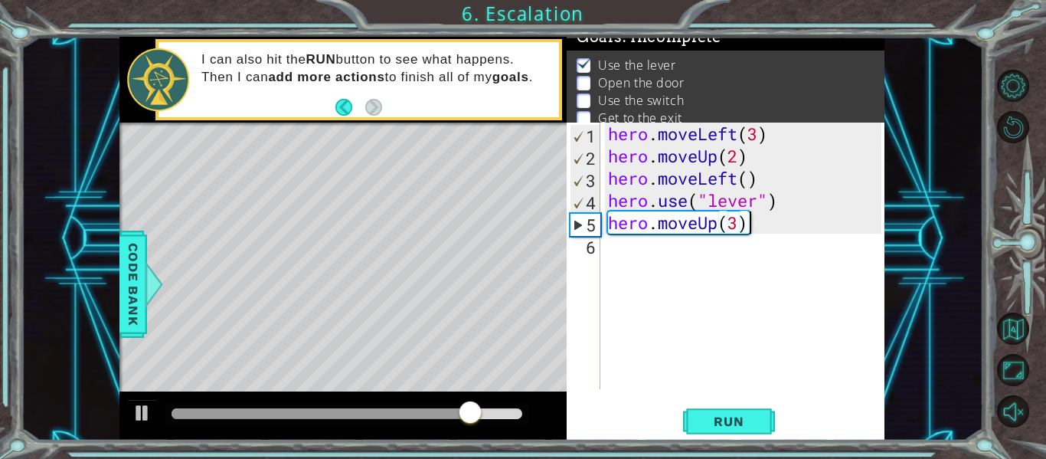
click at [659, 243] on div "hero . moveLeft ( 3 ) hero . moveUp ( 2 ) hero . moveLeft ( ) hero . use ( "lev…" at bounding box center [747, 277] width 284 height 311
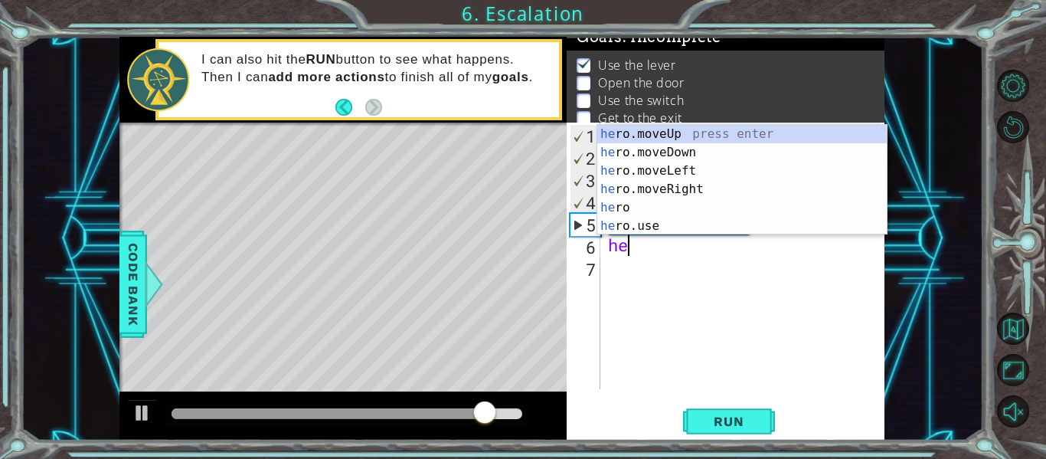
scroll to position [0, 1]
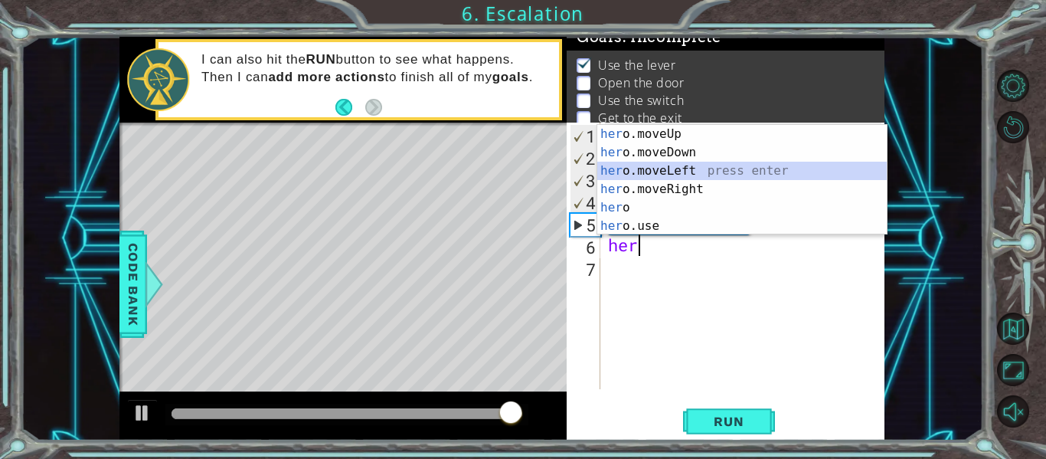
click at [689, 177] on div "her o.moveUp press enter her o.moveDown press enter her o.moveLeft press enter …" at bounding box center [741, 198] width 289 height 147
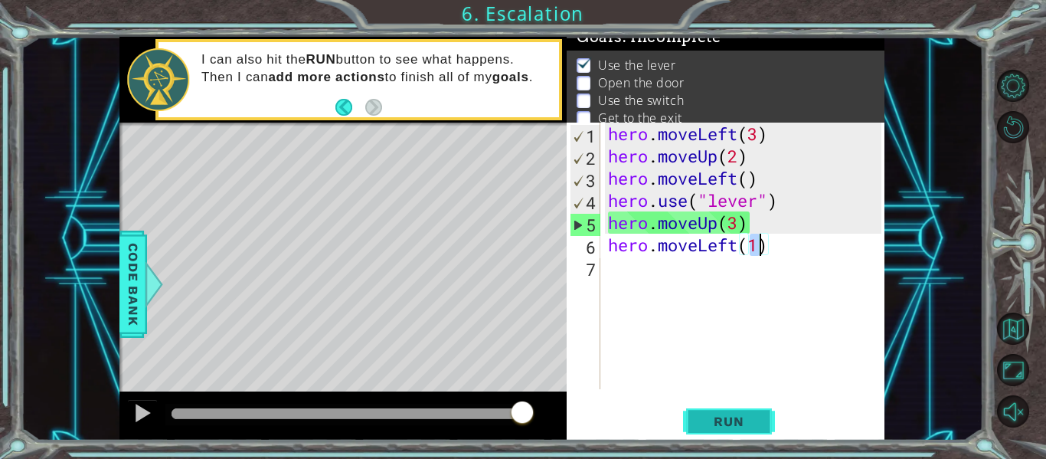
type textarea "hero.moveLeft(1)"
click at [735, 422] on span "Run" at bounding box center [728, 420] width 60 height 15
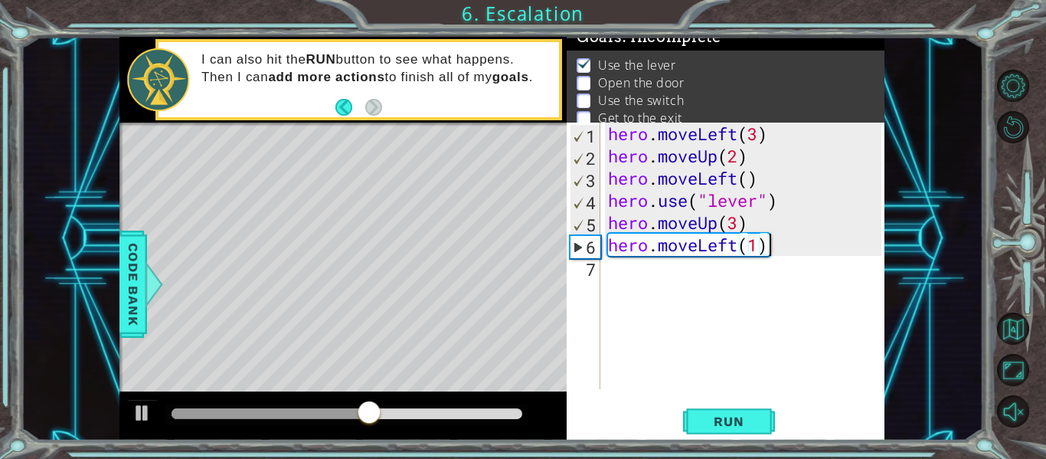
click at [772, 246] on div "hero . moveLeft ( 3 ) hero . moveUp ( 2 ) hero . moveLeft ( ) hero . use ( "lev…" at bounding box center [747, 277] width 284 height 311
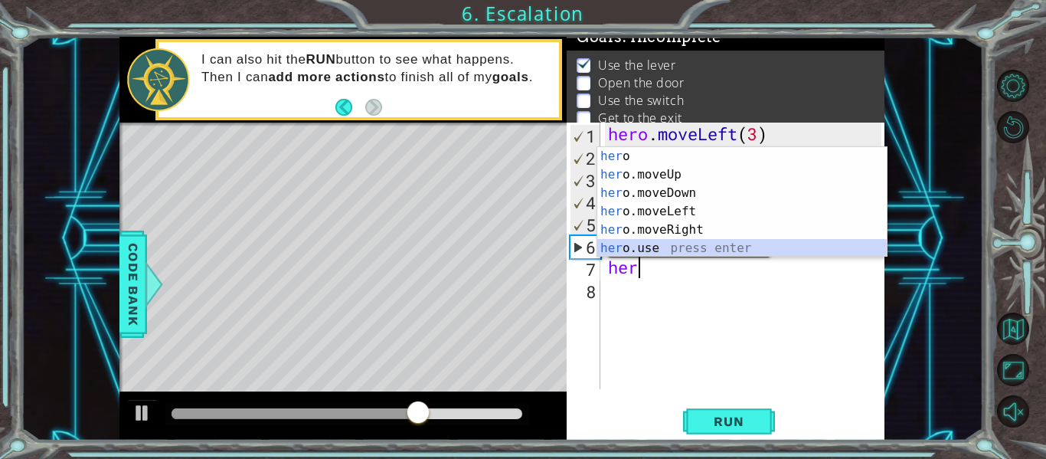
click at [730, 251] on div "her o press enter her o.moveUp press enter her o.moveDown press enter her o.mov…" at bounding box center [741, 220] width 289 height 147
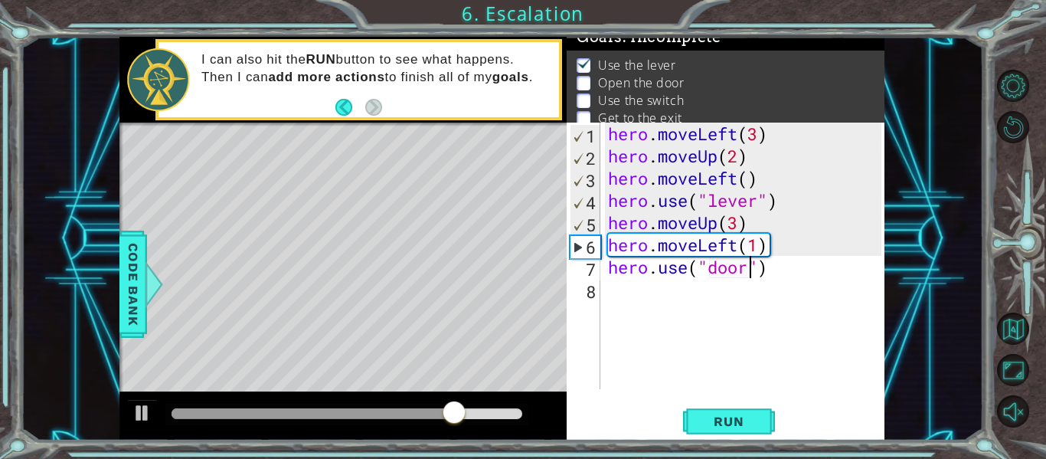
scroll to position [0, 7]
type textarea "hero.use("door")"
click at [742, 415] on span "Run" at bounding box center [728, 420] width 60 height 15
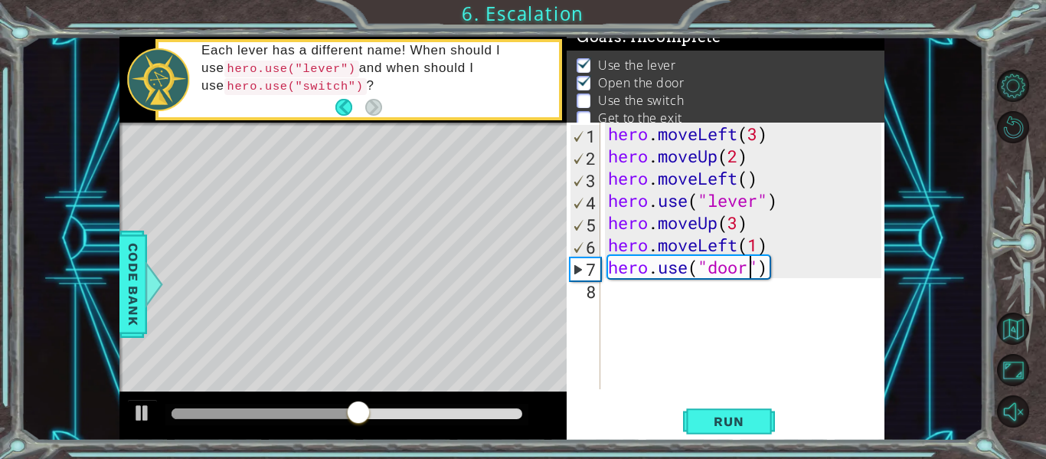
click at [799, 269] on div "hero . moveLeft ( 3 ) hero . moveUp ( 2 ) hero . moveLeft ( ) hero . use ( "lev…" at bounding box center [747, 277] width 284 height 311
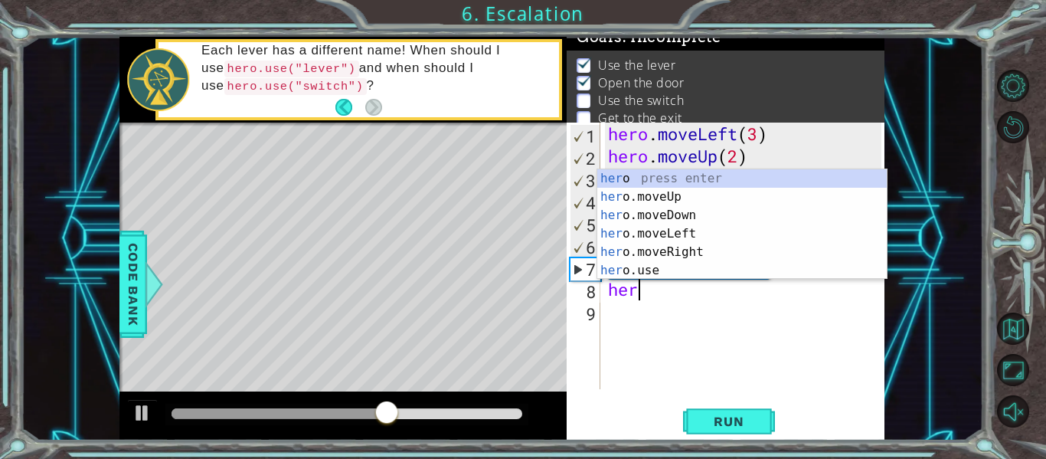
scroll to position [0, 1]
click at [722, 203] on div "her o press enter her o.moveUp press enter her o.moveDown press enter her o.mov…" at bounding box center [741, 242] width 289 height 147
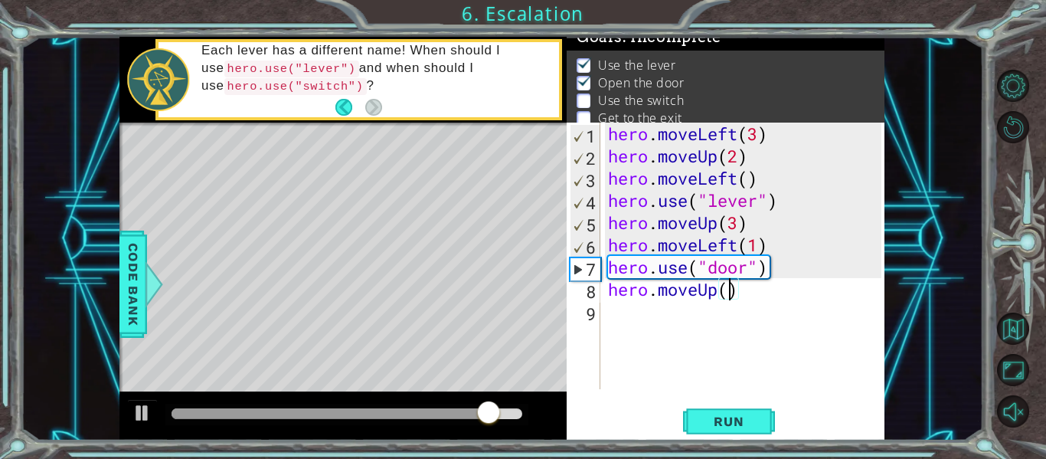
scroll to position [0, 5]
type textarea "hero.moveUp(2)"
click at [746, 425] on span "Run" at bounding box center [728, 420] width 60 height 15
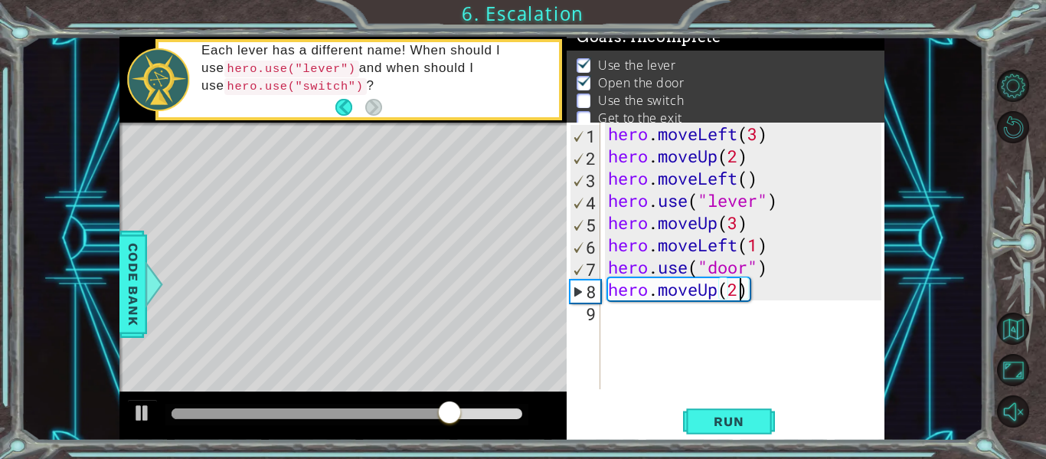
click at [682, 324] on div "hero . moveLeft ( 3 ) hero . moveUp ( 2 ) hero . moveLeft ( ) hero . use ( "lev…" at bounding box center [747, 277] width 284 height 311
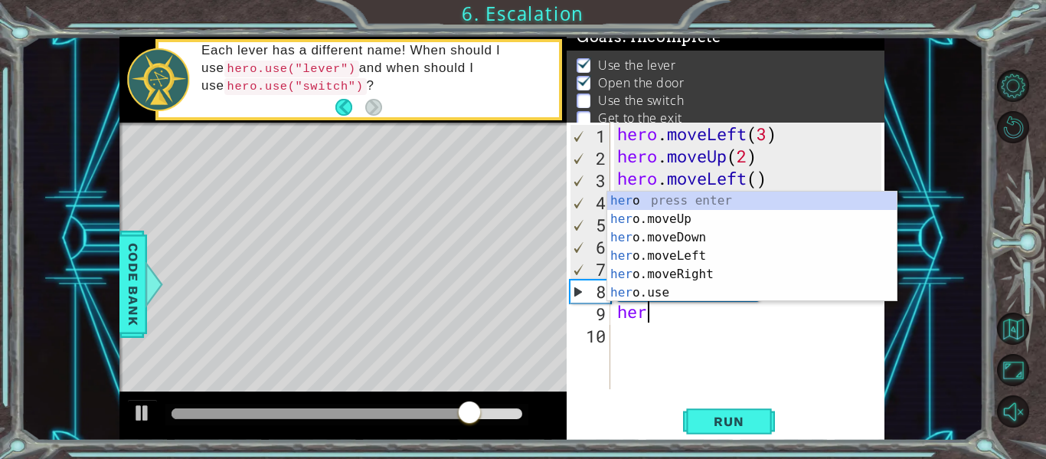
scroll to position [0, 1]
click at [688, 248] on div "her o press enter her o.moveUp press enter her o.moveDown press enter her o.mov…" at bounding box center [751, 264] width 289 height 147
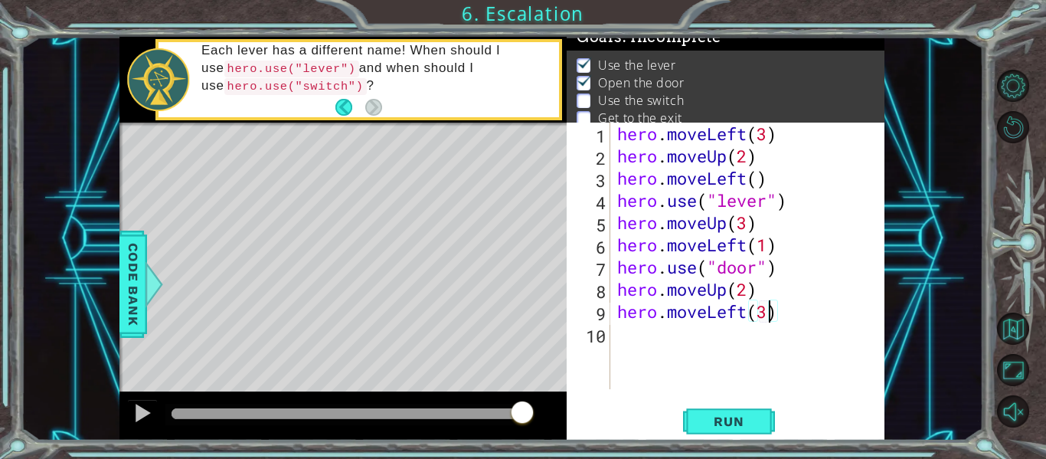
scroll to position [0, 7]
click at [747, 431] on button "Run" at bounding box center [729, 421] width 92 height 31
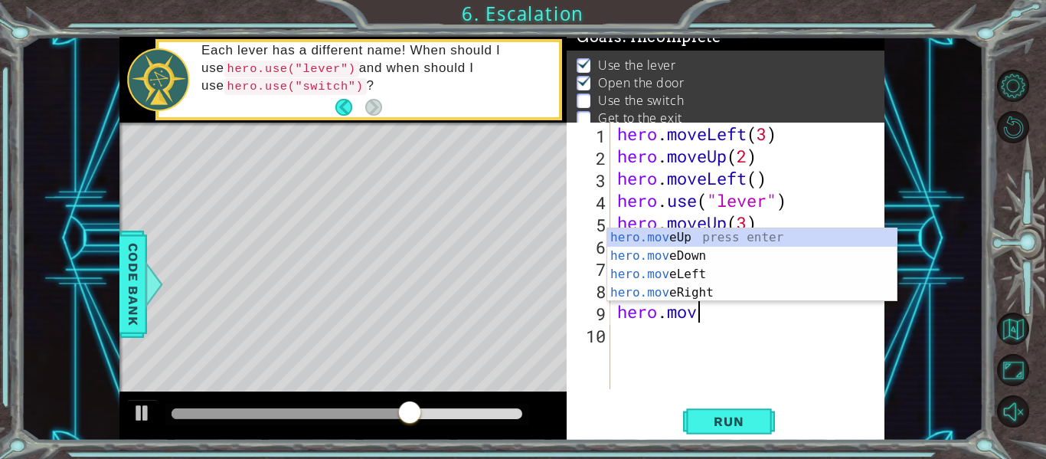
scroll to position [0, 3]
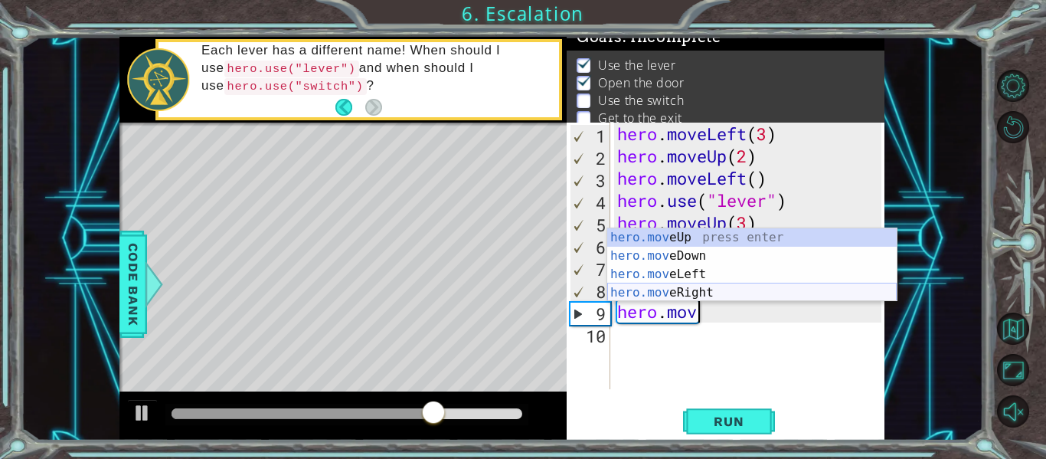
click at [707, 295] on div "hero.mov eUp press enter hero.mov eDown press enter hero.mov eLeft press enter …" at bounding box center [751, 283] width 289 height 110
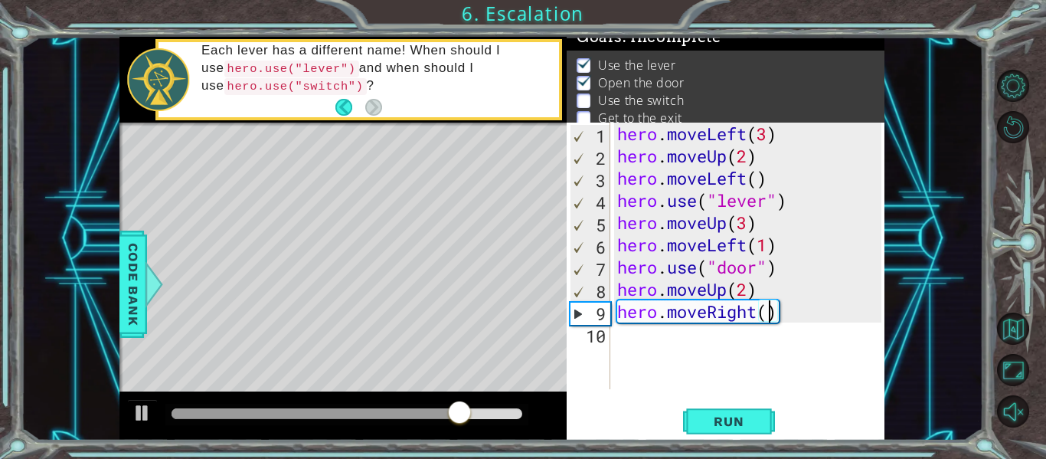
scroll to position [0, 7]
click at [705, 422] on span "Run" at bounding box center [728, 420] width 60 height 15
type textarea "hero.moveRight(2)"
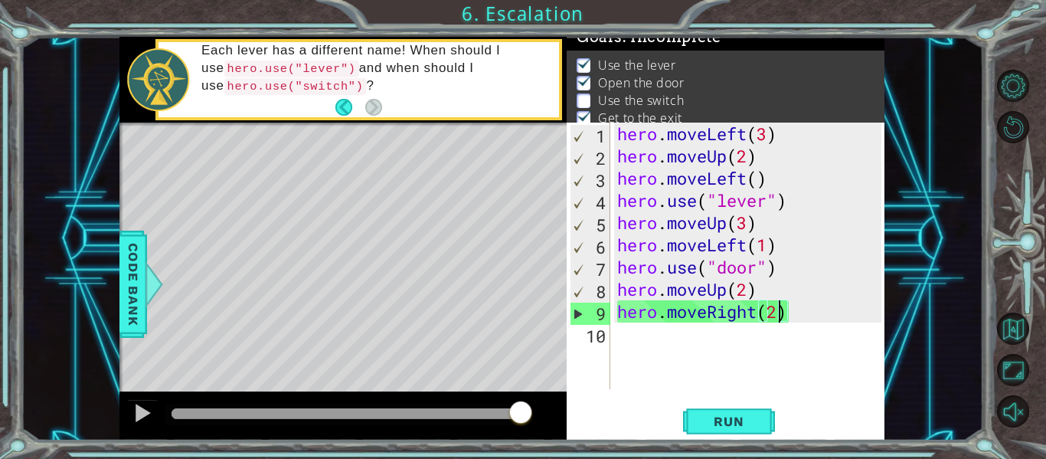
click at [799, 306] on div "hero . moveLeft ( 3 ) hero . moveUp ( 2 ) hero . moveLeft ( ) hero . use ( "lev…" at bounding box center [751, 277] width 275 height 311
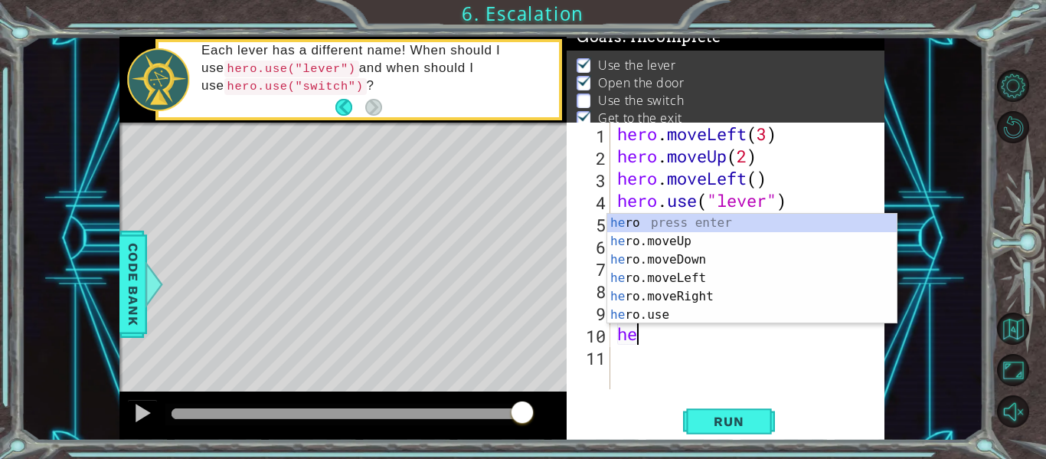
scroll to position [0, 1]
click at [756, 312] on div "hero press enter hero .moveUp press enter hero .moveDown press enter hero .move…" at bounding box center [751, 287] width 289 height 147
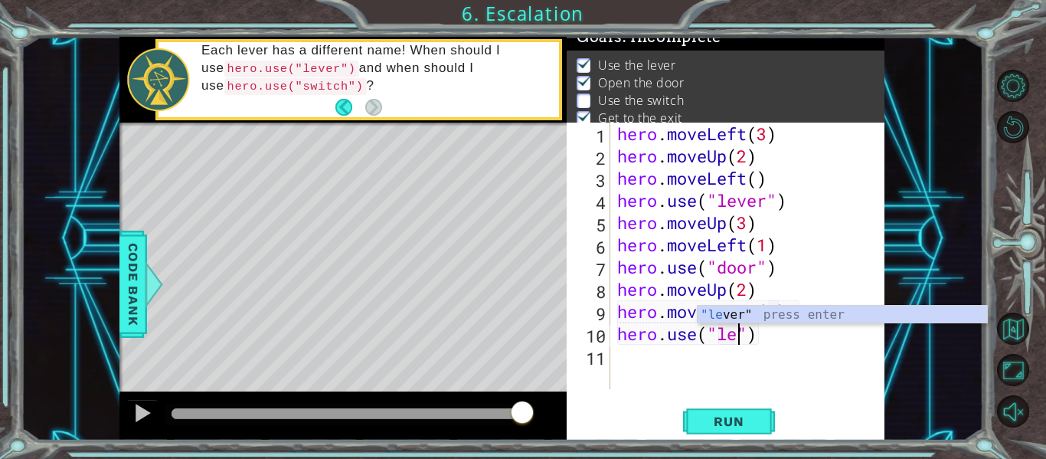
scroll to position [0, 7]
click at [738, 420] on span "Run" at bounding box center [728, 420] width 60 height 15
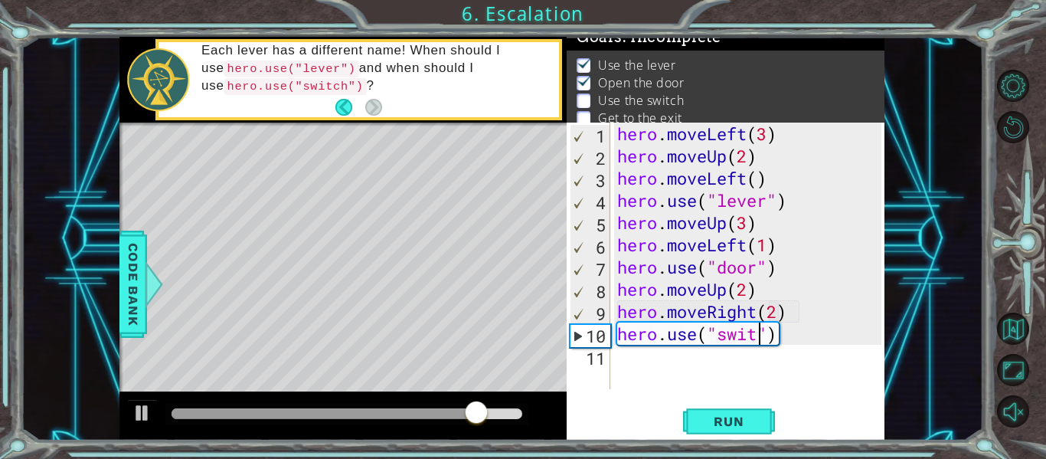
scroll to position [0, 8]
type textarea "hero.use("switch")"
click at [736, 419] on span "Run" at bounding box center [728, 420] width 60 height 15
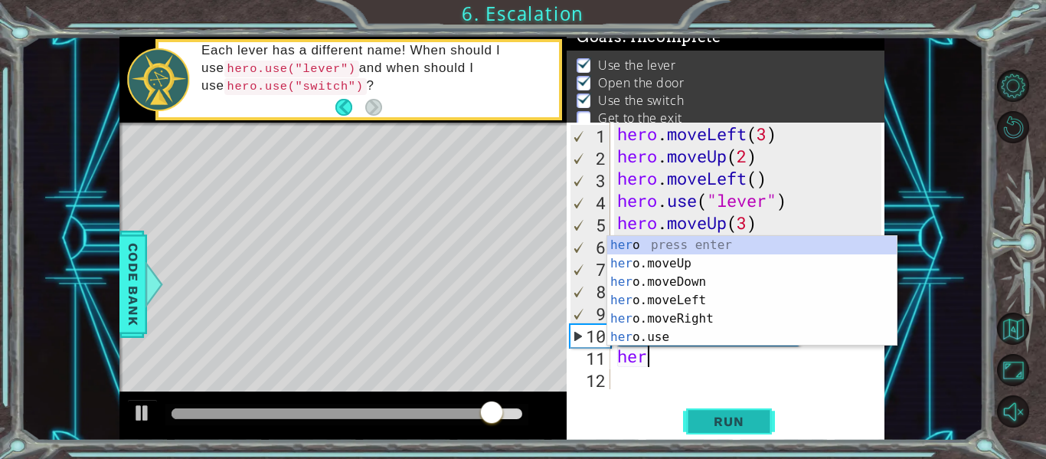
scroll to position [0, 1]
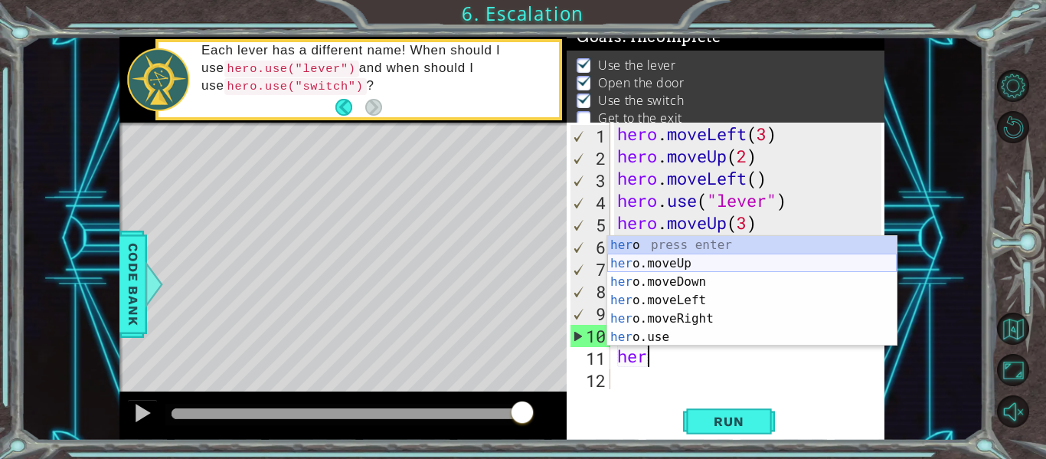
click at [699, 265] on div "her o press enter her o.moveUp press enter her o.moveDown press enter her o.mov…" at bounding box center [751, 309] width 289 height 147
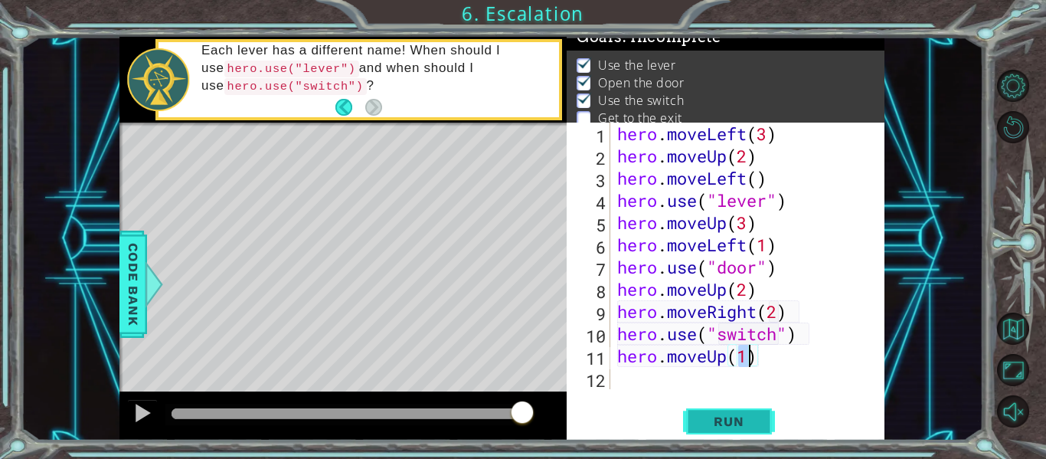
click at [718, 406] on button "Run" at bounding box center [729, 421] width 92 height 31
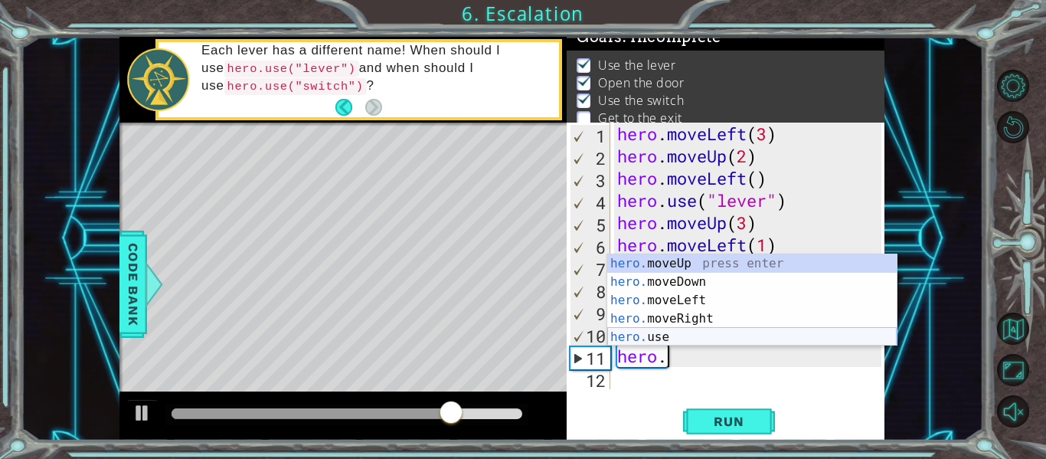
click at [663, 336] on div "hero. moveUp press enter hero. moveDown press enter hero. moveLeft press enter …" at bounding box center [751, 318] width 289 height 129
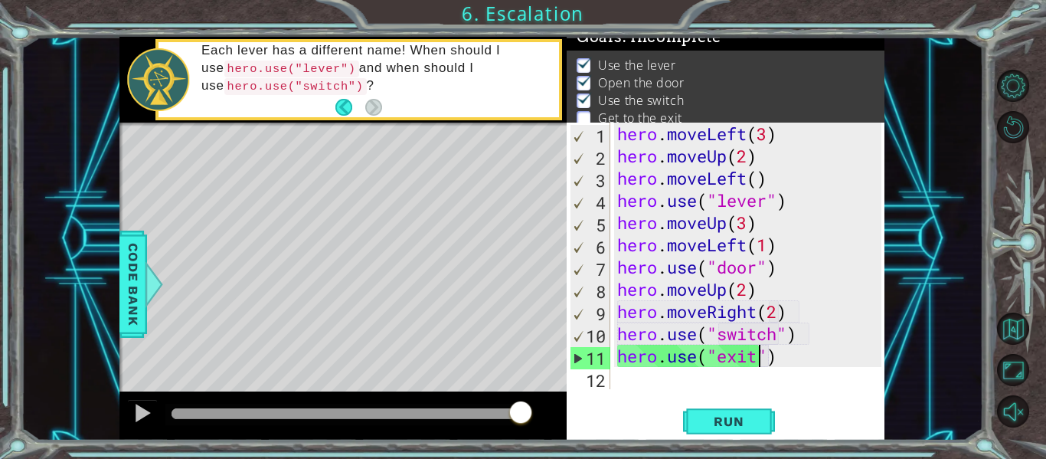
scroll to position [0, 7]
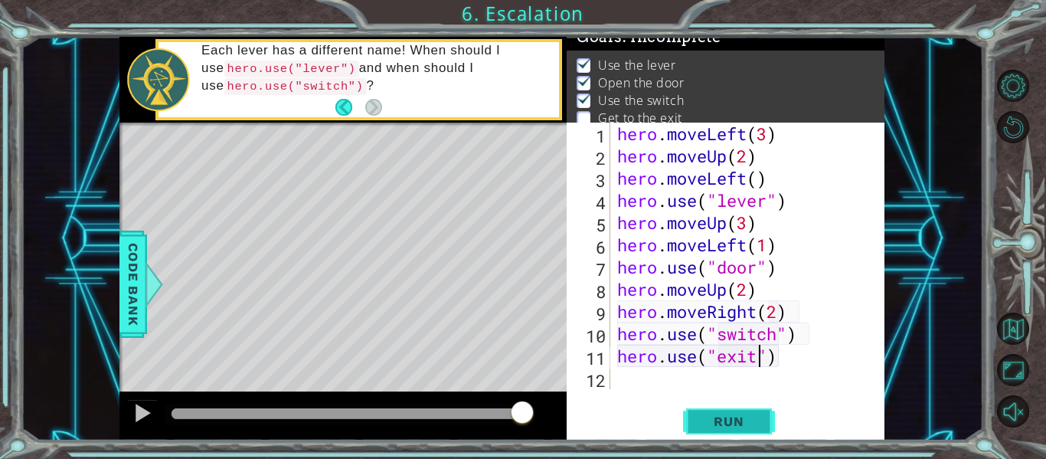
type textarea "hero.use("exit")"
click at [704, 425] on span "Run" at bounding box center [728, 420] width 60 height 15
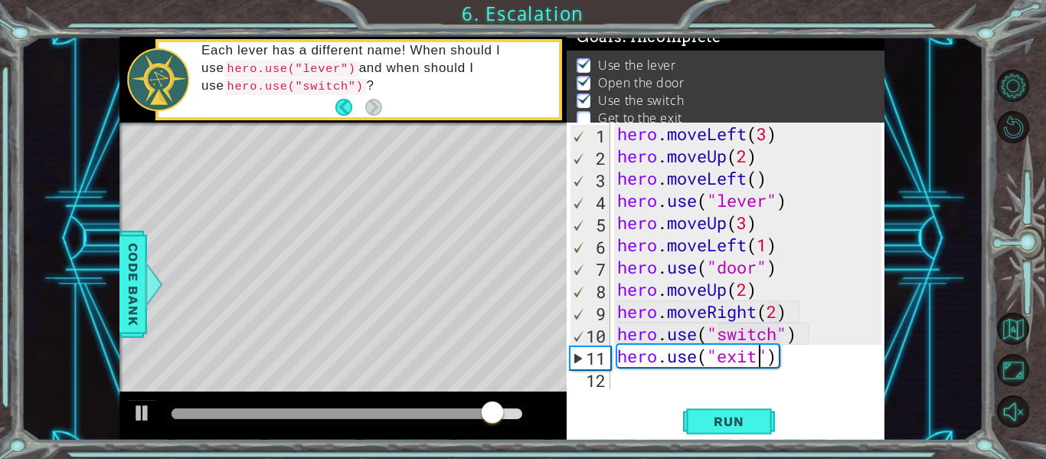
click at [650, 380] on div "hero . moveLeft ( 3 ) hero . moveUp ( 2 ) hero . moveLeft ( ) hero . use ( "lev…" at bounding box center [751, 277] width 275 height 311
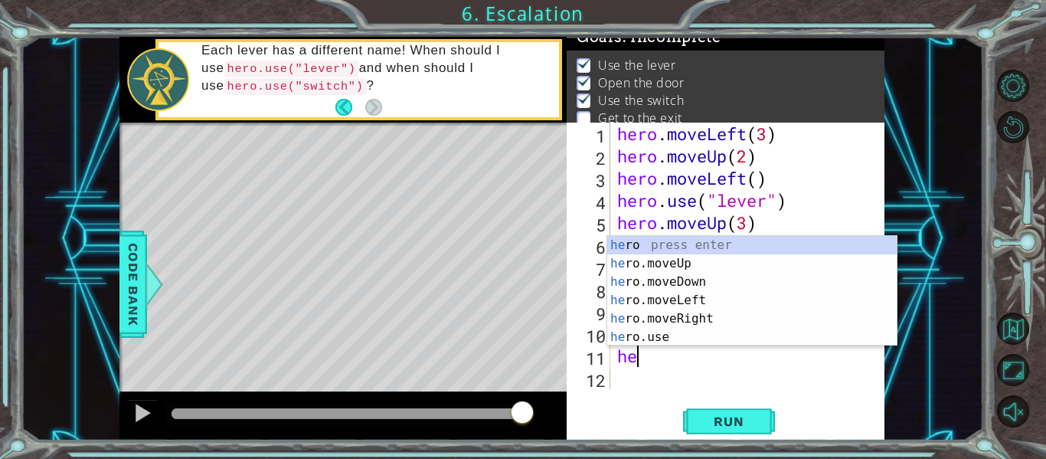
click at [684, 170] on div "hero . moveLeft ( 3 ) hero . moveUp ( 2 ) hero . moveLeft ( ) hero . use ( "lev…" at bounding box center [751, 277] width 275 height 311
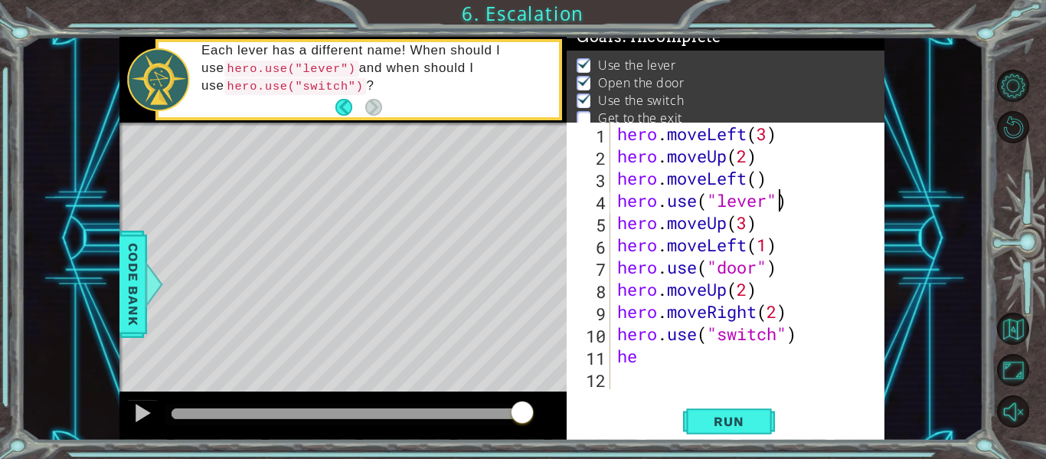
click at [778, 195] on div "hero . moveLeft ( 3 ) hero . moveUp ( 2 ) hero . moveLeft ( ) hero . use ( "lev…" at bounding box center [751, 277] width 275 height 311
click at [660, 366] on div "hero . moveLeft ( 3 ) hero . moveUp ( 2 ) hero . moveLeft ( ) hero . use ( "lev…" at bounding box center [751, 277] width 275 height 311
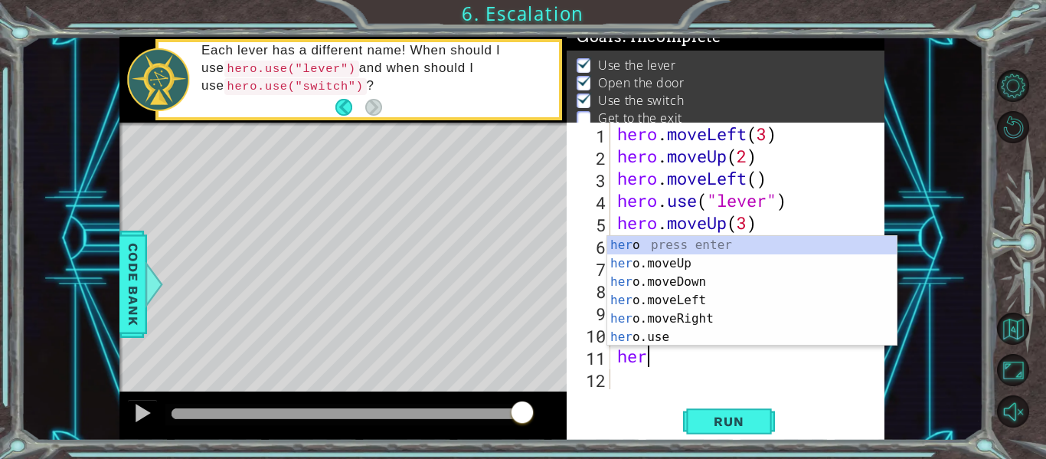
scroll to position [0, 1]
click at [695, 299] on div "her o press enter her o.moveUp press enter her o.moveDown press enter her o.mov…" at bounding box center [751, 309] width 289 height 147
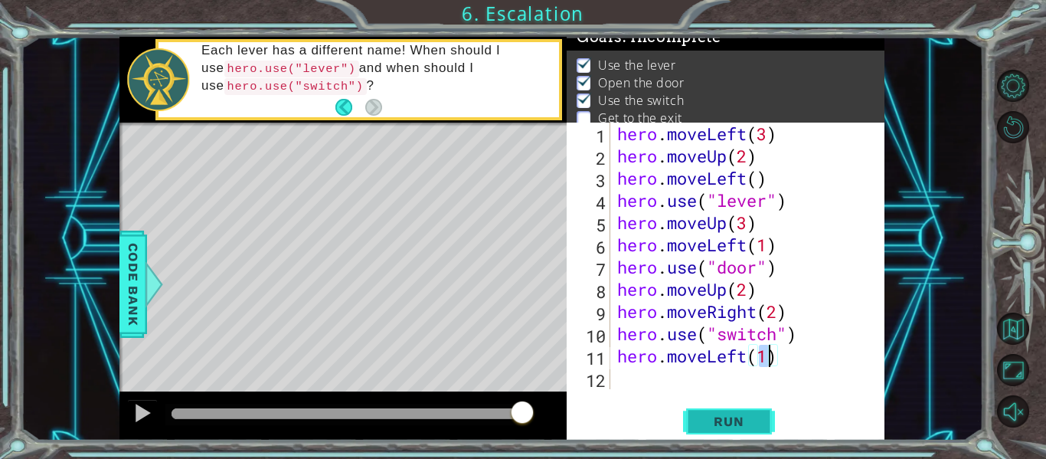
click at [727, 418] on span "Run" at bounding box center [728, 420] width 60 height 15
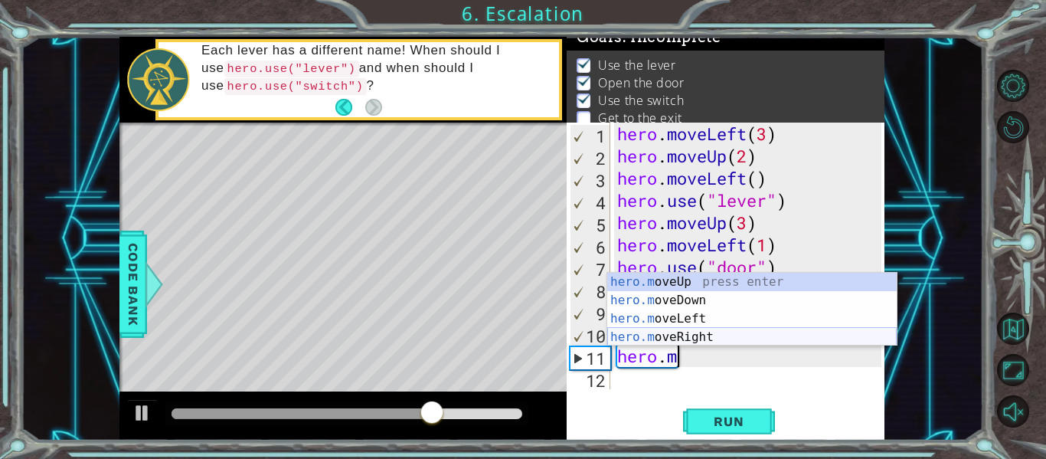
click at [713, 341] on div "hero.m oveUp press enter hero.m oveDown press enter hero.m oveLeft press enter …" at bounding box center [751, 328] width 289 height 110
type textarea "hero.moveRight(1)"
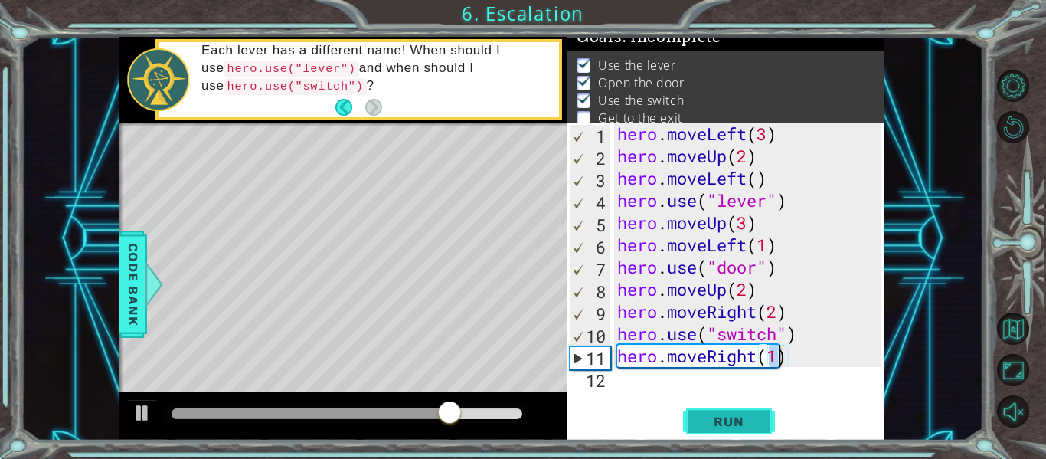
click at [708, 432] on button "Run" at bounding box center [729, 421] width 92 height 31
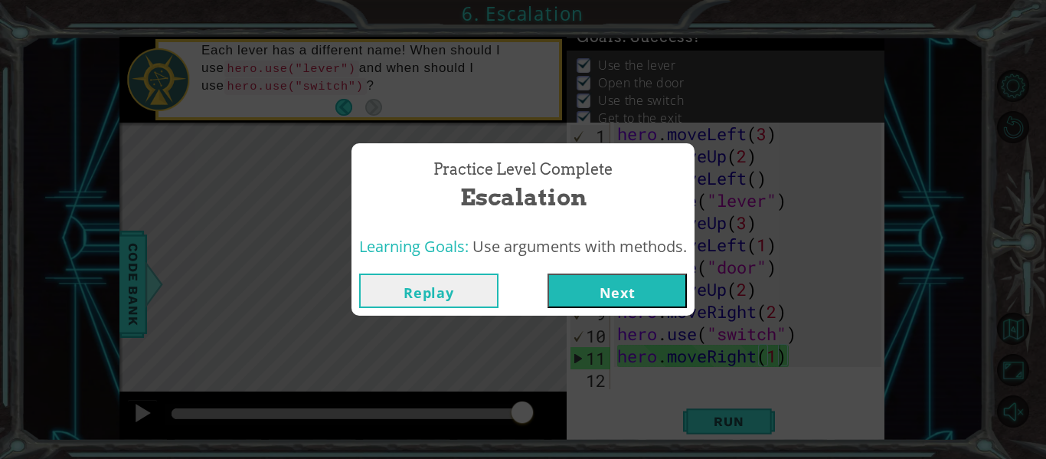
click at [635, 283] on button "Next" at bounding box center [616, 290] width 139 height 34
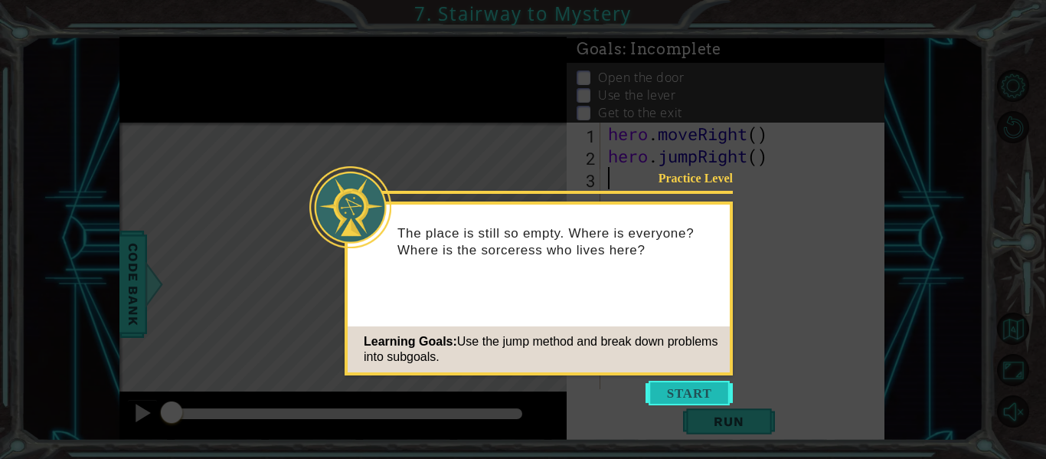
click at [665, 400] on button "Start" at bounding box center [688, 392] width 87 height 24
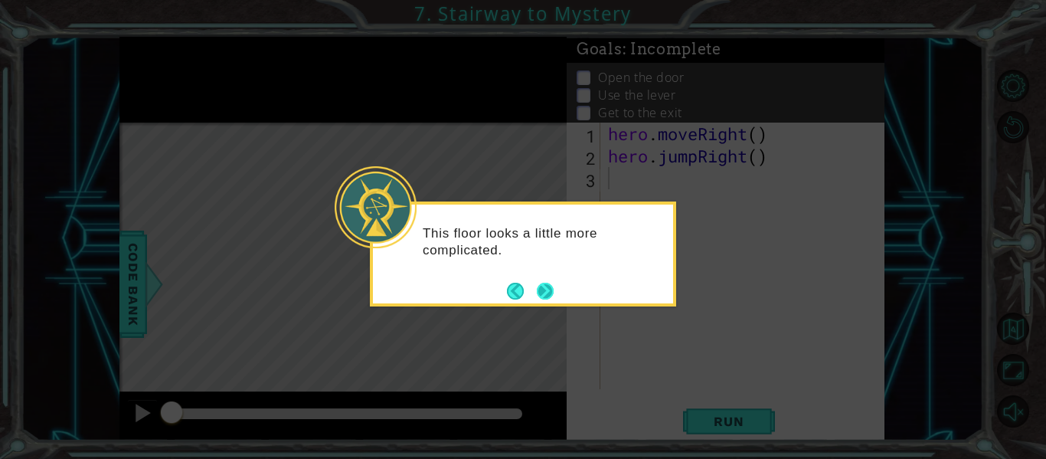
click at [546, 293] on button "Next" at bounding box center [545, 290] width 19 height 19
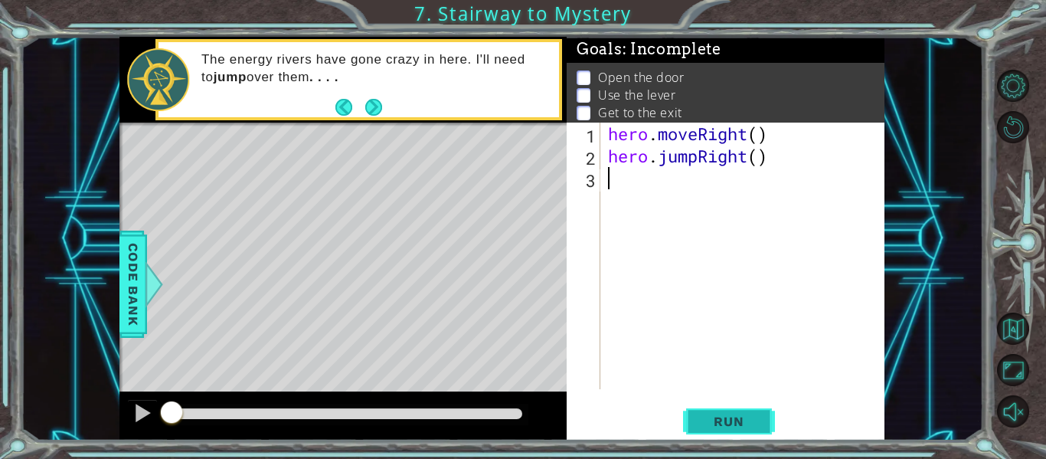
click at [710, 425] on span "Run" at bounding box center [728, 420] width 60 height 15
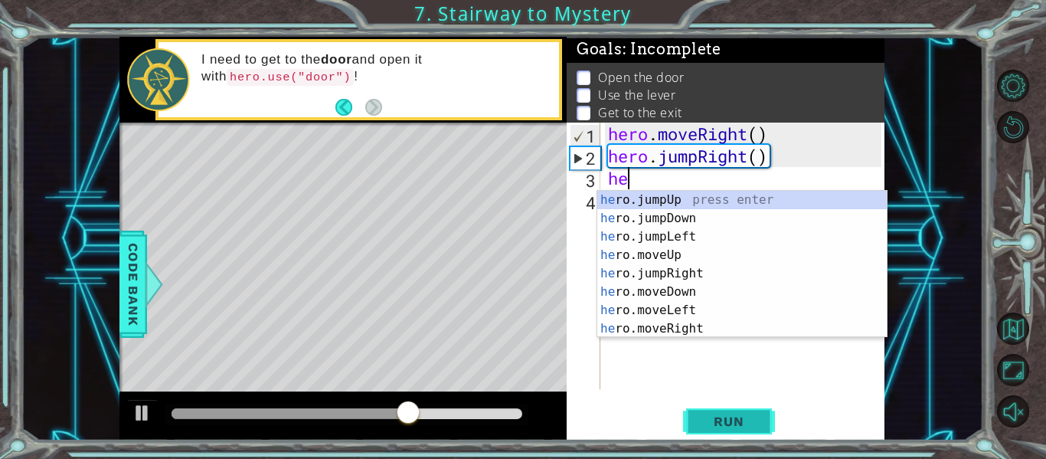
scroll to position [0, 1]
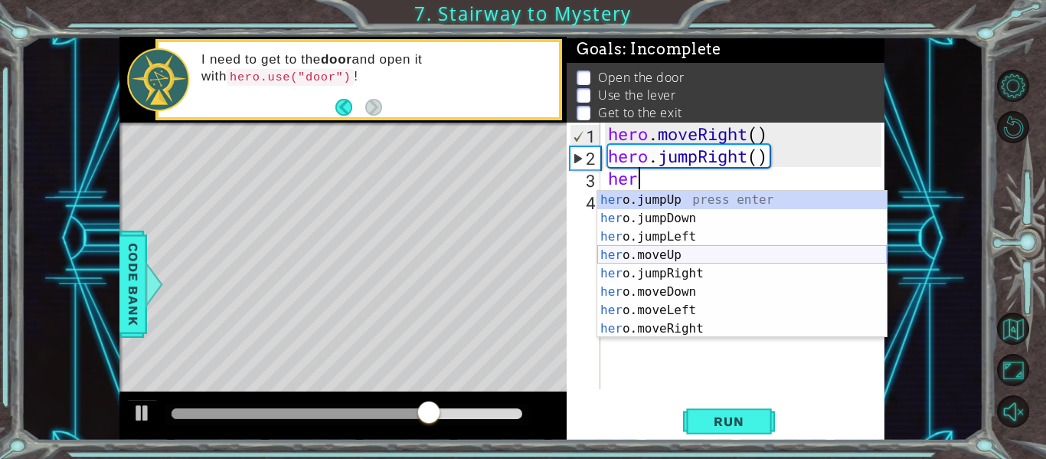
click at [660, 260] on div "her o.jumpUp press enter her o.jumpDown press enter her o.jumpLeft press enter …" at bounding box center [741, 283] width 289 height 184
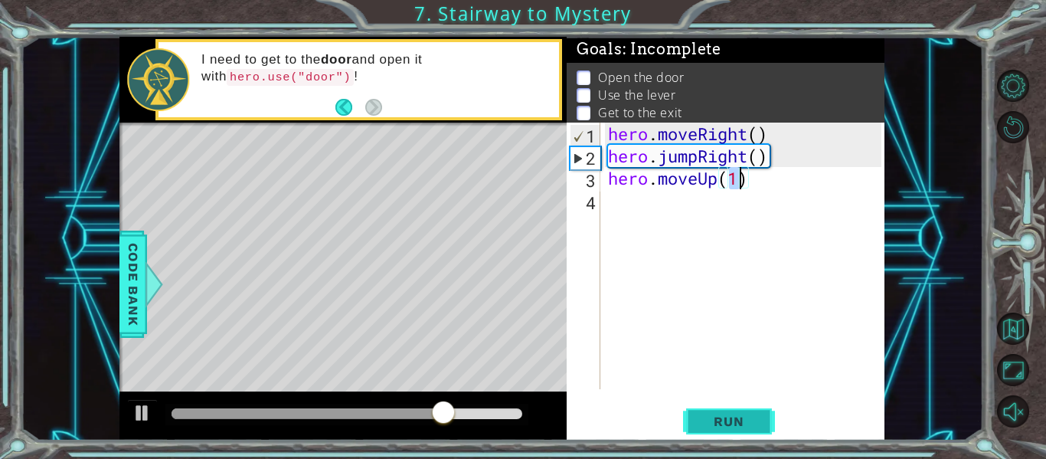
type textarea "hero.moveUp(1)"
click at [715, 432] on button "Run" at bounding box center [729, 421] width 92 height 31
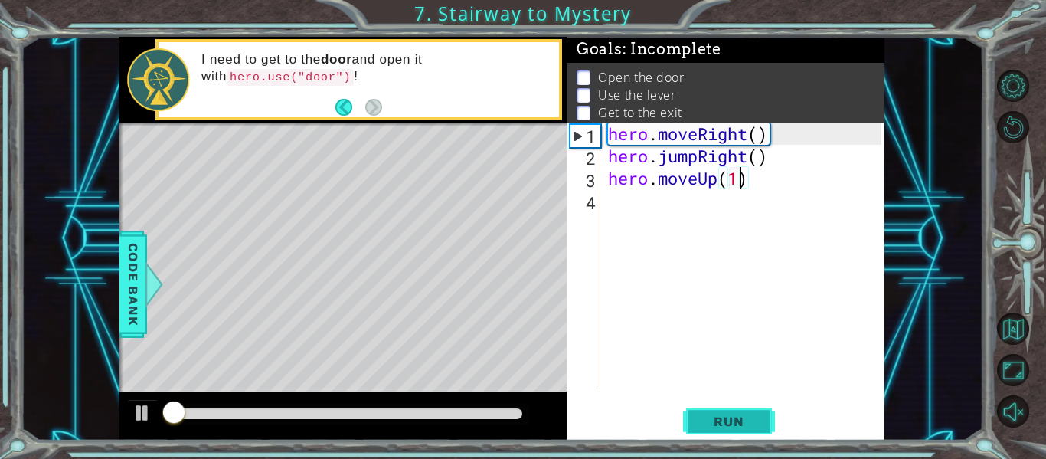
click at [715, 432] on button "Run" at bounding box center [729, 421] width 92 height 31
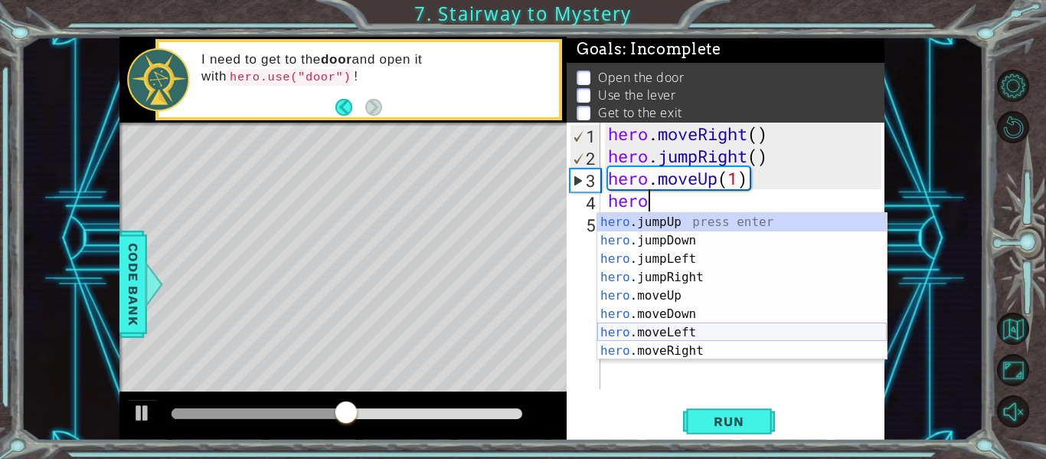
click at [701, 330] on div "hero .jumpUp press enter hero .jumpDown press enter hero .jumpLeft press enter …" at bounding box center [741, 305] width 289 height 184
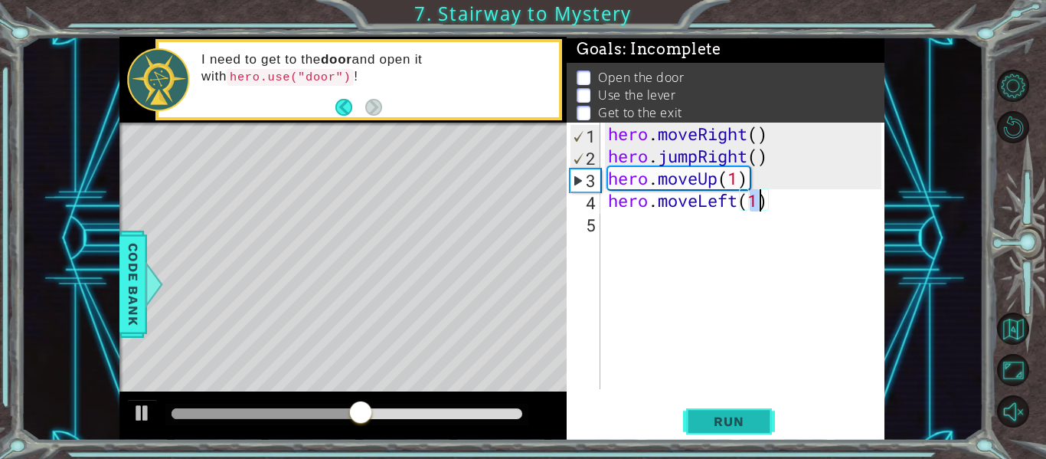
click at [745, 424] on span "Run" at bounding box center [728, 420] width 60 height 15
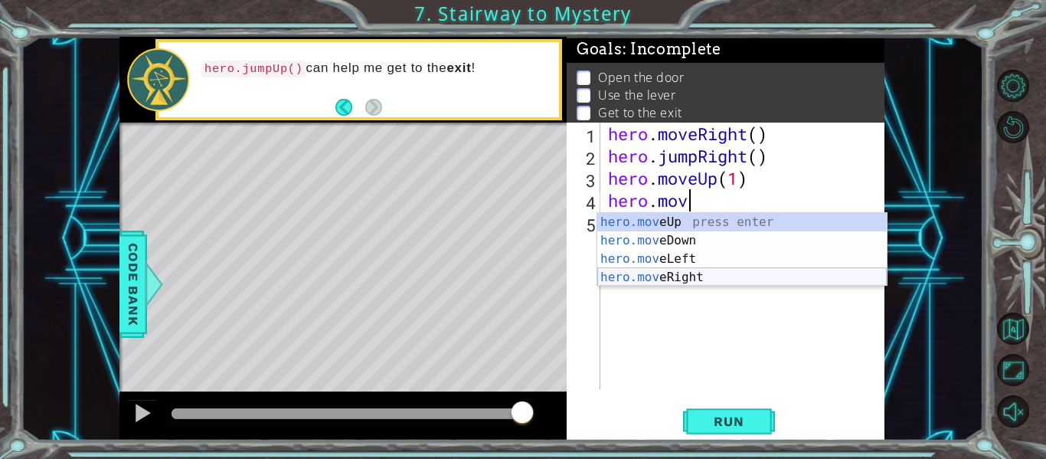
click at [740, 277] on div "hero.mov eUp press enter hero.mov eDown press enter hero.mov eLeft press enter …" at bounding box center [741, 268] width 289 height 110
type textarea "hero.moveRight(1)"
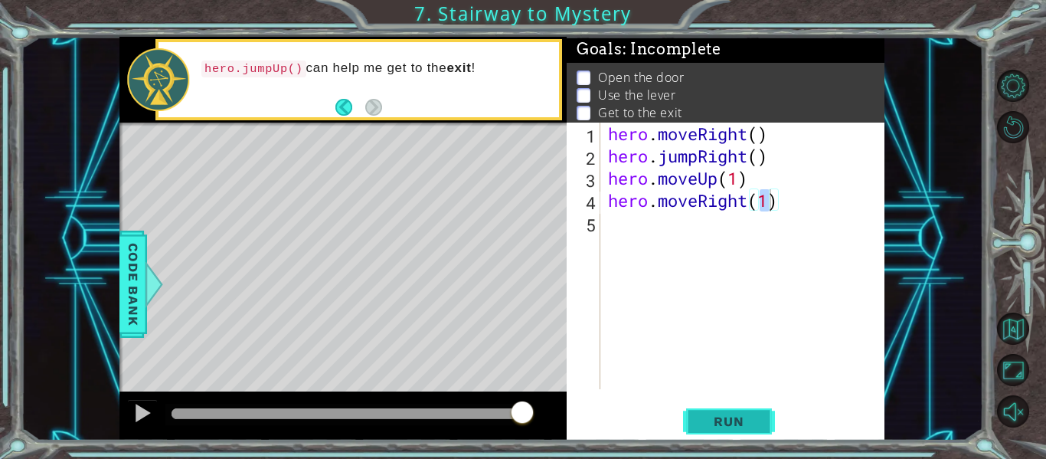
click at [743, 420] on span "Run" at bounding box center [728, 420] width 60 height 15
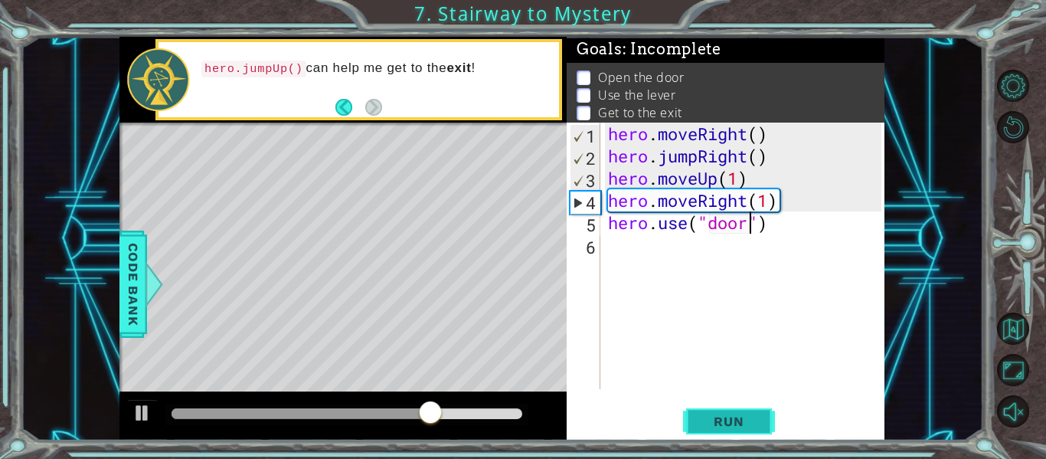
scroll to position [0, 7]
type textarea "hero.use("door")"
click at [721, 429] on button "Run" at bounding box center [729, 421] width 92 height 31
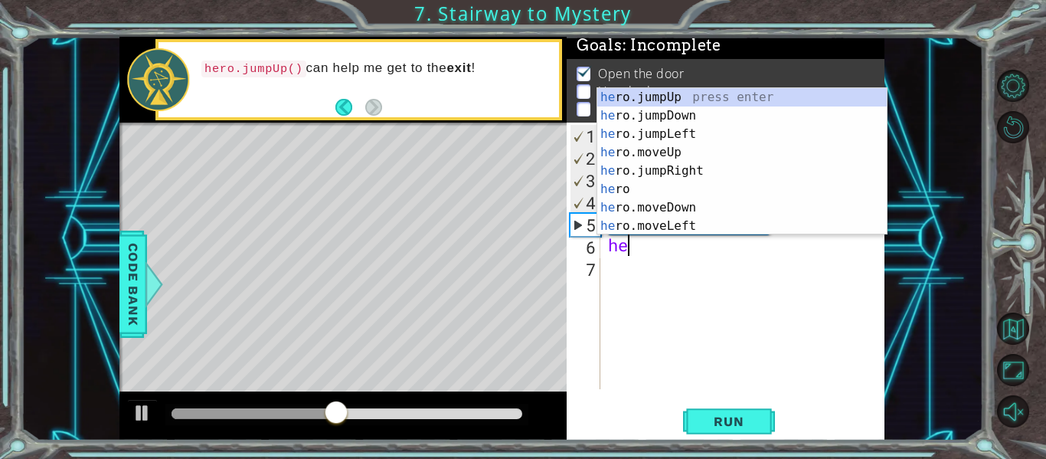
scroll to position [0, 1]
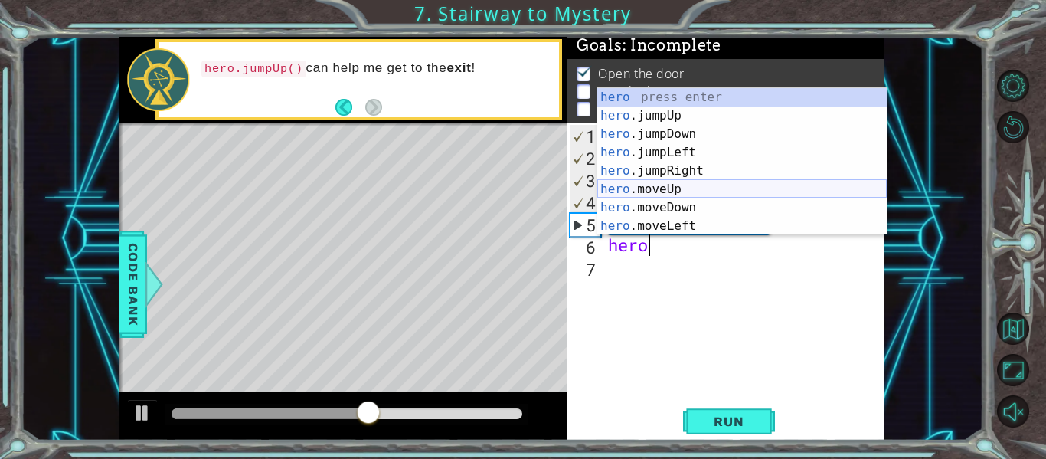
click at [688, 195] on div "hero press enter hero .jumpUp press enter hero .jumpDown press enter hero .jump…" at bounding box center [741, 180] width 289 height 184
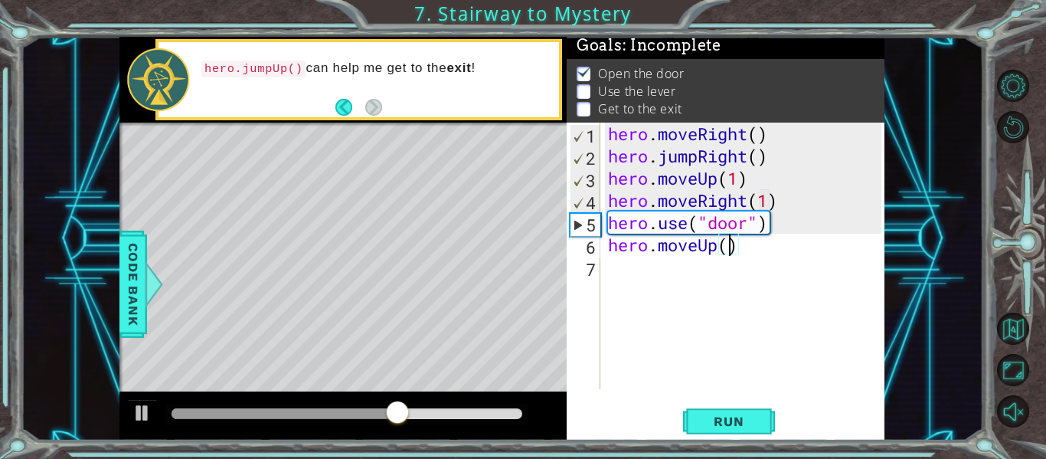
type textarea "hero.moveUp(2)"
click at [738, 425] on span "Run" at bounding box center [728, 420] width 60 height 15
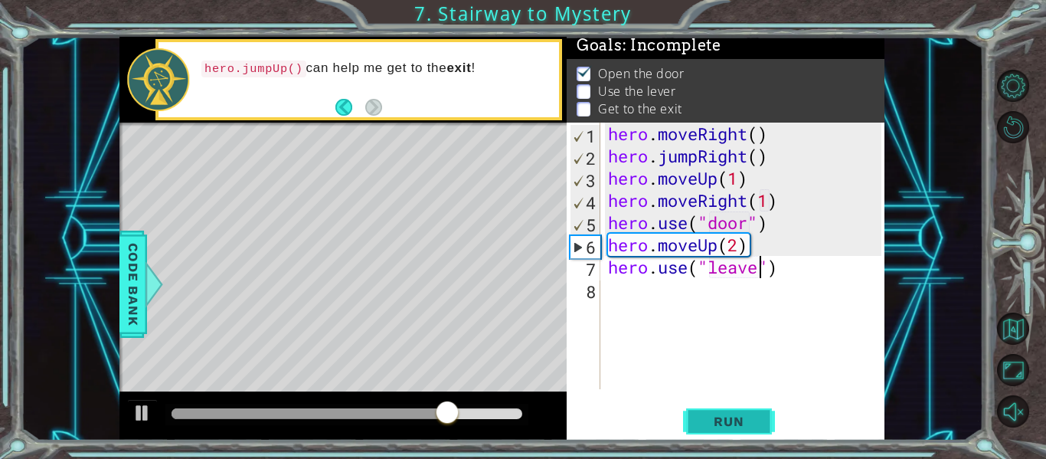
scroll to position [0, 8]
type textarea "hero.use("leaver")"
click at [736, 425] on span "Run" at bounding box center [728, 420] width 60 height 15
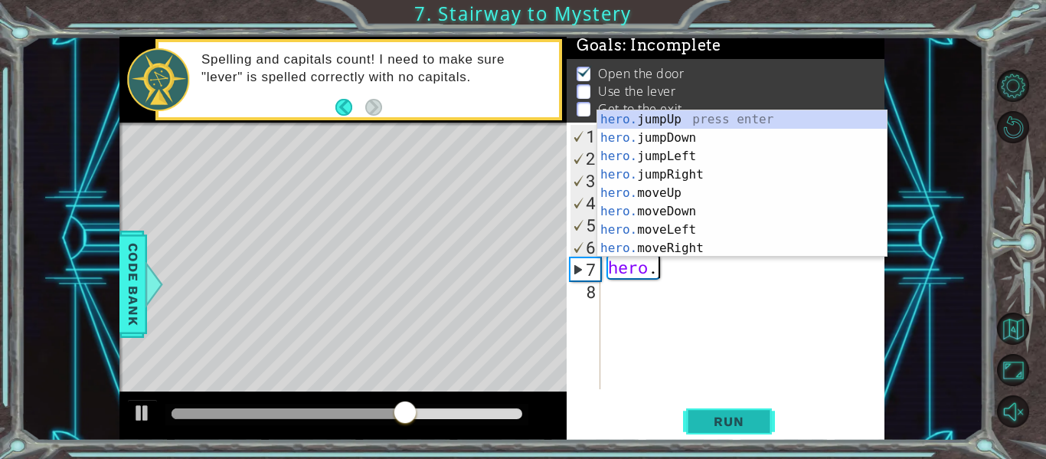
scroll to position [0, 0]
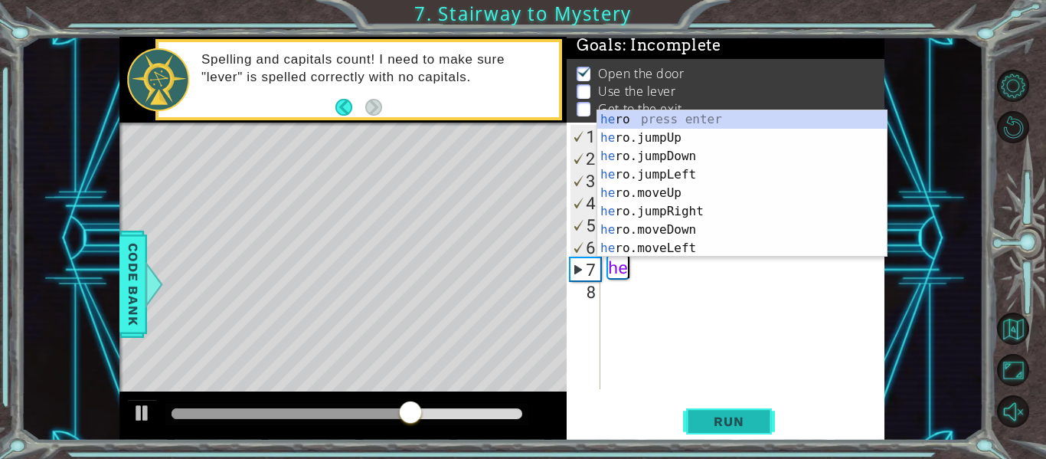
type textarea "h"
type textarea "hero"
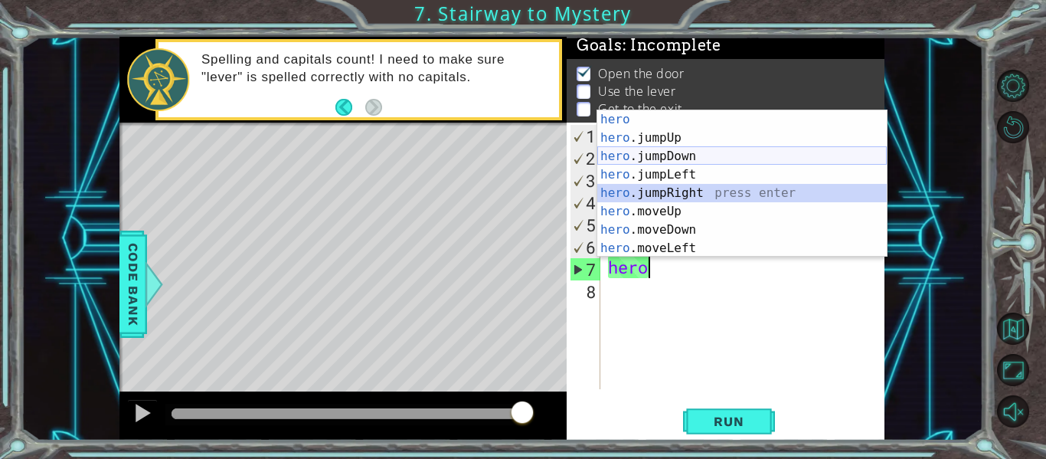
drag, startPoint x: 717, startPoint y: 194, endPoint x: 710, endPoint y: 155, distance: 39.0
click at [710, 155] on div "hero press enter hero .jumpUp press enter hero .jumpDown press enter hero .jump…" at bounding box center [741, 202] width 289 height 184
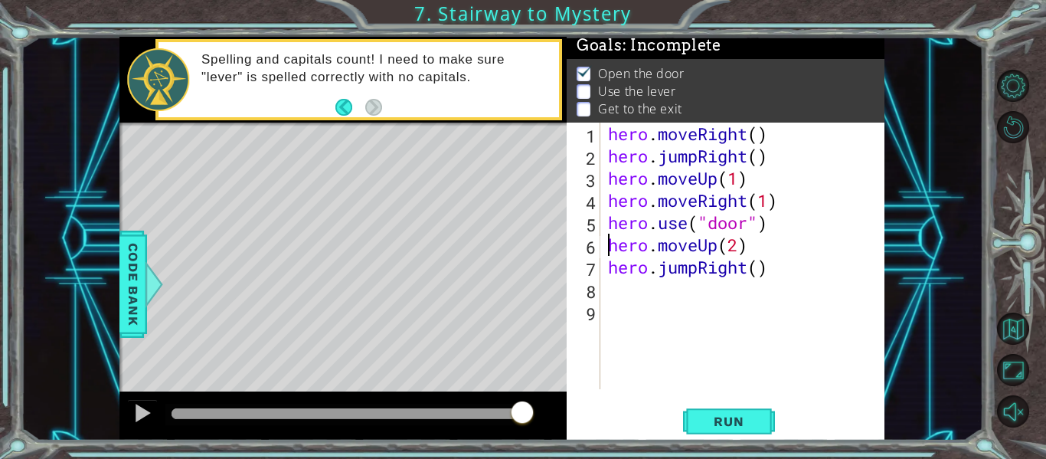
type textarea "hero.jumpRight()"
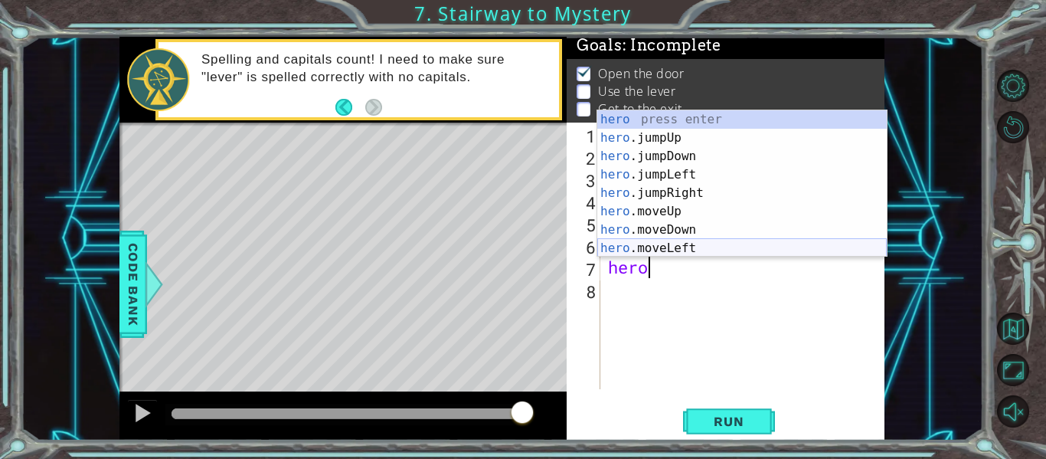
click at [707, 246] on div "hero press enter hero .jumpUp press enter hero .jumpDown press enter hero .jump…" at bounding box center [741, 202] width 289 height 184
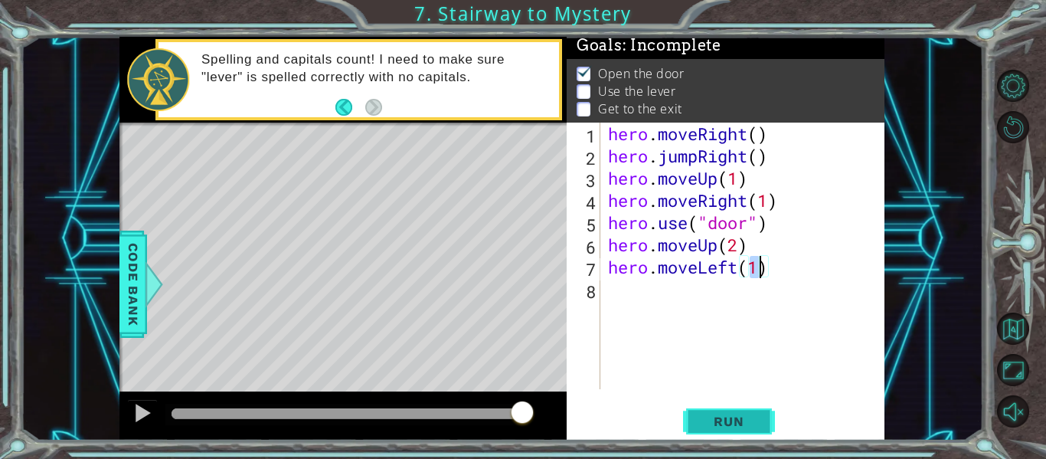
type textarea "hero.moveLeft(1)"
click at [717, 416] on span "Run" at bounding box center [728, 420] width 60 height 15
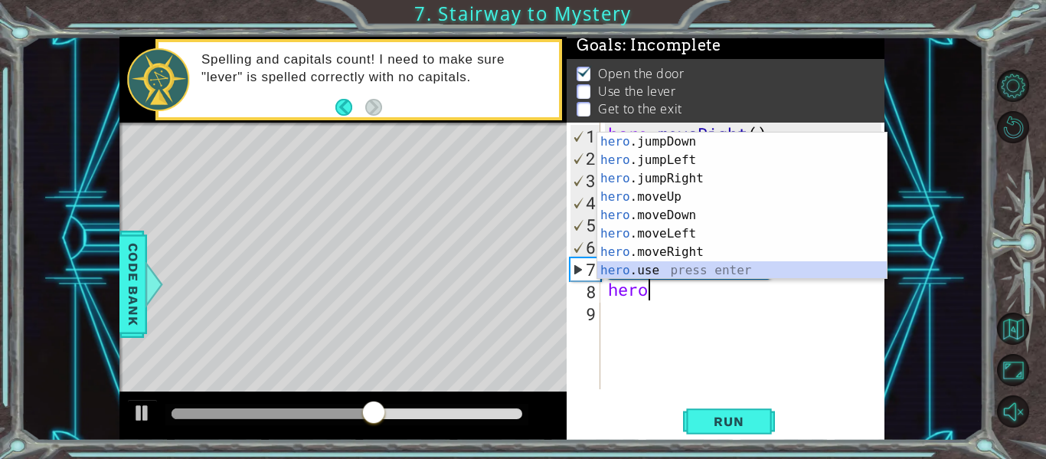
scroll to position [37, 0]
click at [712, 276] on div "hero .jumpDown press enter hero .jumpLeft press enter hero .jumpRight press ent…" at bounding box center [741, 224] width 289 height 184
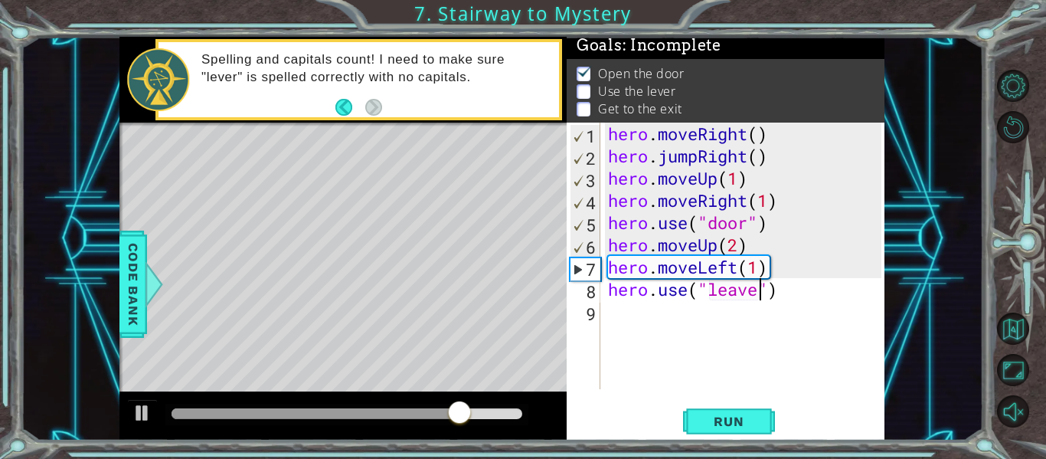
scroll to position [0, 8]
click at [737, 292] on div "hero . moveRight ( ) hero . jumpRight ( ) hero . moveUp ( 1 ) hero . moveRight …" at bounding box center [747, 277] width 284 height 311
type textarea "hero.use("lever")"
click at [735, 416] on span "Run" at bounding box center [728, 420] width 60 height 15
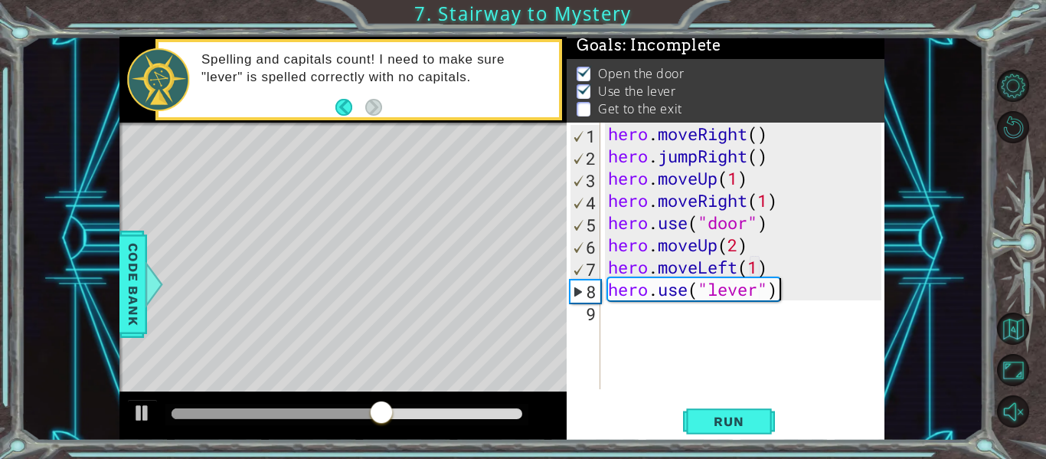
click at [791, 296] on div "hero . moveRight ( ) hero . jumpRight ( ) hero . moveUp ( 1 ) hero . moveRight …" at bounding box center [747, 277] width 284 height 311
click at [778, 287] on div "hero . moveRight ( ) hero . jumpRight ( ) hero . moveUp ( 1 ) hero . moveRight …" at bounding box center [747, 277] width 284 height 311
click at [777, 286] on div "hero . moveRight ( ) hero . jumpRight ( ) hero . moveUp ( 1 ) hero . moveRight …" at bounding box center [747, 277] width 284 height 311
click at [776, 289] on div "hero . moveRight ( ) hero . jumpRight ( ) hero . moveUp ( 1 ) hero . moveRight …" at bounding box center [747, 277] width 284 height 311
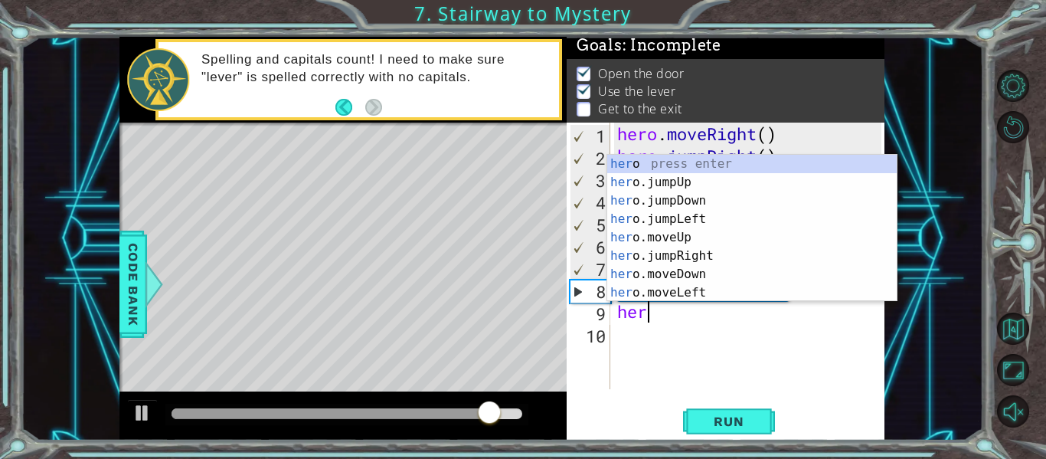
scroll to position [0, 1]
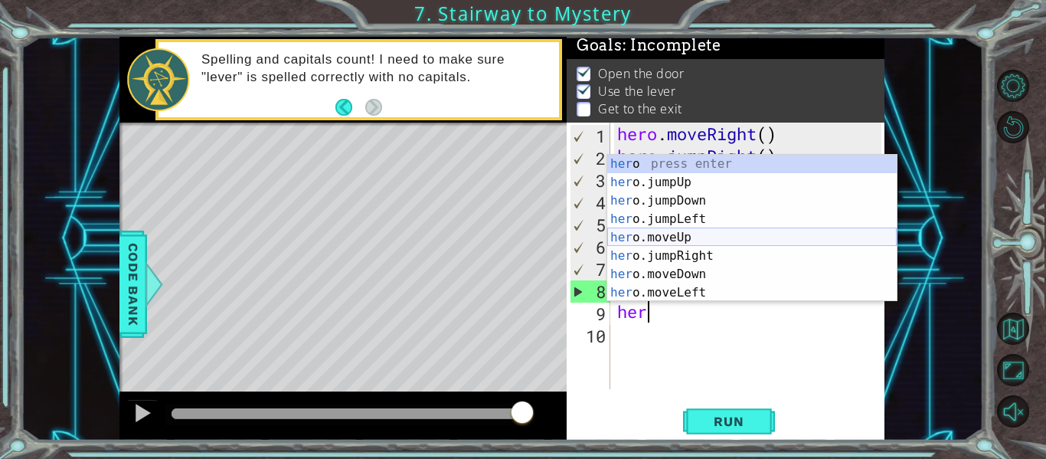
click at [733, 238] on div "her o press enter her o.jumpUp press enter her o.jumpDown press enter her o.jum…" at bounding box center [751, 247] width 289 height 184
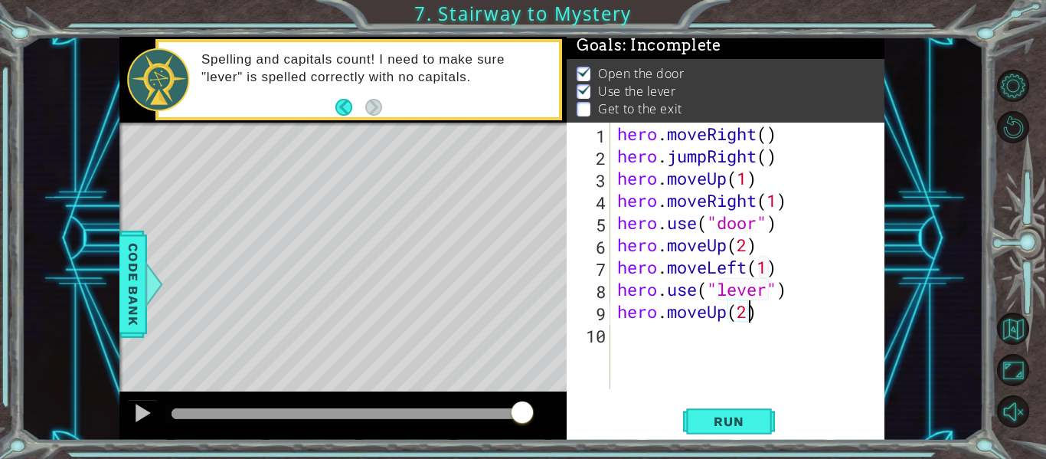
scroll to position [0, 5]
click at [714, 416] on span "Run" at bounding box center [728, 420] width 60 height 15
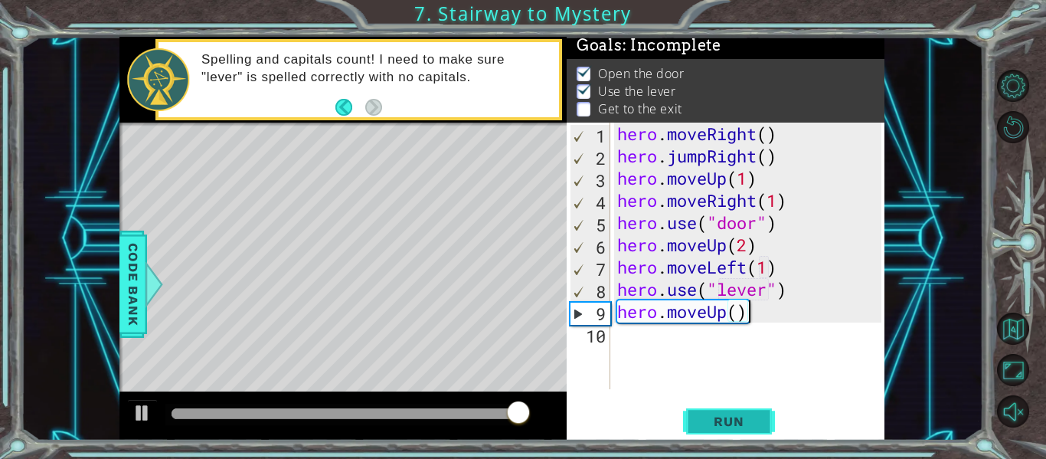
click at [732, 430] on button "Run" at bounding box center [729, 421] width 92 height 31
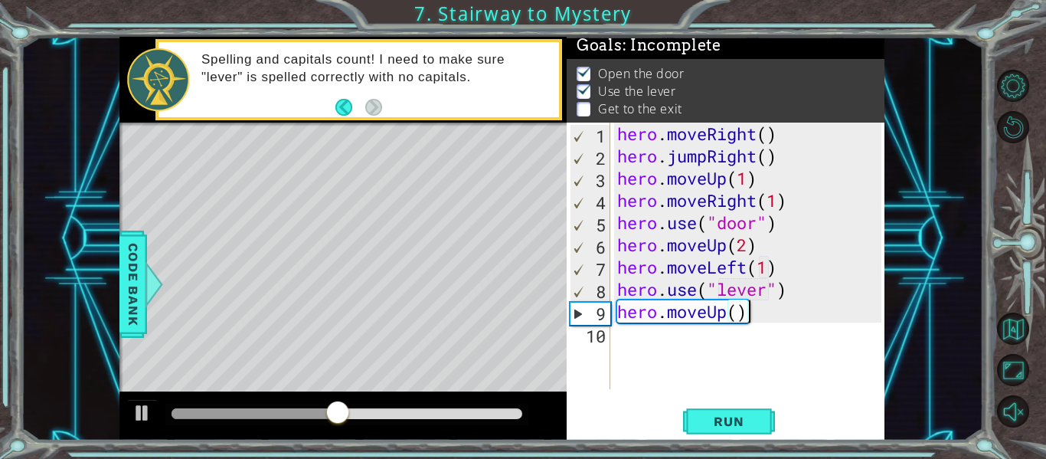
click at [760, 320] on div "hero . moveRight ( ) hero . jumpRight ( ) hero . moveUp ( 1 ) hero . moveRight …" at bounding box center [751, 277] width 275 height 311
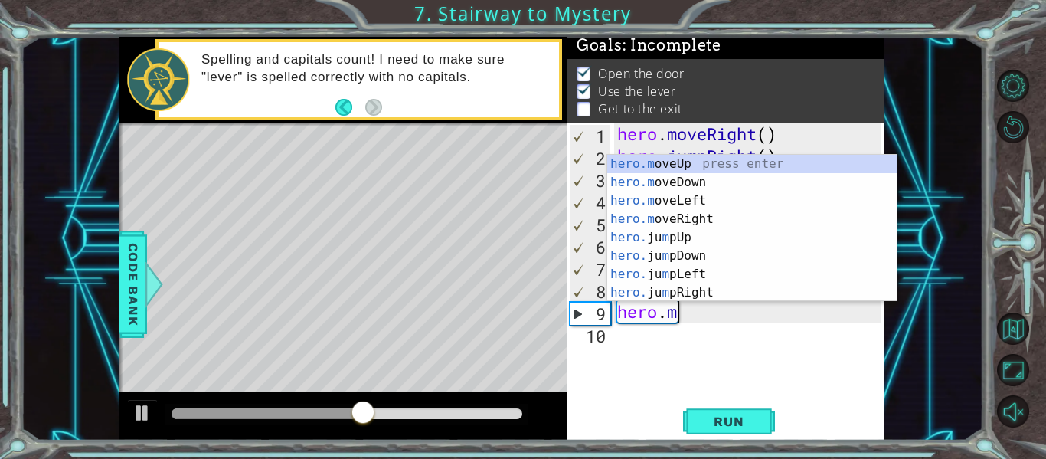
type textarea "hero."
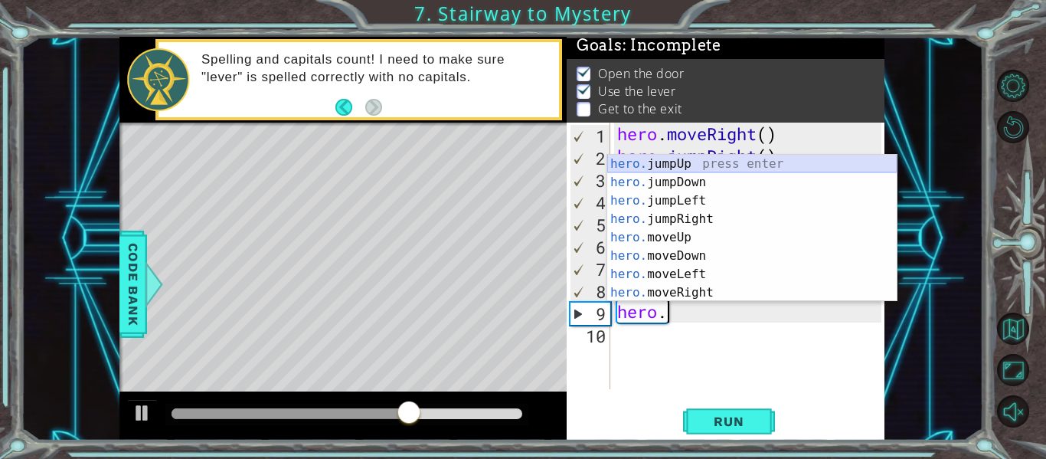
click at [716, 163] on div "hero. jumpUp press enter hero. jumpDown press enter hero. jumpLeft press enter …" at bounding box center [751, 247] width 289 height 184
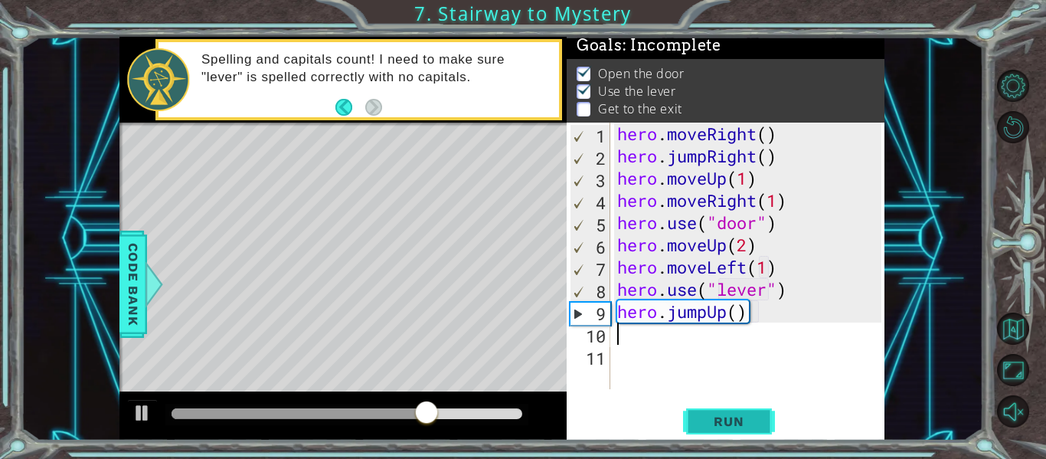
click at [732, 415] on span "Run" at bounding box center [728, 420] width 60 height 15
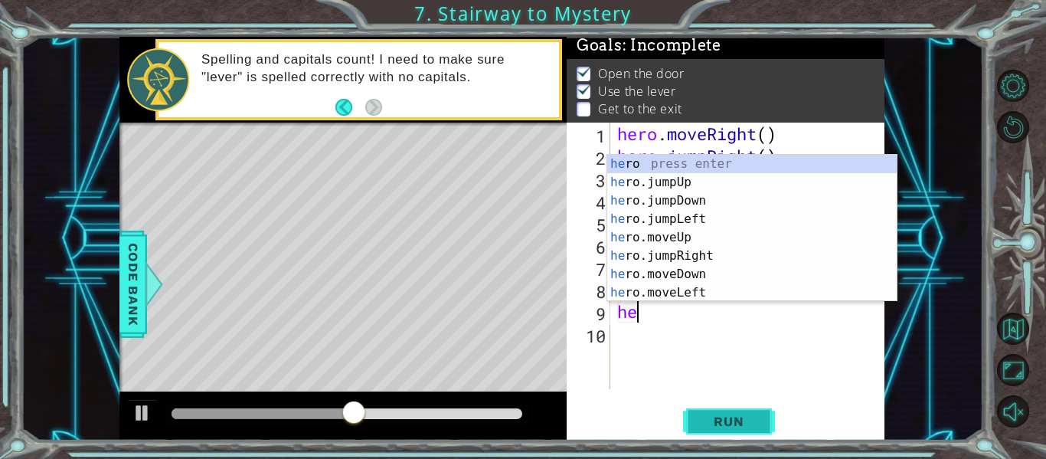
type textarea "h"
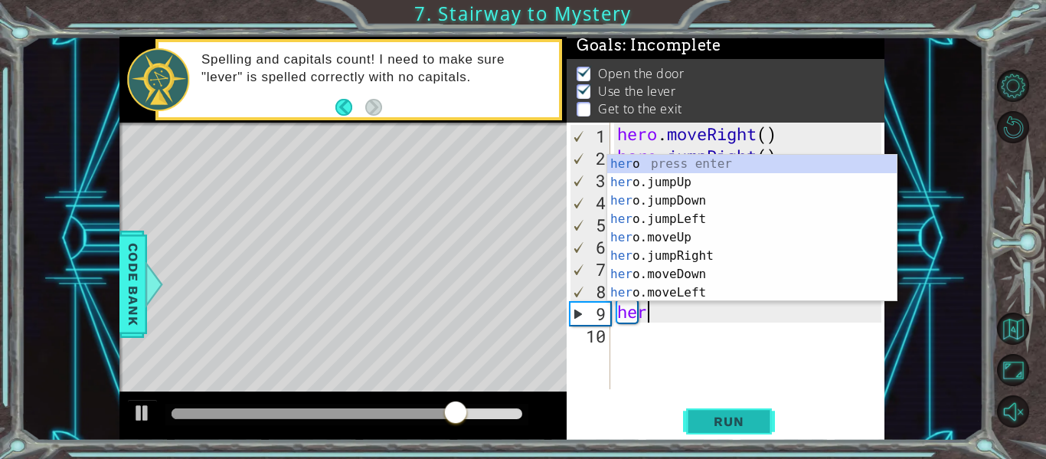
type textarea "hero"
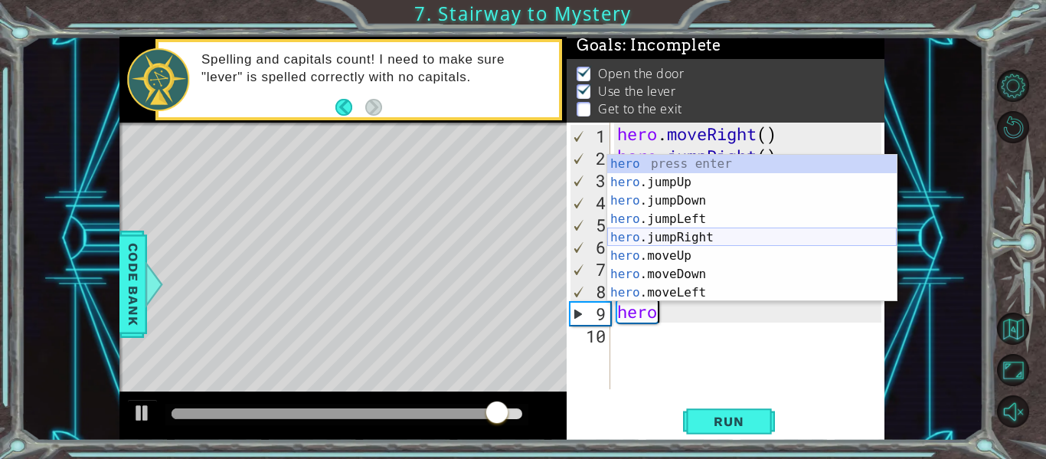
click at [723, 234] on div "hero press enter hero .jumpUp press enter hero .jumpDown press enter hero .jump…" at bounding box center [751, 247] width 289 height 184
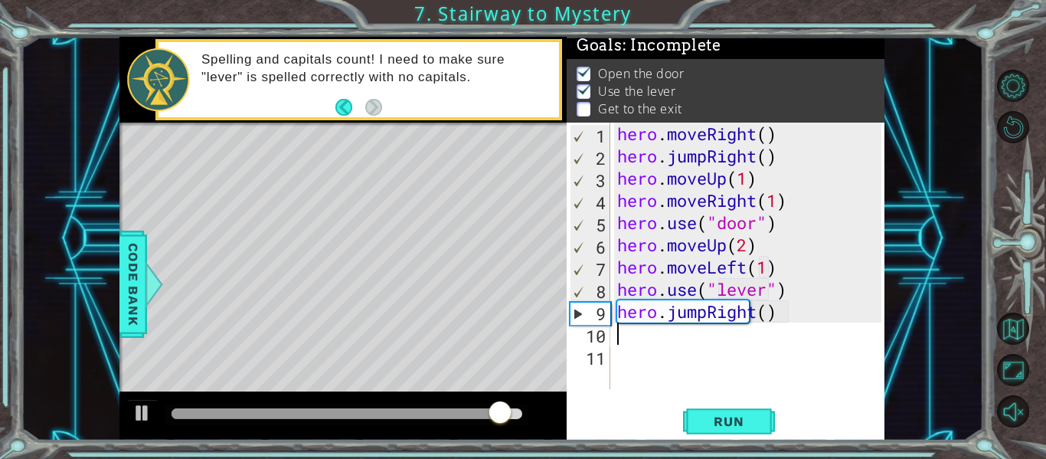
scroll to position [0, 0]
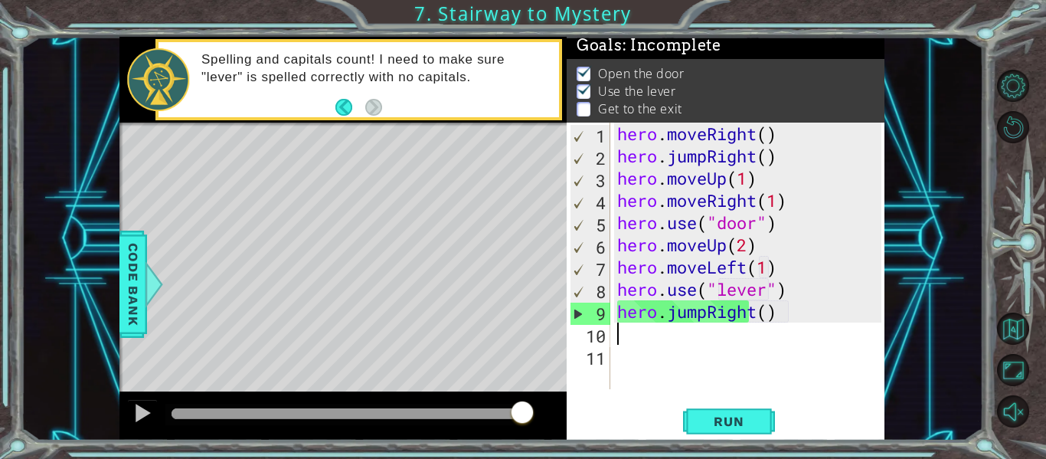
click at [767, 312] on div "hero . moveRight ( ) hero . jumpRight ( ) hero . moveUp ( 1 ) hero . moveRight …" at bounding box center [751, 277] width 275 height 311
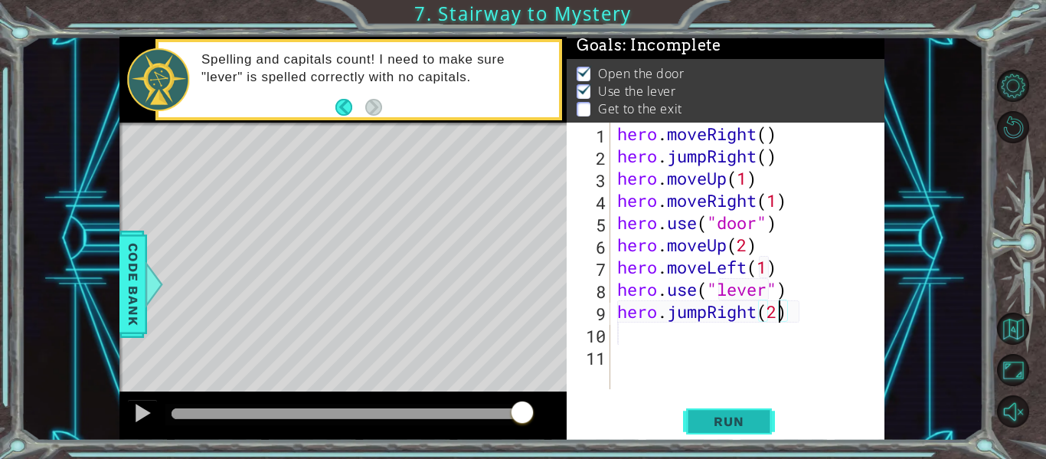
click at [742, 418] on span "Run" at bounding box center [728, 420] width 60 height 15
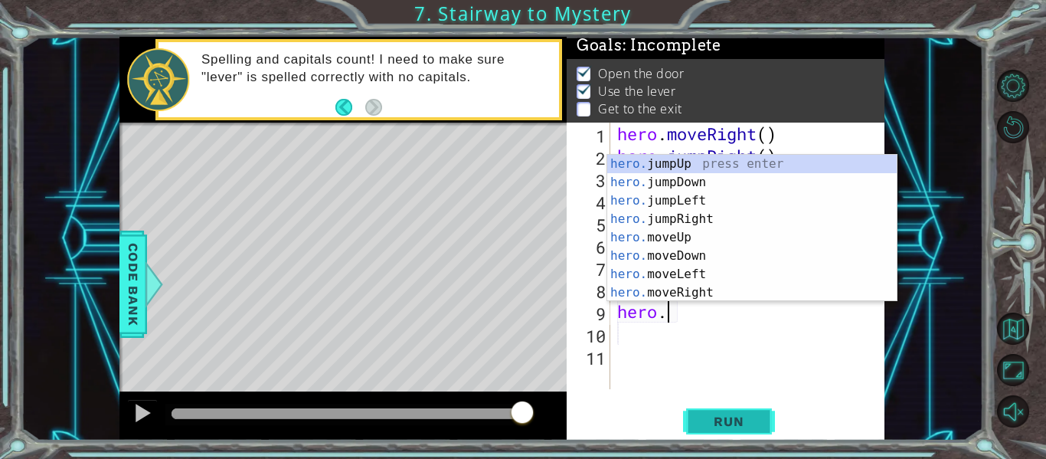
scroll to position [0, 2]
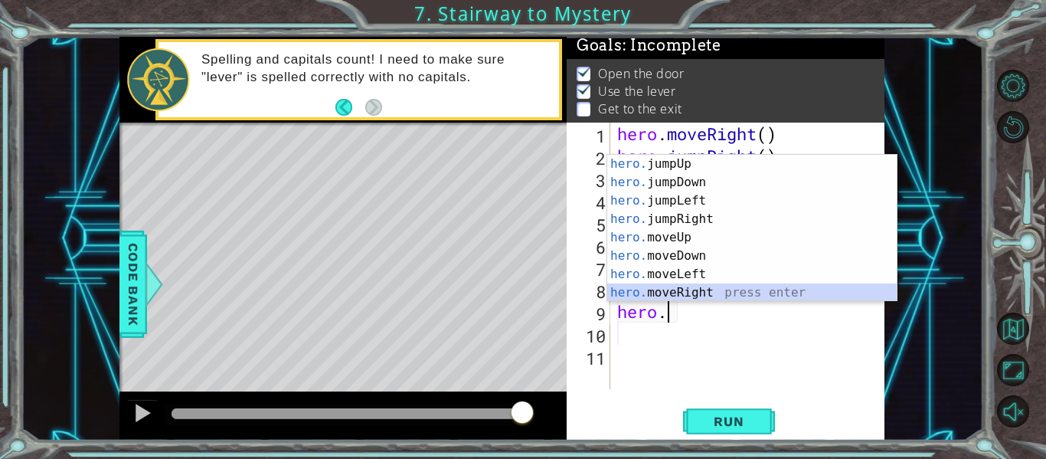
click at [733, 289] on div "hero. jumpUp press enter hero. jumpDown press enter hero. jumpLeft press enter …" at bounding box center [751, 247] width 289 height 184
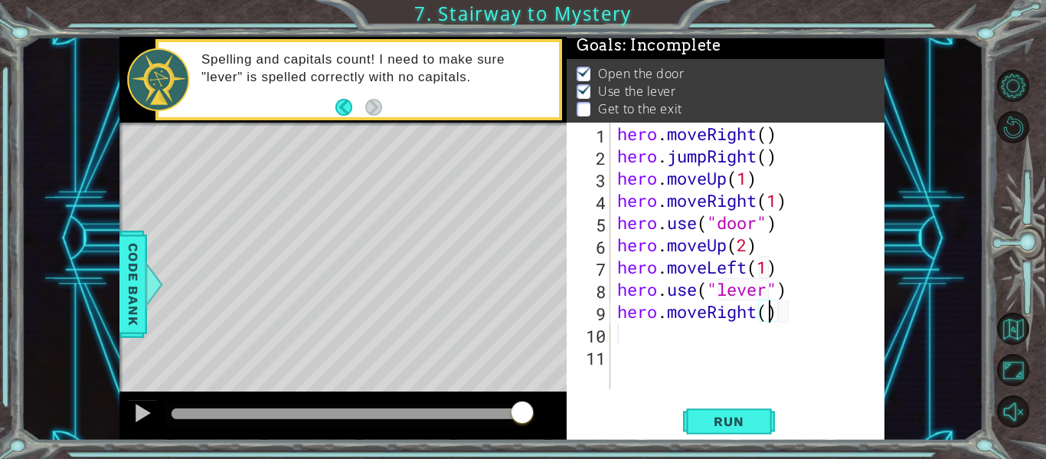
scroll to position [0, 7]
type textarea "hero.moveRight(2)"
click at [753, 418] on span "Run" at bounding box center [728, 420] width 60 height 15
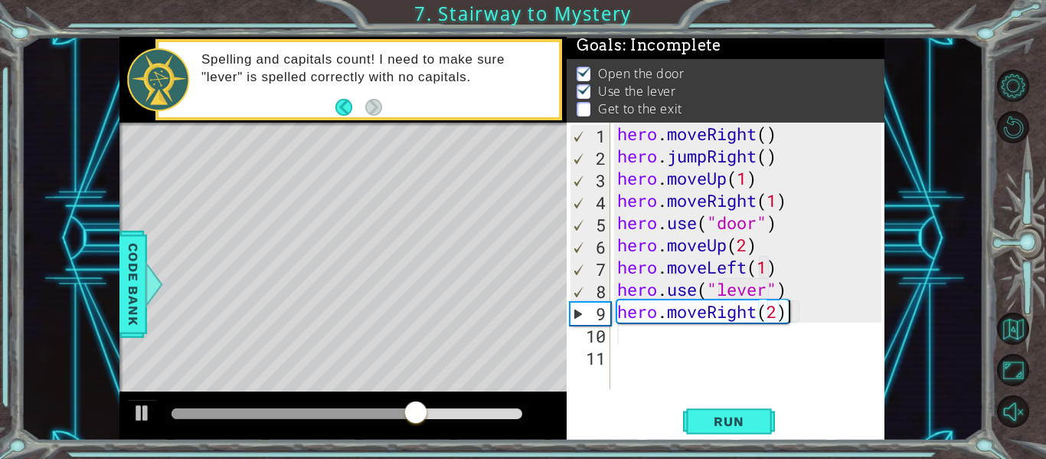
click at [622, 330] on div "hero . moveRight ( ) hero . jumpRight ( ) hero . moveUp ( 1 ) hero . moveRight …" at bounding box center [751, 277] width 275 height 311
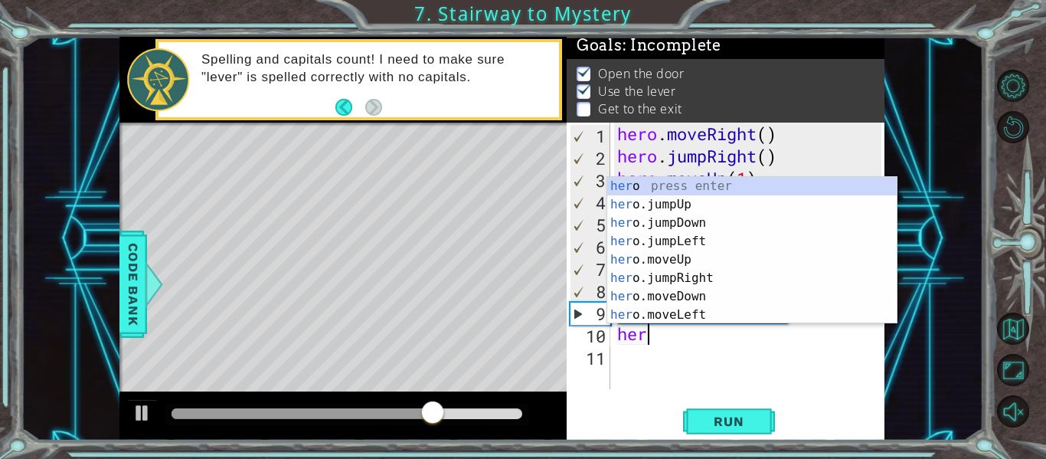
scroll to position [0, 1]
type textarea "hero"
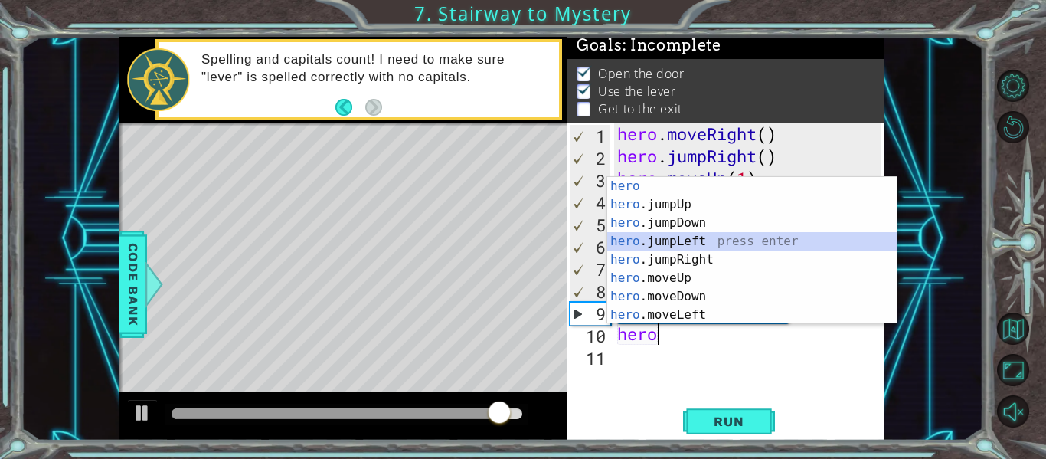
click at [704, 238] on div "hero press enter hero .jumpUp press enter hero .jumpDown press enter hero .jump…" at bounding box center [751, 269] width 289 height 184
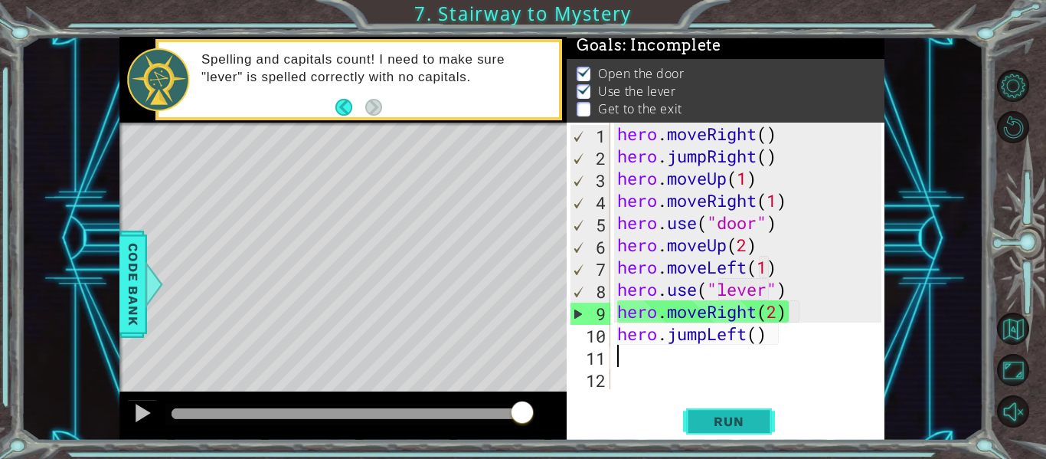
click at [702, 417] on span "Run" at bounding box center [728, 420] width 60 height 15
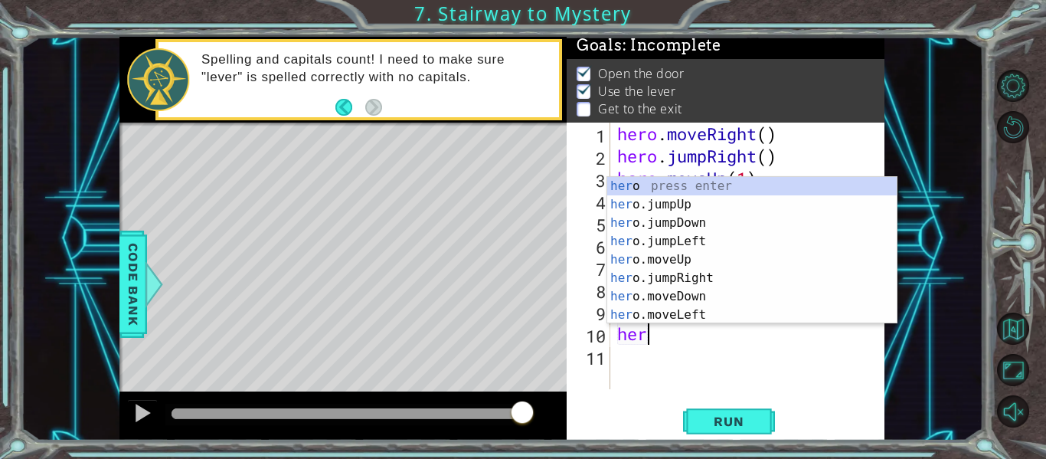
type textarea "h"
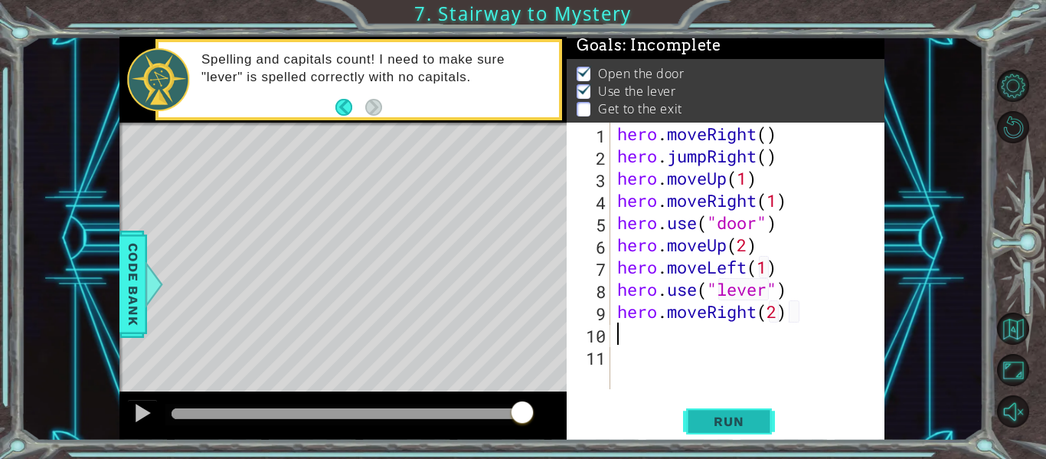
click at [705, 418] on span "Run" at bounding box center [728, 420] width 60 height 15
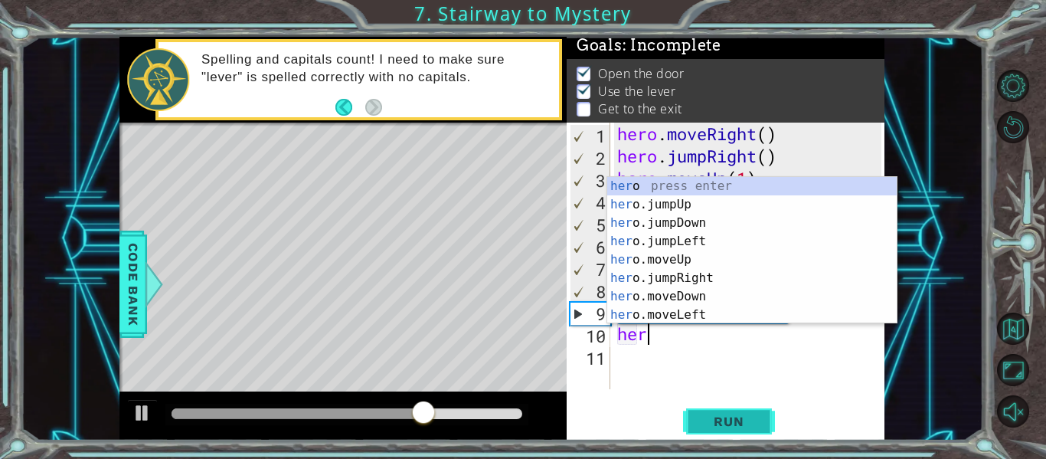
scroll to position [0, 1]
type textarea "hero"
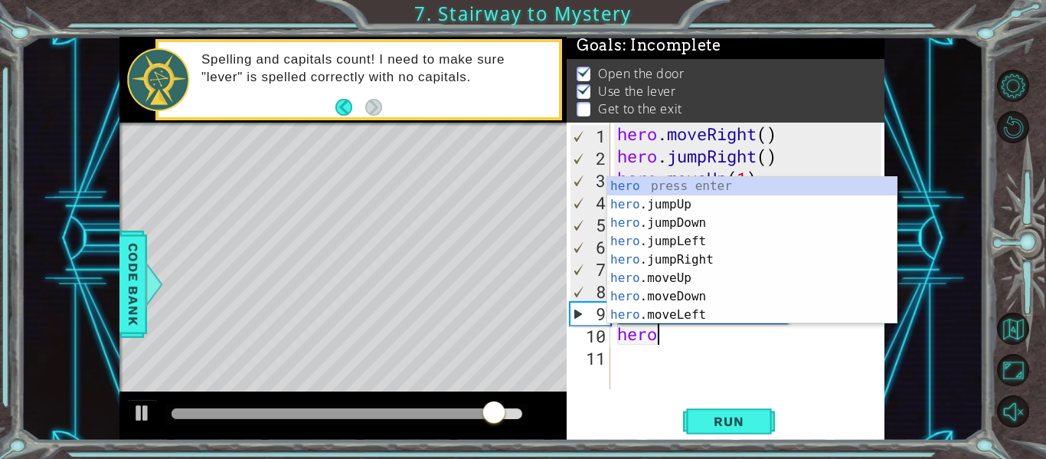
scroll to position [0, 0]
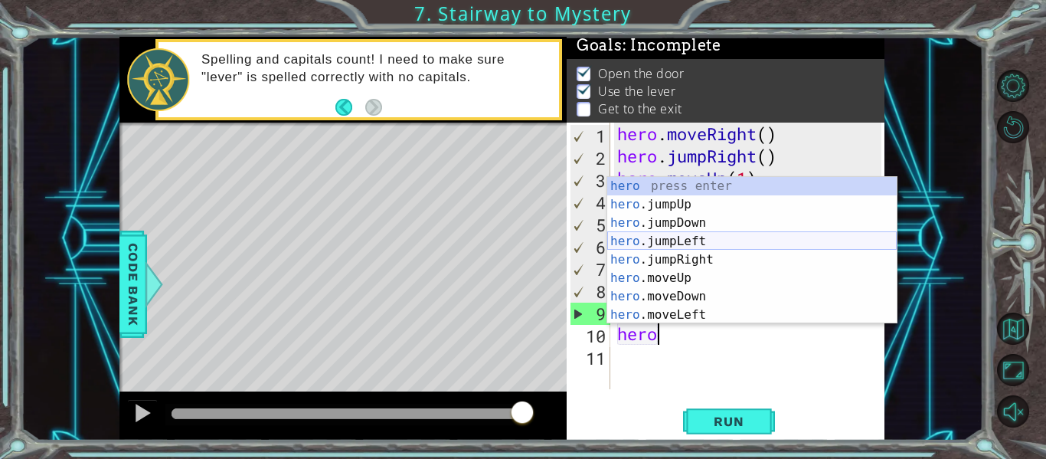
click at [678, 242] on div "hero press enter hero .jumpUp press enter hero .jumpDown press enter hero .jump…" at bounding box center [751, 269] width 289 height 184
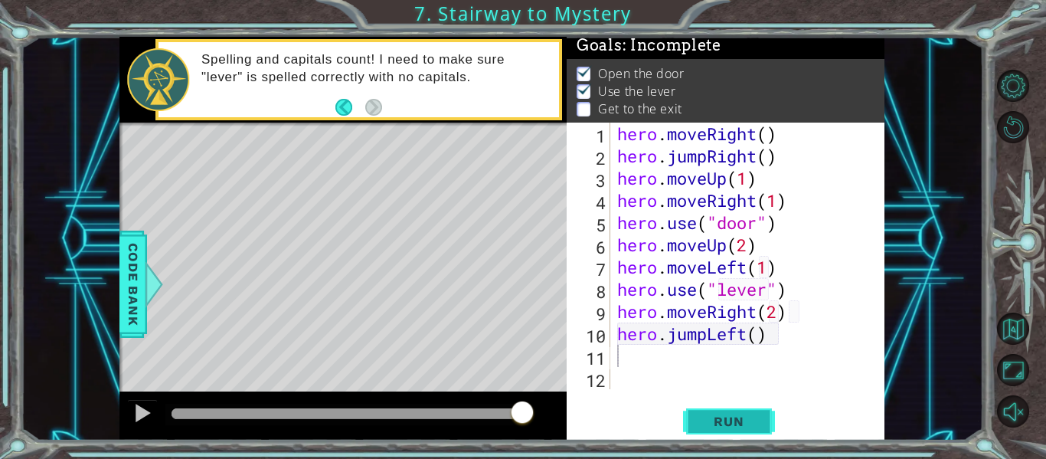
click at [727, 425] on span "Run" at bounding box center [728, 420] width 60 height 15
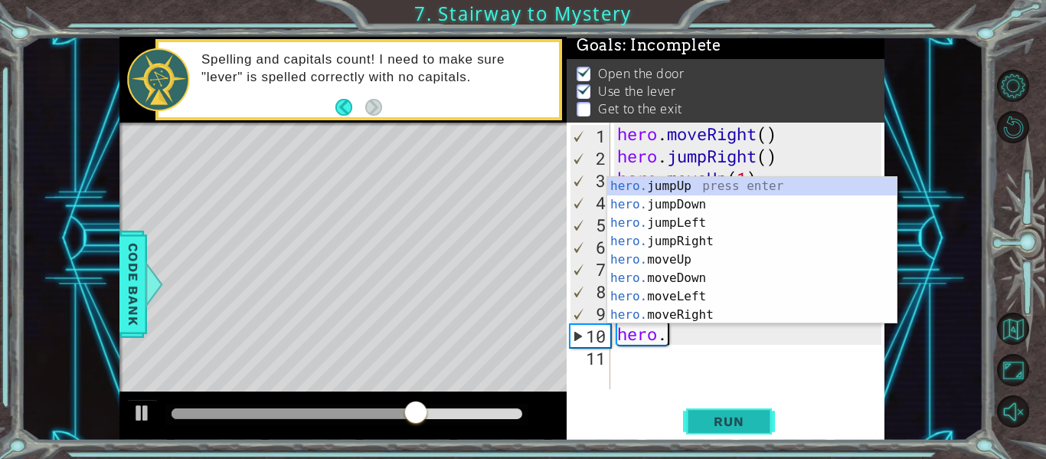
type textarea "hero"
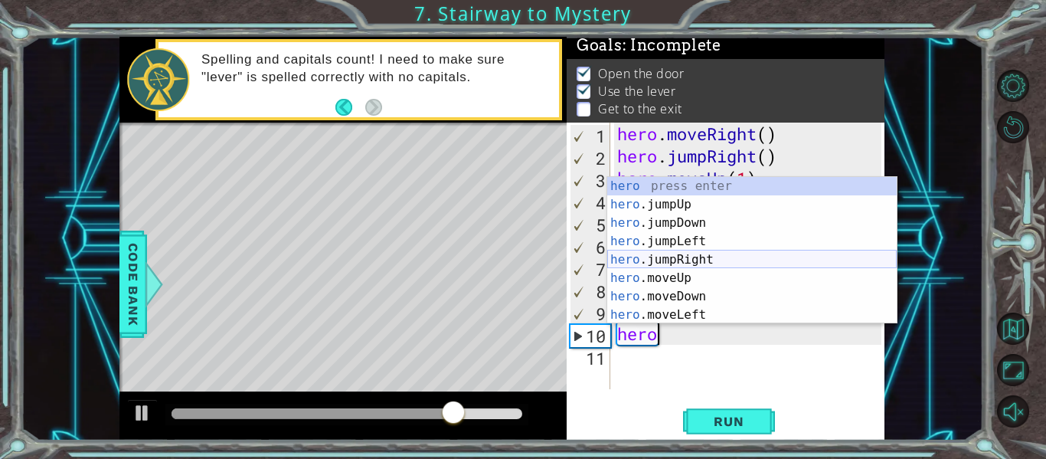
click at [727, 255] on div "hero press enter hero .jumpUp press enter hero .jumpDown press enter hero .jump…" at bounding box center [751, 269] width 289 height 184
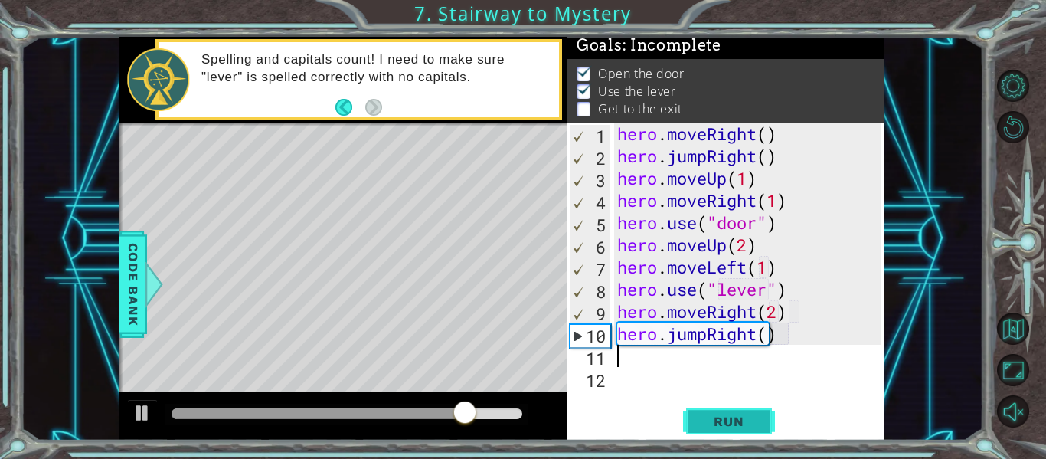
click at [734, 414] on span "Run" at bounding box center [728, 420] width 60 height 15
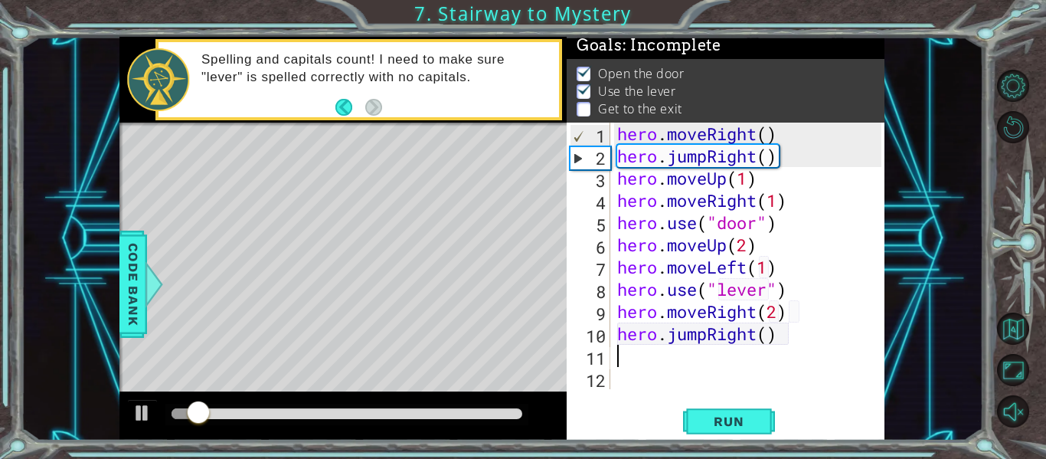
click at [445, 413] on div at bounding box center [346, 413] width 351 height 11
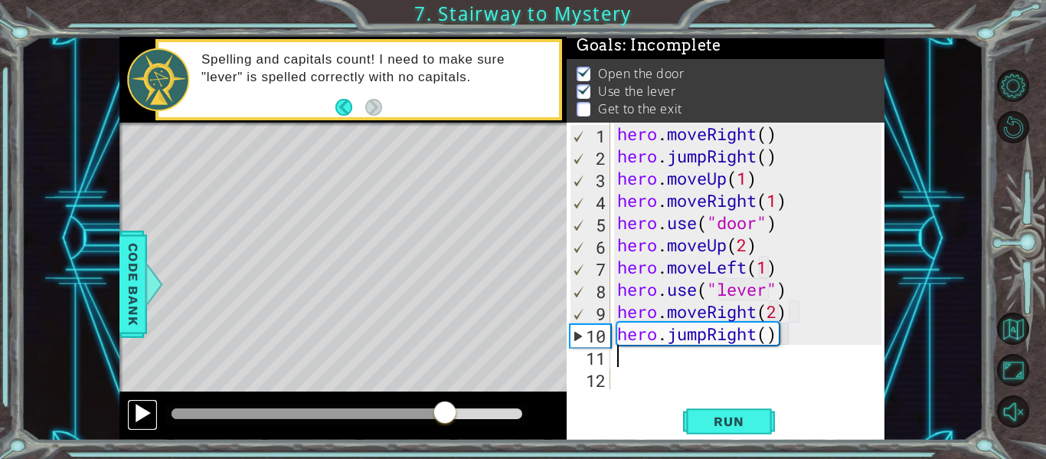
click at [147, 419] on div at bounding box center [142, 413] width 20 height 20
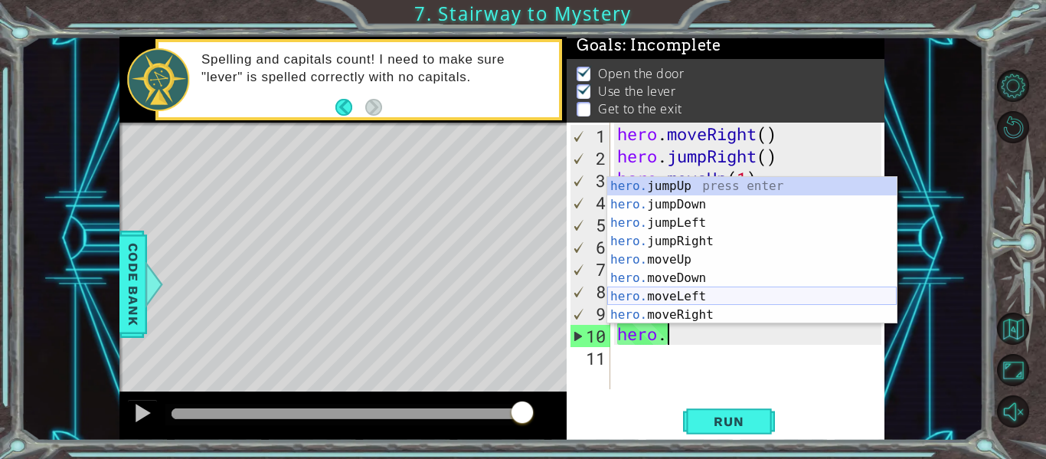
click at [665, 296] on div "hero. jumpUp press enter hero. jumpDown press enter hero. jumpLeft press enter …" at bounding box center [751, 269] width 289 height 184
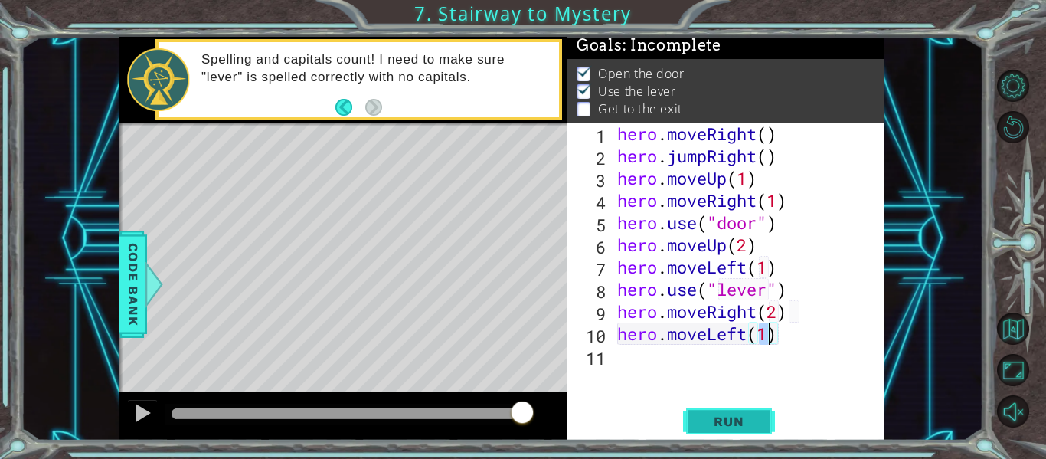
click at [743, 422] on span "Run" at bounding box center [728, 420] width 60 height 15
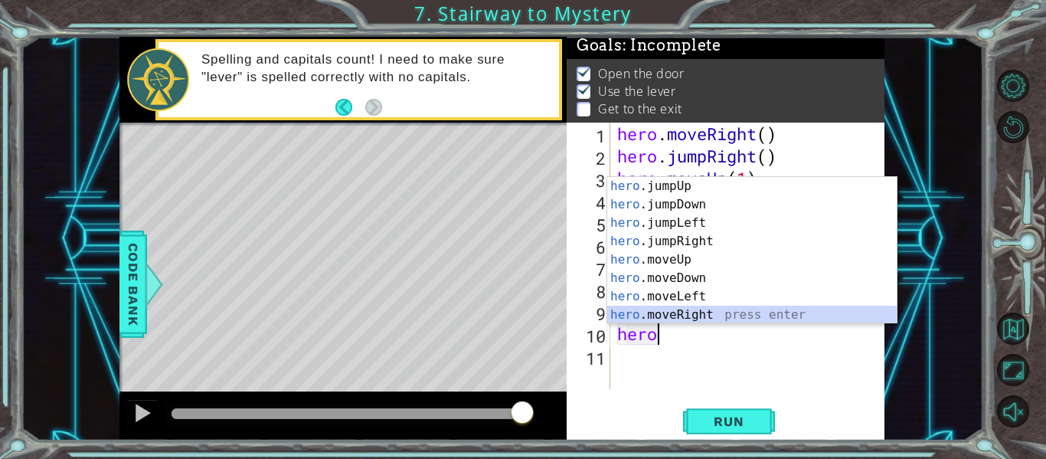
scroll to position [18, 0]
click at [708, 310] on div "hero .jumpUp press enter hero .jumpDown press enter hero .jumpLeft press enter …" at bounding box center [751, 269] width 289 height 184
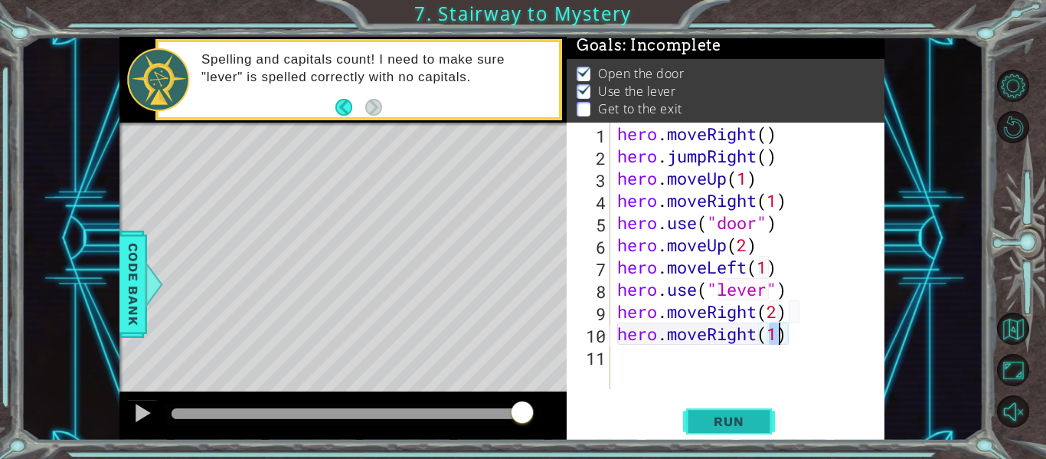
click at [722, 412] on button "Run" at bounding box center [729, 421] width 92 height 31
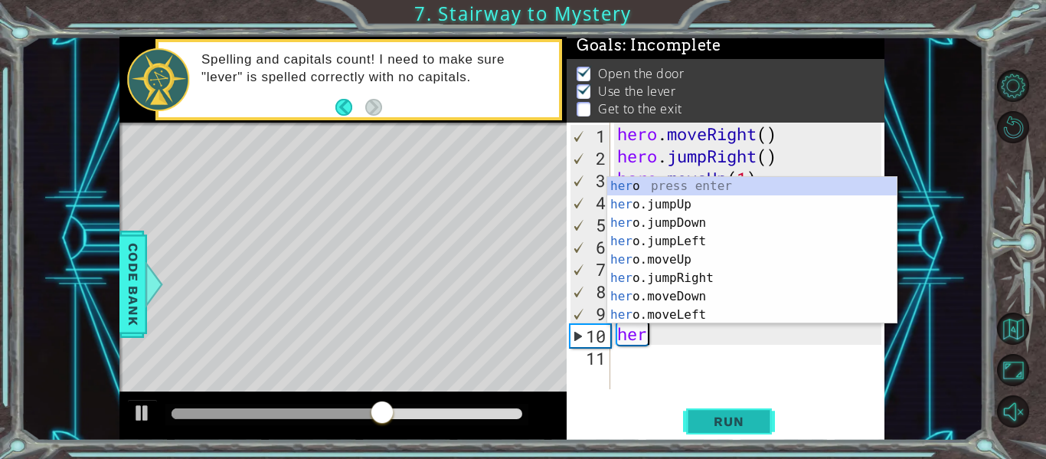
scroll to position [0, 0]
type textarea "h"
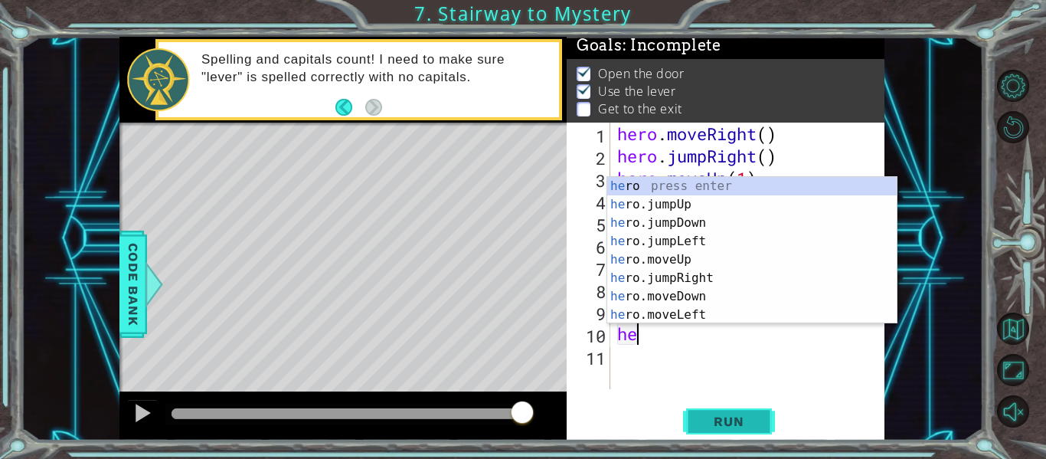
type textarea "her"
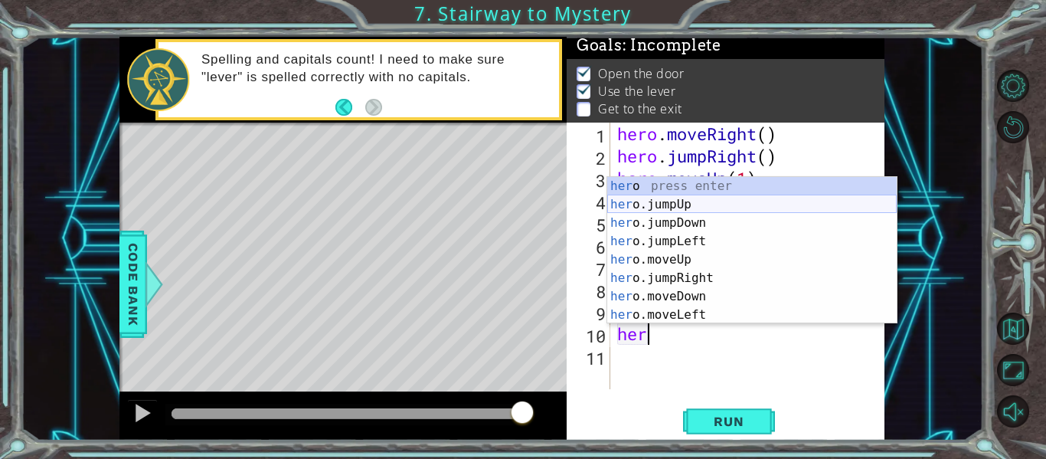
click at [707, 207] on div "her o press enter her o.jumpUp press enter her o.jumpDown press enter her o.jum…" at bounding box center [751, 269] width 289 height 184
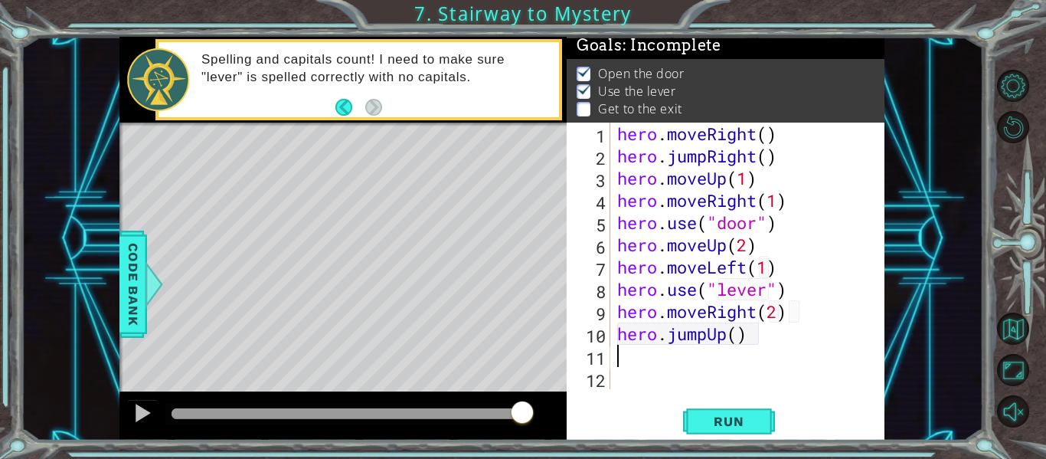
scroll to position [0, 0]
click at [721, 423] on span "Run" at bounding box center [728, 420] width 60 height 15
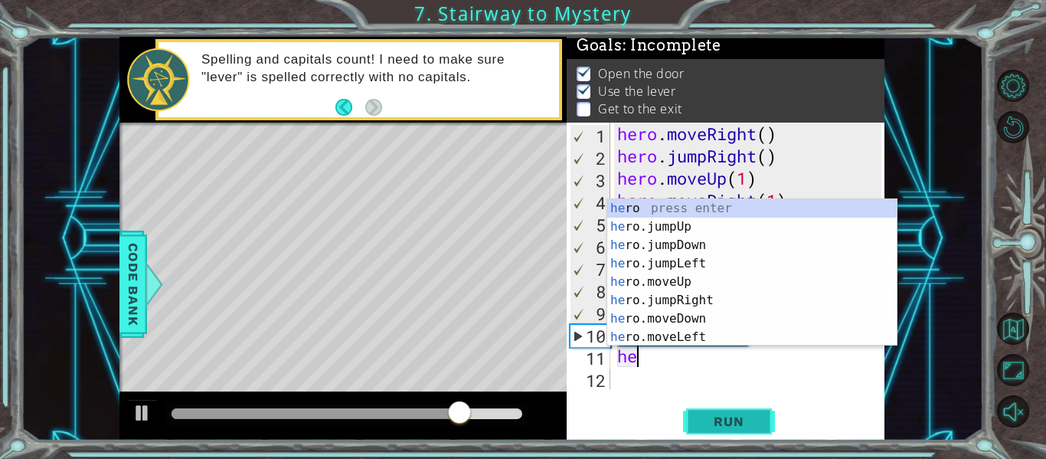
scroll to position [0, 1]
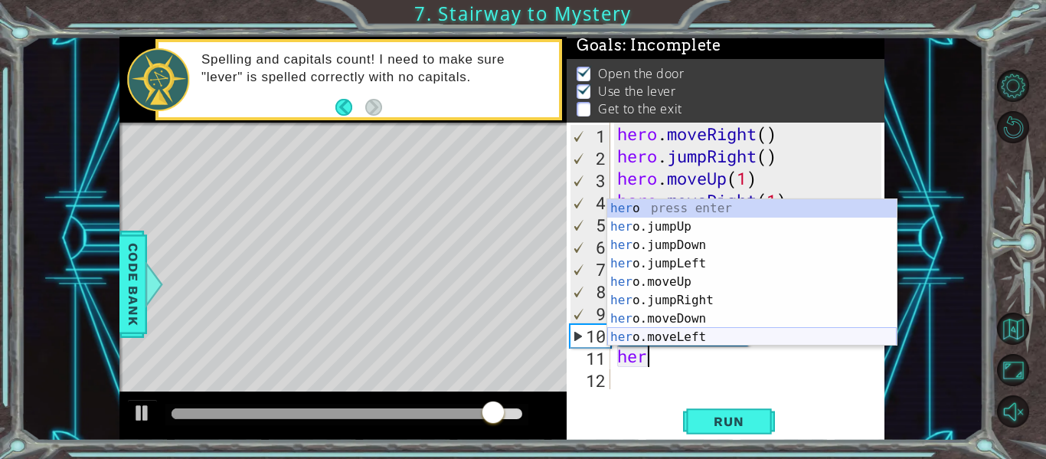
click at [707, 337] on div "her o press enter her o.jumpUp press enter her o.jumpDown press enter her o.jum…" at bounding box center [751, 291] width 289 height 184
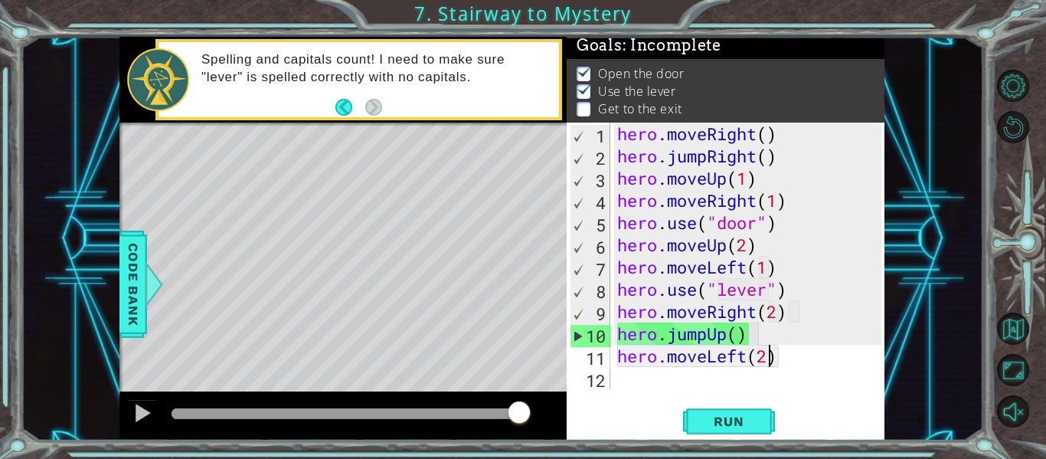
scroll to position [0, 7]
type textarea "hero.moveLeft(2)"
click at [763, 422] on button "Run" at bounding box center [729, 421] width 92 height 31
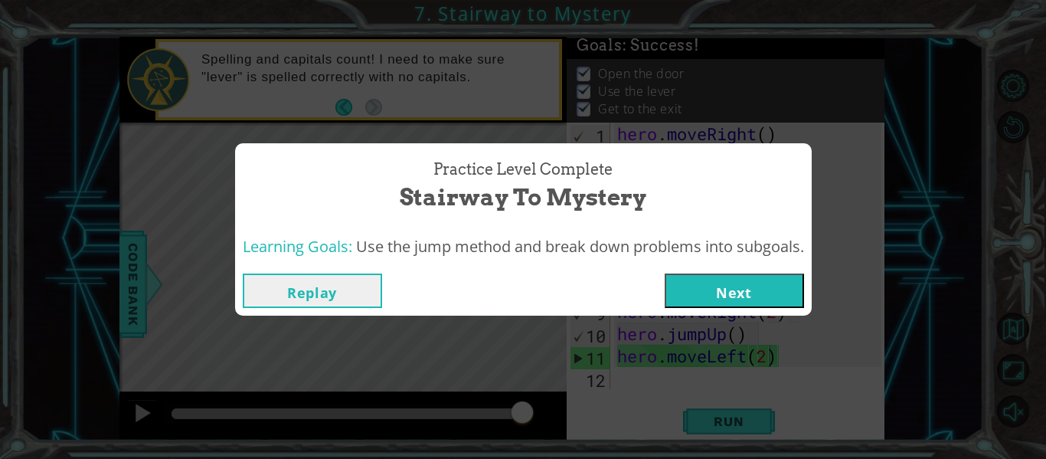
click at [753, 280] on button "Next" at bounding box center [734, 290] width 139 height 34
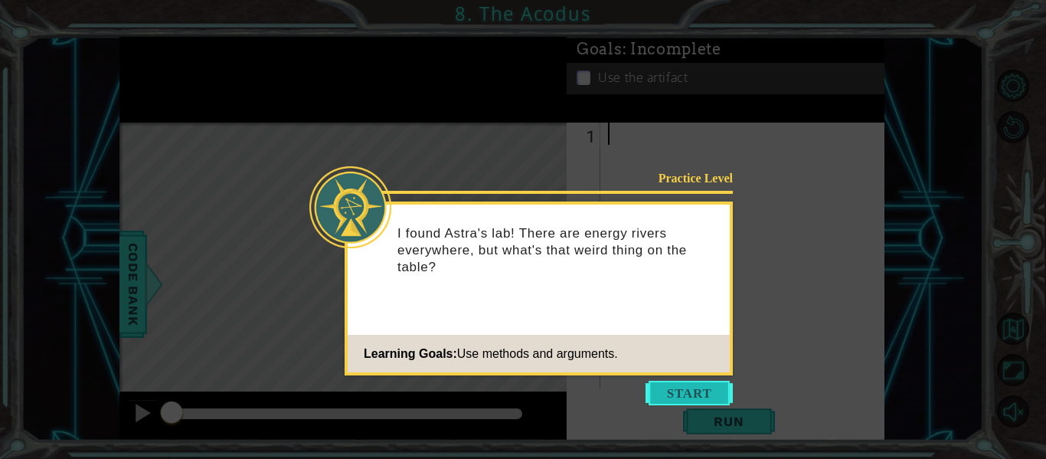
click at [667, 397] on button "Start" at bounding box center [688, 392] width 87 height 24
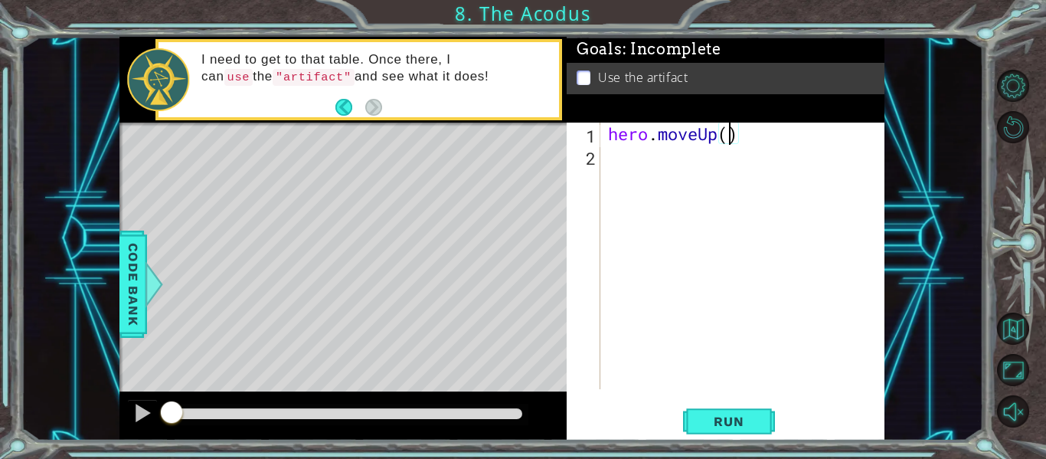
scroll to position [0, 5]
type textarea "hero.moveUp(2)"
click at [754, 417] on span "Run" at bounding box center [728, 420] width 60 height 15
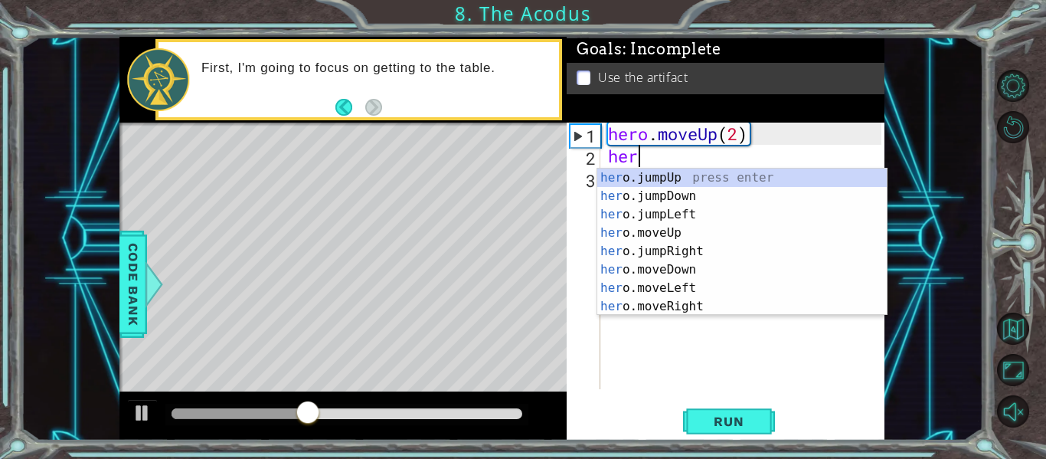
scroll to position [0, 1]
click at [719, 290] on div "her o.jumpUp press enter her o.jumpDown press enter her o.jumpLeft press enter …" at bounding box center [741, 260] width 289 height 184
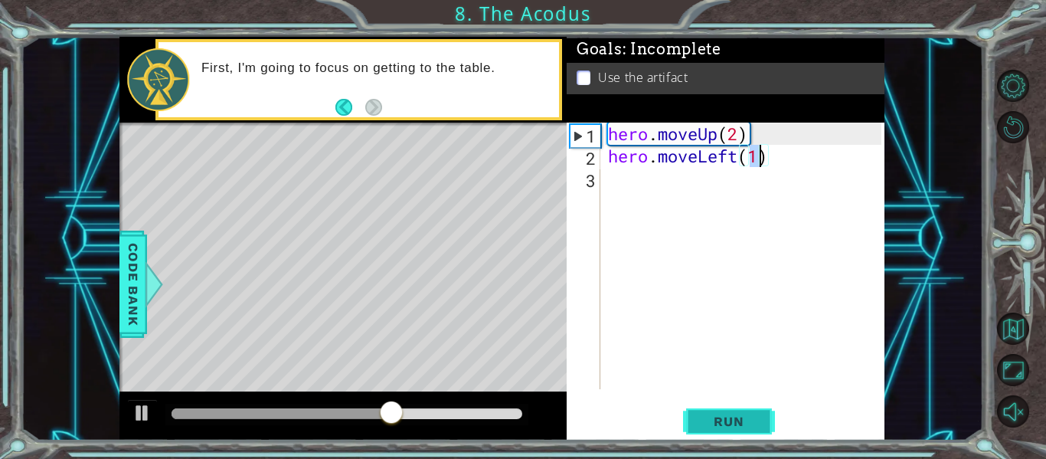
type textarea "hero.moveLeft(1)"
click at [724, 420] on span "Run" at bounding box center [728, 420] width 60 height 15
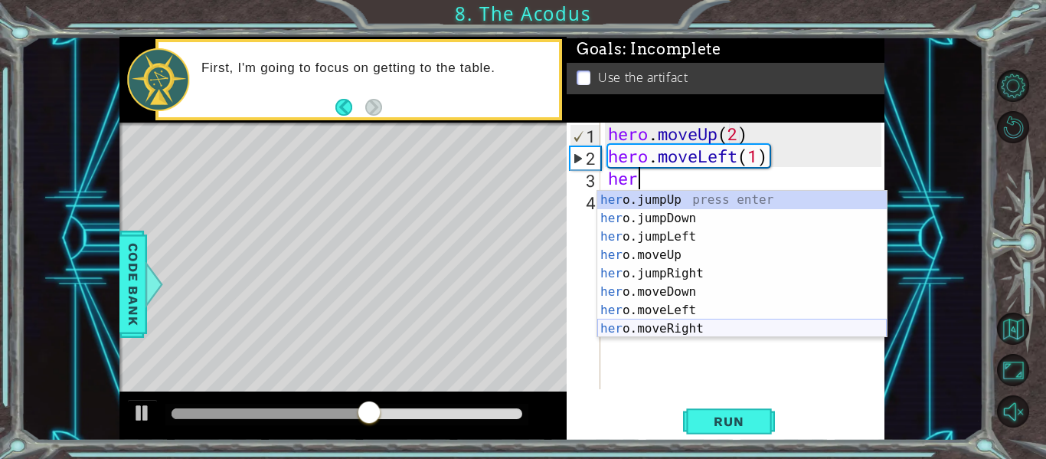
click at [710, 328] on div "her o.jumpUp press enter her o.jumpDown press enter her o.jumpLeft press enter …" at bounding box center [741, 283] width 289 height 184
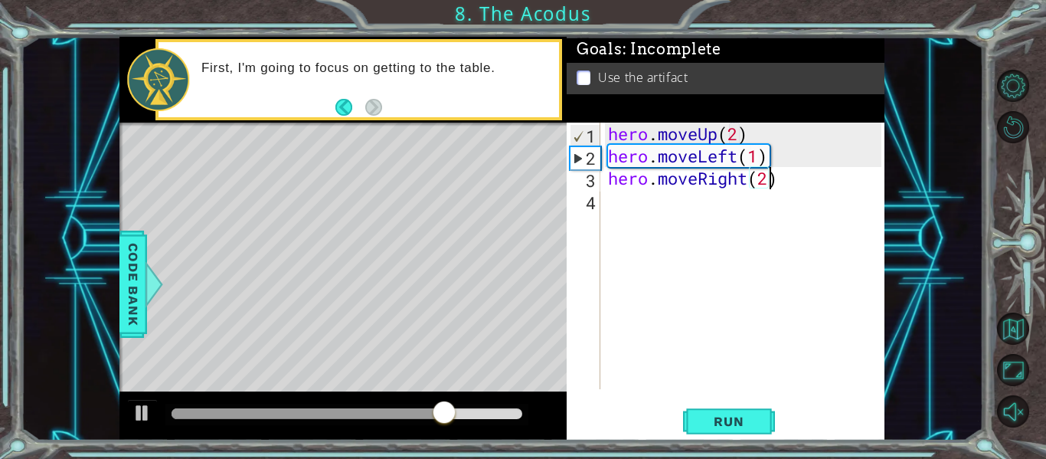
scroll to position [0, 7]
click at [704, 425] on span "Run" at bounding box center [728, 420] width 60 height 15
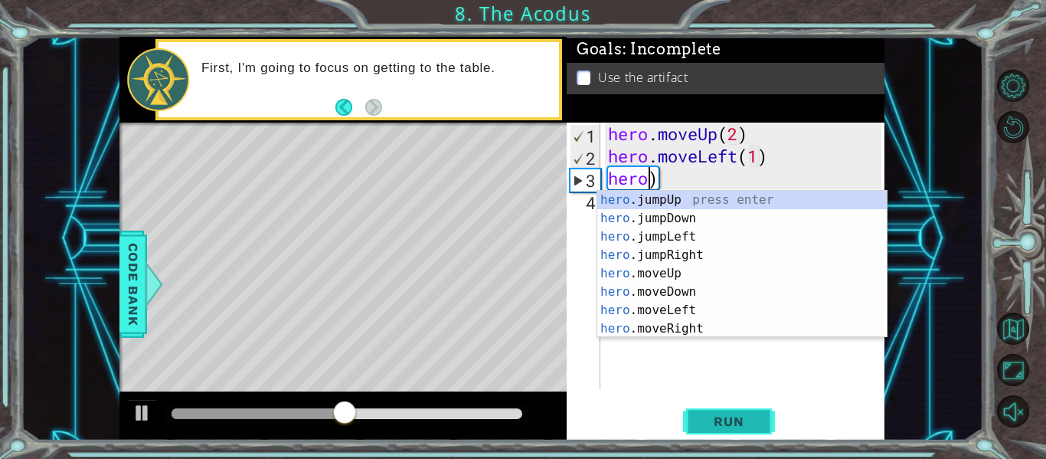
scroll to position [0, 1]
type textarea "h)"
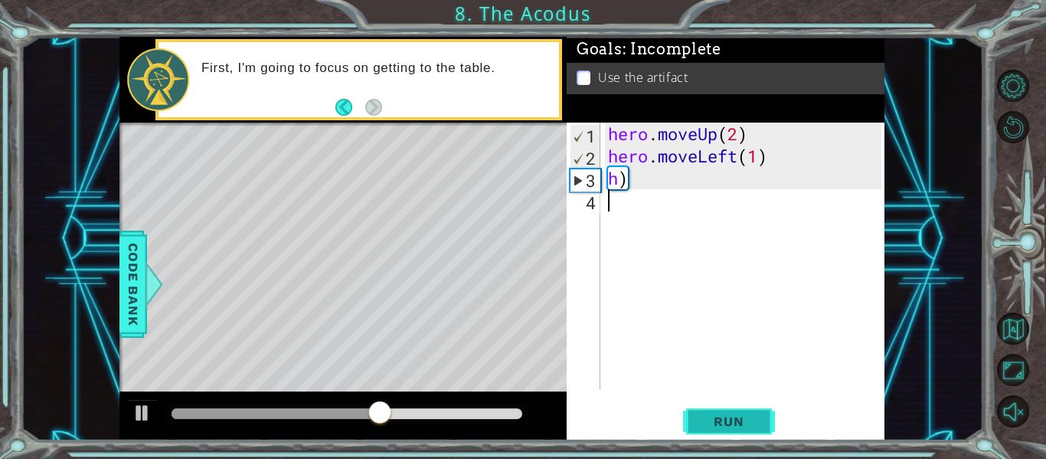
type textarea "h"
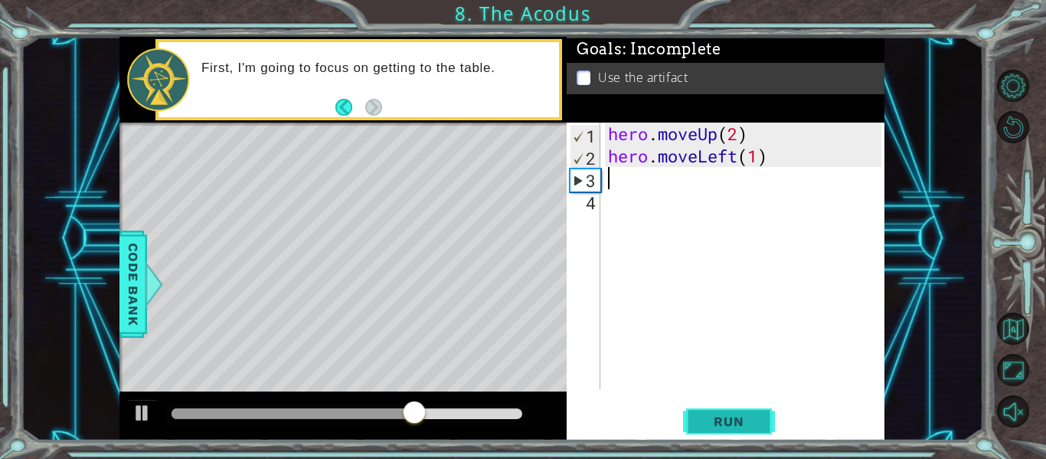
click at [768, 420] on button "Run" at bounding box center [729, 421] width 92 height 31
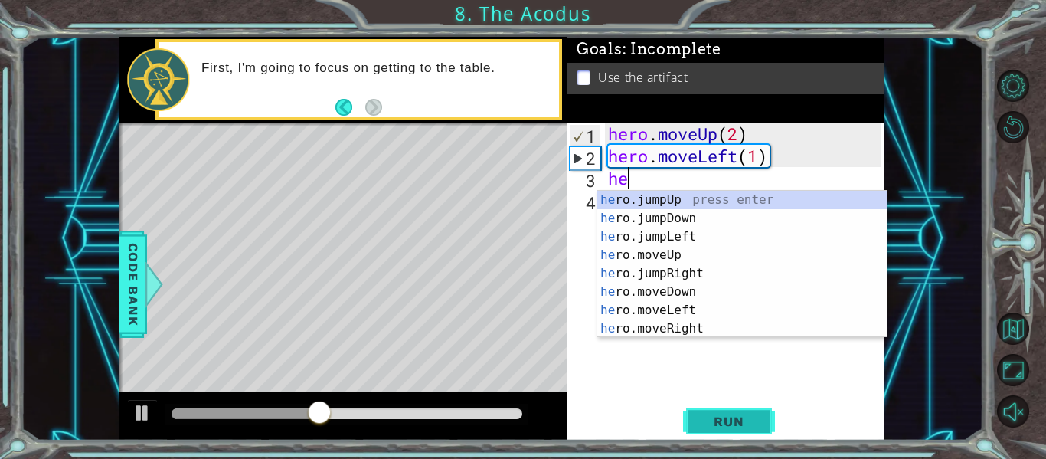
scroll to position [0, 1]
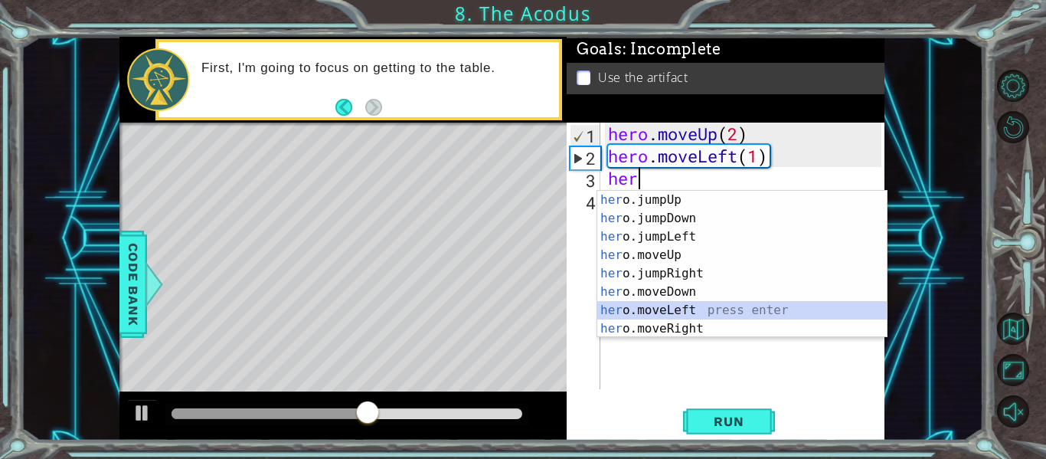
click at [711, 309] on div "her o.jumpUp press enter her o.jumpDown press enter her o.jumpLeft press enter …" at bounding box center [741, 283] width 289 height 184
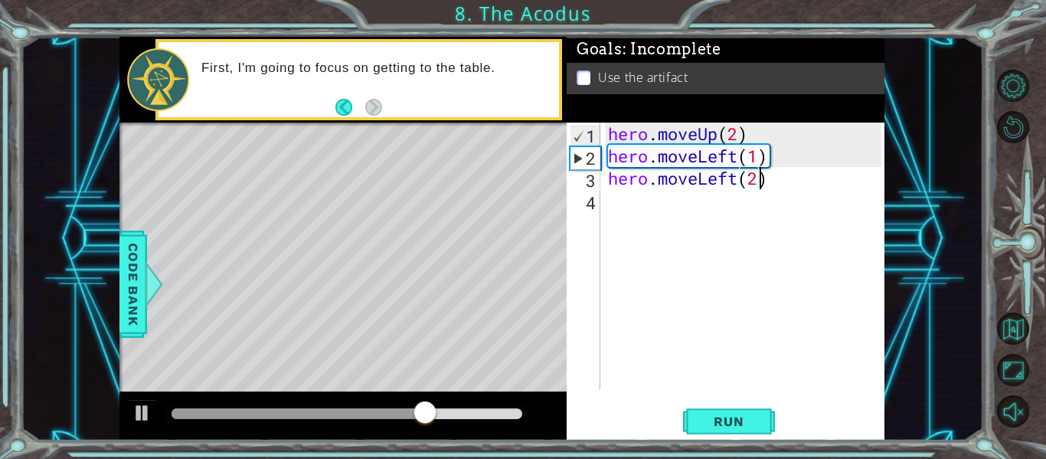
scroll to position [0, 7]
click at [723, 413] on span "Run" at bounding box center [728, 420] width 60 height 15
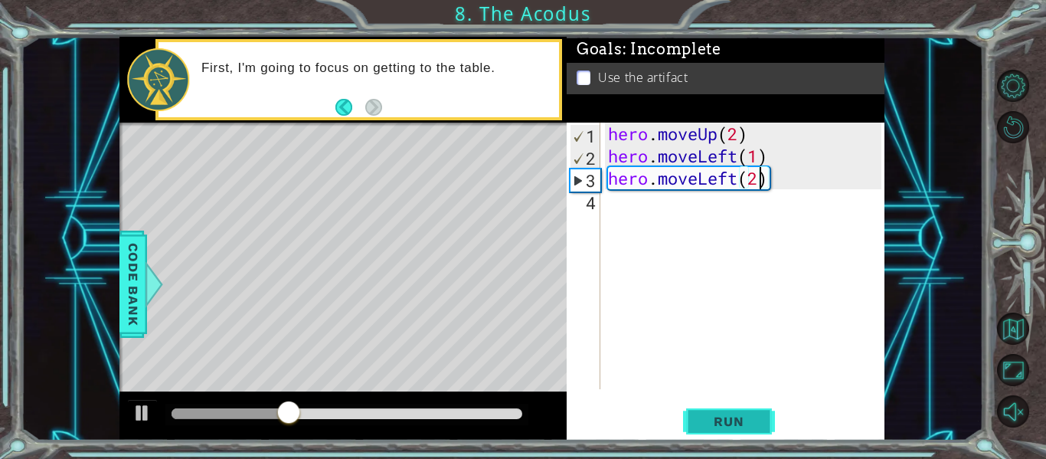
scroll to position [0, 6]
type textarea "hero.moveLeft(1)"
click at [751, 417] on span "Run" at bounding box center [728, 420] width 60 height 15
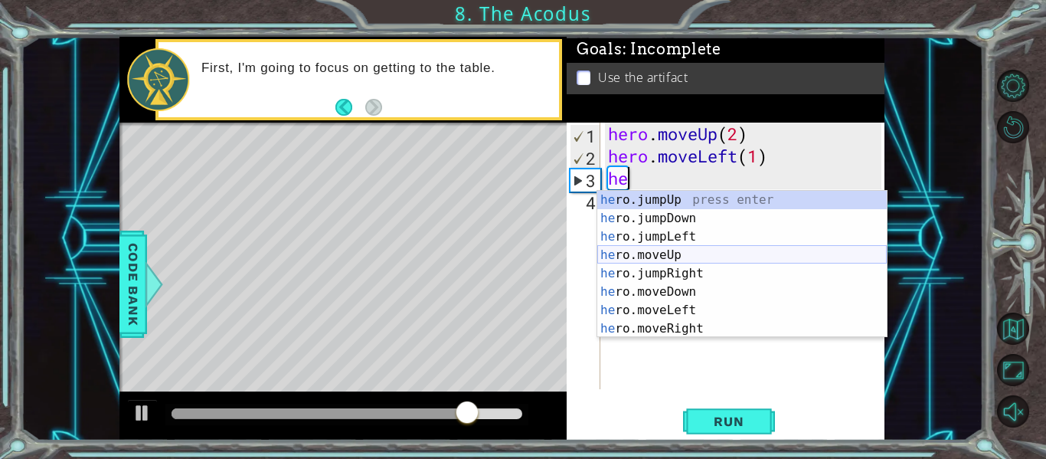
click at [695, 252] on div "he ro.jumpUp press enter he ro.jumpDown press enter he ro.jumpLeft press enter …" at bounding box center [741, 283] width 289 height 184
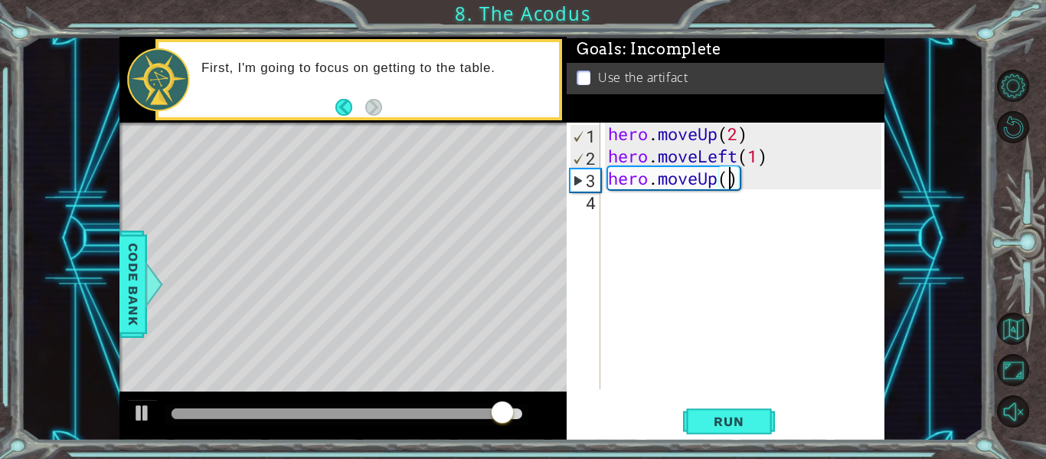
scroll to position [0, 5]
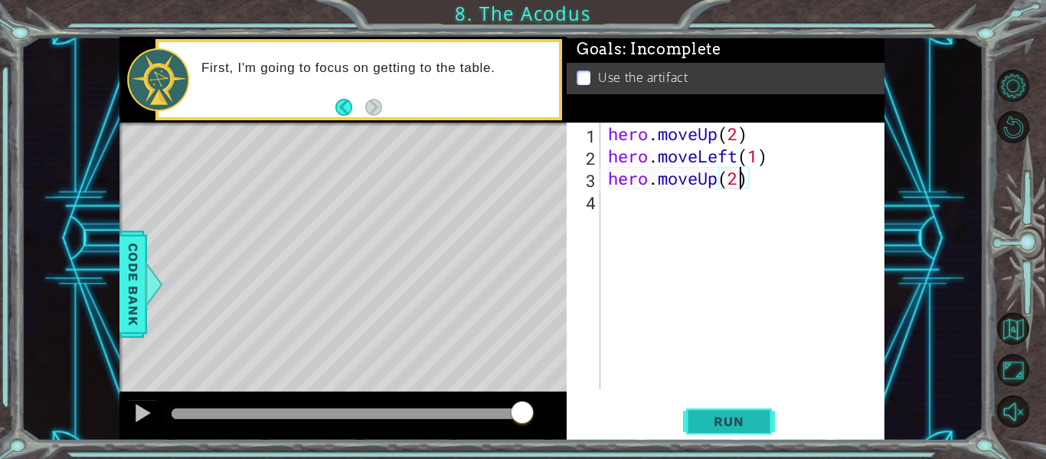
click at [714, 423] on span "Run" at bounding box center [728, 420] width 60 height 15
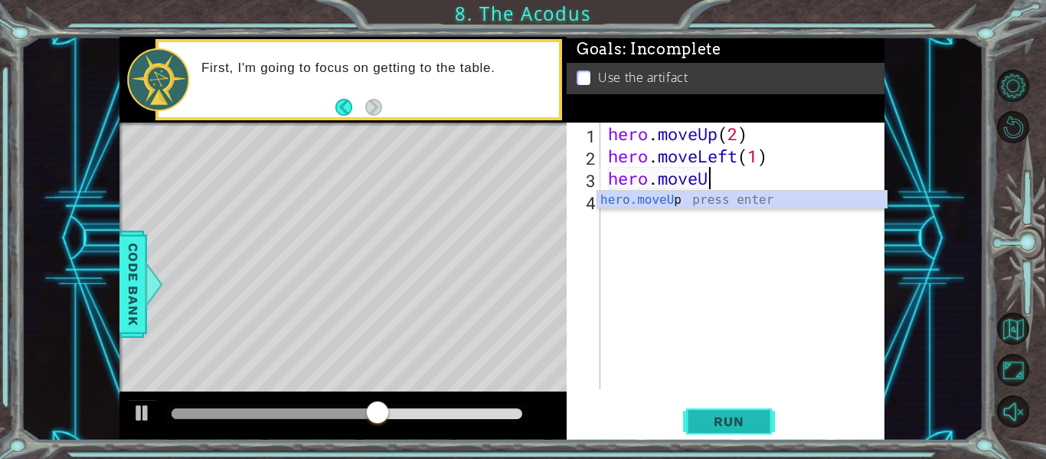
scroll to position [0, 3]
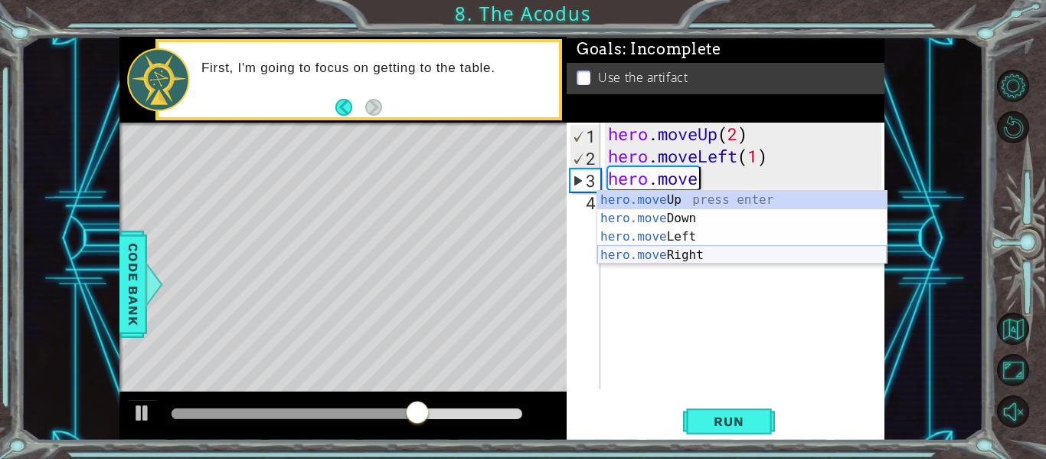
click at [679, 253] on div "hero.move Up press enter hero.move Down press enter hero.move Left press enter …" at bounding box center [741, 246] width 289 height 110
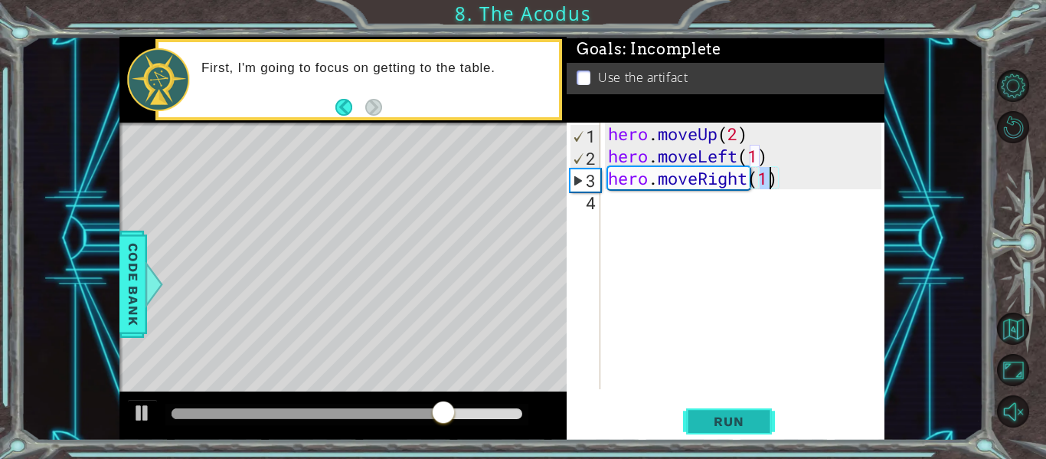
click at [730, 414] on span "Run" at bounding box center [728, 420] width 60 height 15
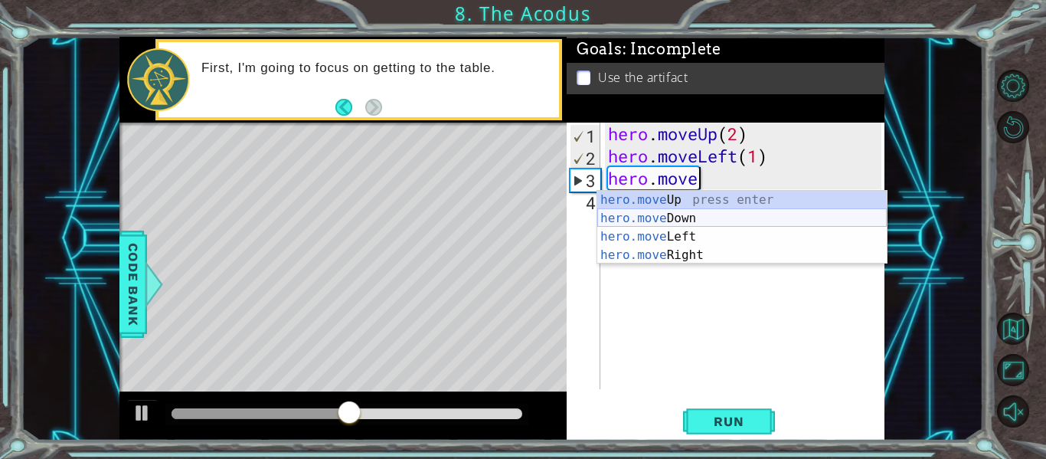
click at [680, 219] on div "hero.move Up press enter hero.move Down press enter hero.move Left press enter …" at bounding box center [741, 246] width 289 height 110
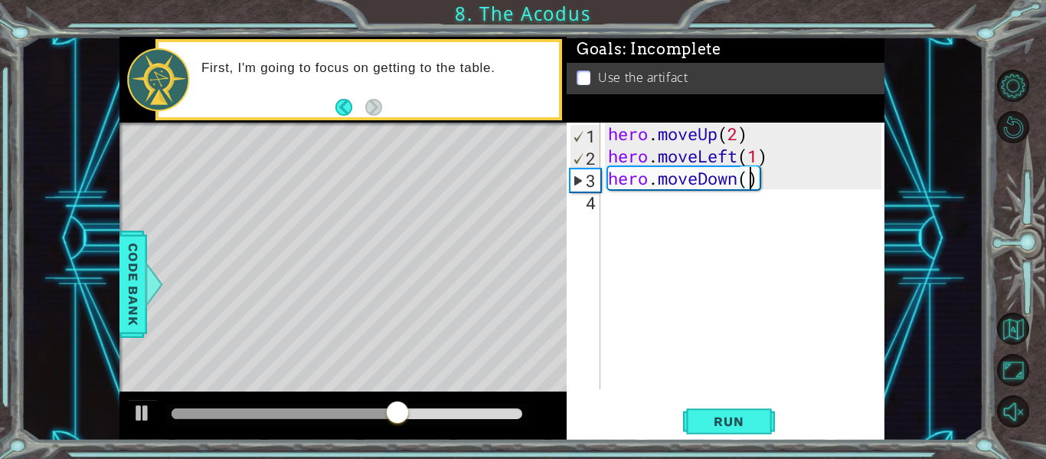
type textarea "hero.moveDown(2)"
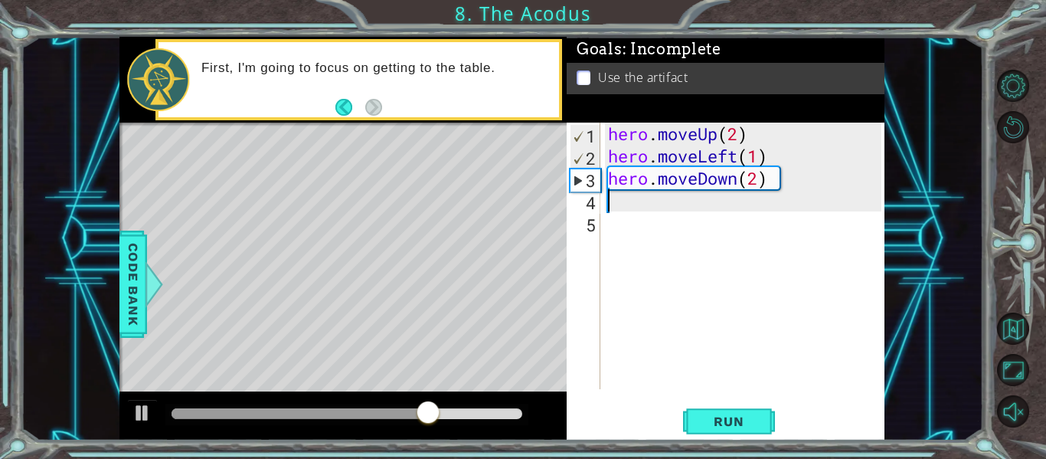
scroll to position [0, 0]
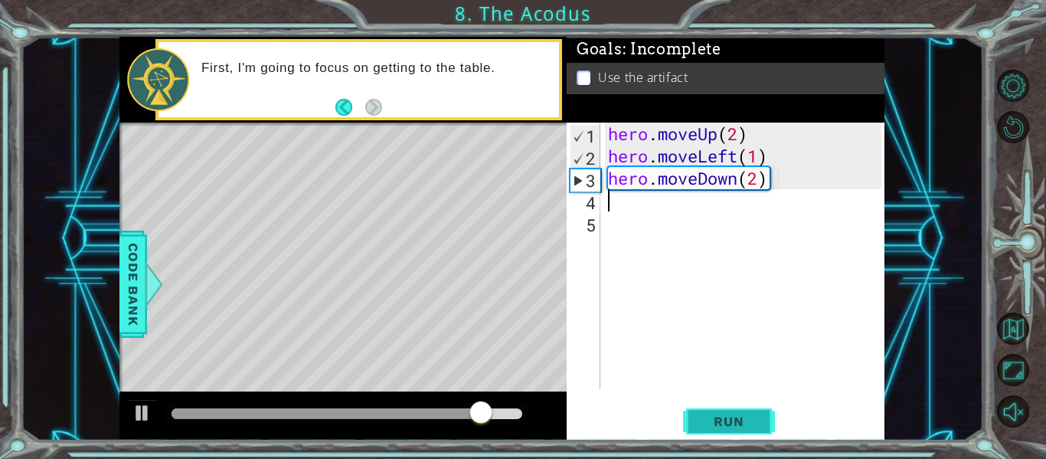
click at [727, 412] on button "Run" at bounding box center [729, 421] width 92 height 31
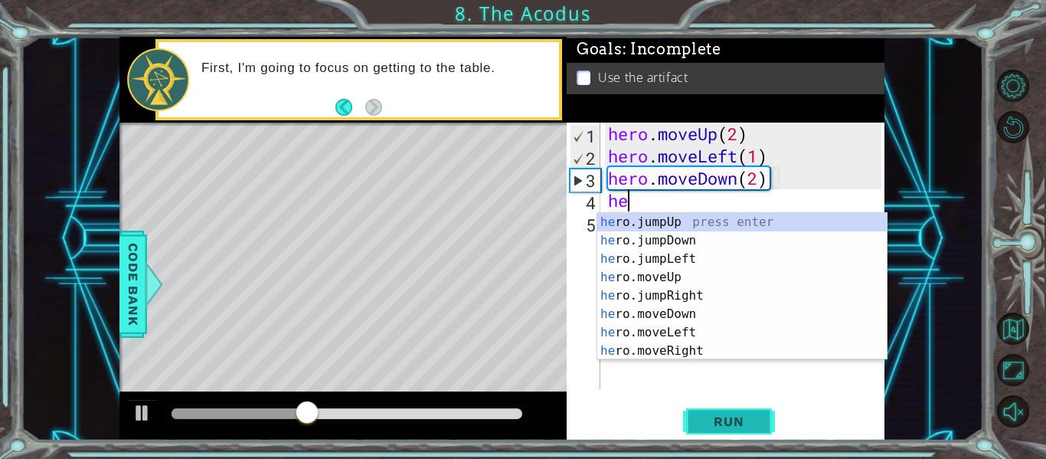
scroll to position [0, 1]
type textarea "hero"
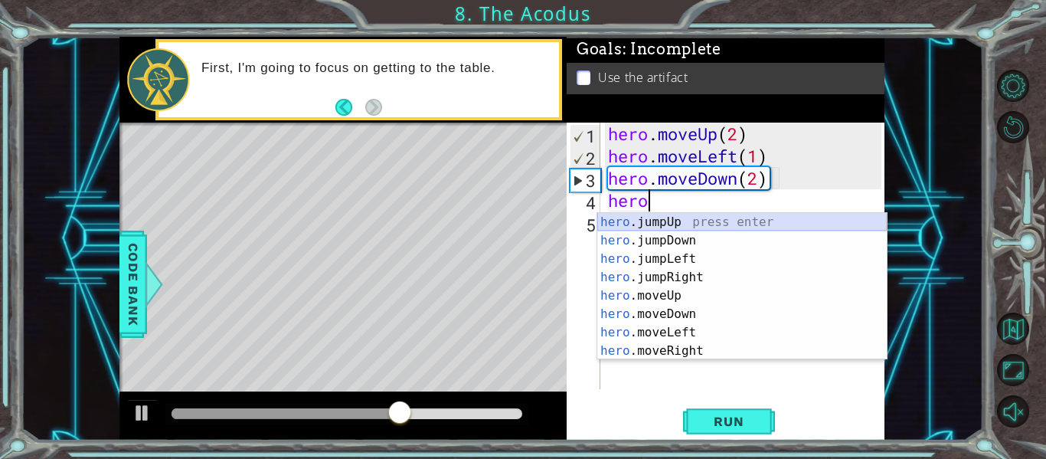
click at [691, 220] on div "hero .jumpUp press enter hero .jumpDown press enter hero .jumpLeft press enter …" at bounding box center [741, 305] width 289 height 184
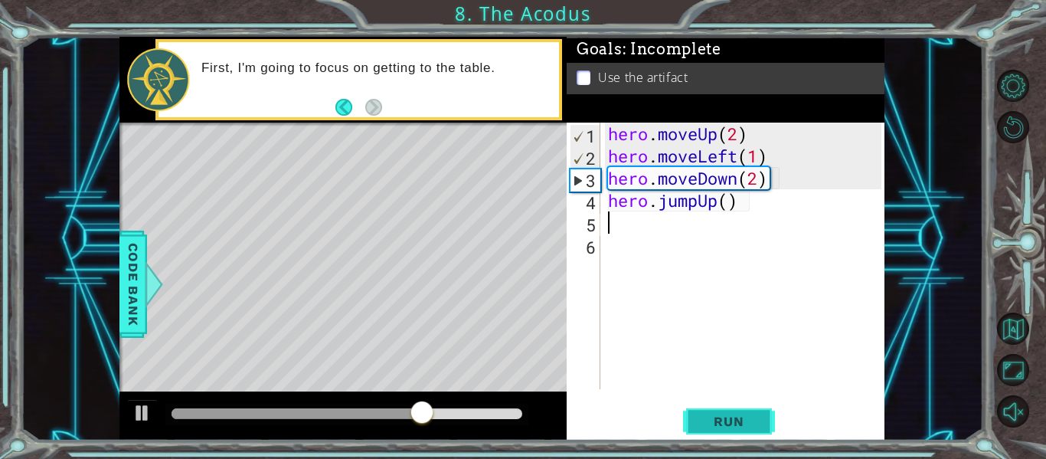
click at [721, 415] on span "Run" at bounding box center [728, 420] width 60 height 15
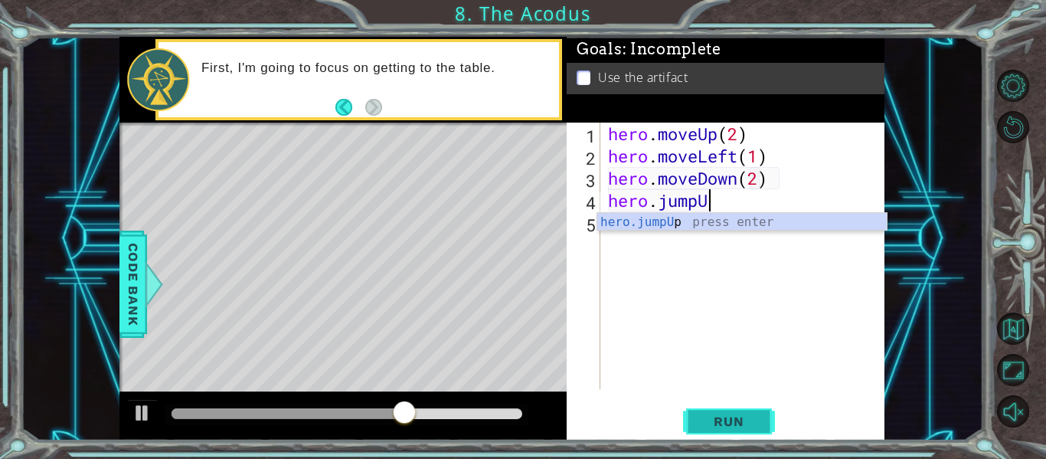
type textarea "hero.jump"
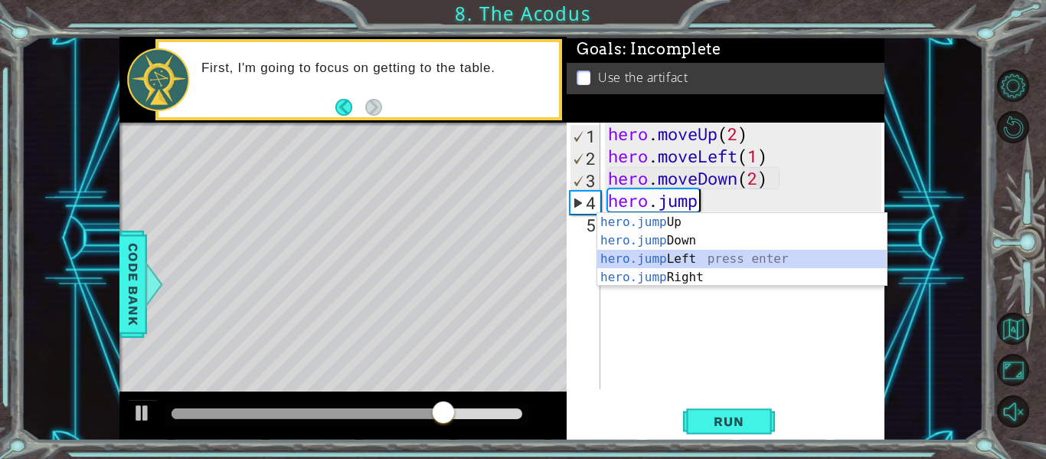
click at [679, 256] on div "hero.jump Up press enter hero.jump Down press enter hero.jump Left press enter …" at bounding box center [741, 268] width 289 height 110
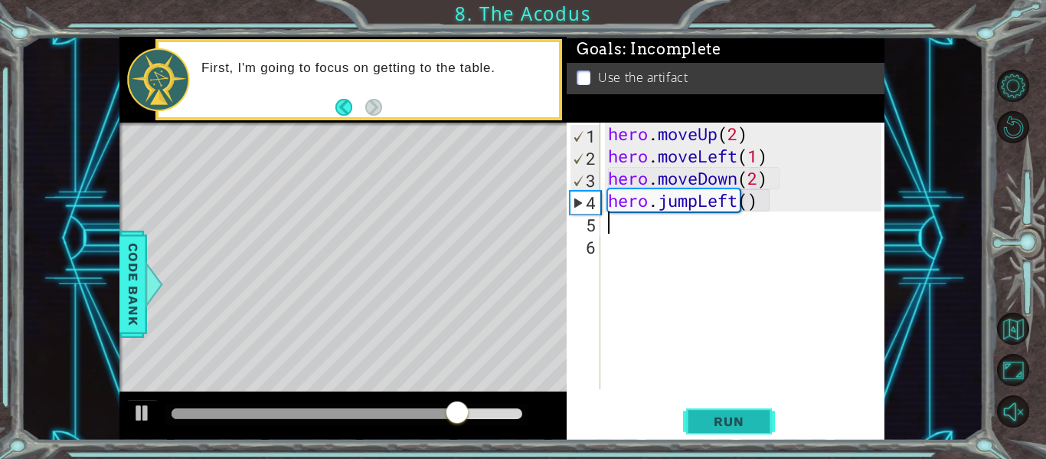
click at [756, 428] on span "Run" at bounding box center [728, 420] width 60 height 15
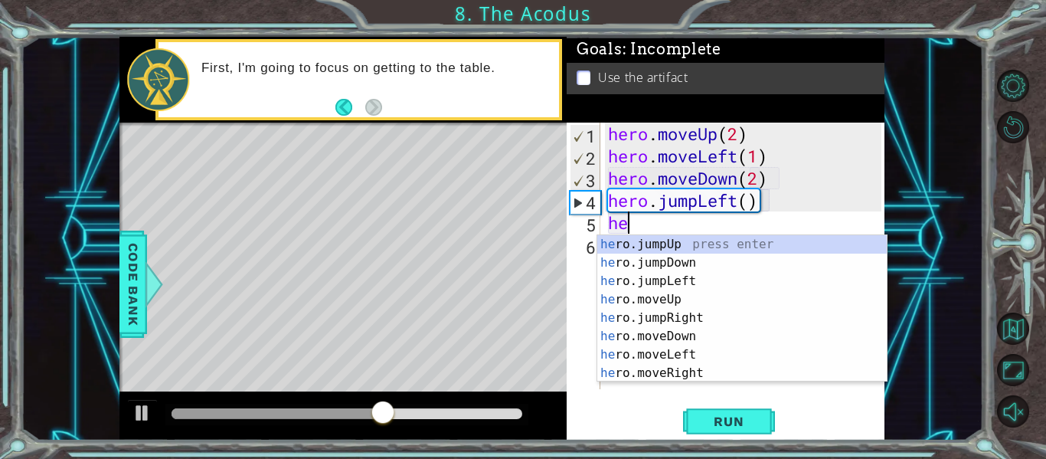
scroll to position [0, 1]
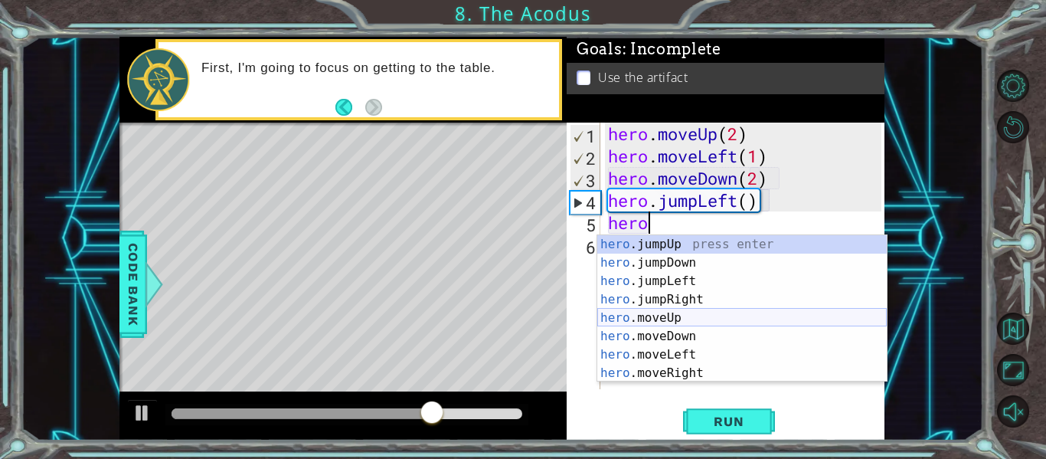
click at [694, 319] on div "hero .jumpUp press enter hero .jumpDown press enter hero .jumpLeft press enter …" at bounding box center [741, 327] width 289 height 184
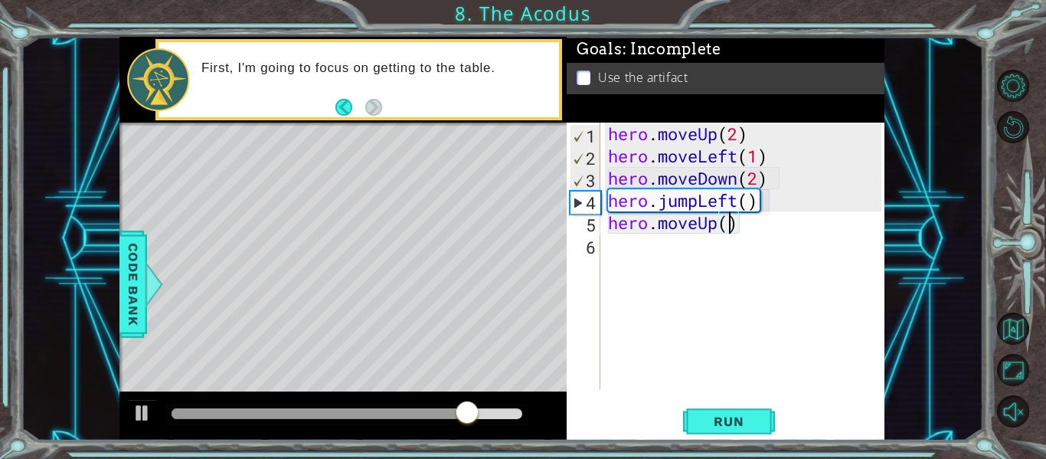
scroll to position [0, 5]
type textarea "hero.moveUp(2)"
click at [717, 411] on button "Run" at bounding box center [729, 421] width 92 height 31
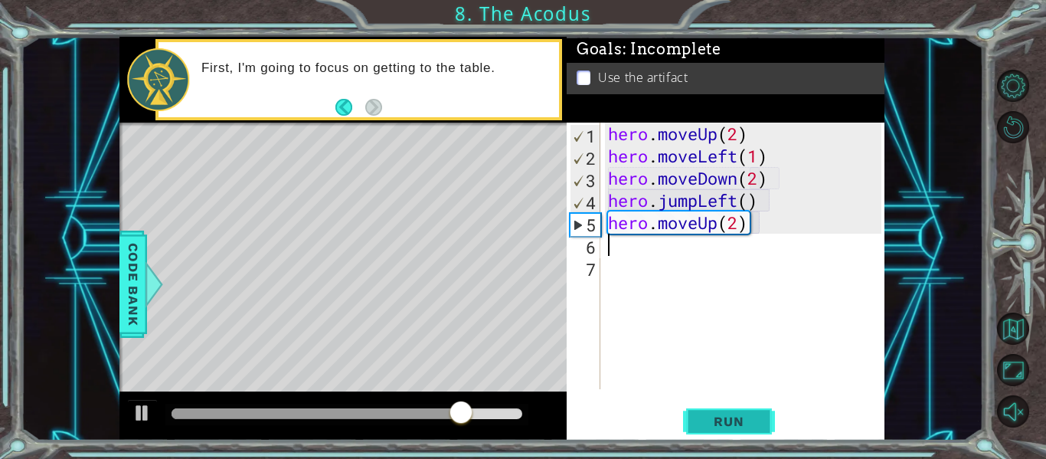
scroll to position [0, 0]
type textarea "u"
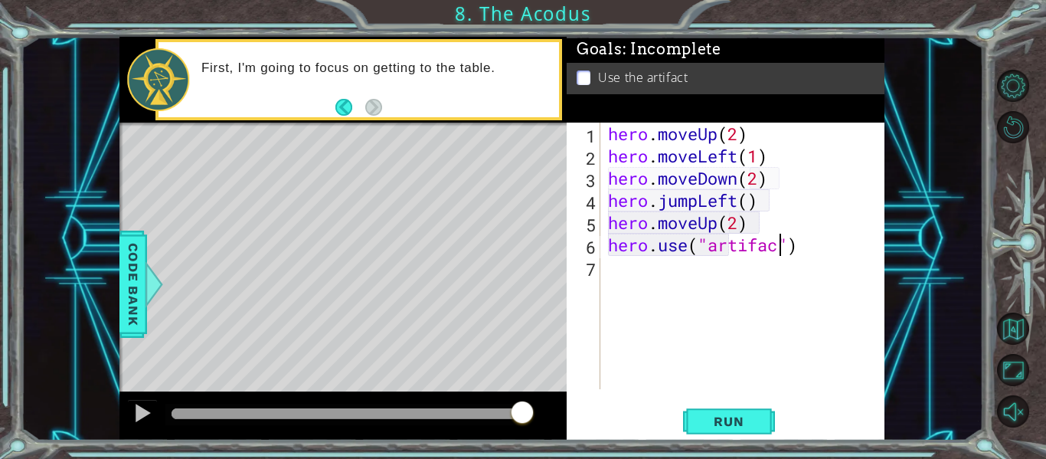
scroll to position [0, 8]
click at [729, 415] on span "Run" at bounding box center [728, 420] width 60 height 15
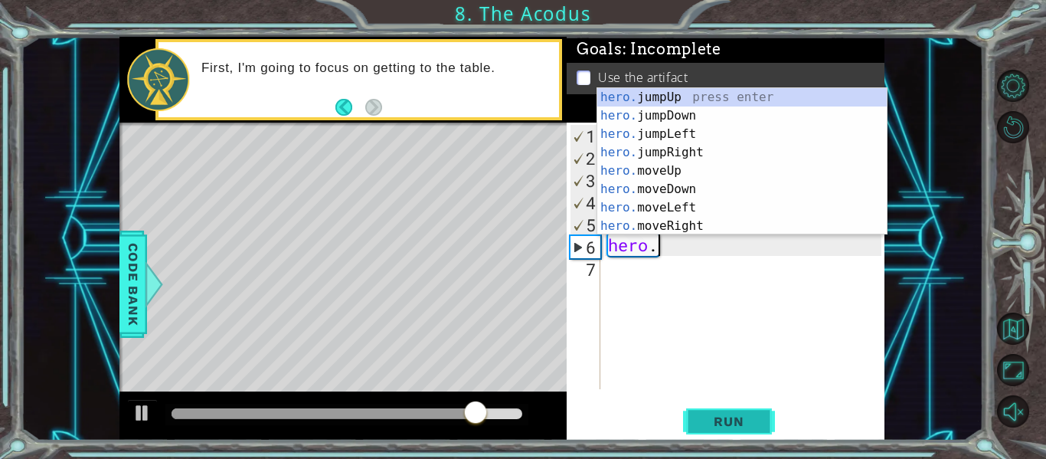
scroll to position [0, 2]
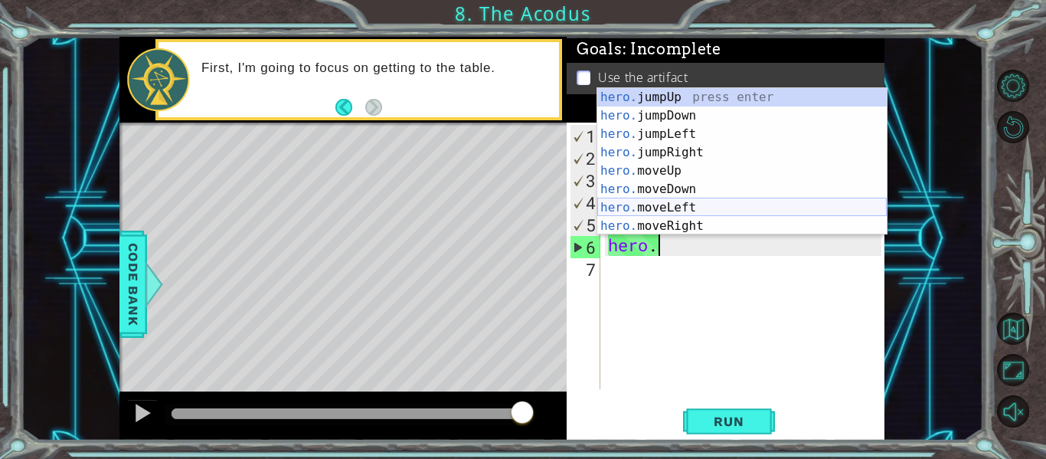
click at [737, 205] on div "hero. jumpUp press enter hero. jumpDown press enter hero. jumpLeft press enter …" at bounding box center [741, 180] width 289 height 184
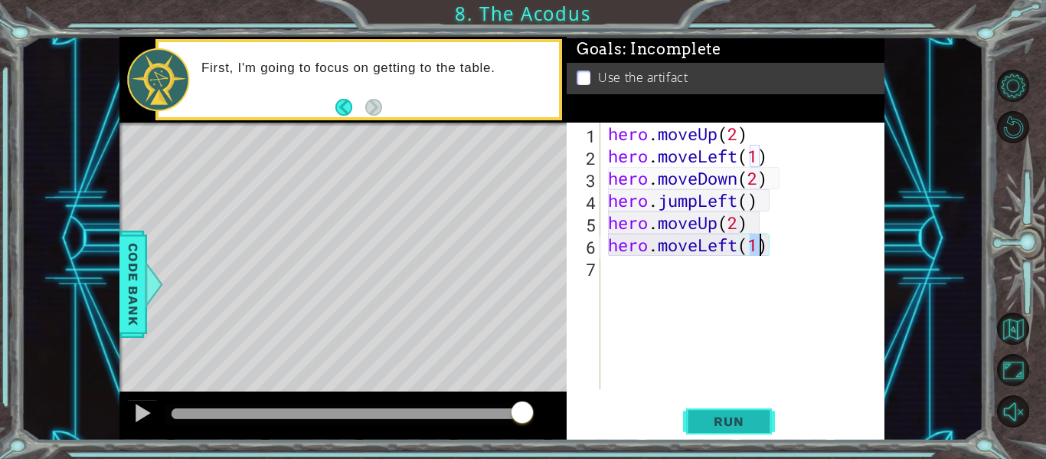
click at [714, 429] on span "Run" at bounding box center [728, 420] width 60 height 15
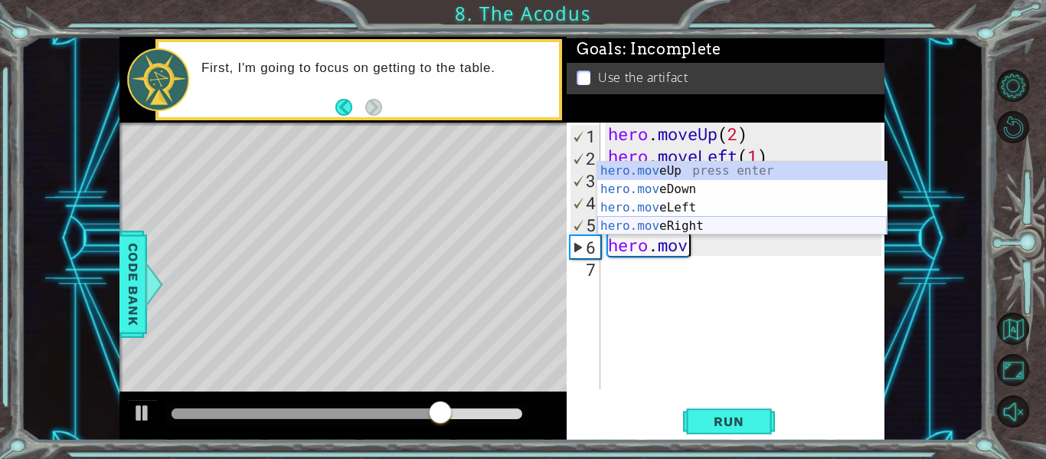
click at [720, 222] on div "hero.mov eUp press enter hero.mov eDown press enter hero.mov eLeft press enter …" at bounding box center [741, 217] width 289 height 110
type textarea "hero.moveRight(1)"
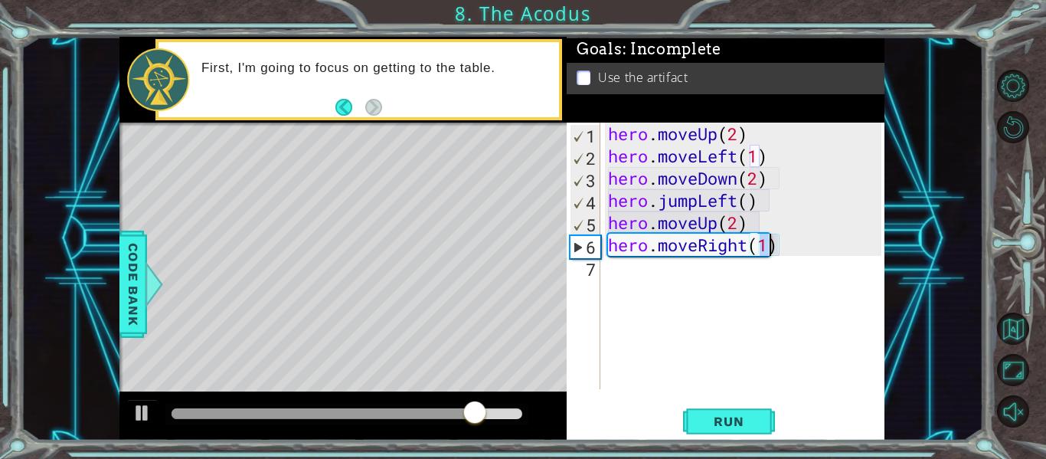
click at [795, 245] on div "hero . moveUp ( 2 ) hero . moveLeft ( 1 ) hero . moveDown ( 2 ) hero . jumpLeft…" at bounding box center [747, 277] width 284 height 311
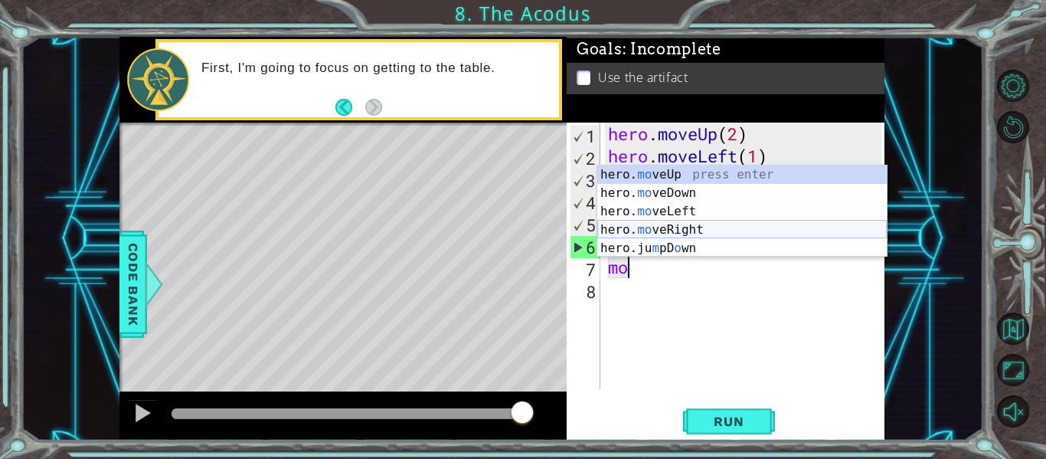
type textarea "m"
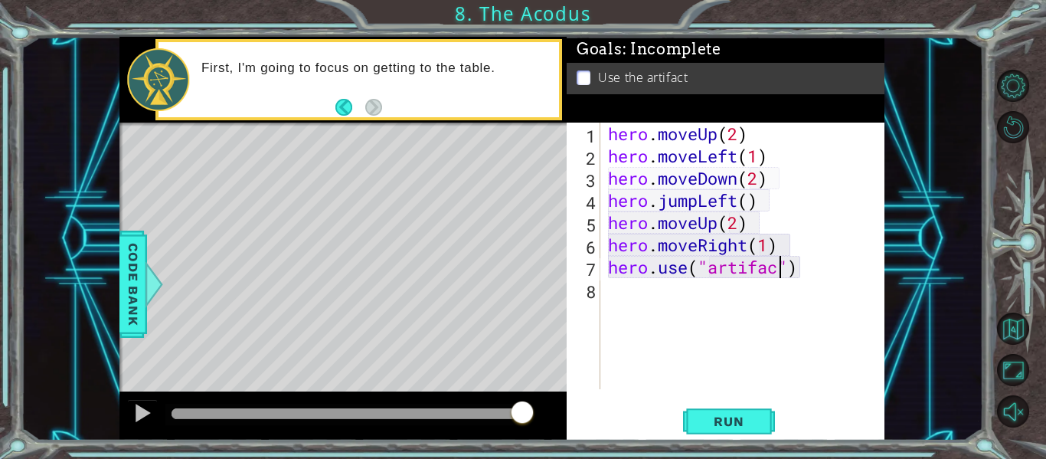
scroll to position [0, 8]
type textarea "hero.use("artifact")"
click at [752, 429] on button "Run" at bounding box center [729, 421] width 92 height 31
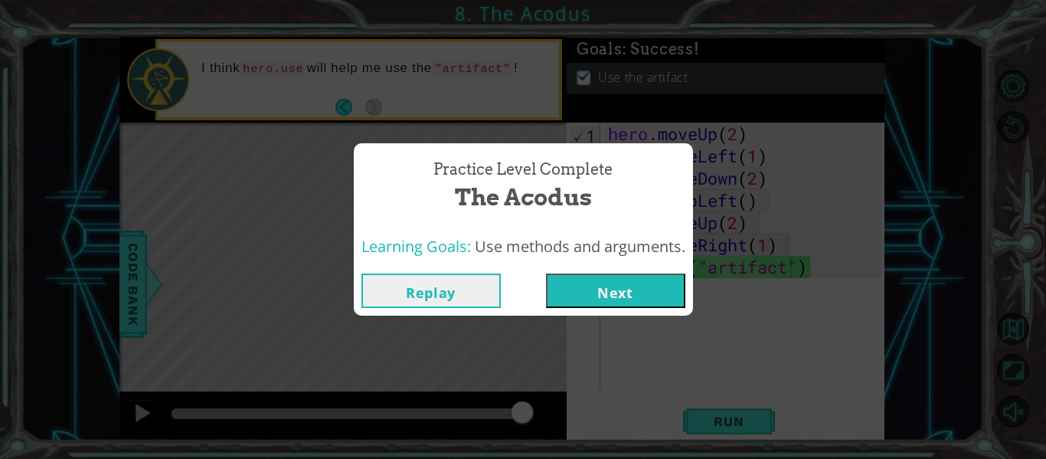
click at [639, 302] on button "Next" at bounding box center [615, 290] width 139 height 34
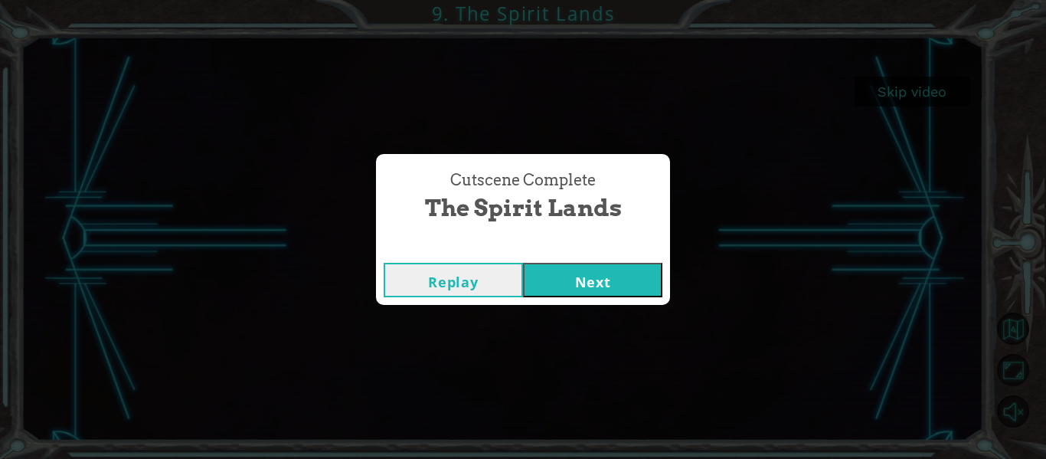
click at [583, 283] on button "Next" at bounding box center [592, 280] width 139 height 34
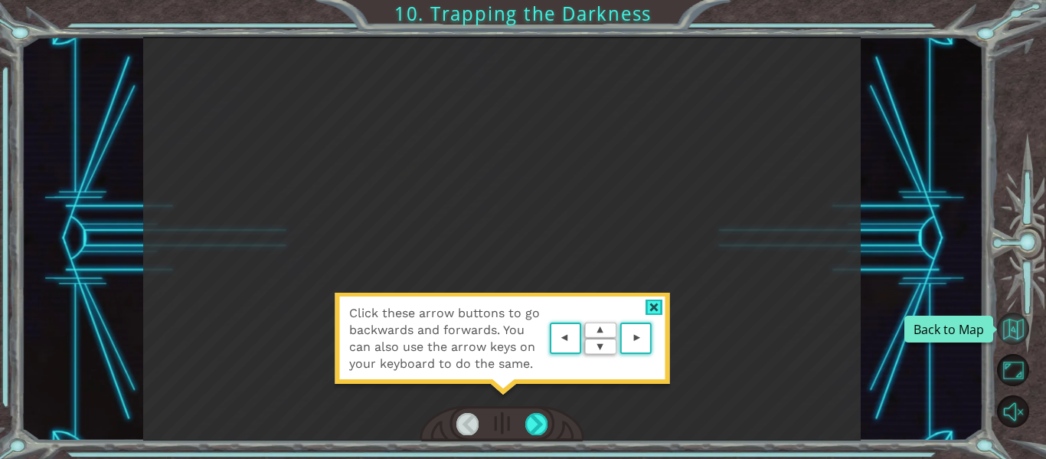
click at [1017, 328] on button "Back to Map" at bounding box center [1013, 328] width 32 height 32
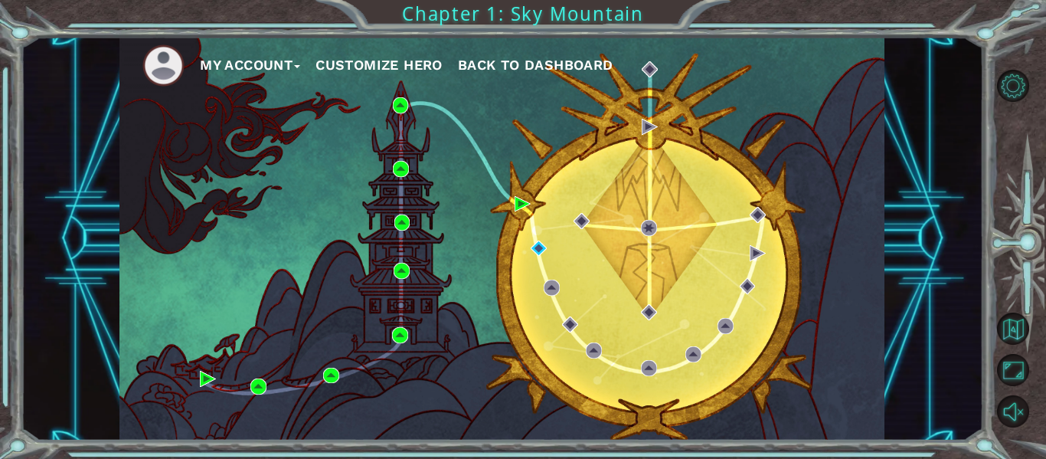
click at [166, 69] on img at bounding box center [163, 65] width 42 height 42
click at [220, 67] on button "My Account" at bounding box center [250, 65] width 100 height 23
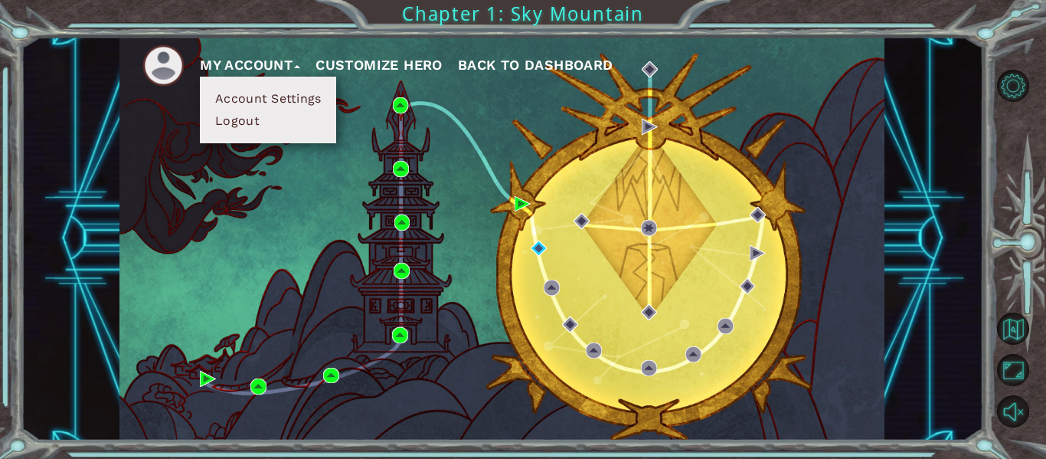
click at [242, 95] on button "Account Settings" at bounding box center [268, 98] width 115 height 17
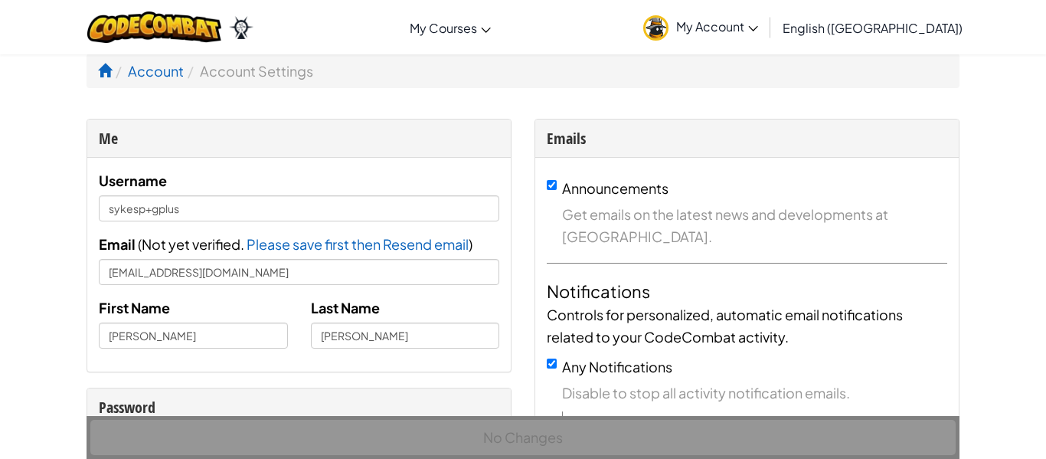
click at [668, 25] on img at bounding box center [655, 27] width 25 height 25
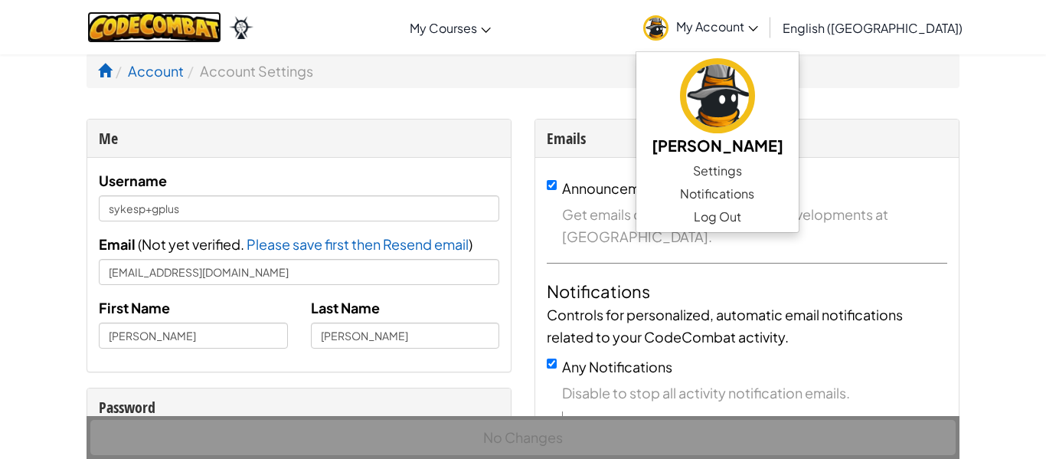
click at [201, 26] on img at bounding box center [154, 26] width 134 height 31
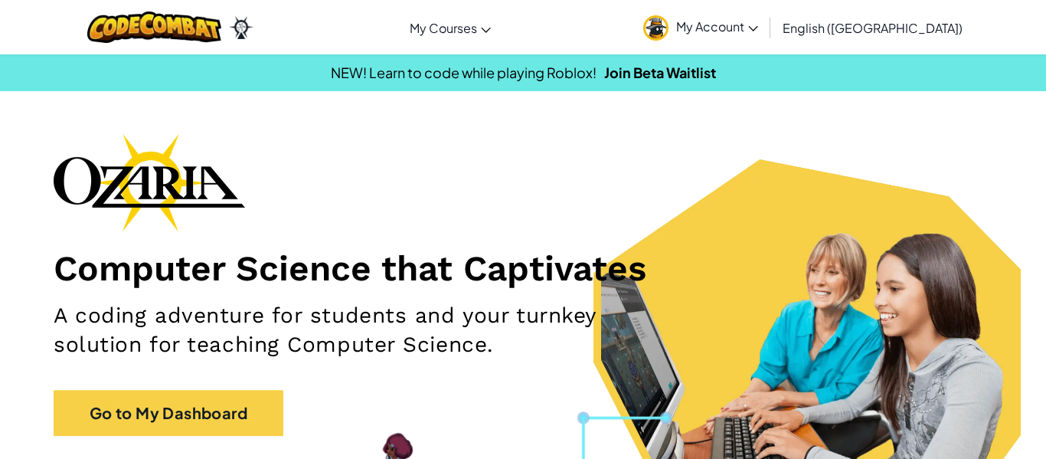
click at [758, 27] on span "My Account" at bounding box center [717, 26] width 82 height 16
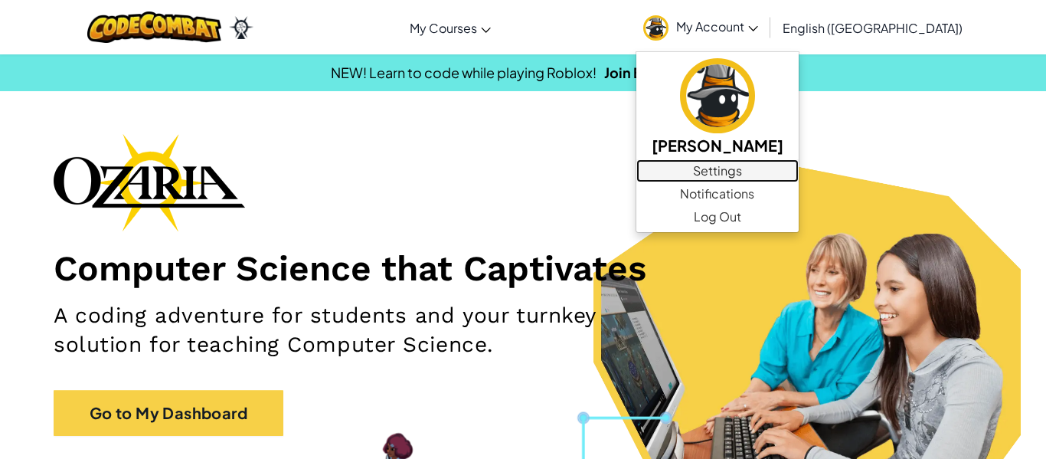
click at [790, 179] on link "Settings" at bounding box center [717, 170] width 162 height 23
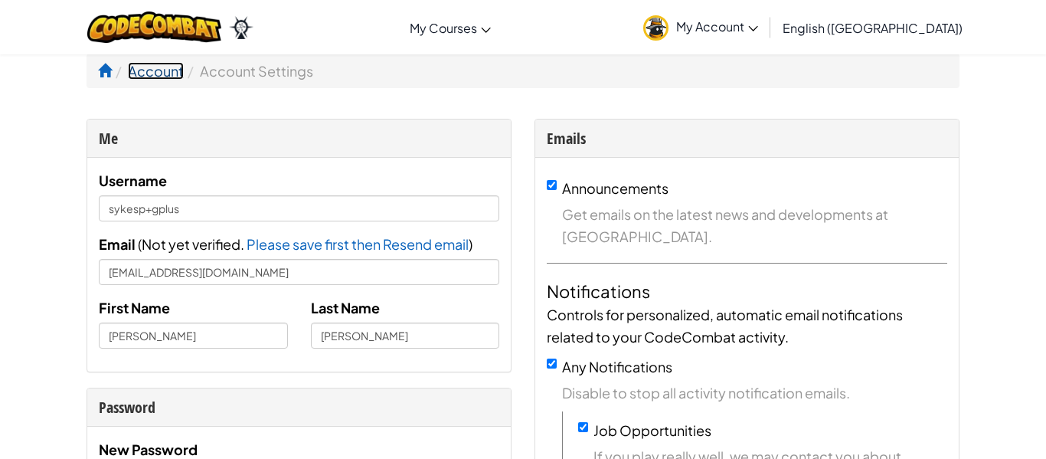
click at [140, 70] on link "Account" at bounding box center [156, 71] width 56 height 18
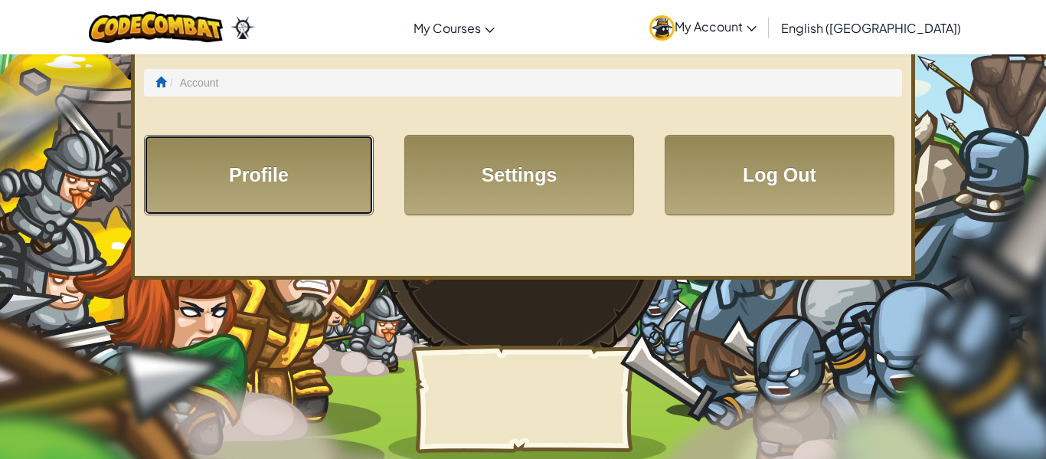
click at [221, 153] on link "Profile" at bounding box center [259, 175] width 230 height 80
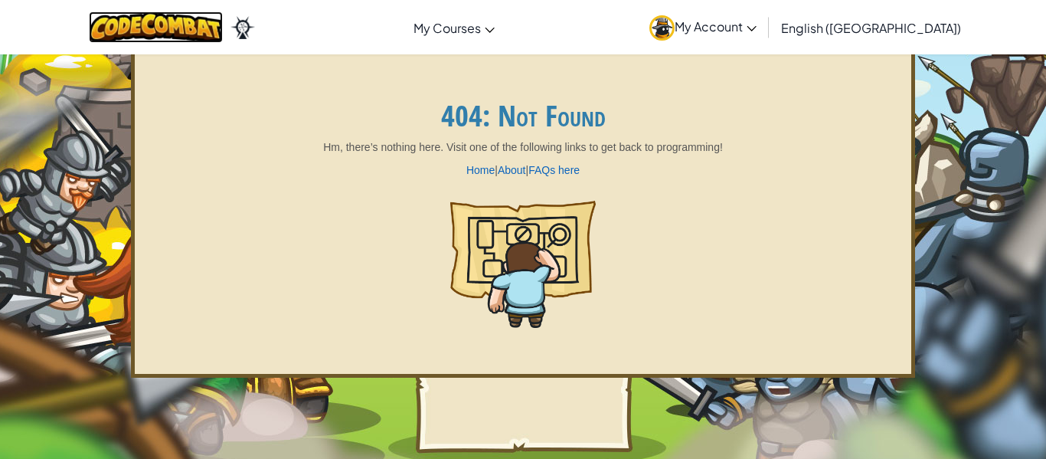
click at [214, 18] on img at bounding box center [156, 26] width 134 height 31
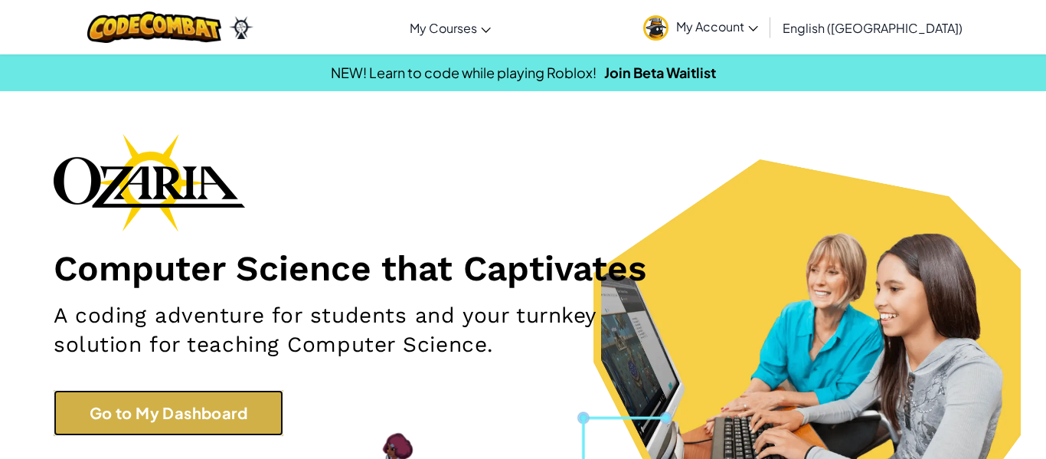
click at [191, 396] on link "Go to My Dashboard" at bounding box center [169, 413] width 230 height 46
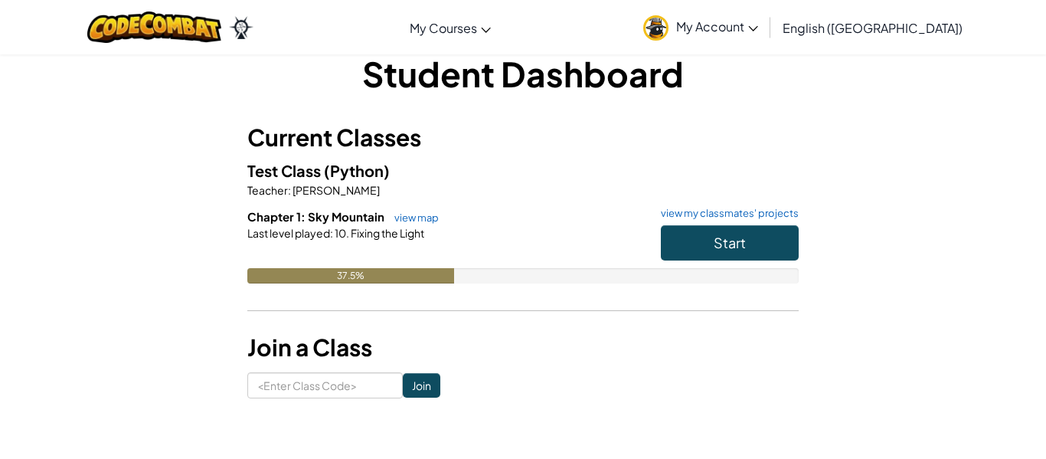
scroll to position [31, 0]
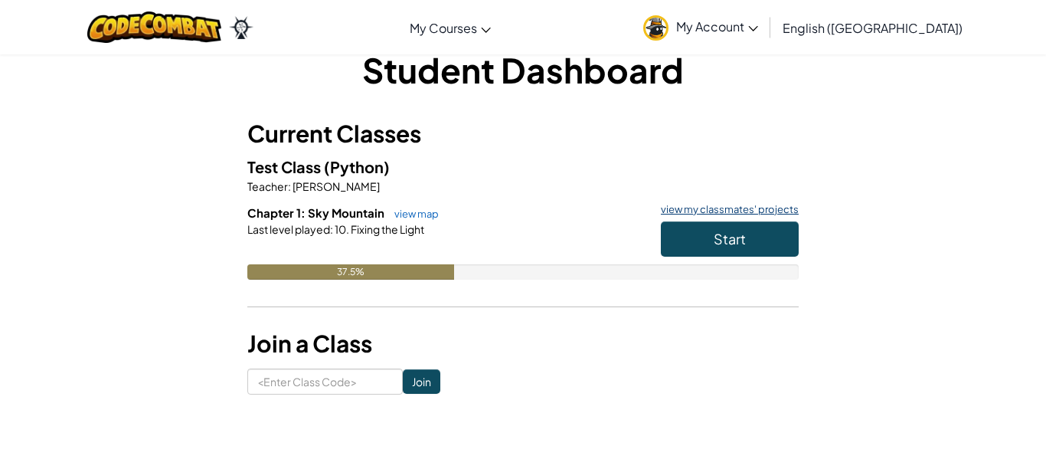
click at [724, 210] on link "view my classmates' projects" at bounding box center [725, 209] width 145 height 10
